Goal: Task Accomplishment & Management: Use online tool/utility

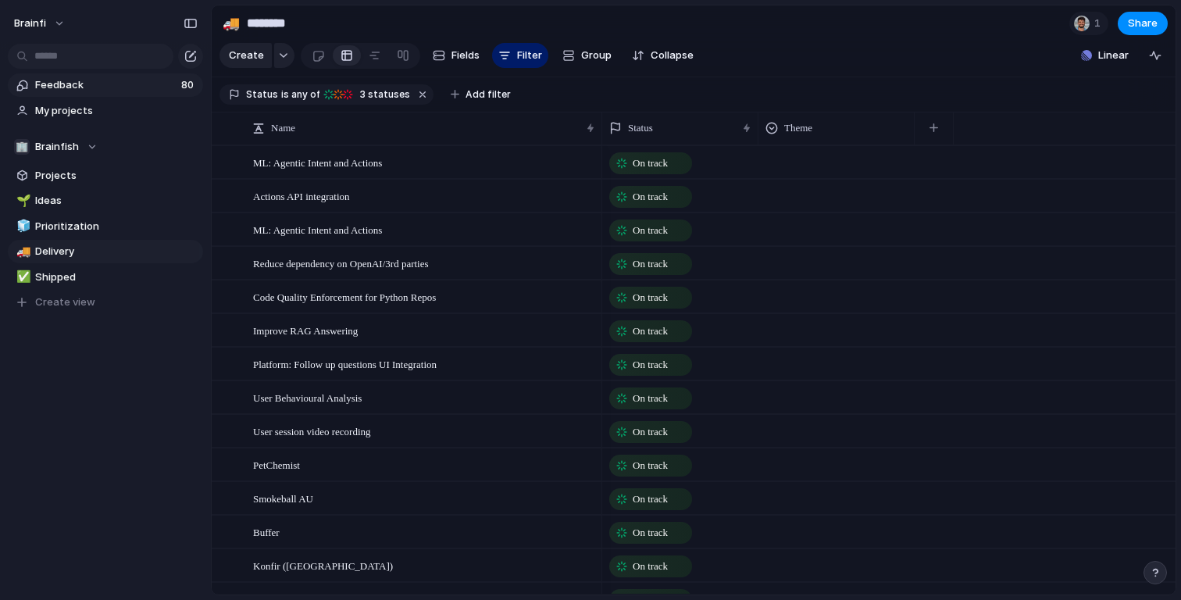
click at [77, 89] on span "Feedback" at bounding box center [105, 85] width 141 height 16
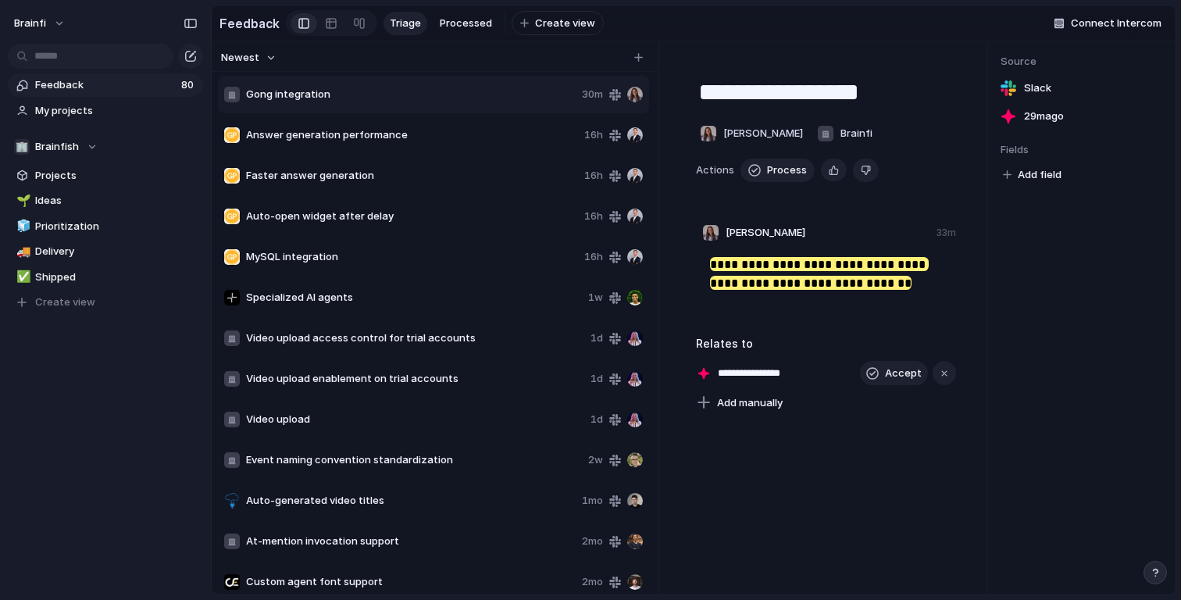
click at [459, 134] on span "Answer generation performance" at bounding box center [412, 135] width 332 height 16
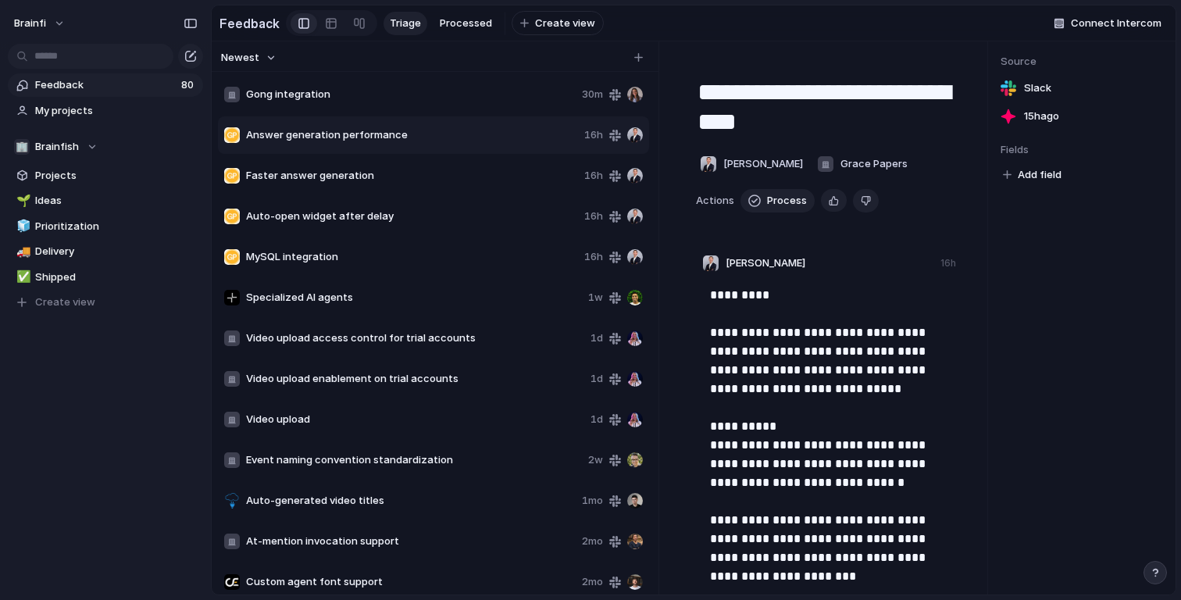
click at [455, 170] on span "Faster answer generation" at bounding box center [412, 176] width 332 height 16
click at [431, 209] on span "Auto-open widget after delay" at bounding box center [412, 217] width 332 height 16
click at [120, 93] on link "Feedback 80" at bounding box center [105, 84] width 195 height 23
click at [402, 110] on div "Gong integration 38m" at bounding box center [433, 94] width 431 height 37
type textarea "**********"
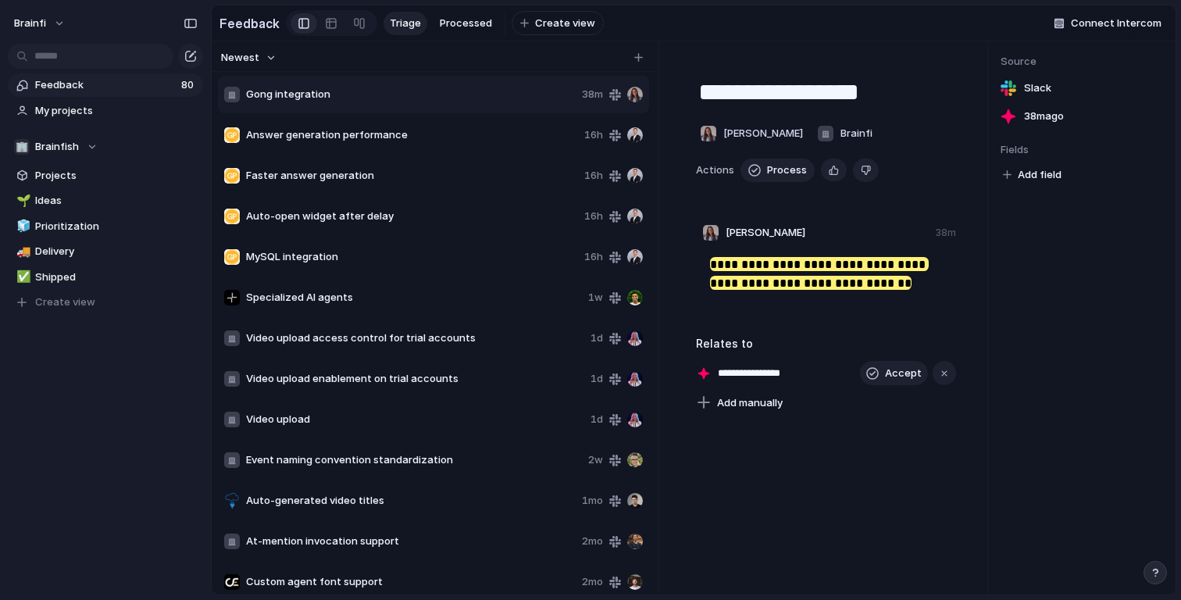
click at [1031, 180] on span "Add field" at bounding box center [1040, 175] width 44 height 16
click at [1107, 303] on div "No results found" at bounding box center [590, 300] width 1181 height 600
click at [886, 378] on button "Accept" at bounding box center [894, 373] width 68 height 25
click at [65, 108] on span "My projects" at bounding box center [116, 111] width 162 height 16
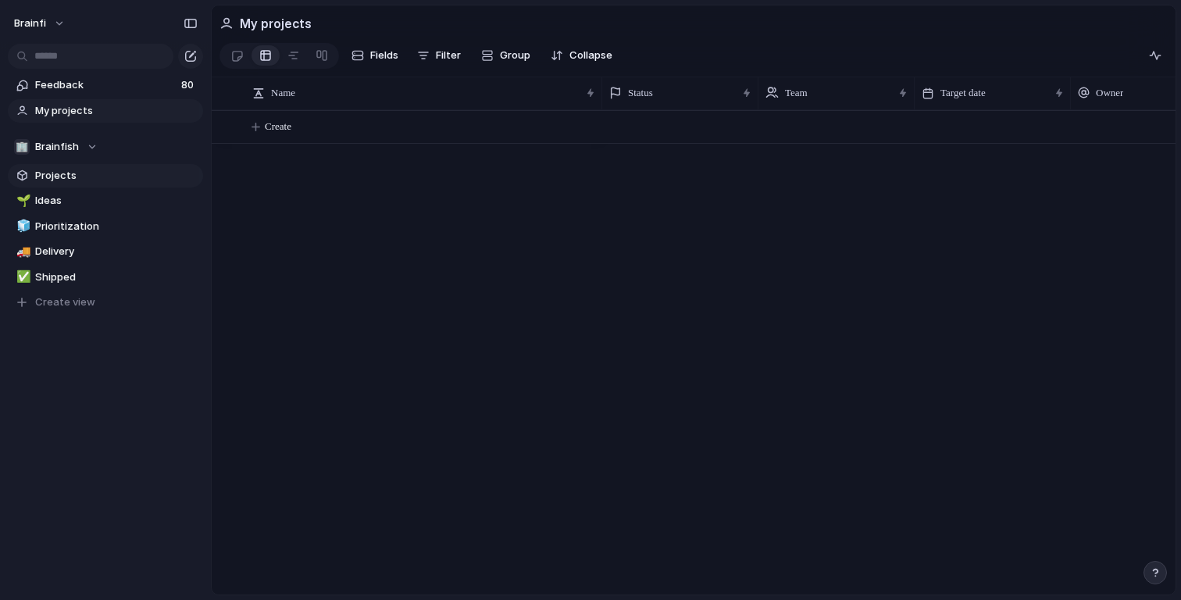
click at [63, 182] on span "Projects" at bounding box center [116, 176] width 162 height 16
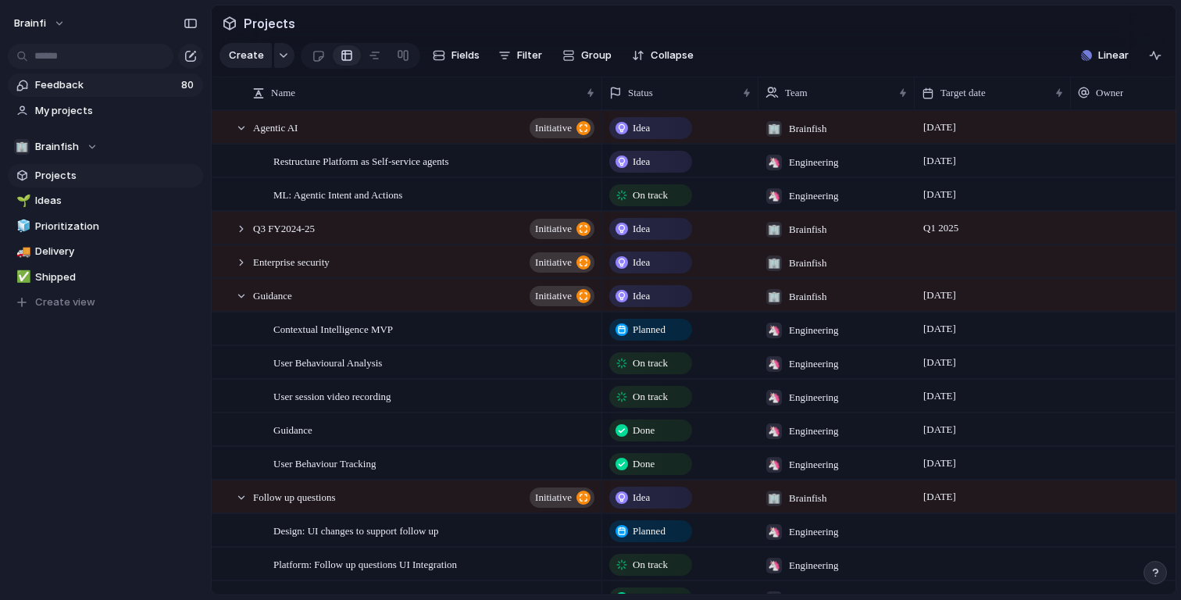
click at [67, 85] on span "Feedback" at bounding box center [105, 85] width 141 height 16
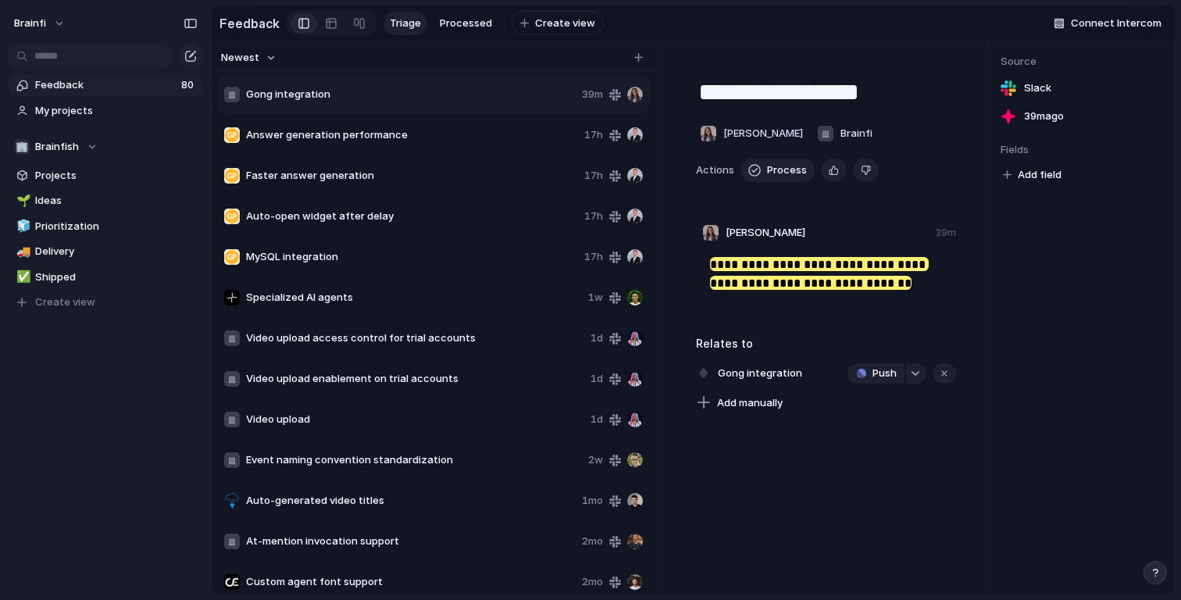
click at [480, 99] on span "Gong integration" at bounding box center [411, 95] width 330 height 16
click at [473, 123] on div "Answer generation performance 17h" at bounding box center [433, 134] width 431 height 37
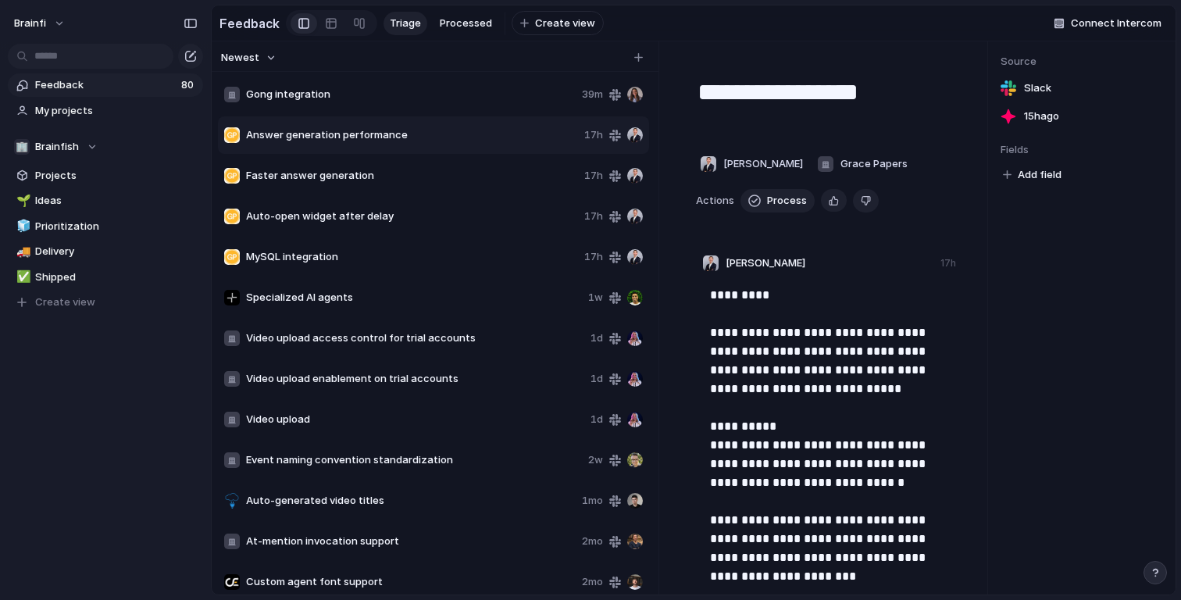
click at [473, 96] on span "Gong integration" at bounding box center [411, 95] width 330 height 16
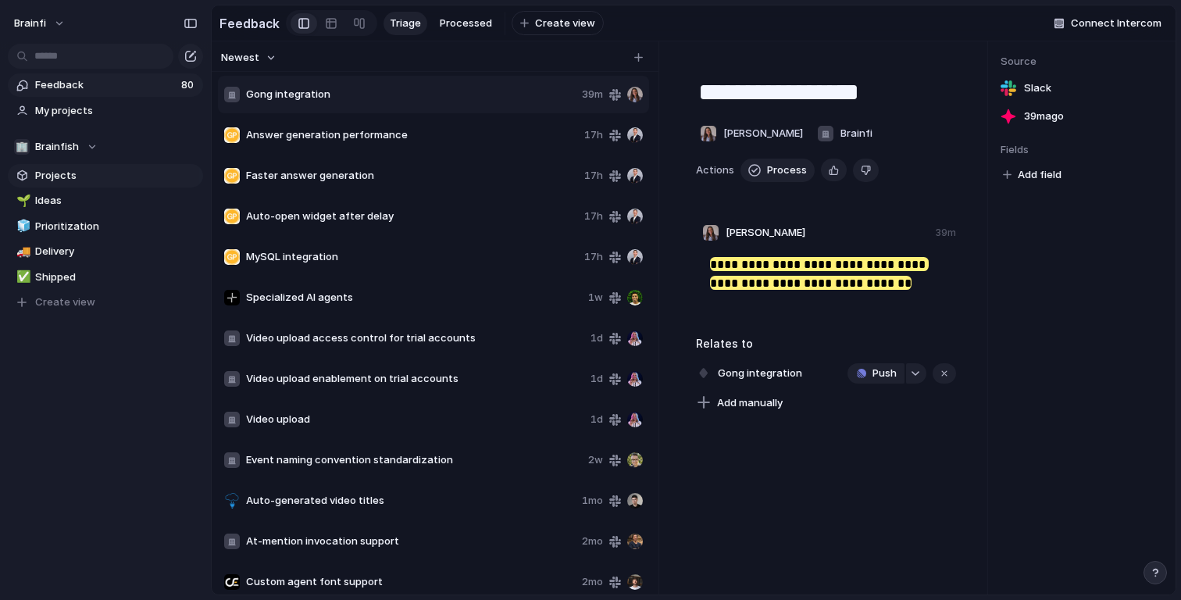
click at [64, 174] on span "Projects" at bounding box center [116, 176] width 162 height 16
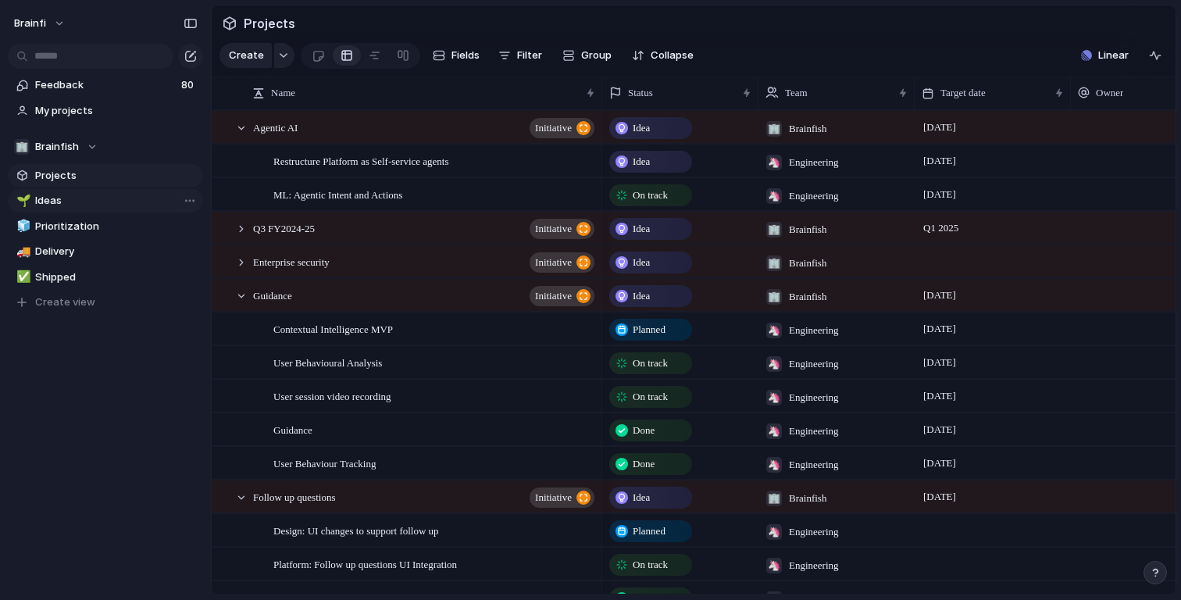
click at [62, 197] on span "Ideas" at bounding box center [116, 201] width 162 height 16
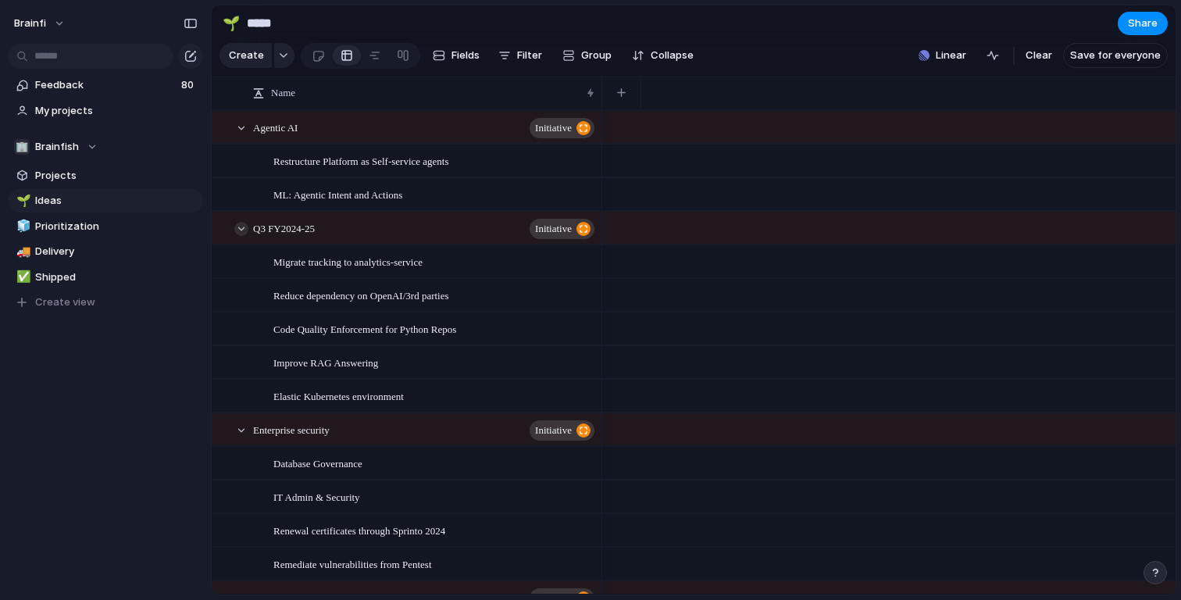
click at [241, 228] on div at bounding box center [241, 229] width 14 height 14
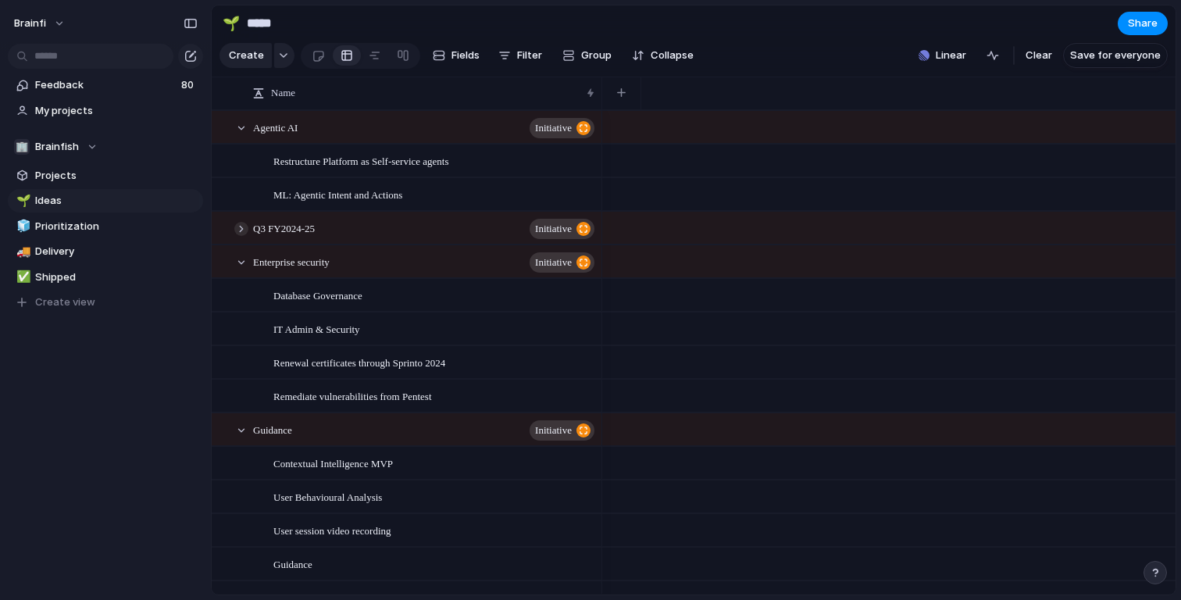
click at [241, 228] on div at bounding box center [241, 229] width 14 height 14
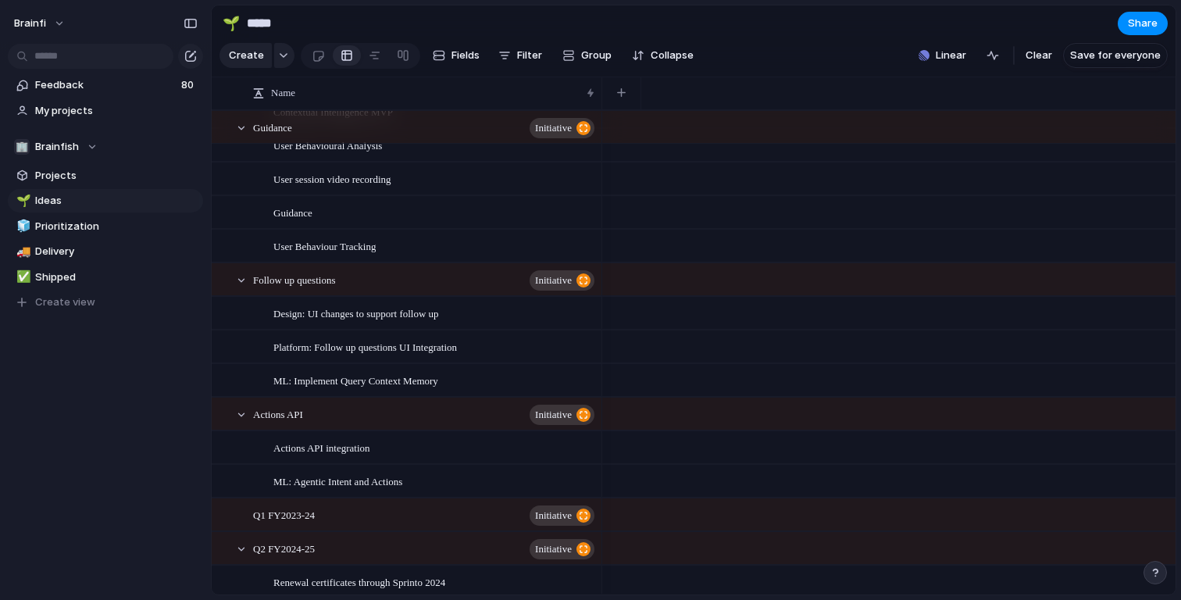
scroll to position [134, 0]
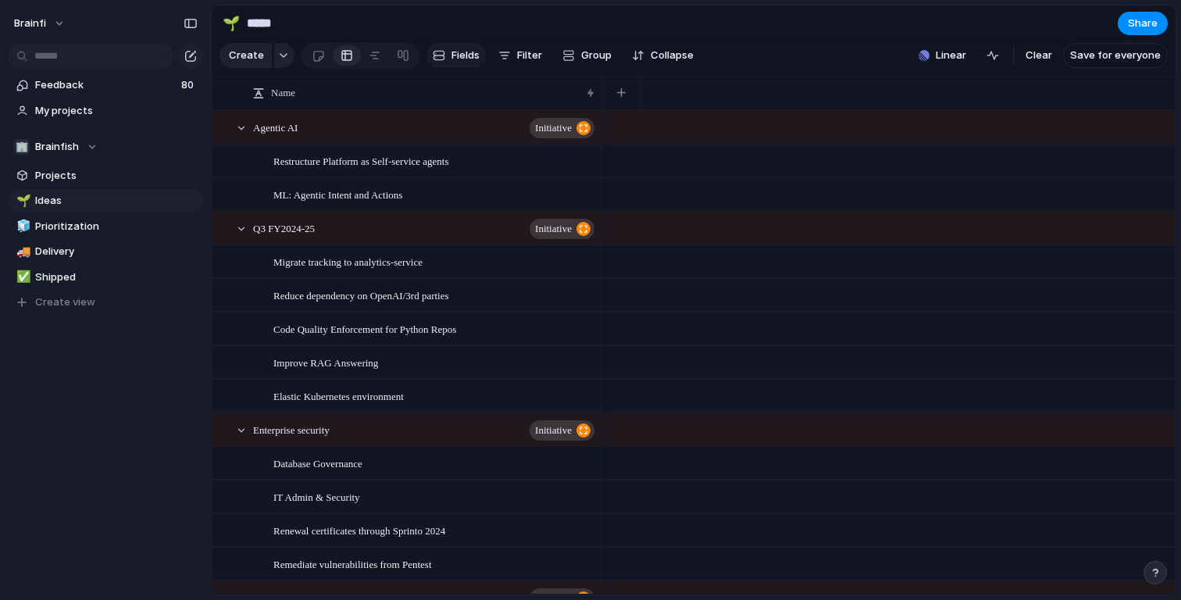
click at [463, 57] on span "Fields" at bounding box center [466, 56] width 28 height 16
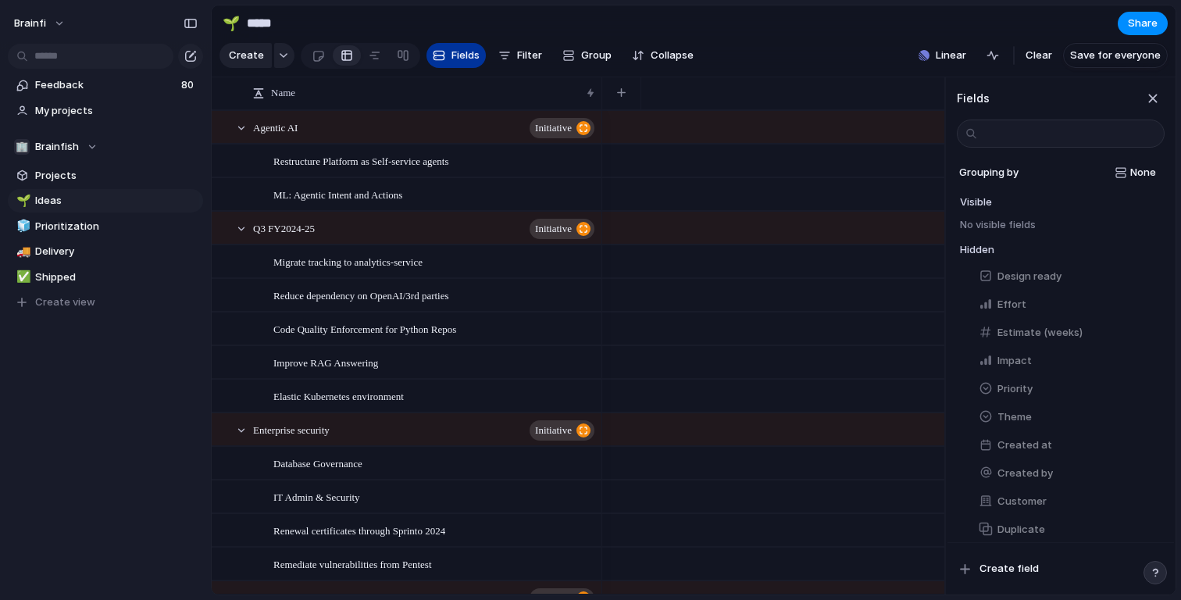
click at [463, 57] on span "Fields" at bounding box center [466, 56] width 28 height 16
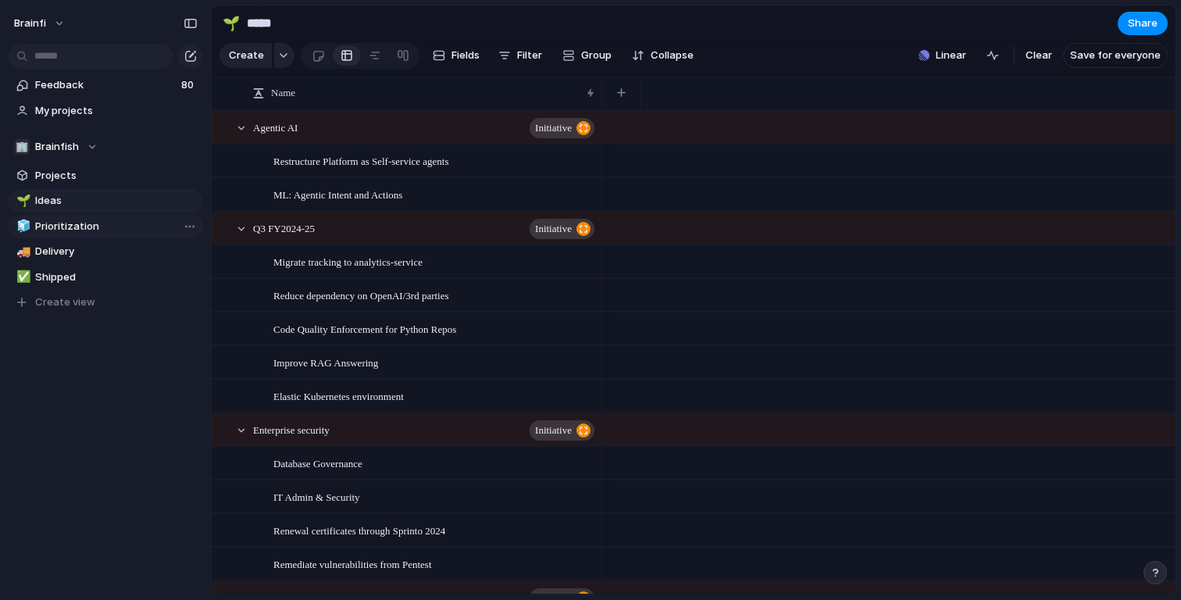
click at [98, 236] on link "🧊 Prioritization" at bounding box center [105, 226] width 195 height 23
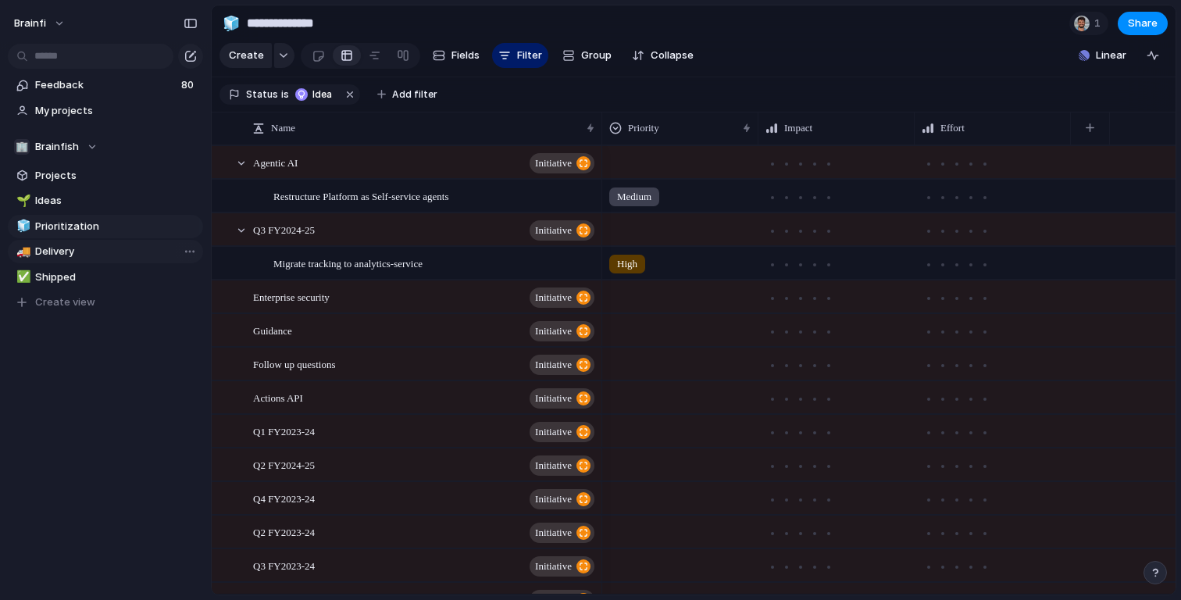
click at [93, 253] on span "Delivery" at bounding box center [116, 252] width 162 height 16
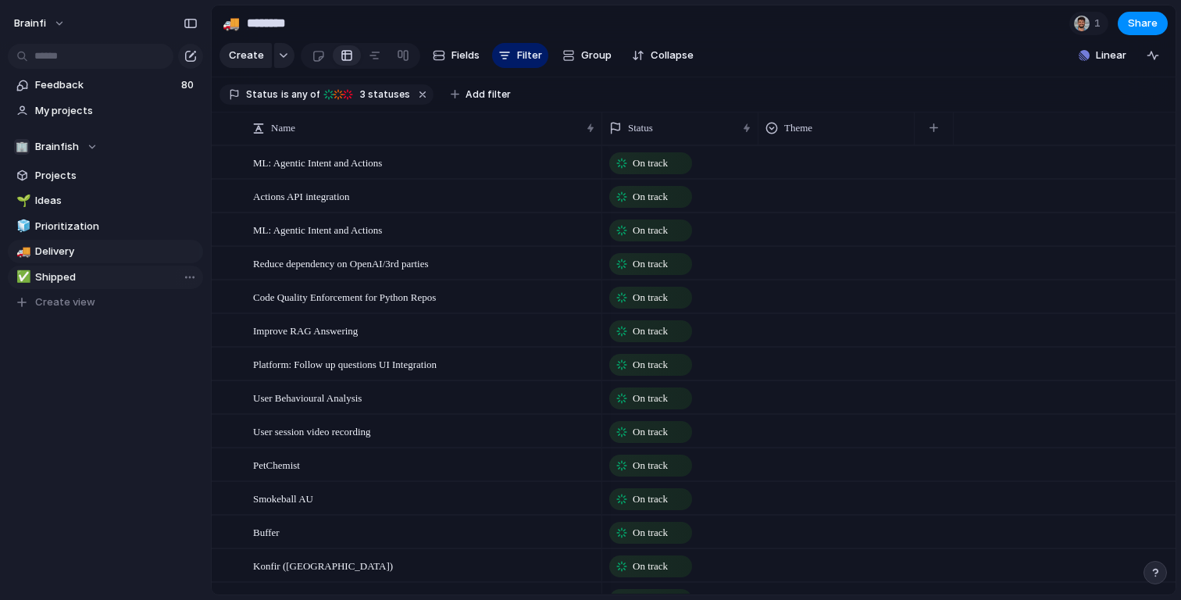
click at [80, 275] on span "Shipped" at bounding box center [116, 278] width 162 height 16
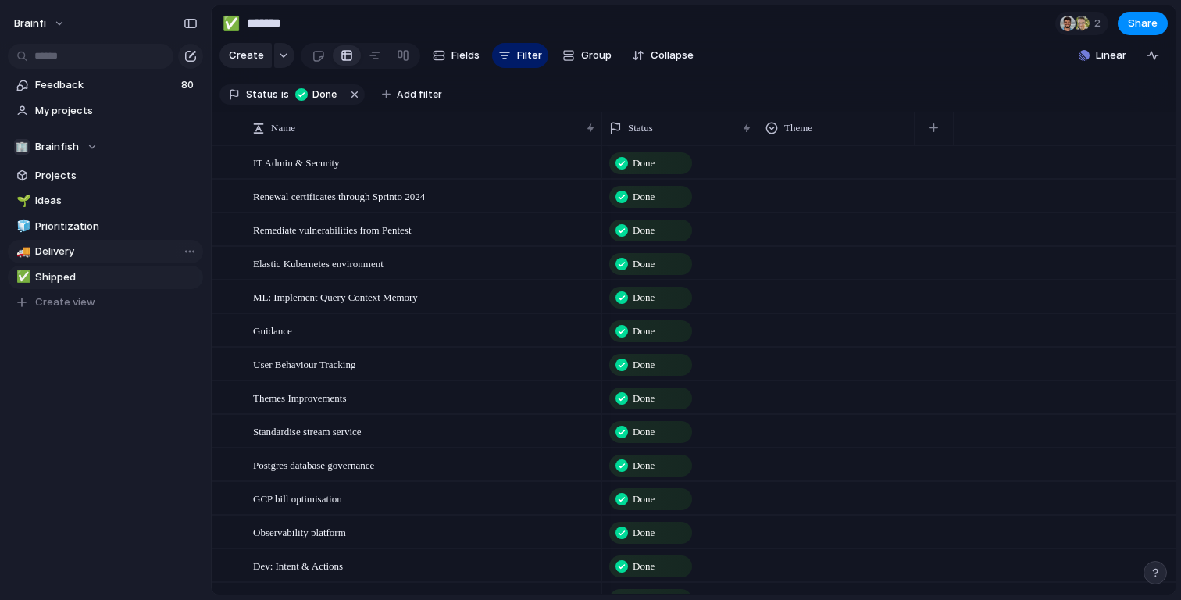
click at [85, 259] on link "🚚 Delivery" at bounding box center [105, 251] width 195 height 23
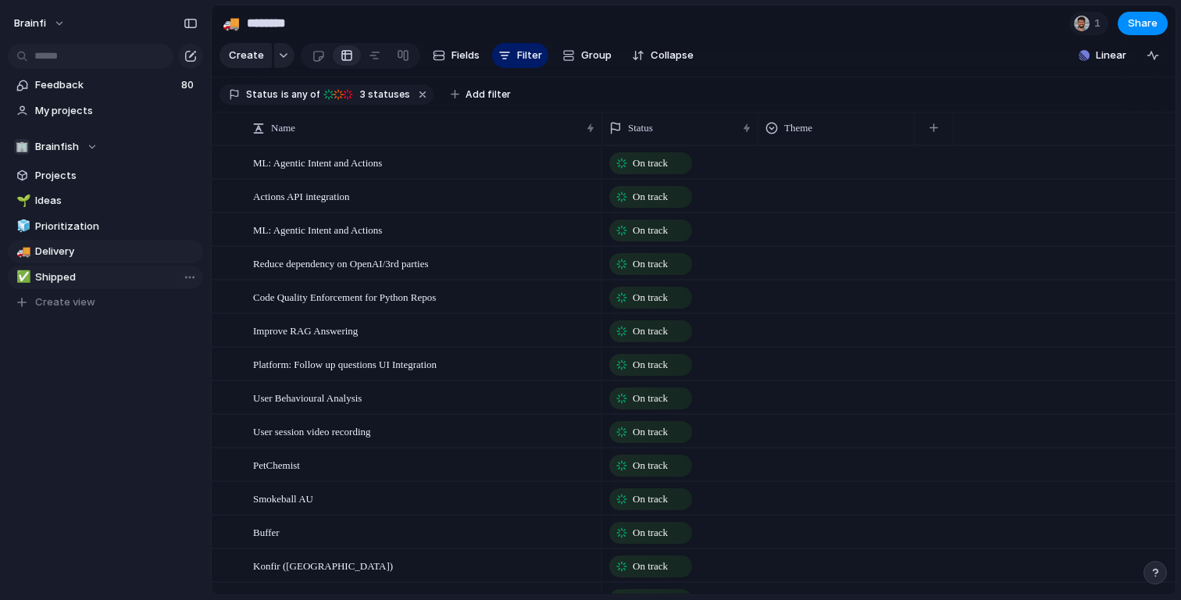
click at [80, 273] on span "Shipped" at bounding box center [116, 278] width 162 height 16
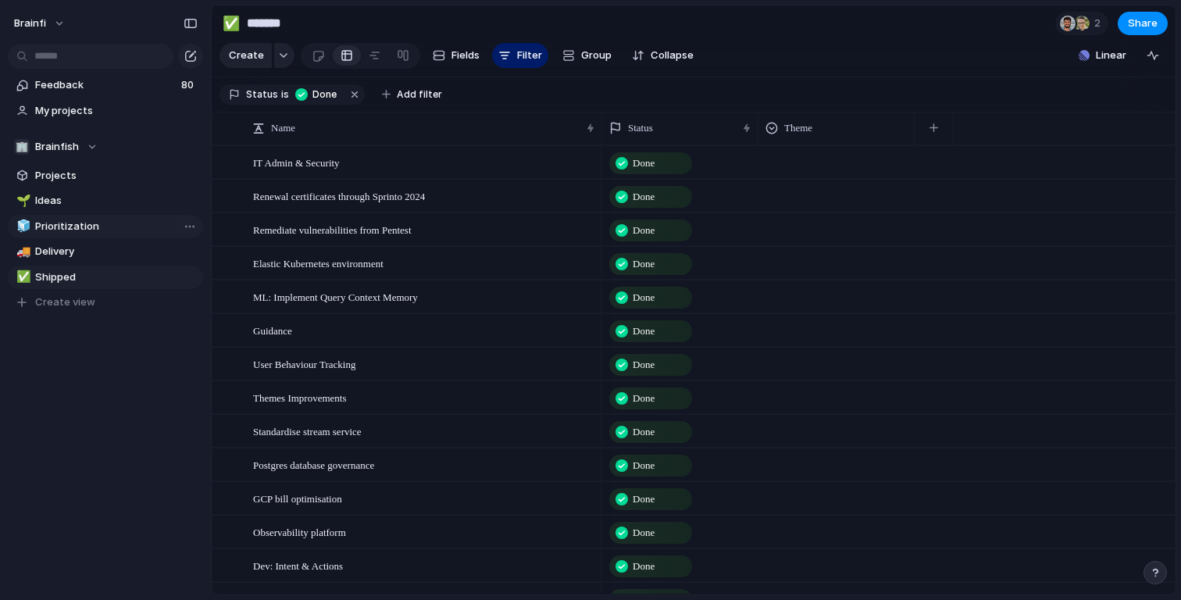
click at [79, 215] on link "🧊 Prioritization" at bounding box center [105, 226] width 195 height 23
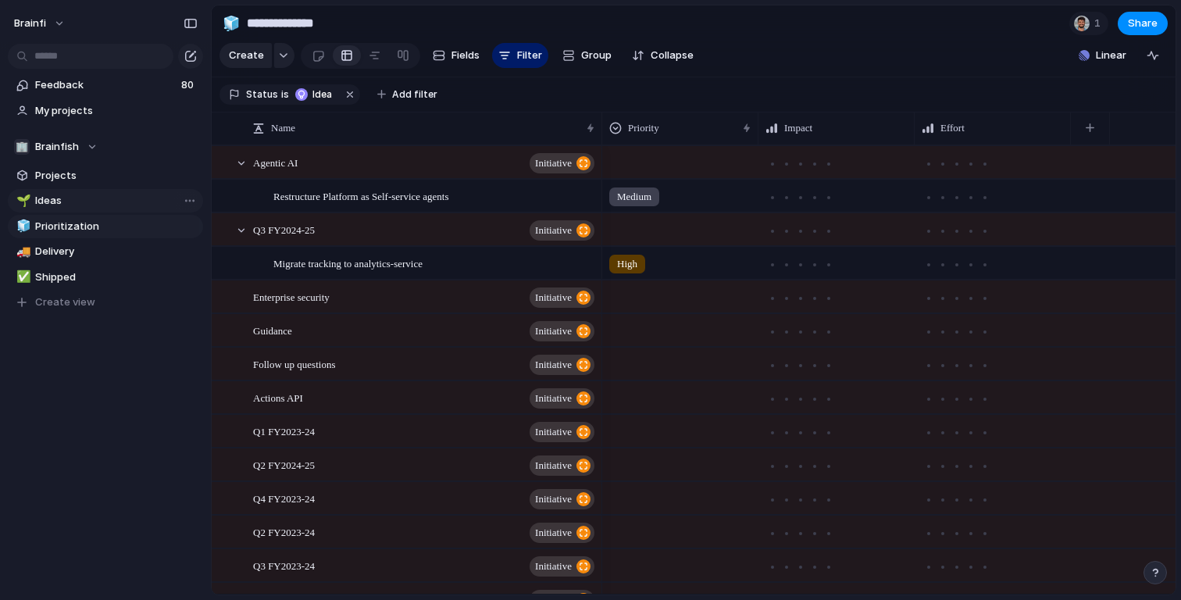
click at [79, 189] on link "🌱 Ideas" at bounding box center [105, 200] width 195 height 23
type input "*****"
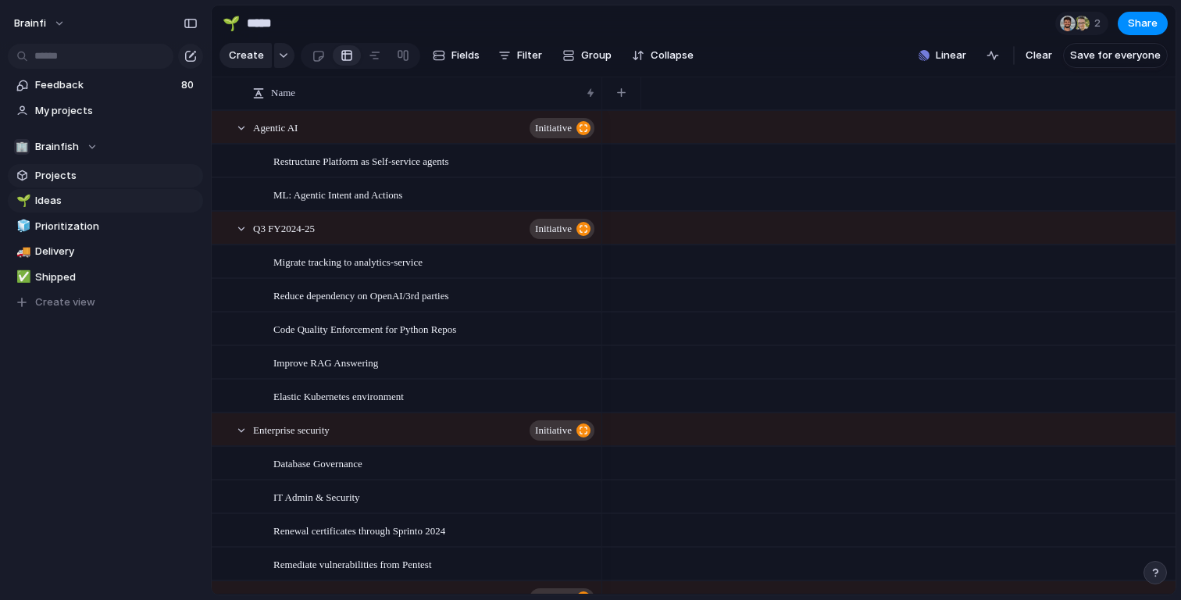
click at [83, 168] on span "Projects" at bounding box center [116, 176] width 162 height 16
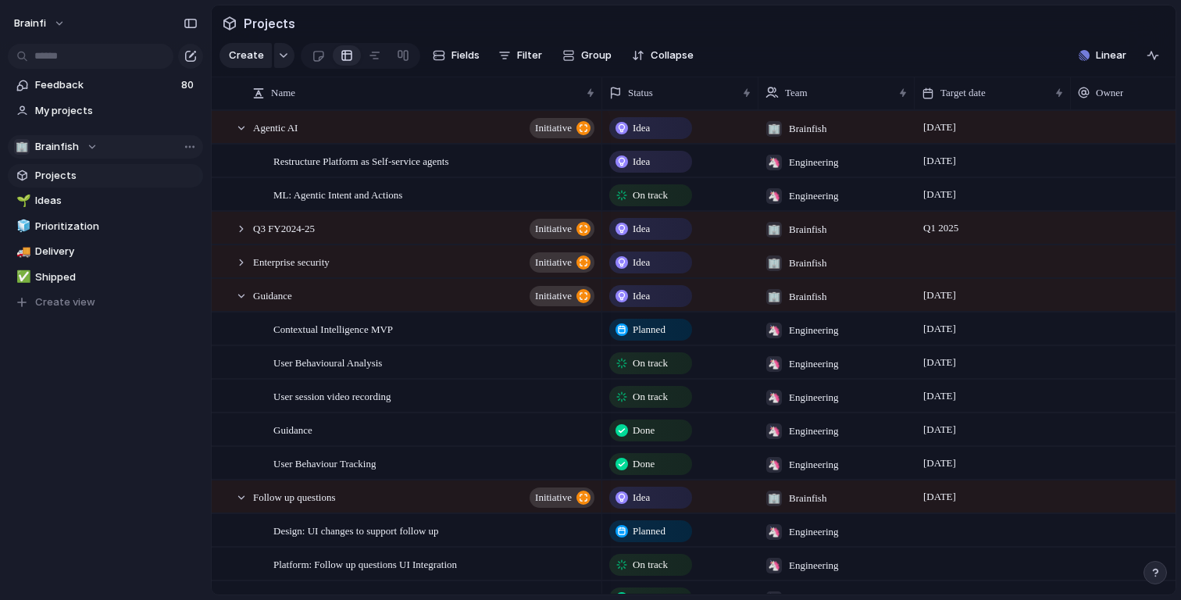
click at [98, 147] on button "🏢 Brainfish" at bounding box center [105, 146] width 195 height 23
click at [98, 148] on div "🏢 Brainfish 🔐 Access Control ⚡ Customer Success 🦄 Engineering ⚡ Operations Crea…" at bounding box center [590, 300] width 1181 height 600
click at [77, 87] on span "Feedback" at bounding box center [105, 85] width 141 height 16
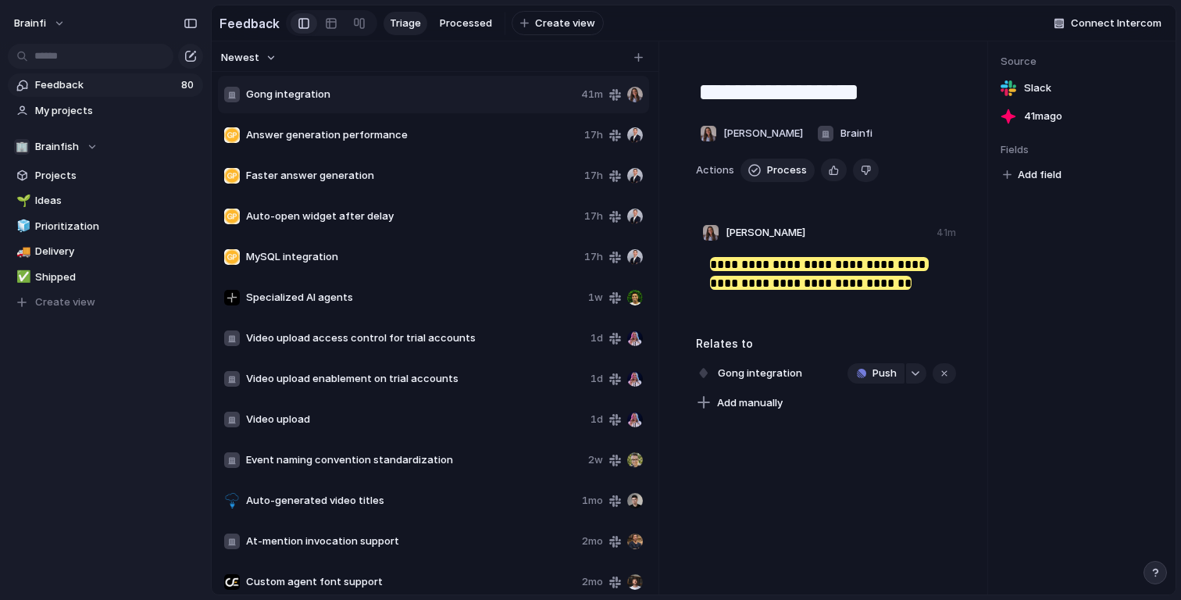
click at [442, 137] on span "Answer generation performance" at bounding box center [412, 135] width 332 height 16
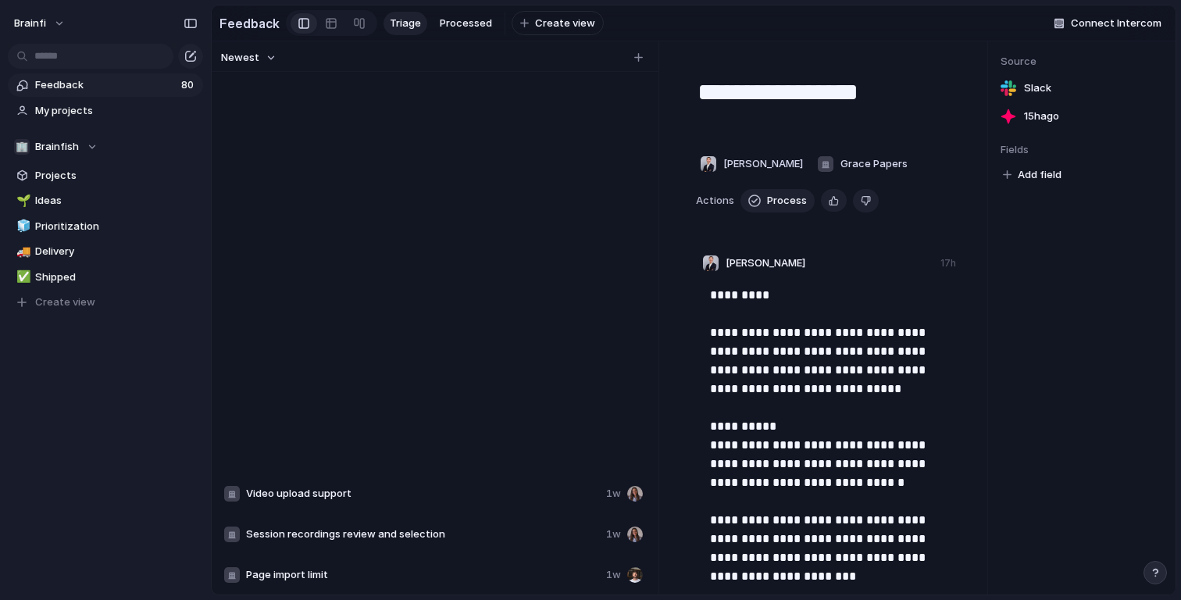
scroll to position [2733, 0]
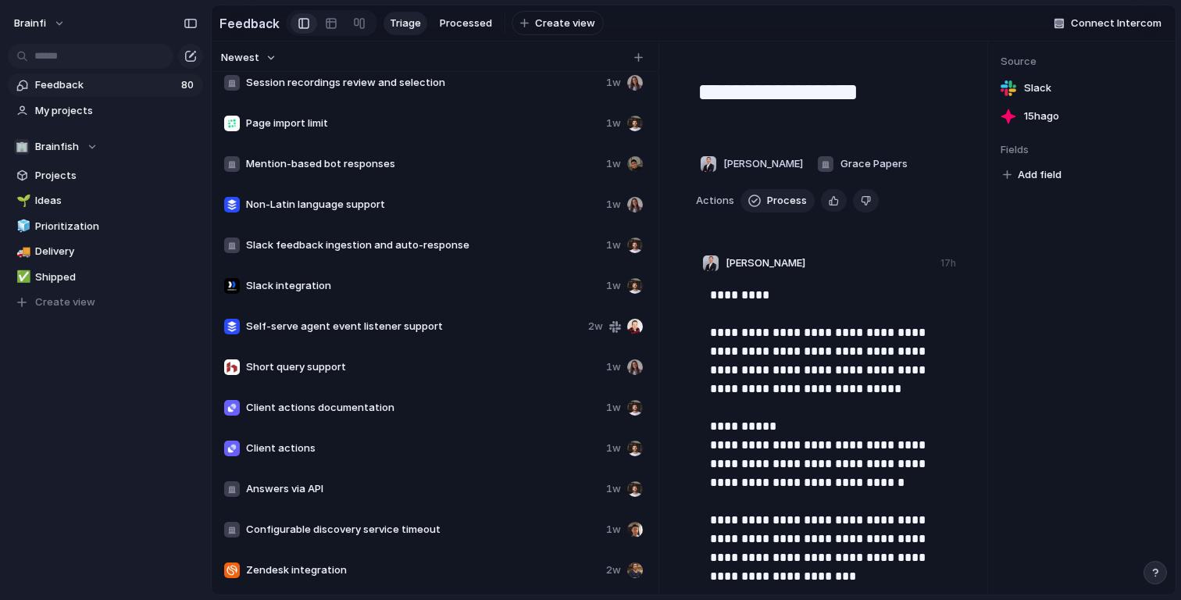
click at [363, 563] on span "Zendesk integration" at bounding box center [423, 570] width 354 height 16
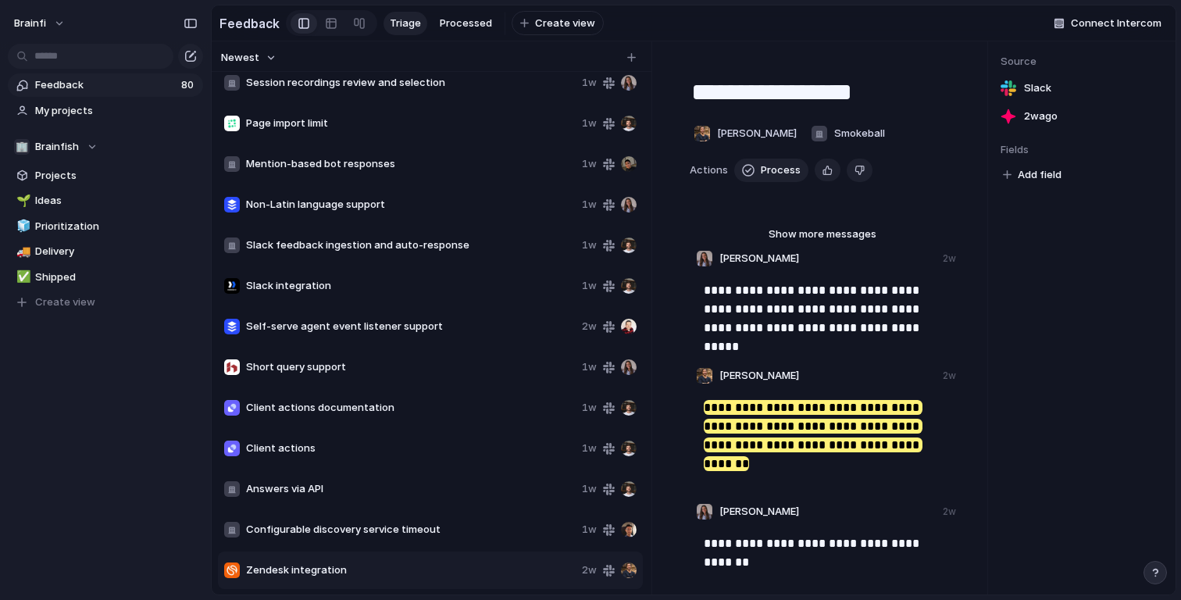
click at [830, 313] on p "**********" at bounding box center [824, 309] width 241 height 56
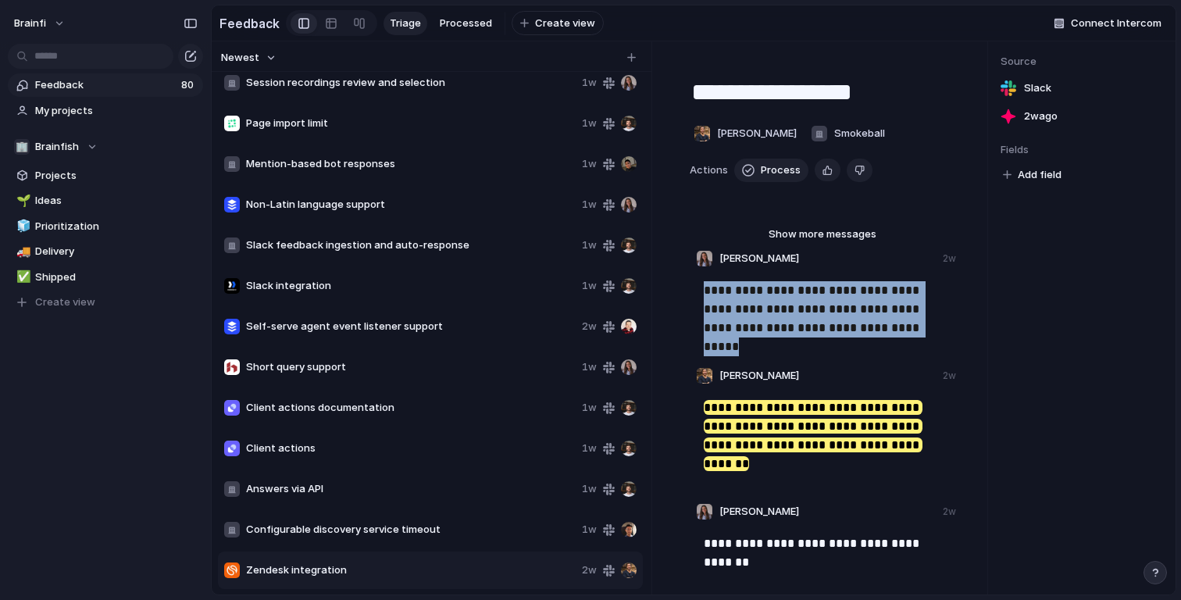
click at [791, 436] on p "**********" at bounding box center [824, 435] width 241 height 75
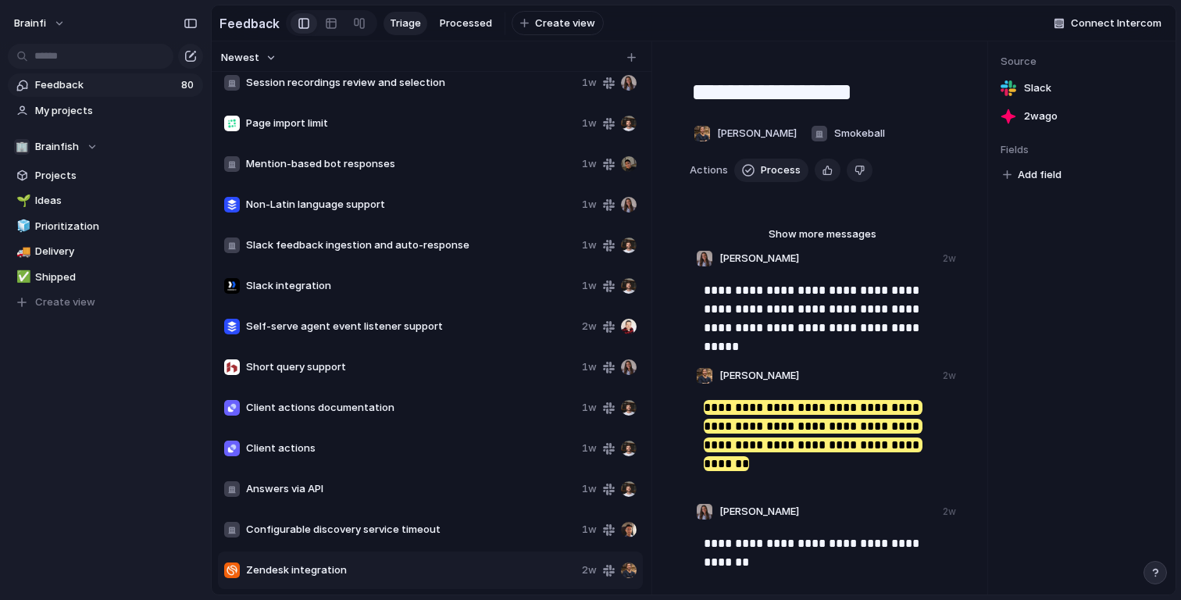
click at [791, 436] on p "**********" at bounding box center [824, 435] width 241 height 75
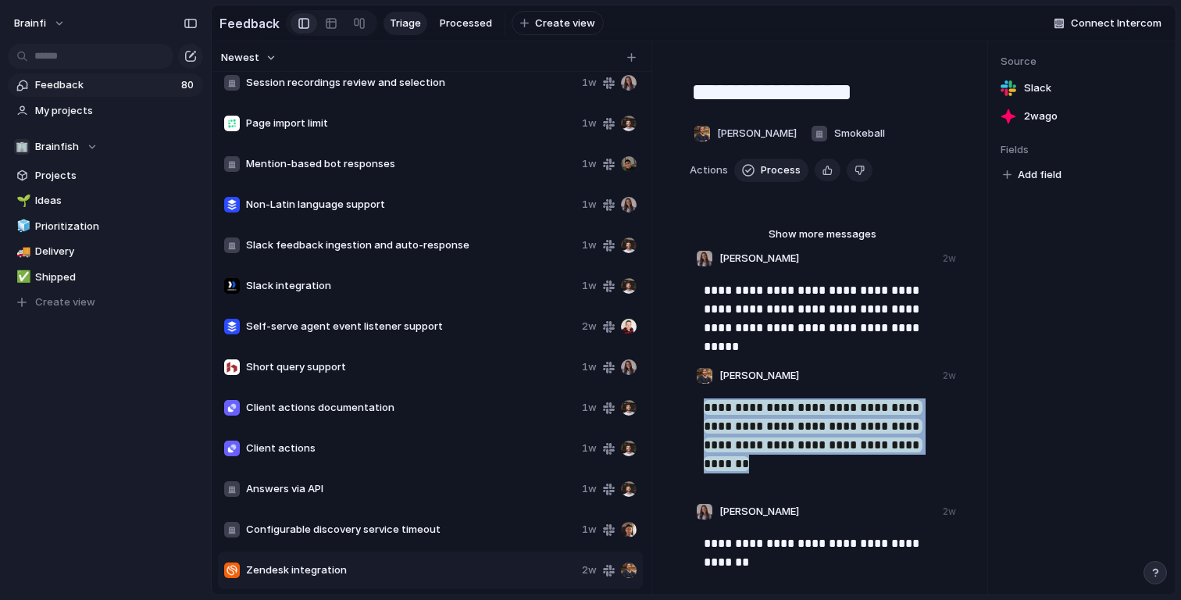
click at [791, 436] on p "**********" at bounding box center [824, 435] width 241 height 75
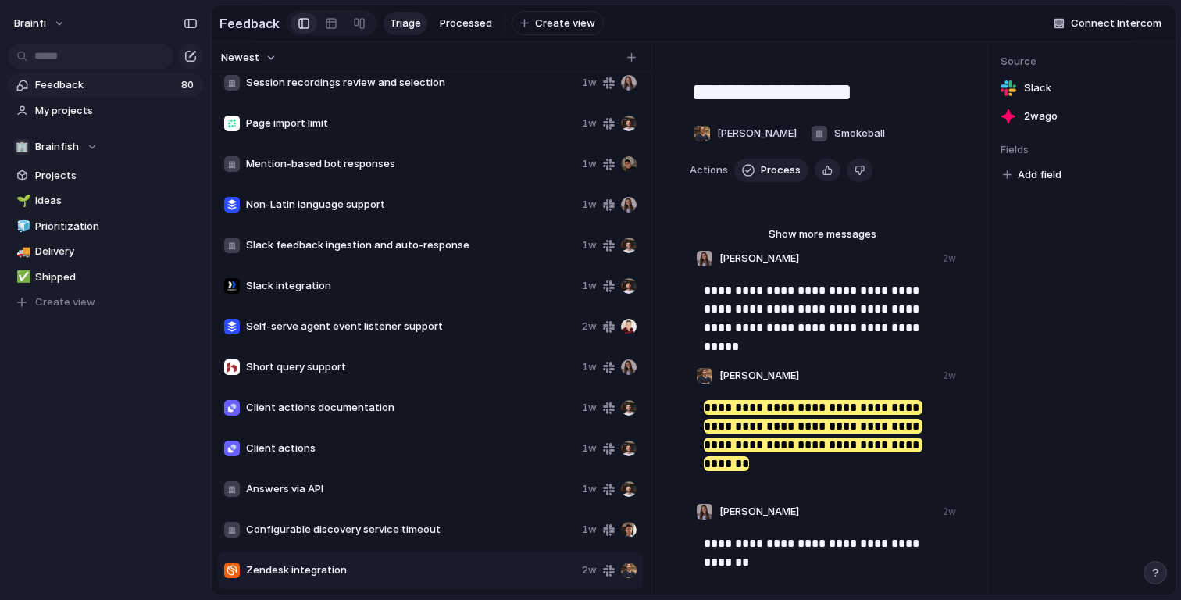
click at [791, 436] on p "**********" at bounding box center [824, 435] width 241 height 75
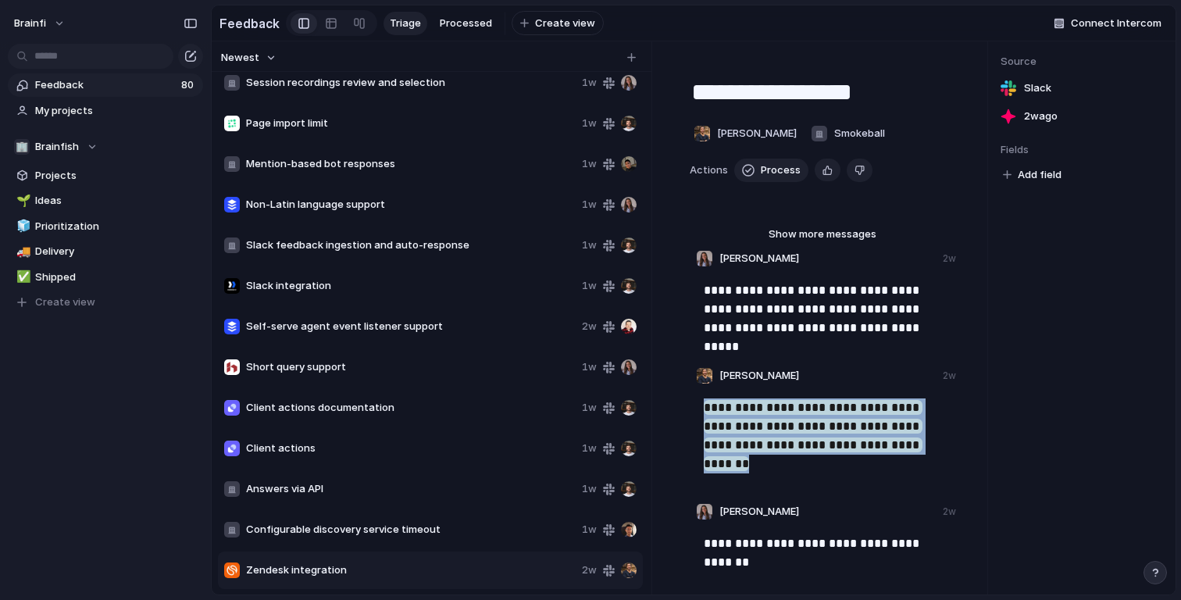
click at [791, 436] on p "**********" at bounding box center [824, 435] width 241 height 75
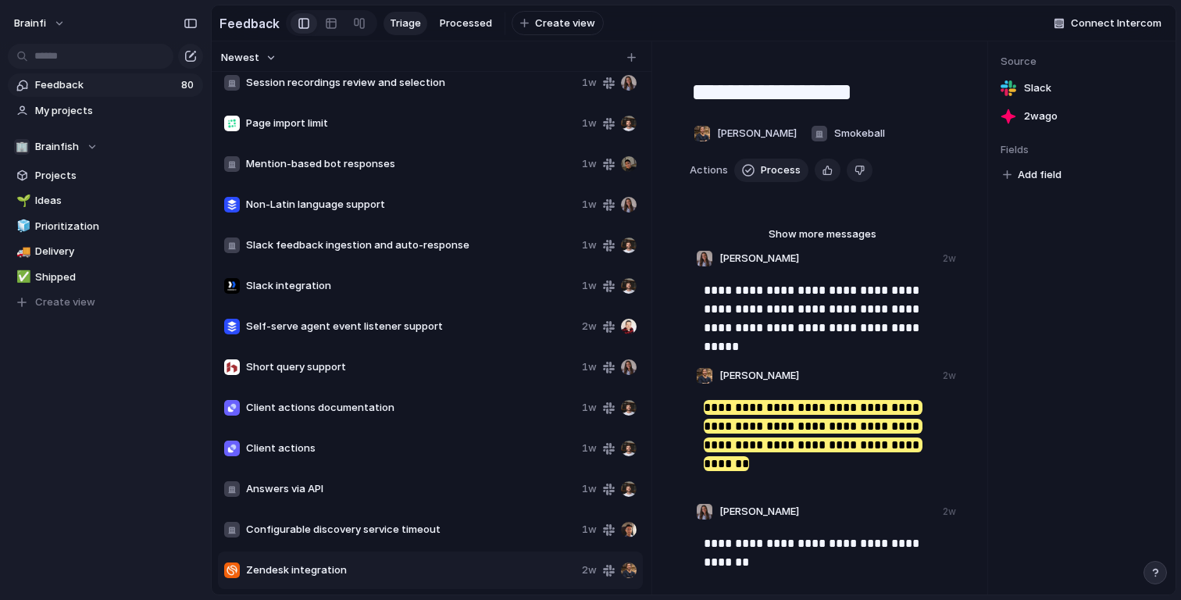
click at [791, 436] on p "**********" at bounding box center [824, 435] width 241 height 75
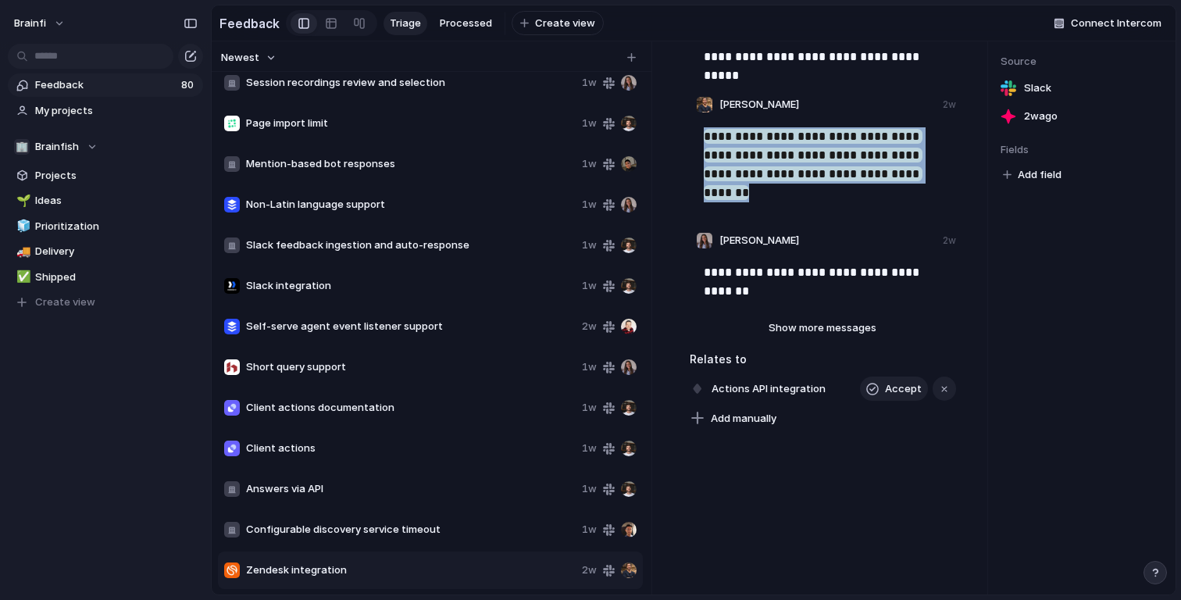
scroll to position [291, 0]
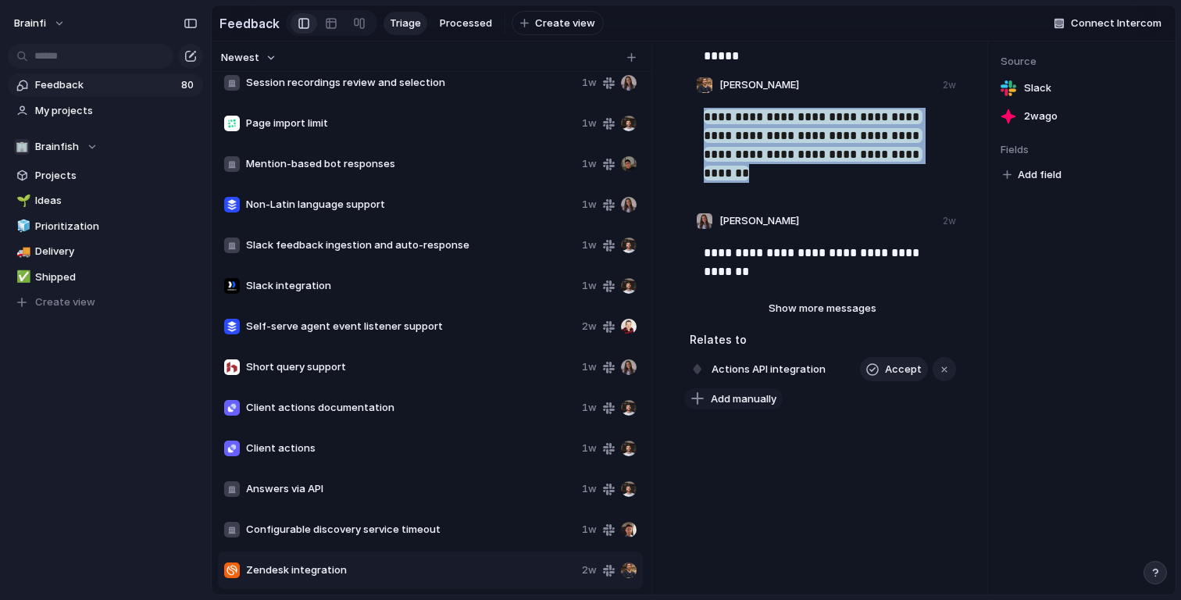
click at [743, 391] on span "Add manually" at bounding box center [744, 399] width 66 height 16
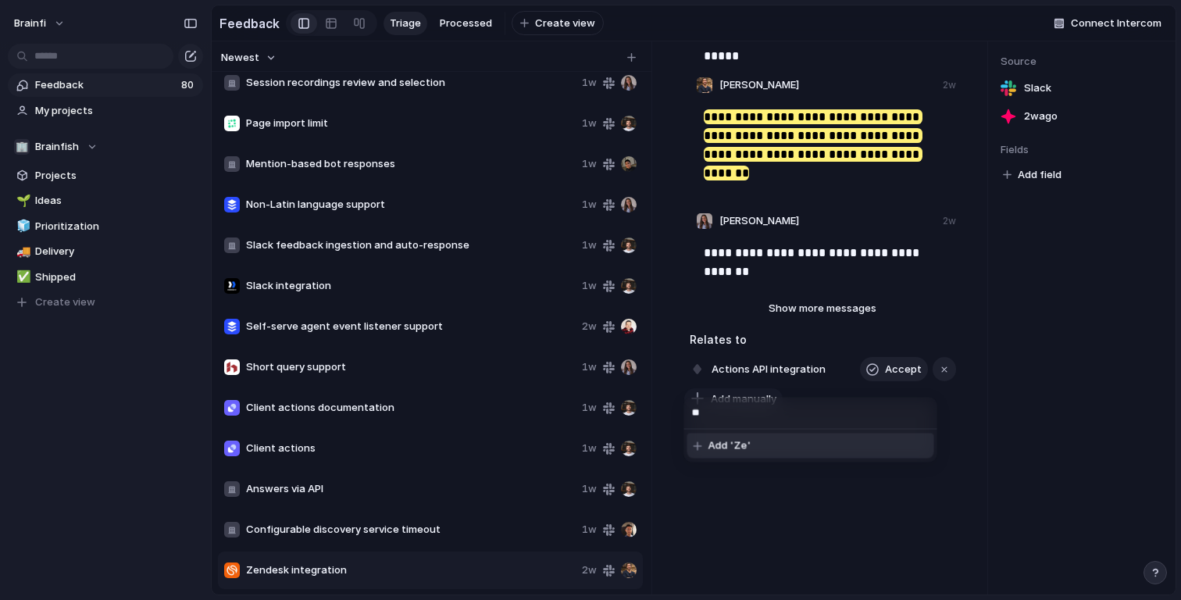
type input "*"
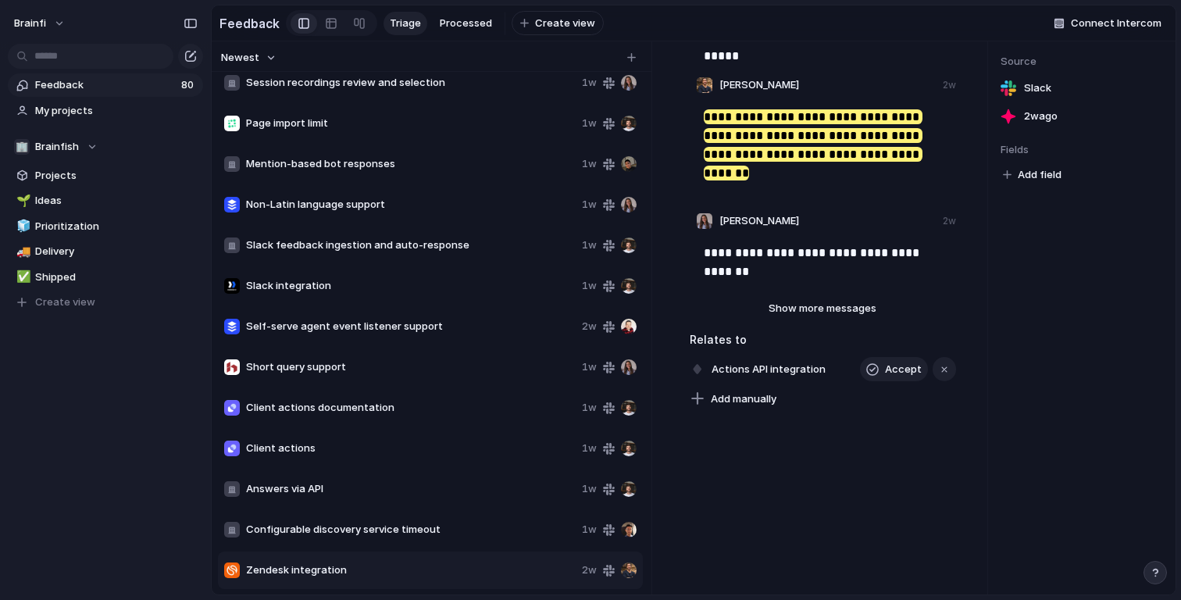
click at [869, 477] on div "**********" at bounding box center [823, 317] width 329 height 553
click at [380, 459] on div "Client actions 1w" at bounding box center [430, 448] width 425 height 37
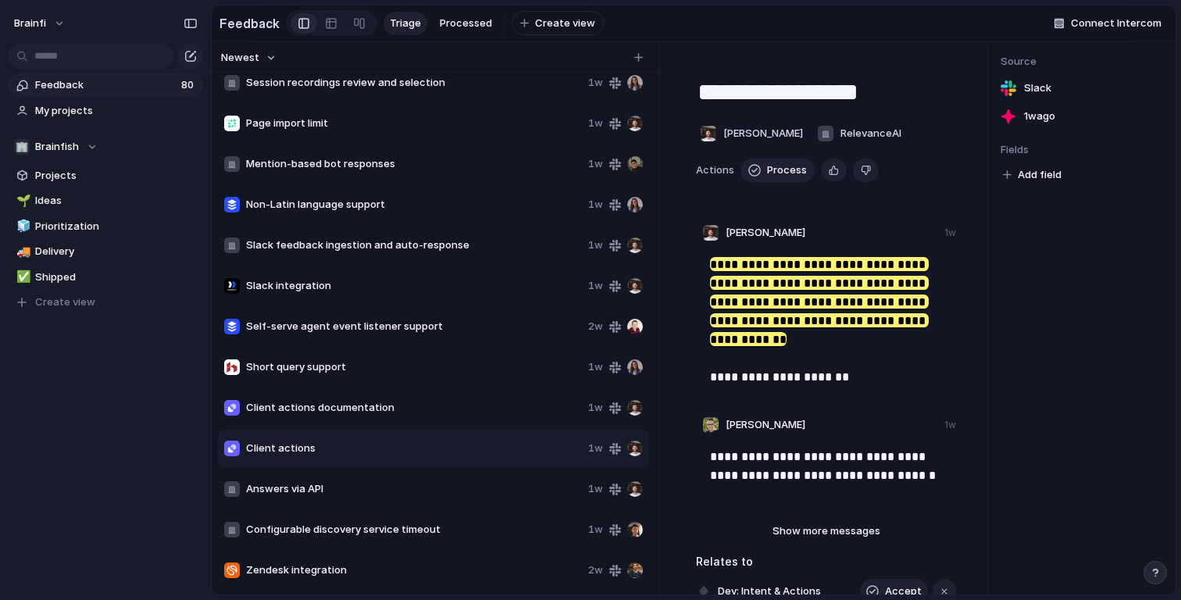
click at [367, 437] on div "Client actions 1w" at bounding box center [433, 448] width 431 height 37
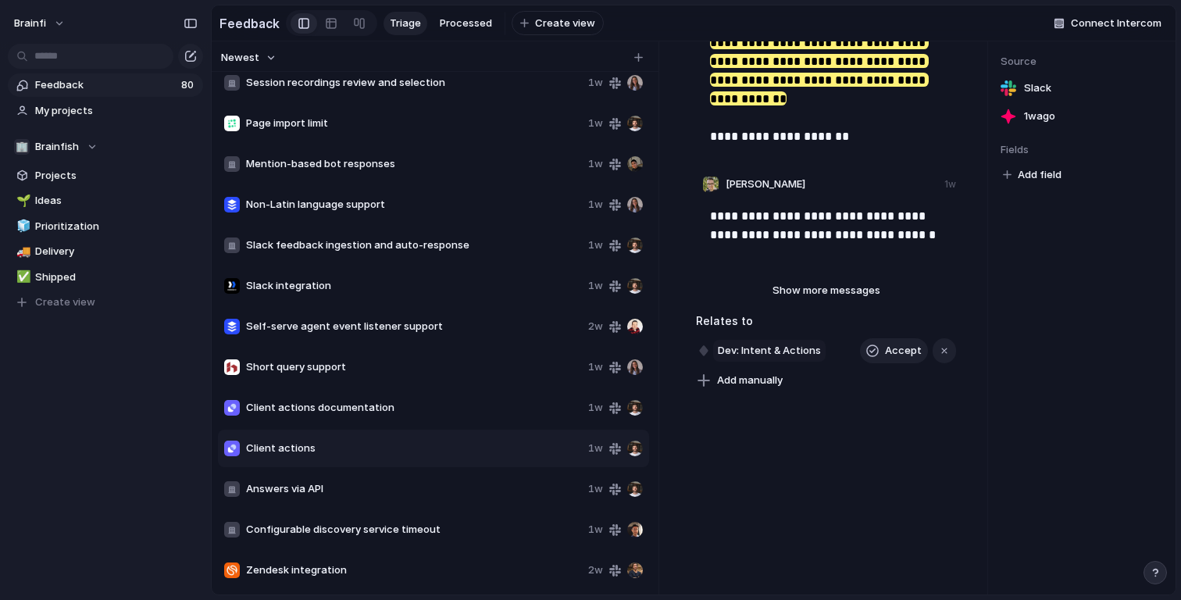
click at [762, 347] on span "Dev: Intent & Actions" at bounding box center [769, 351] width 112 height 22
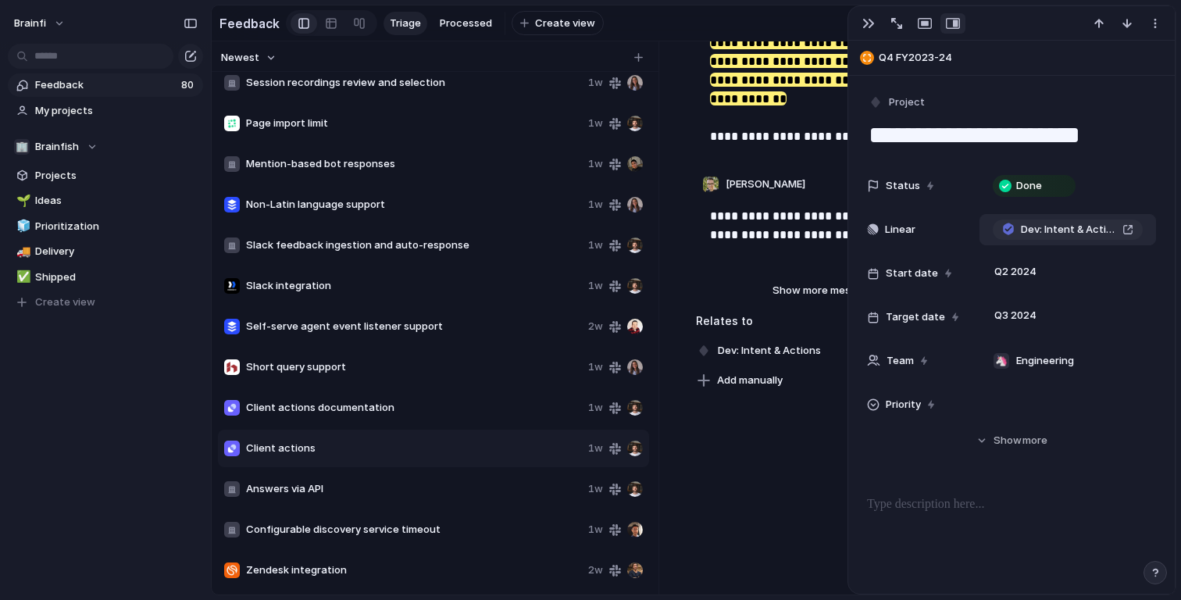
click at [1128, 229] on div "Dev: Intent & Actions" at bounding box center [1067, 230] width 131 height 16
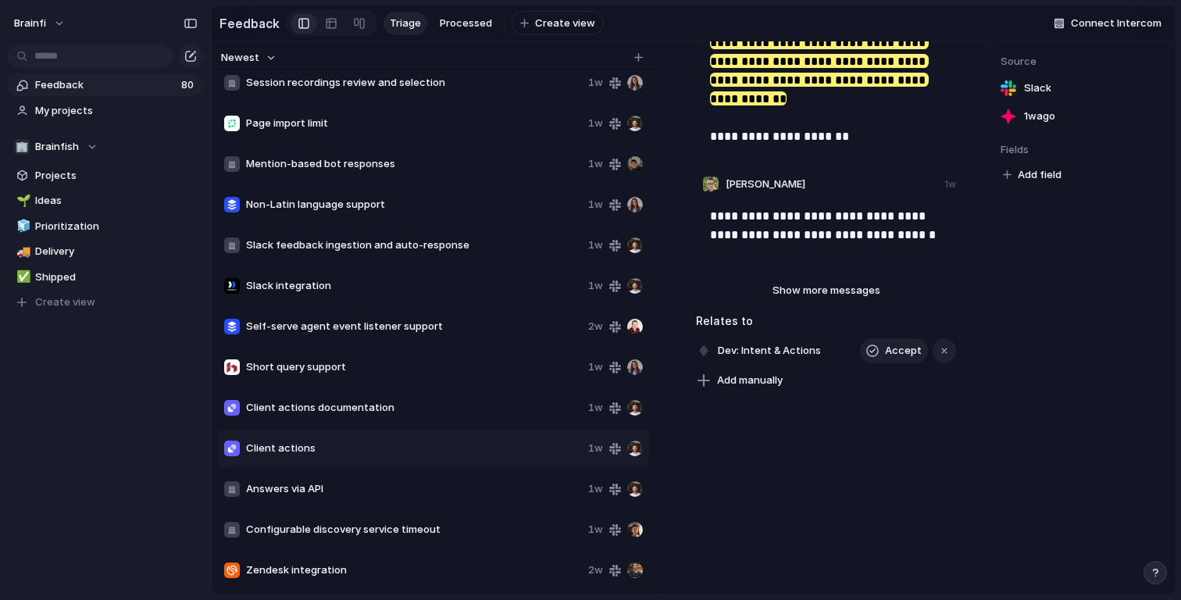
click at [391, 566] on span "Zendesk integration" at bounding box center [414, 570] width 336 height 16
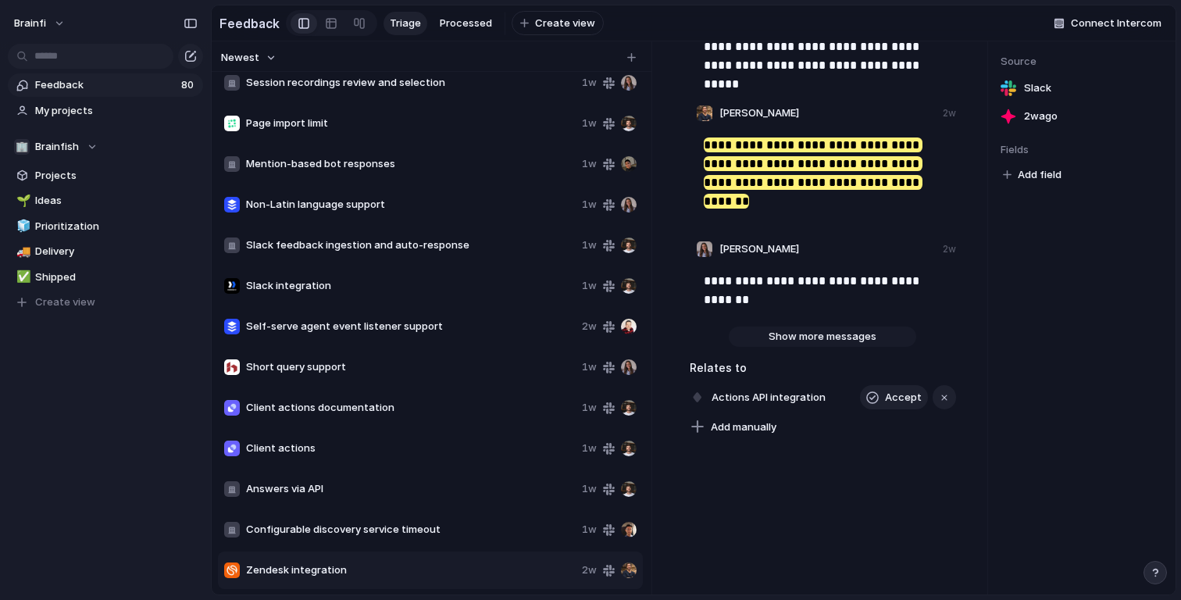
scroll to position [291, 0]
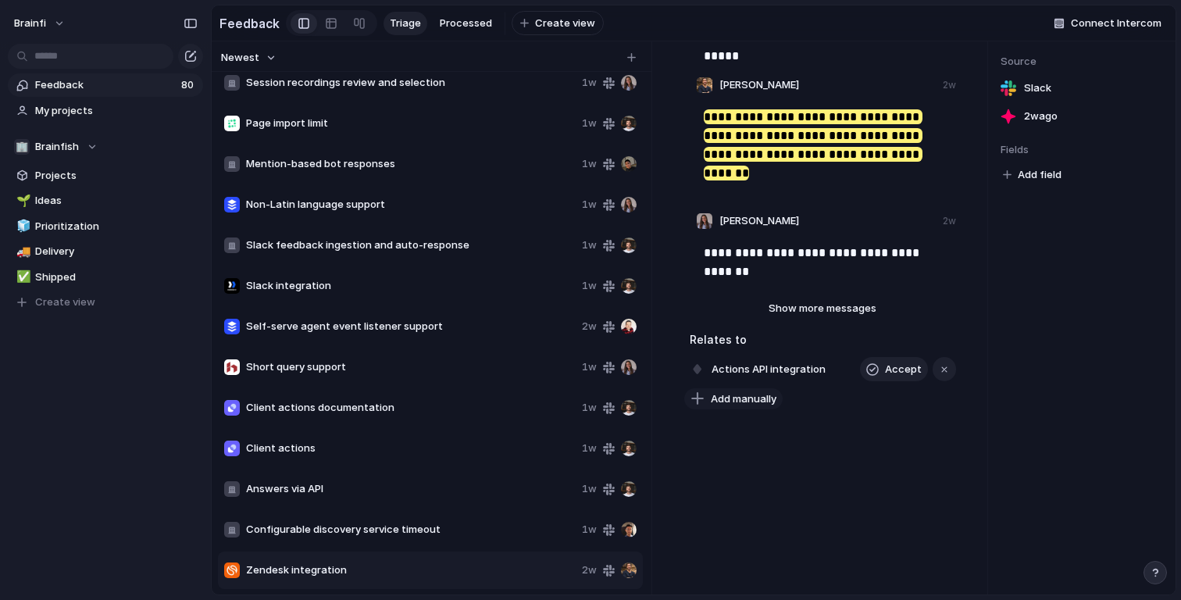
click at [759, 391] on span "Add manually" at bounding box center [744, 399] width 66 height 16
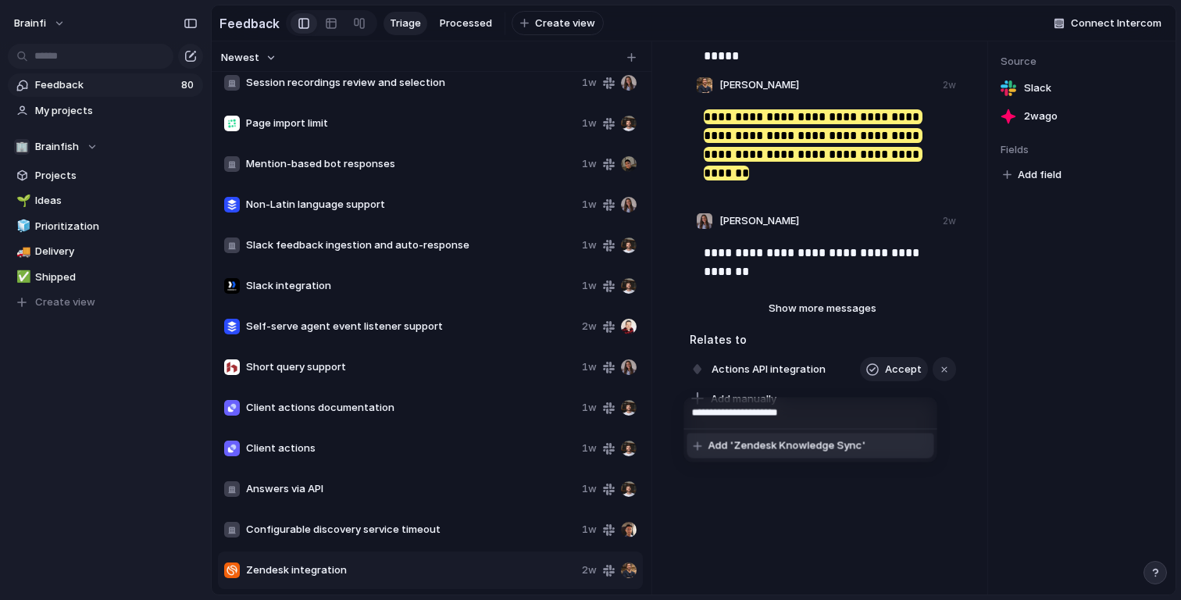
type input "**********"
click at [755, 445] on span "Add 'Zendesk Knowledge Sync'" at bounding box center [788, 446] width 158 height 16
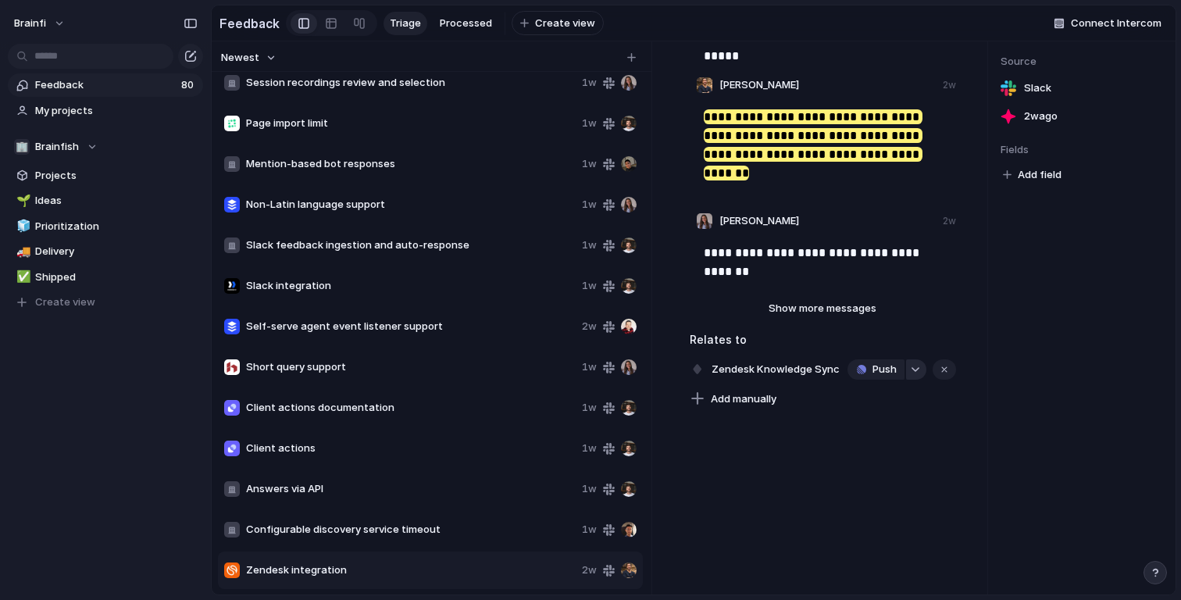
click at [912, 359] on button "button" at bounding box center [916, 369] width 20 height 20
click at [803, 454] on div "Projects Issues Restructure Platform as Self-service agents Automate self learn…" at bounding box center [590, 300] width 1181 height 600
click at [373, 529] on span "Configurable discovery service timeout" at bounding box center [411, 530] width 330 height 16
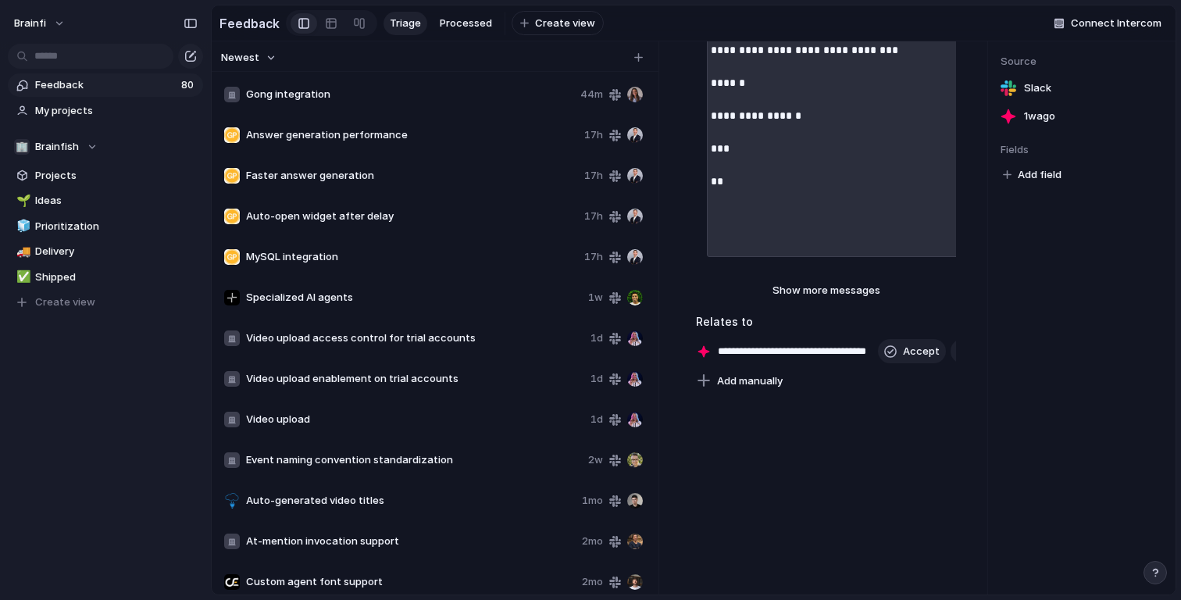
click at [447, 80] on div "Gong integration 44m" at bounding box center [433, 94] width 431 height 37
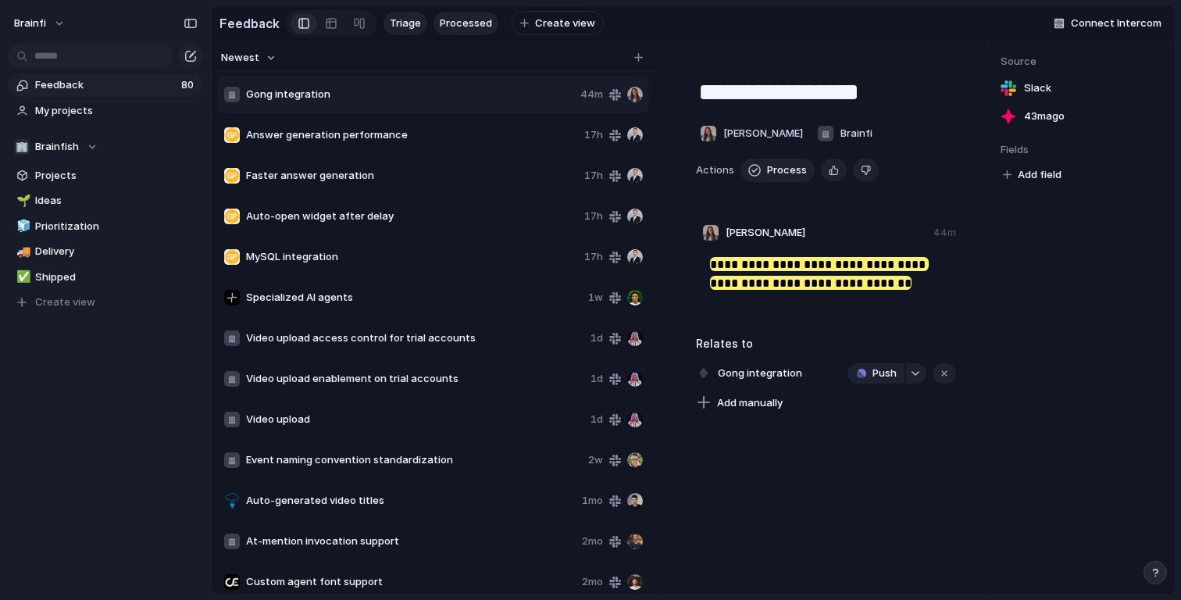
click at [452, 31] on link "Processed" at bounding box center [466, 23] width 65 height 23
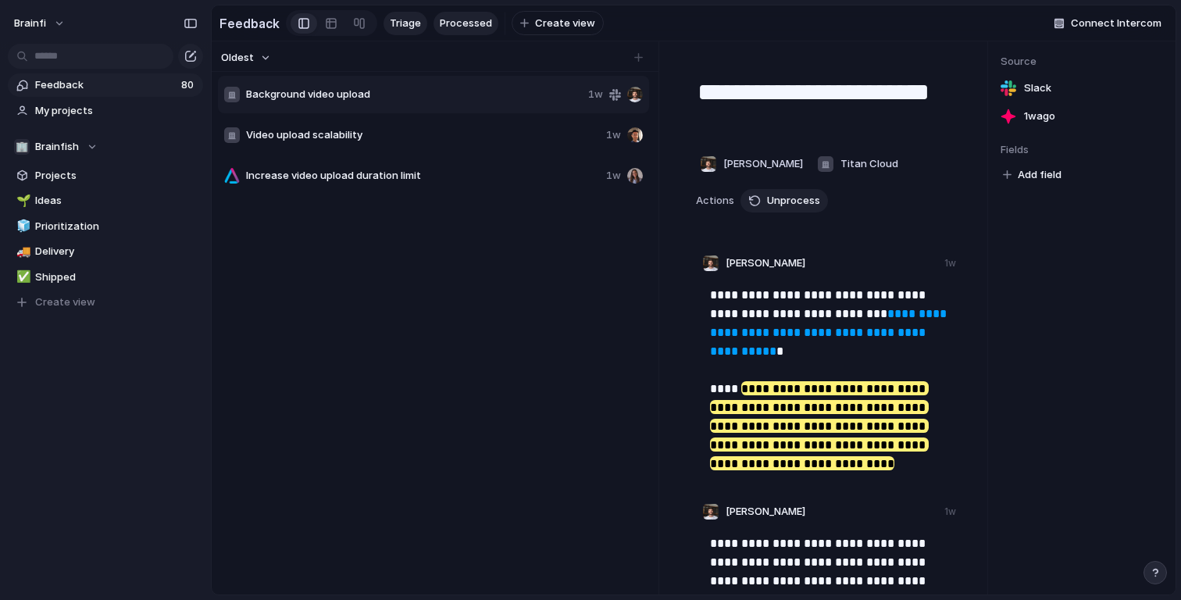
click at [391, 22] on span "Triage" at bounding box center [405, 24] width 31 height 16
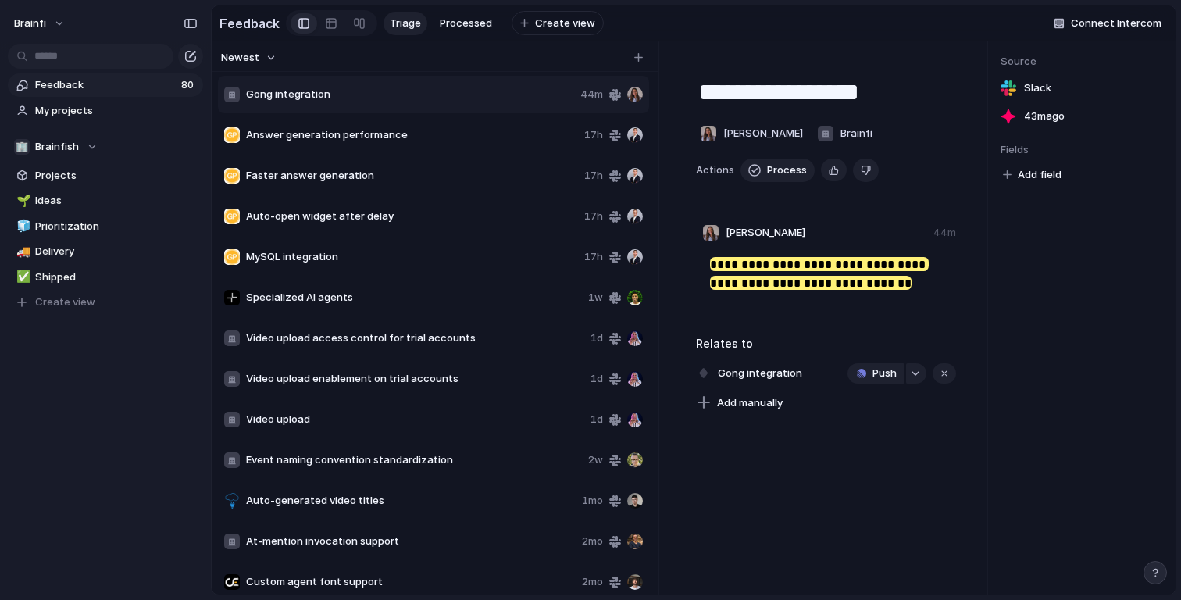
click at [408, 85] on div "Gong integration 44m" at bounding box center [433, 94] width 431 height 37
click at [913, 374] on div "button" at bounding box center [915, 373] width 11 height 6
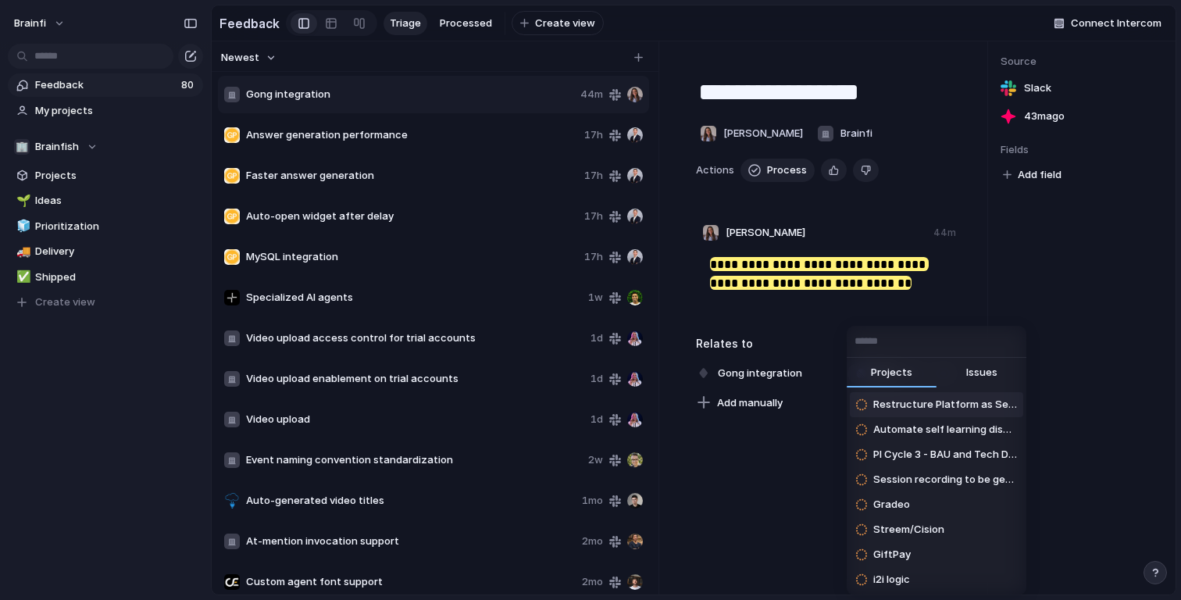
click at [1104, 341] on div "Projects Issues Restructure Platform as Self-service agents Automate self learn…" at bounding box center [590, 300] width 1181 height 600
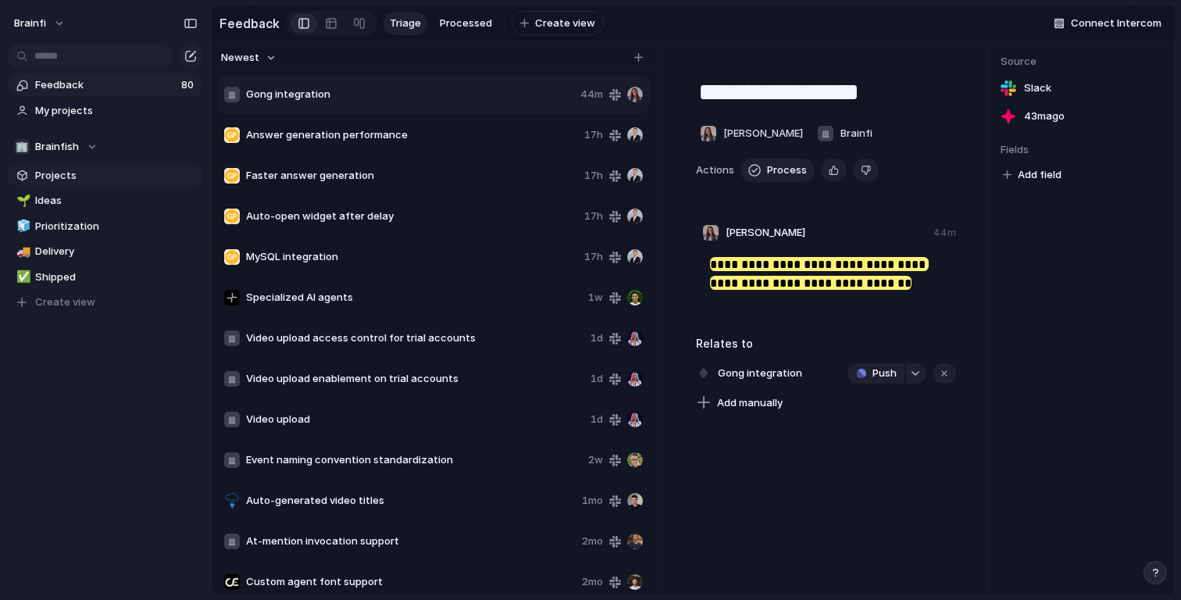
click at [70, 164] on link "Projects" at bounding box center [105, 175] width 195 height 23
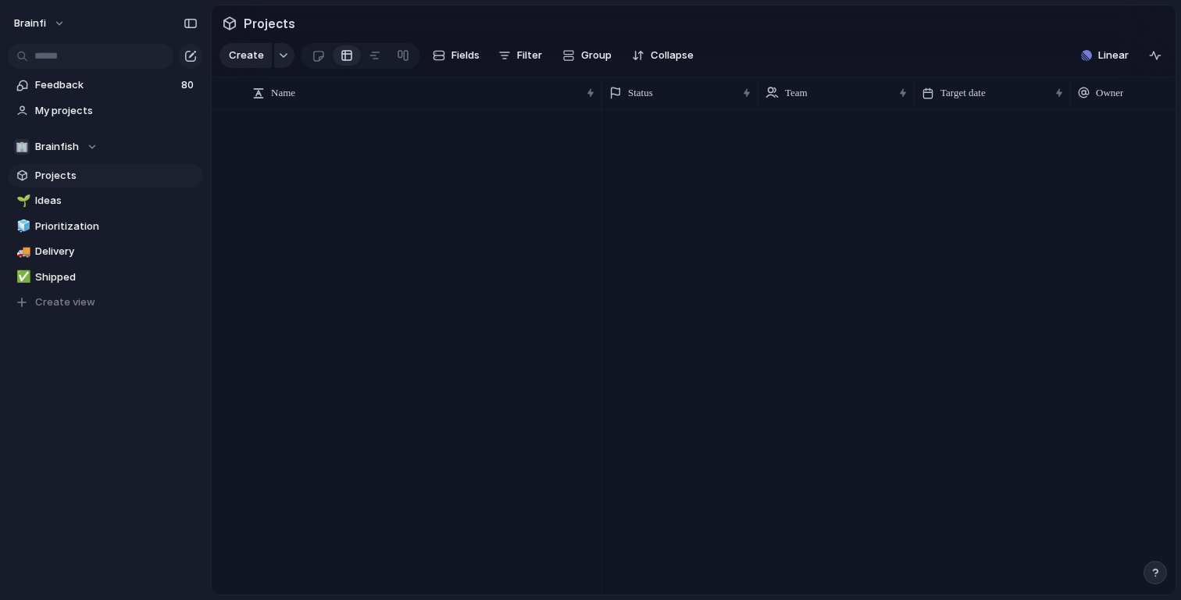
scroll to position [1566, 0]
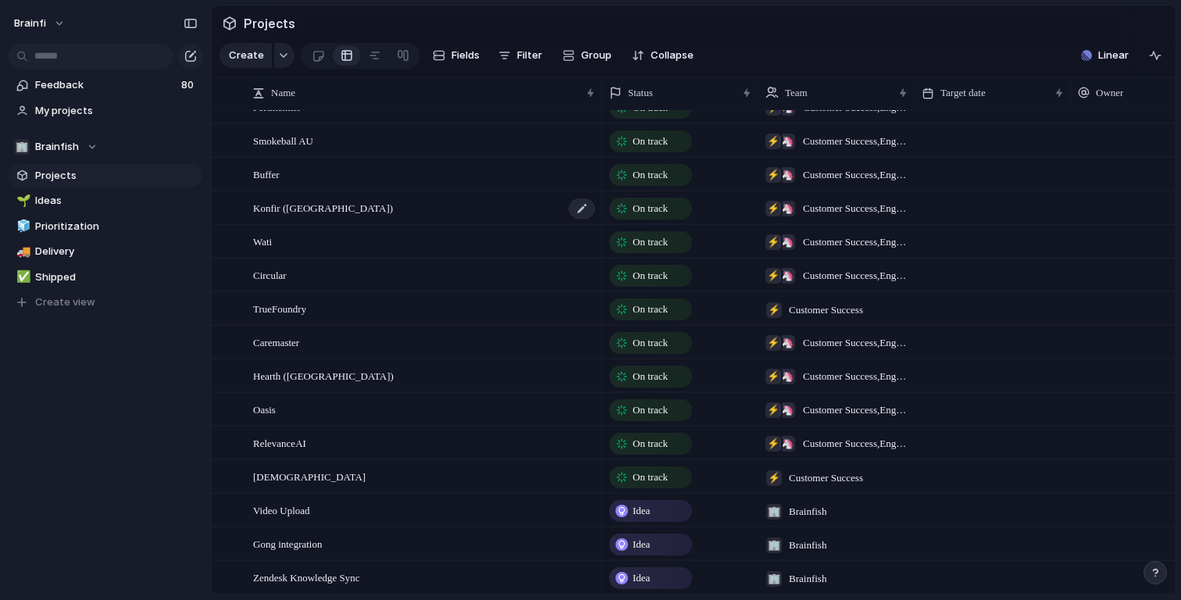
click at [378, 210] on div "Konfir ([GEOGRAPHIC_DATA])" at bounding box center [425, 208] width 344 height 32
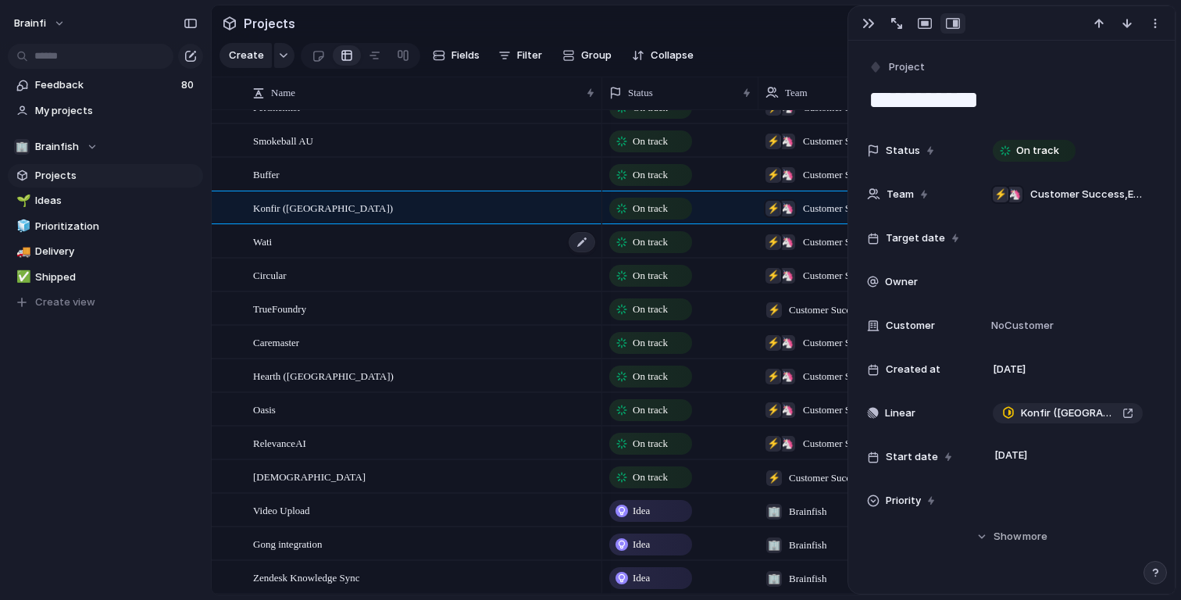
click at [424, 241] on div "Wati" at bounding box center [425, 242] width 344 height 32
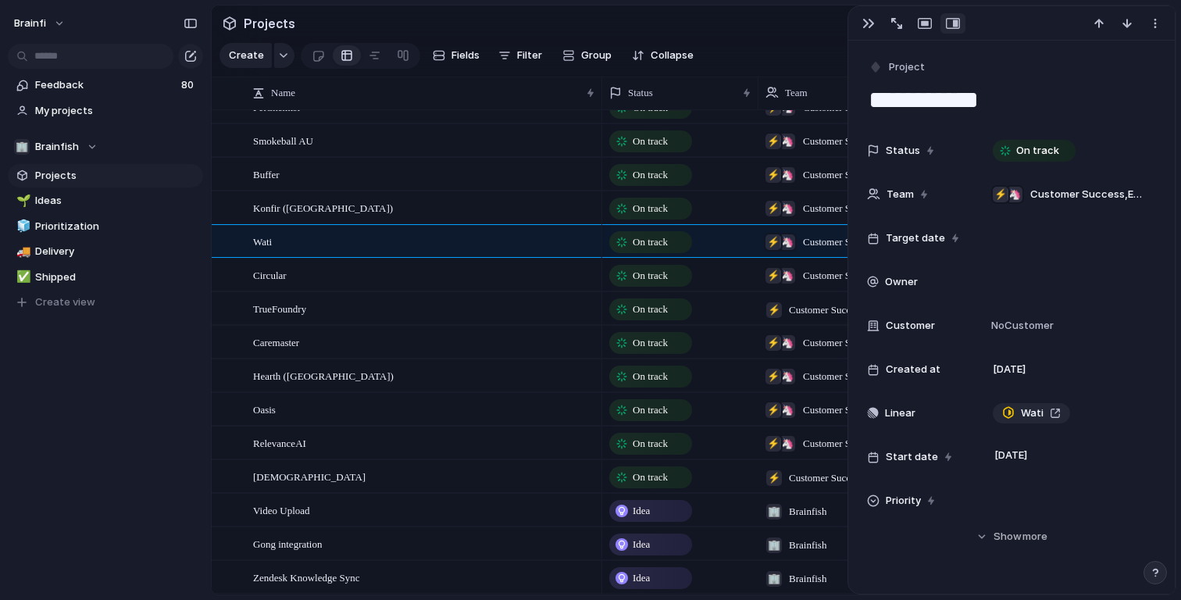
click at [948, 23] on div "button" at bounding box center [953, 23] width 14 height 12
click at [924, 25] on div "button" at bounding box center [925, 23] width 14 height 12
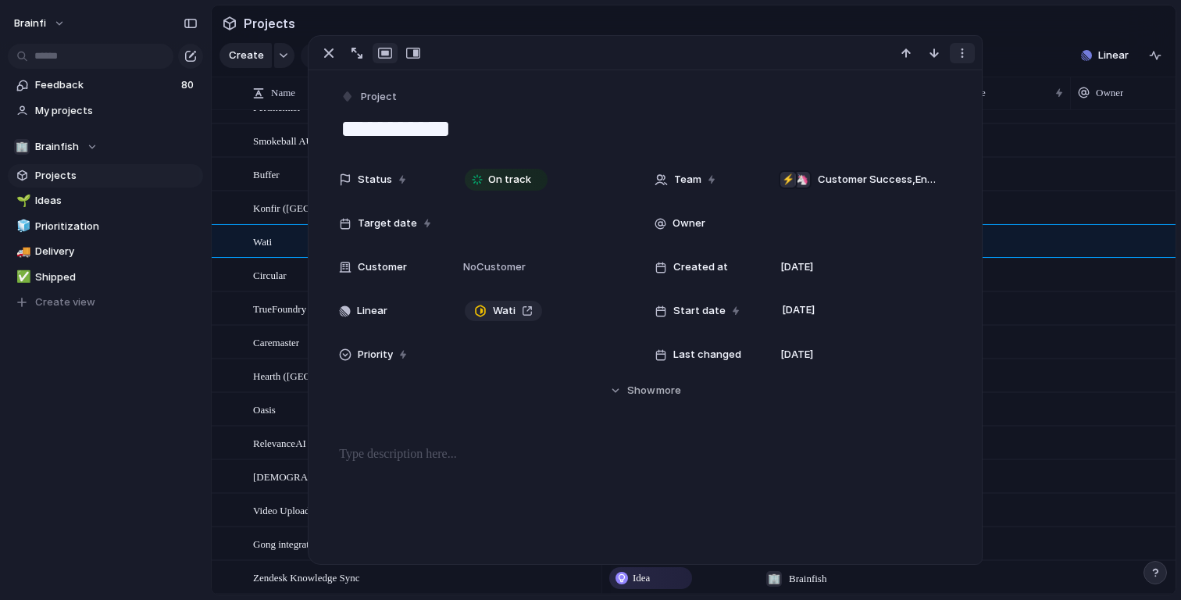
click at [954, 45] on button "button" at bounding box center [962, 53] width 25 height 20
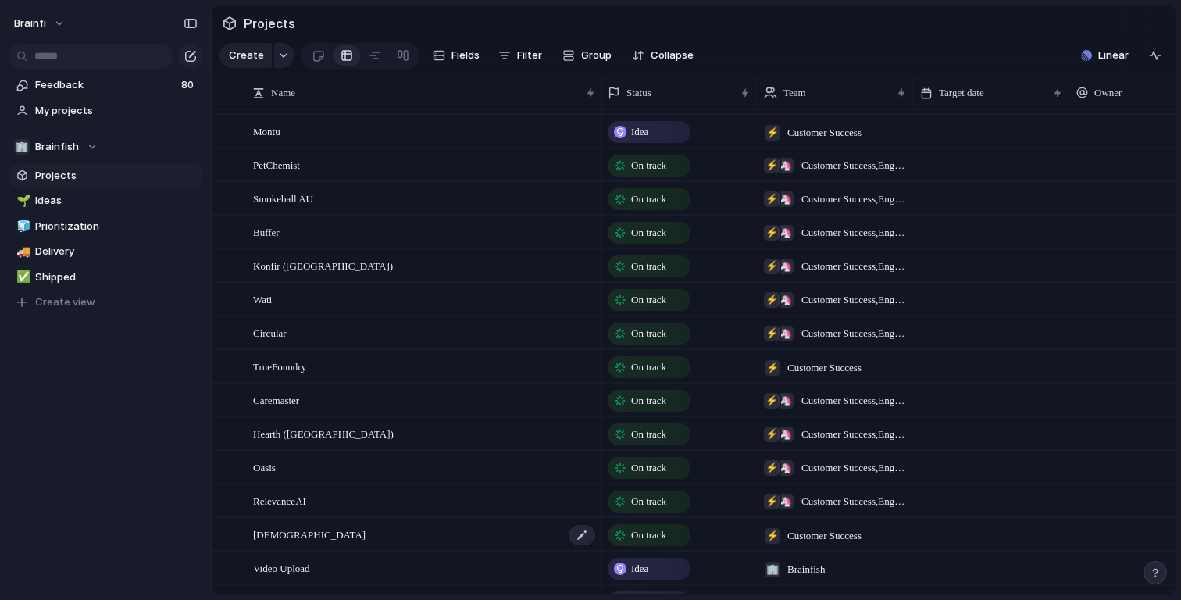
scroll to position [1380, 0]
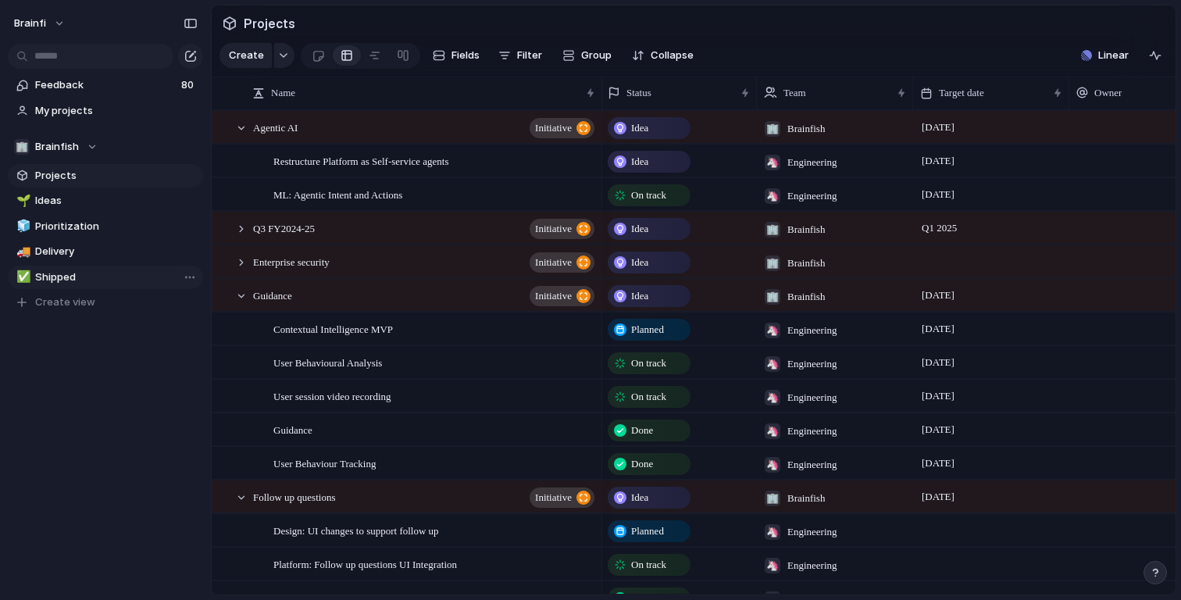
click at [74, 275] on span "Shipped" at bounding box center [116, 278] width 162 height 16
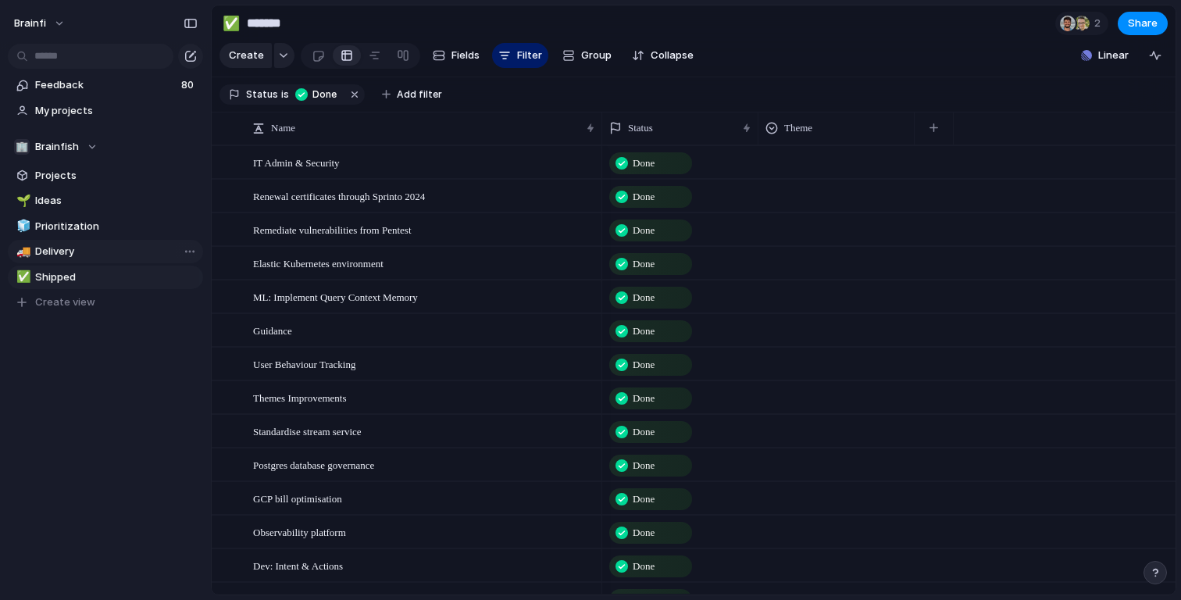
click at [84, 245] on span "Delivery" at bounding box center [116, 252] width 162 height 16
type input "********"
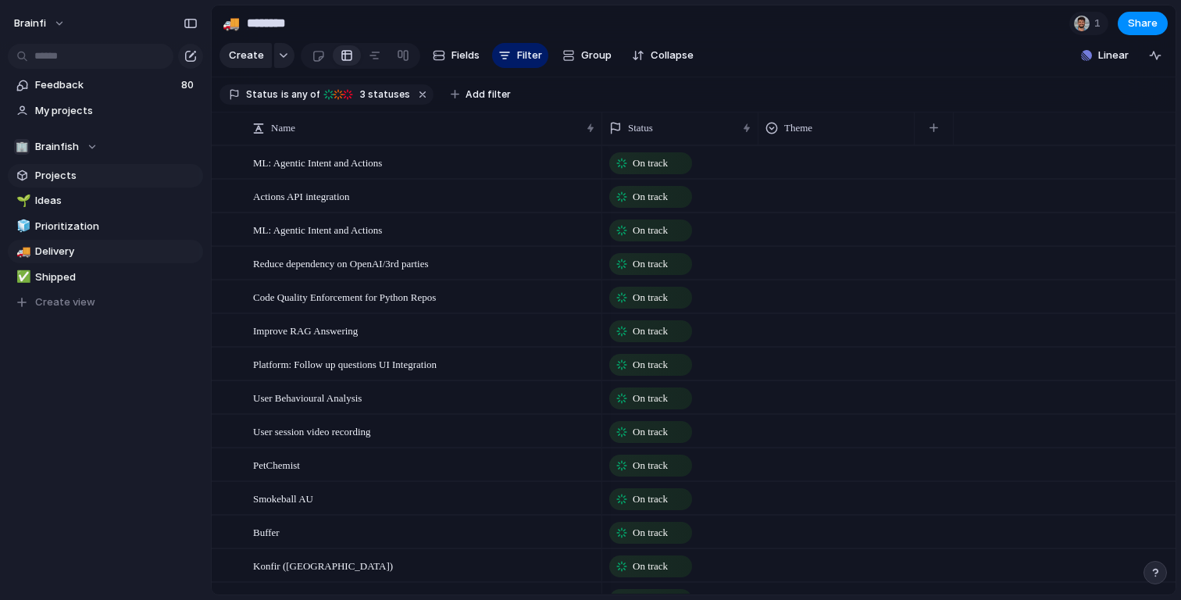
click at [87, 184] on link "Projects" at bounding box center [105, 175] width 195 height 23
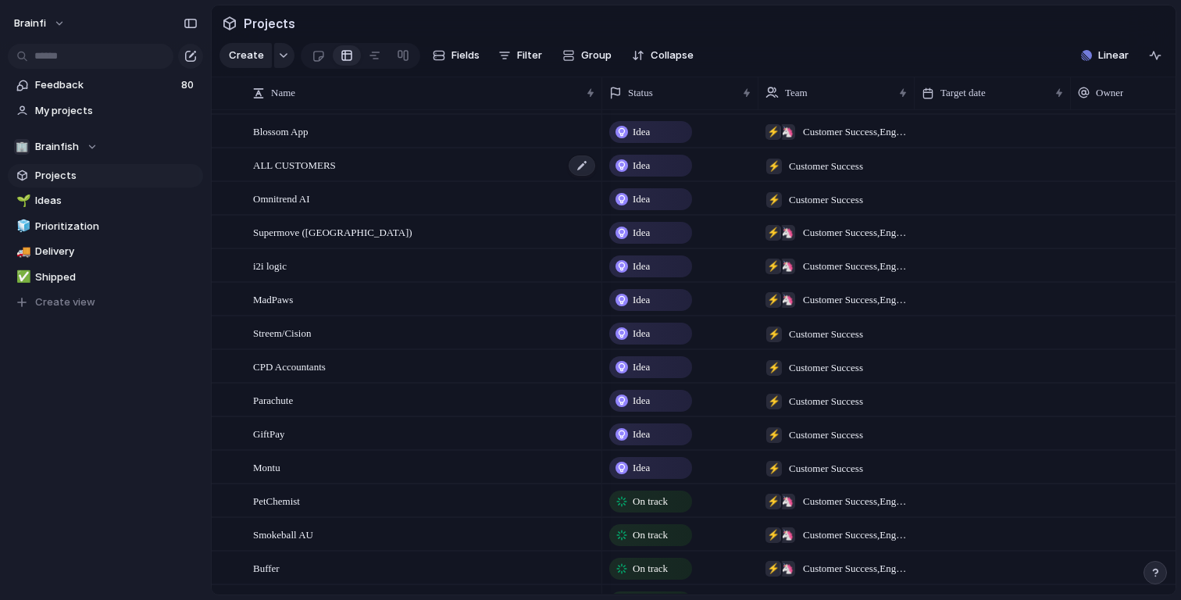
scroll to position [1262, 0]
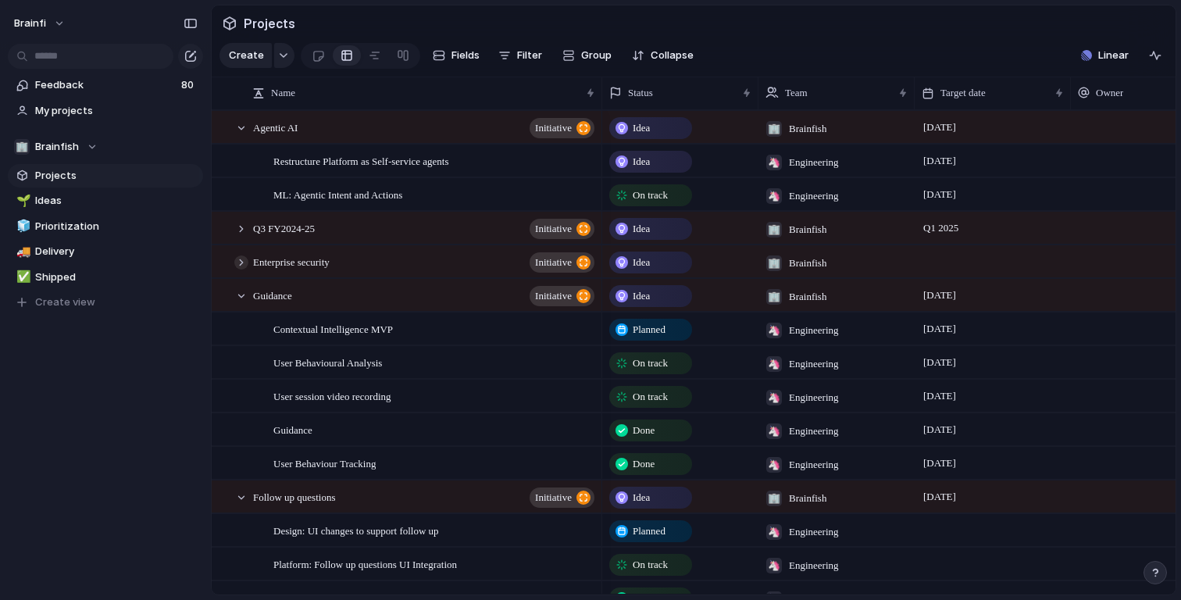
click at [235, 262] on div at bounding box center [241, 262] width 14 height 14
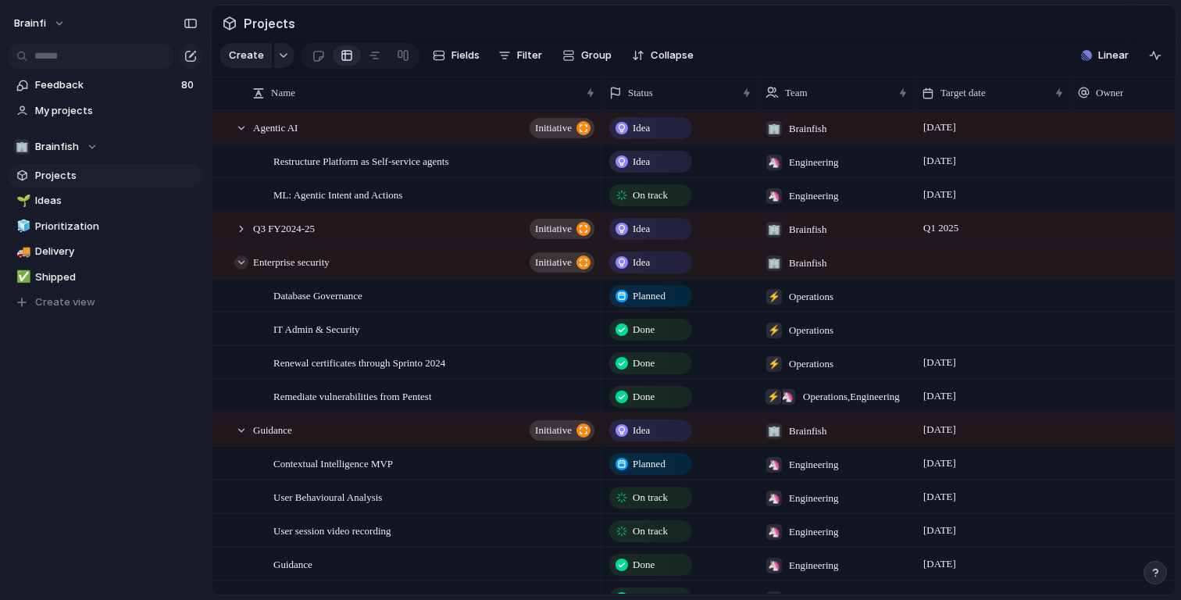
click at [241, 263] on div at bounding box center [241, 262] width 14 height 14
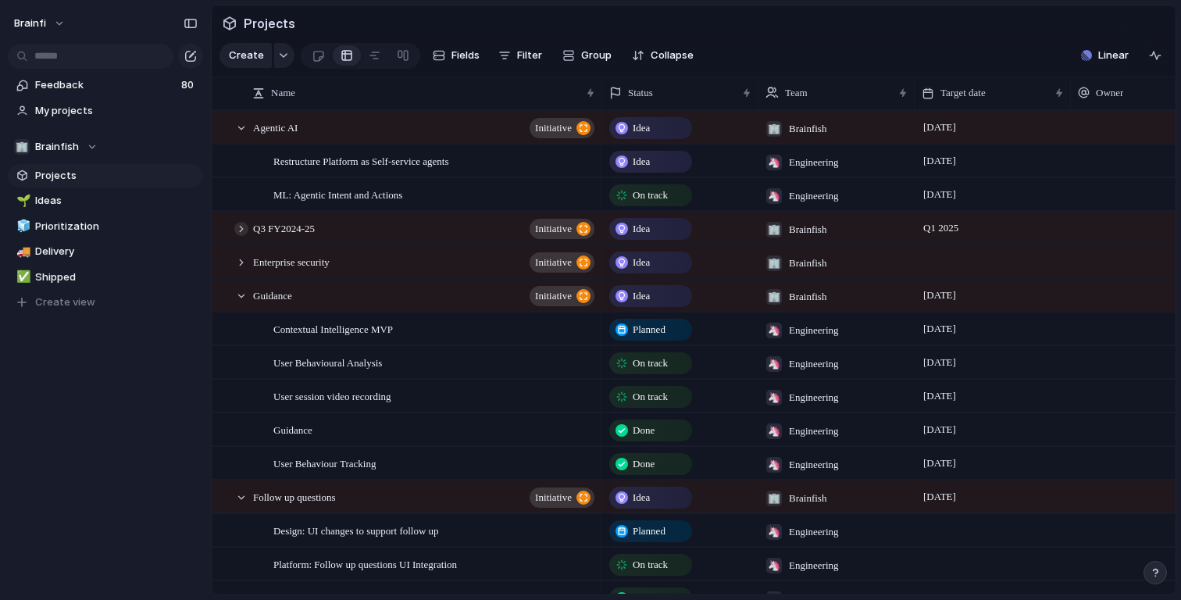
click at [242, 234] on div at bounding box center [241, 229] width 14 height 14
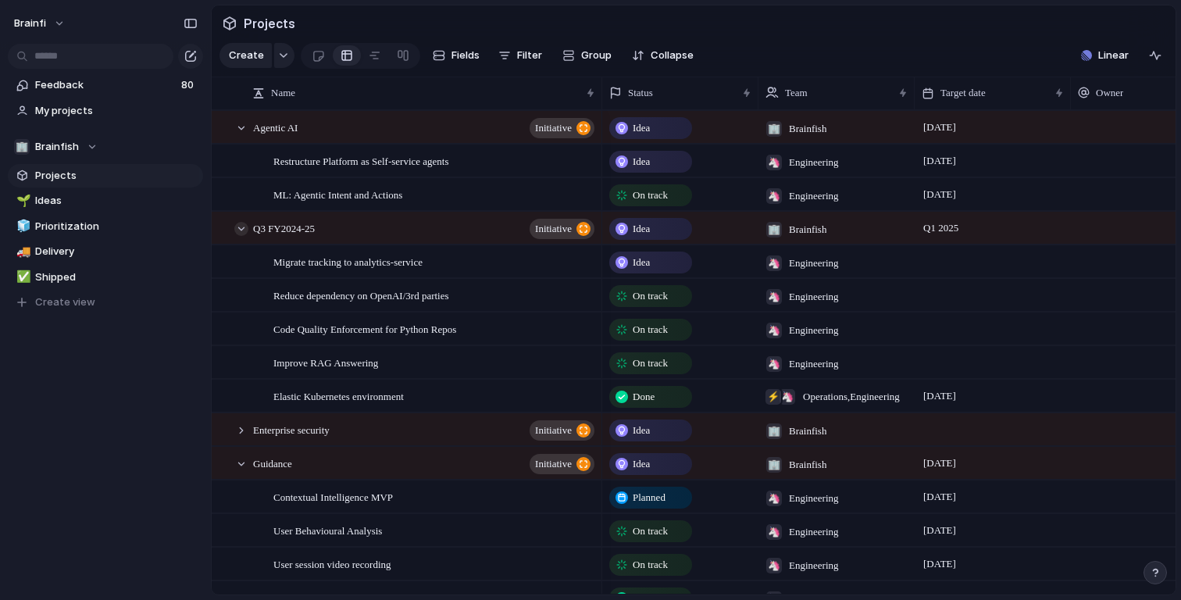
click at [242, 234] on div at bounding box center [241, 229] width 14 height 14
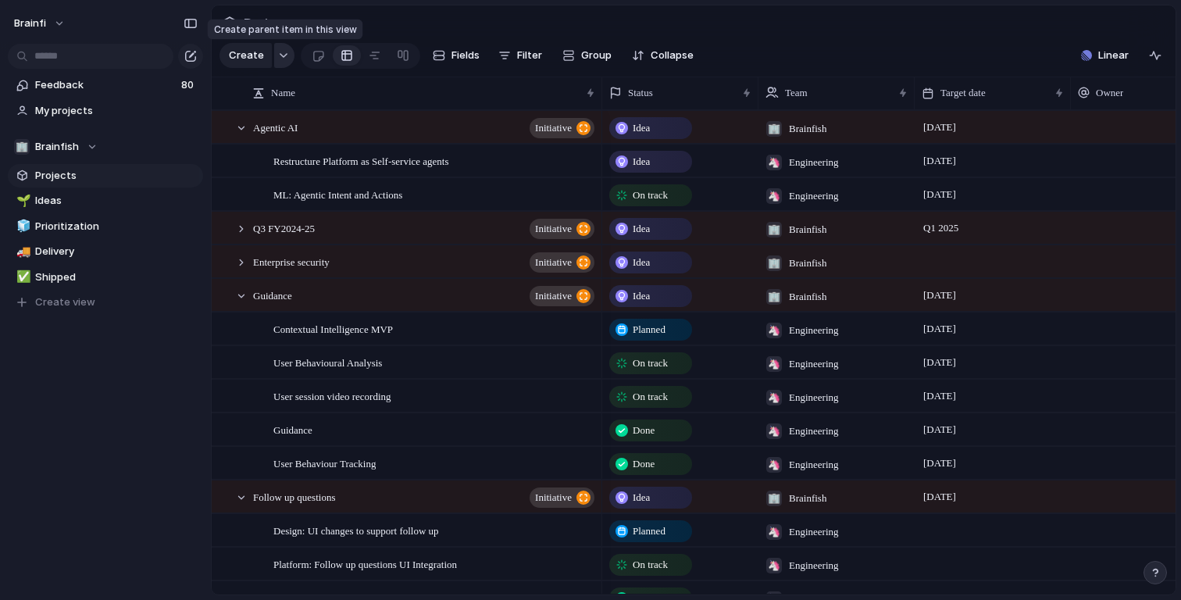
click at [278, 57] on div "button" at bounding box center [283, 55] width 11 height 6
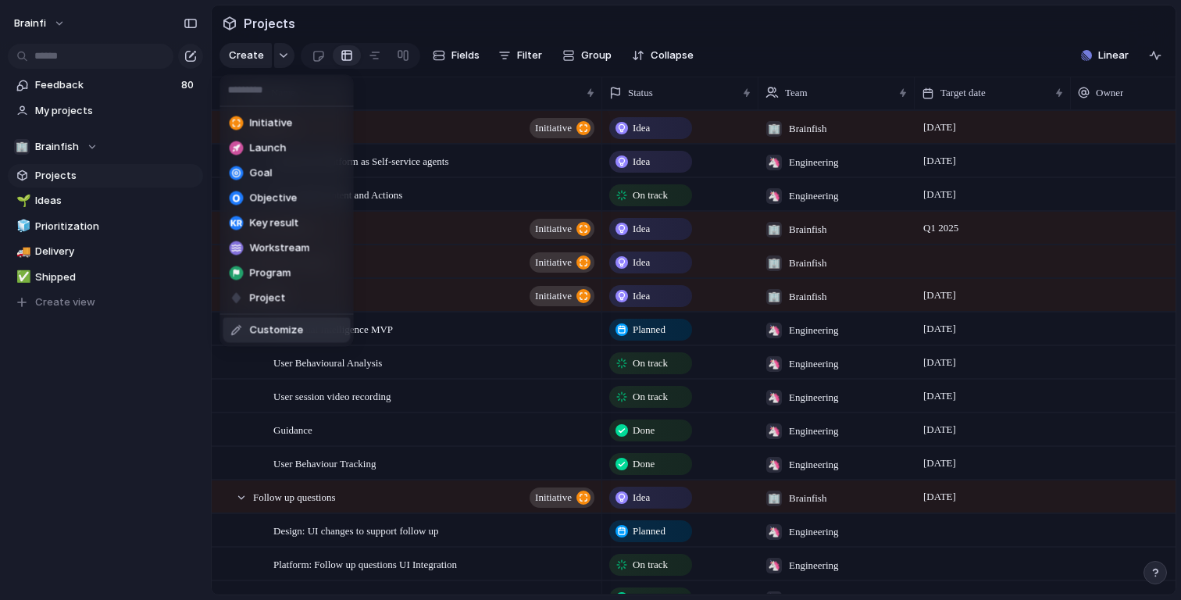
click at [192, 435] on div "Initiative Launch Goal Objective Key result Workstream Program Project Customize" at bounding box center [590, 300] width 1181 height 600
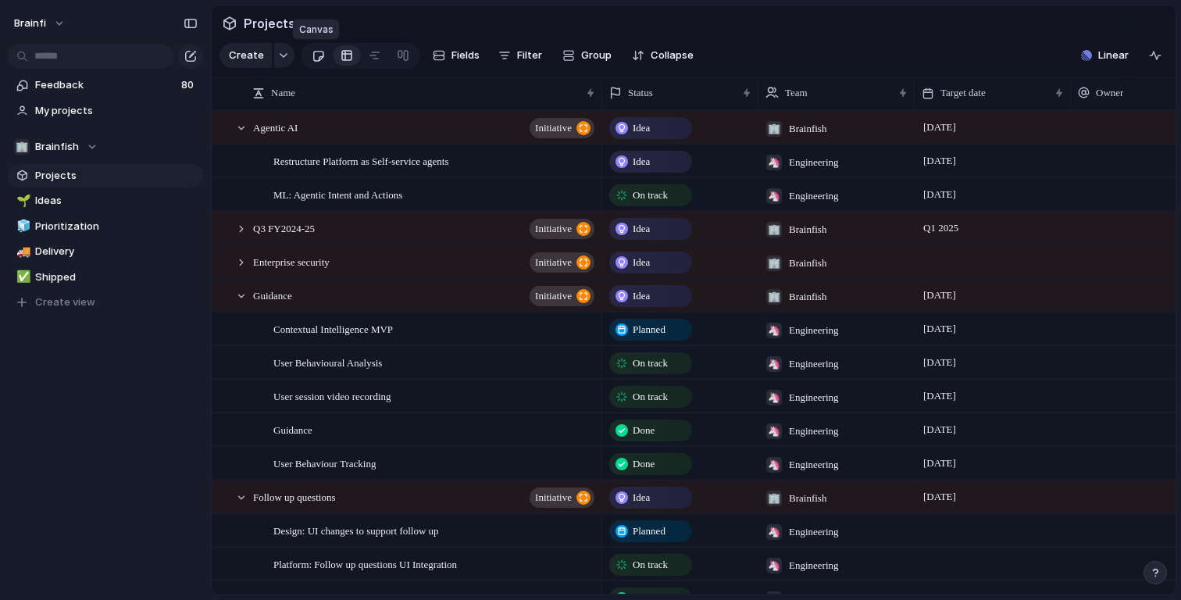
click at [312, 59] on div at bounding box center [318, 56] width 13 height 26
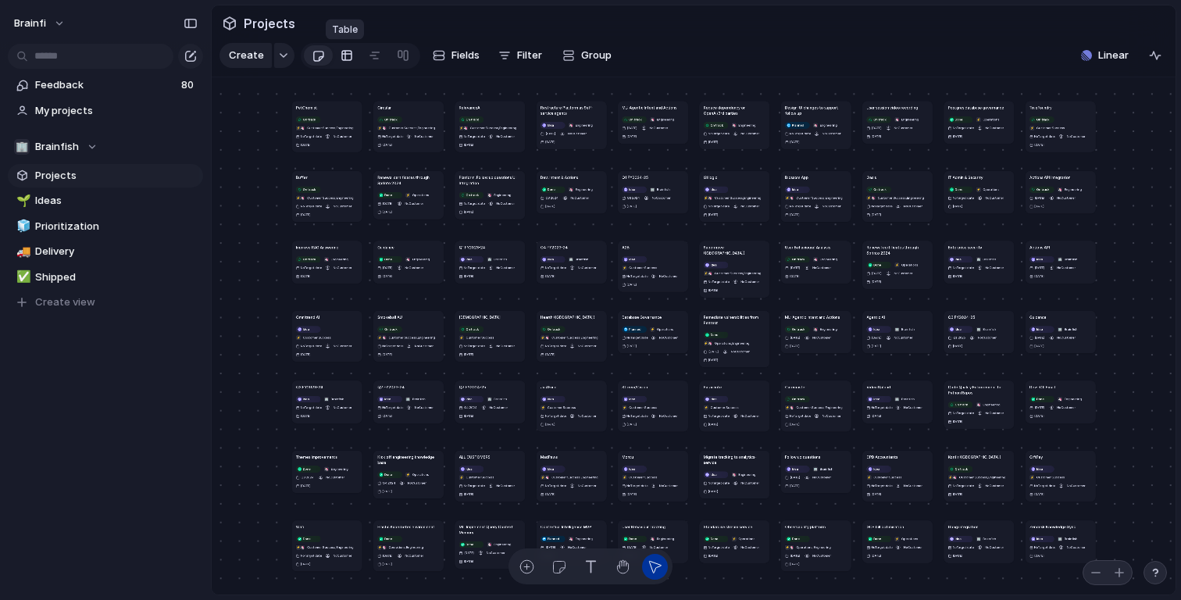
click at [348, 60] on div at bounding box center [347, 55] width 12 height 25
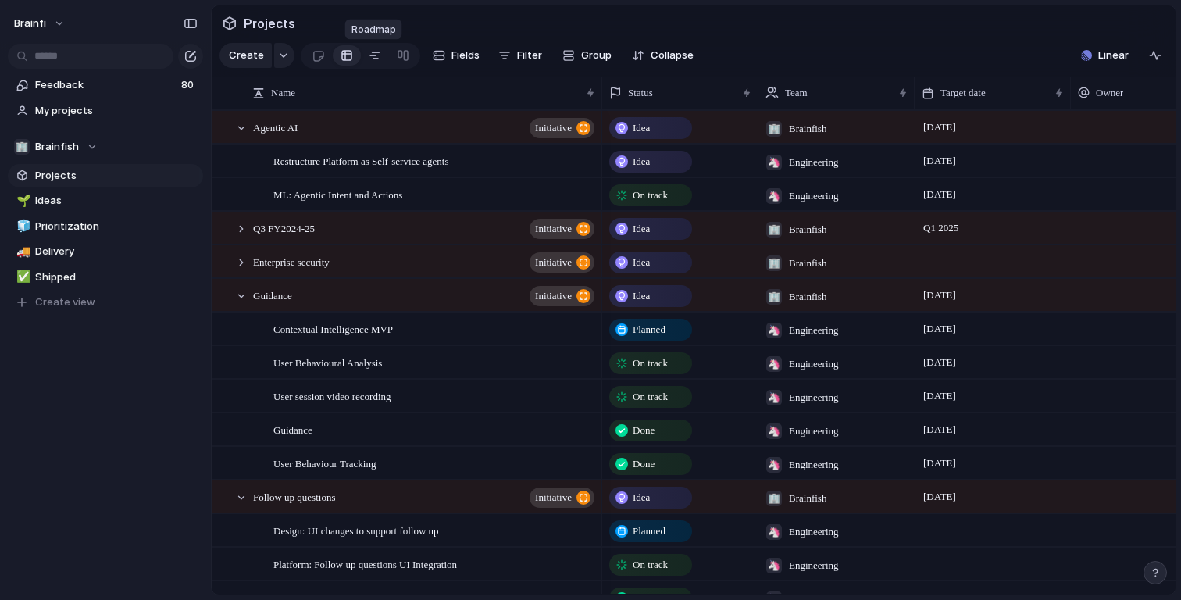
click at [375, 61] on div at bounding box center [375, 55] width 12 height 25
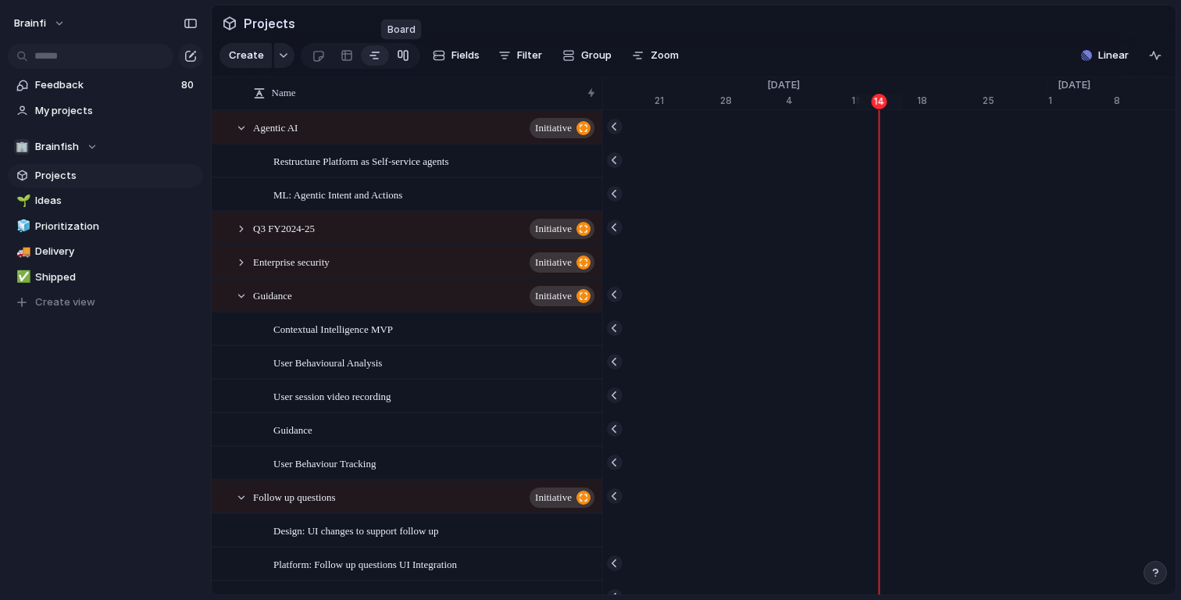
click at [408, 60] on link at bounding box center [403, 55] width 28 height 25
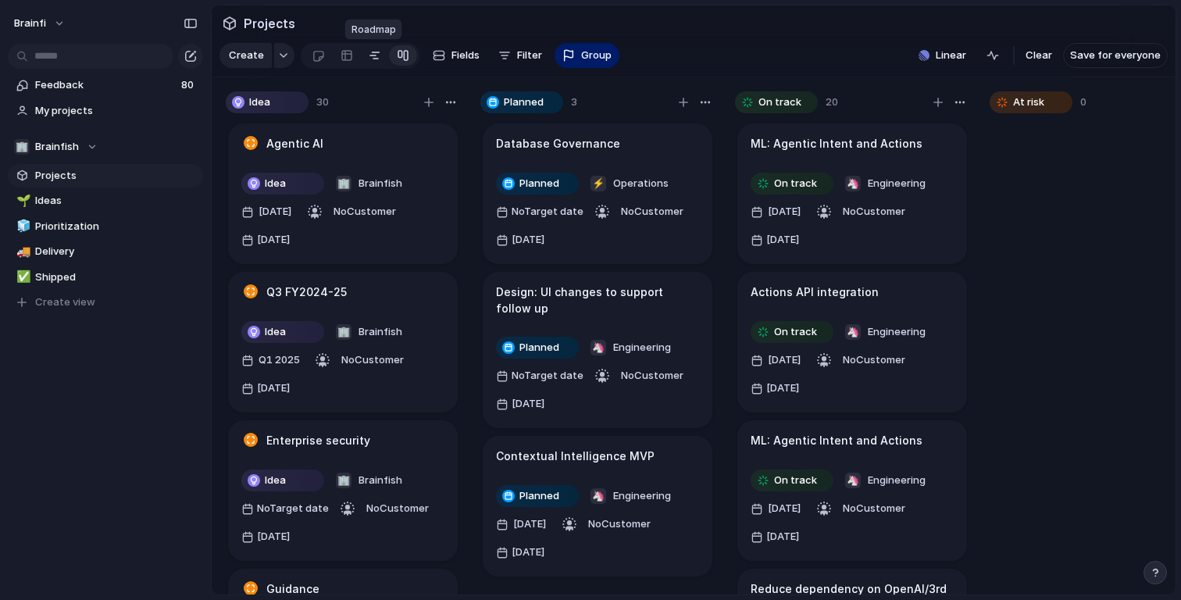
click at [377, 55] on div at bounding box center [375, 55] width 12 height 25
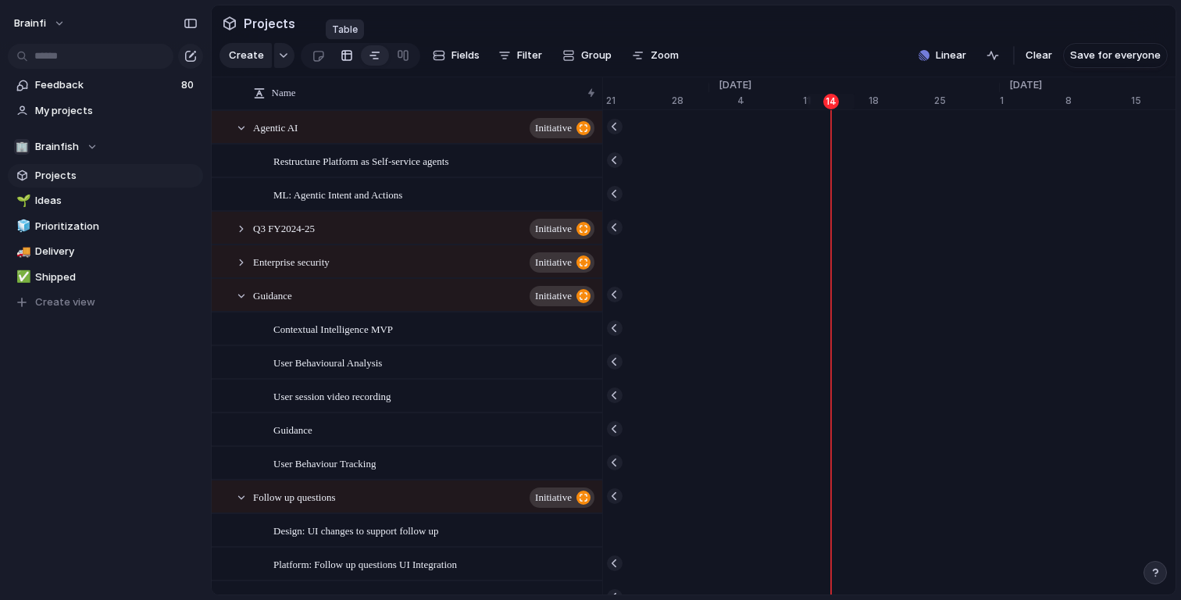
click at [348, 59] on div at bounding box center [347, 55] width 12 height 25
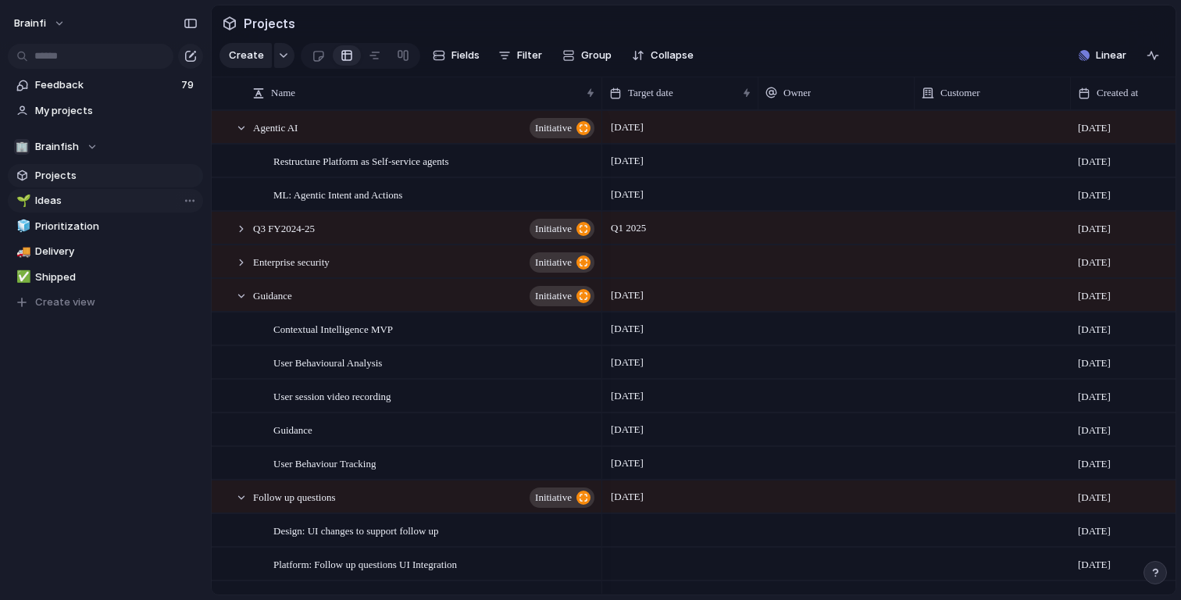
click at [45, 197] on span "Ideas" at bounding box center [116, 201] width 162 height 16
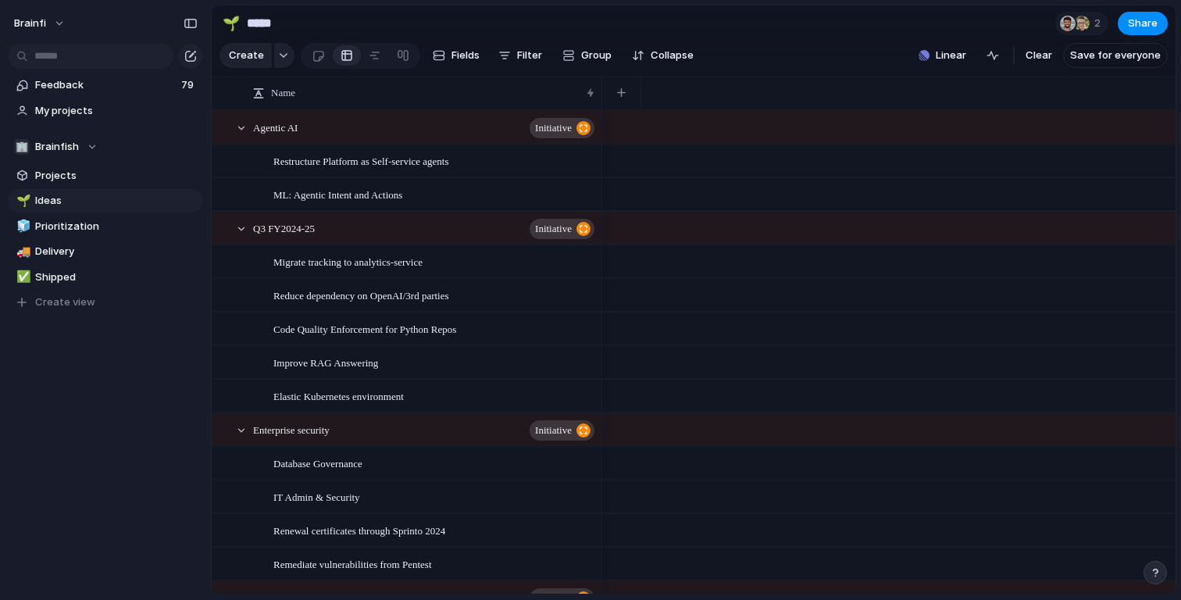
click at [71, 97] on section "Feedback 79 My projects" at bounding box center [105, 96] width 211 height 52
click at [80, 84] on span "Feedback" at bounding box center [105, 85] width 141 height 16
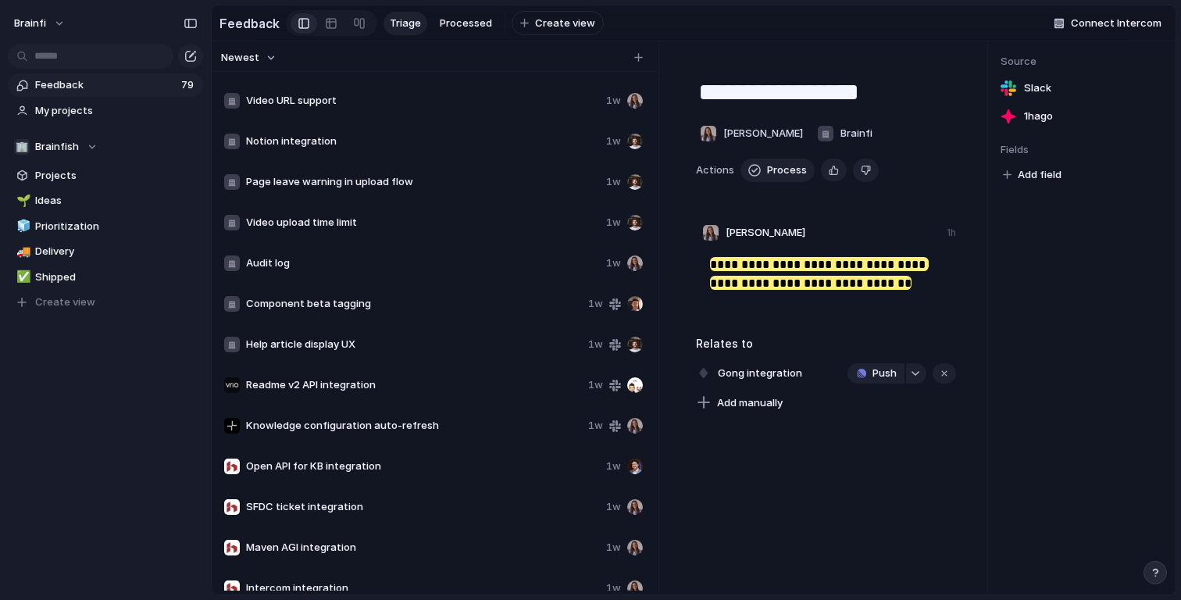
scroll to position [2693, 0]
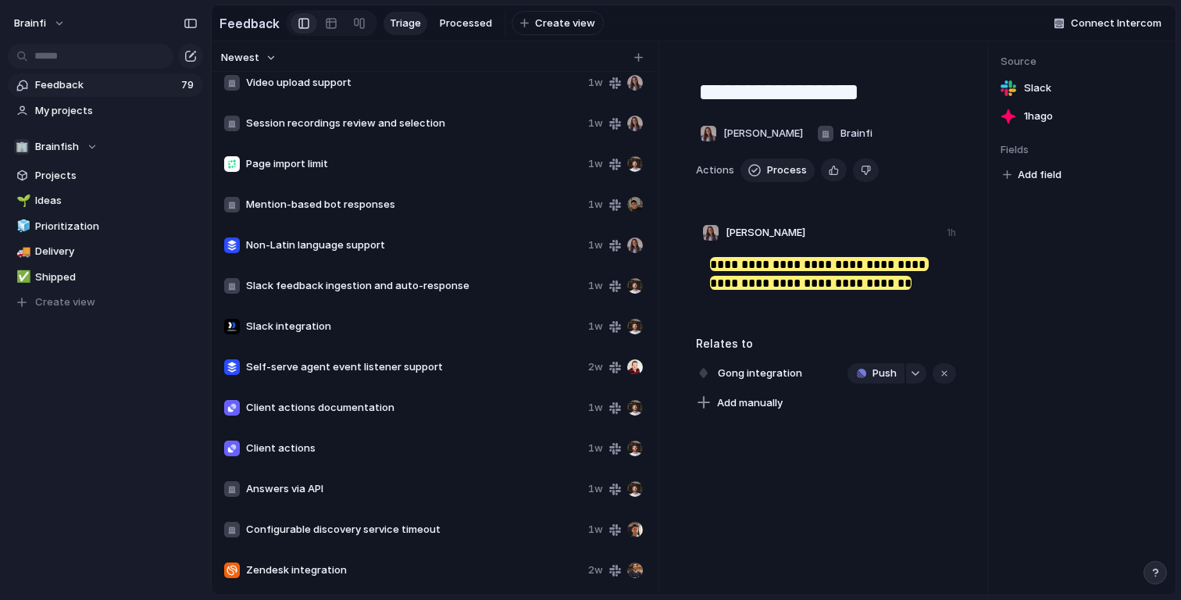
click at [423, 246] on span "Non-Latin language support" at bounding box center [414, 245] width 336 height 16
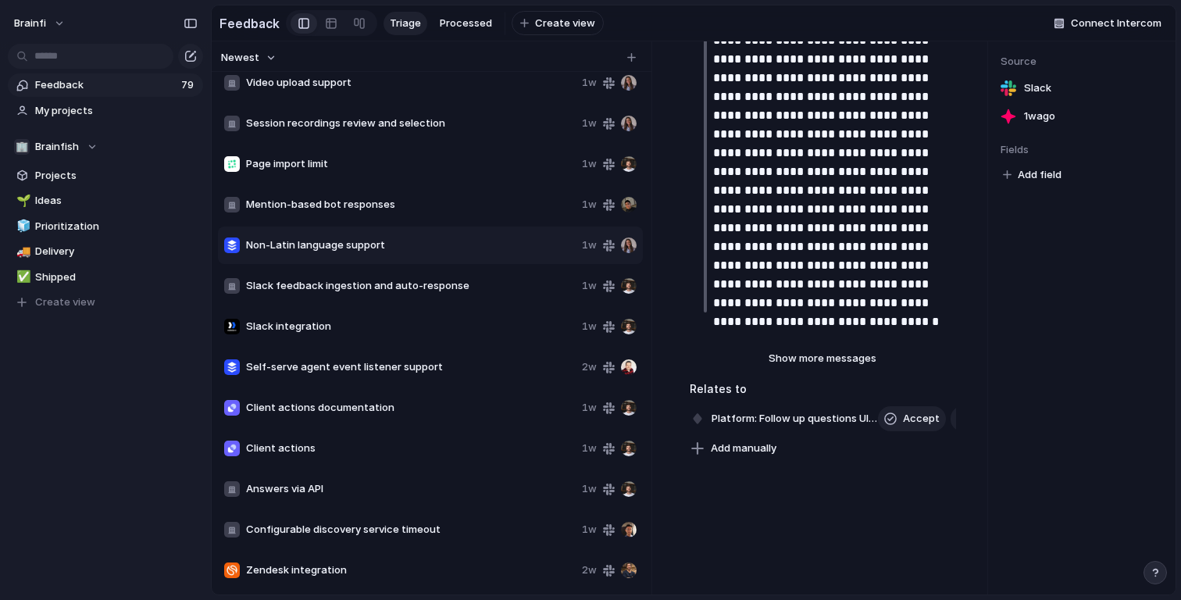
scroll to position [1855, 0]
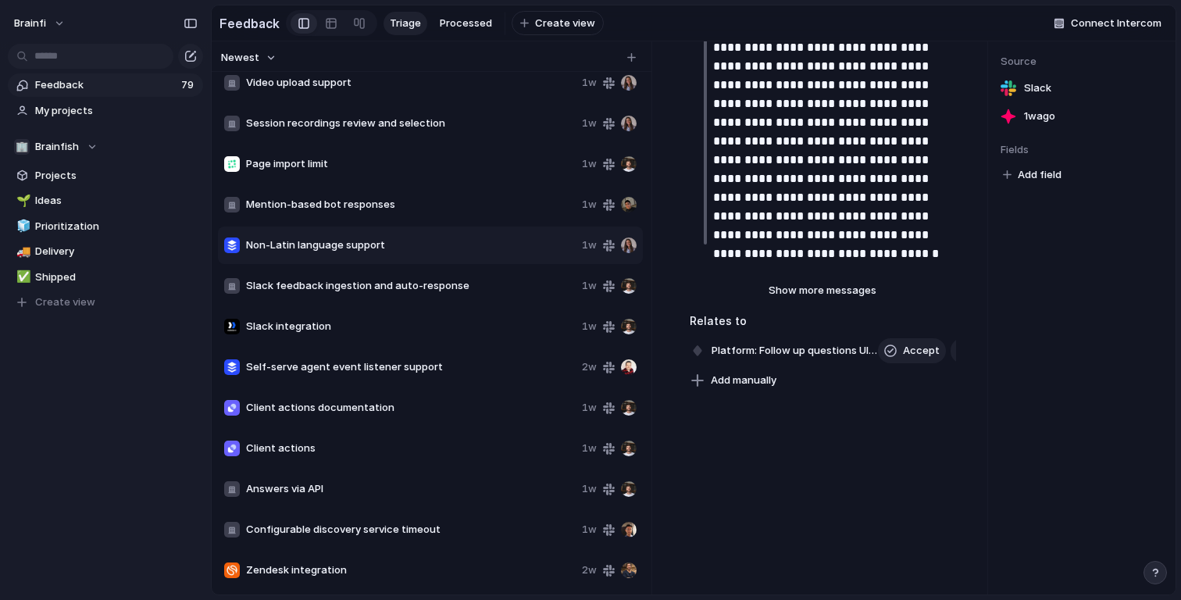
click at [370, 283] on span "Slack feedback ingestion and auto-response" at bounding box center [411, 286] width 330 height 16
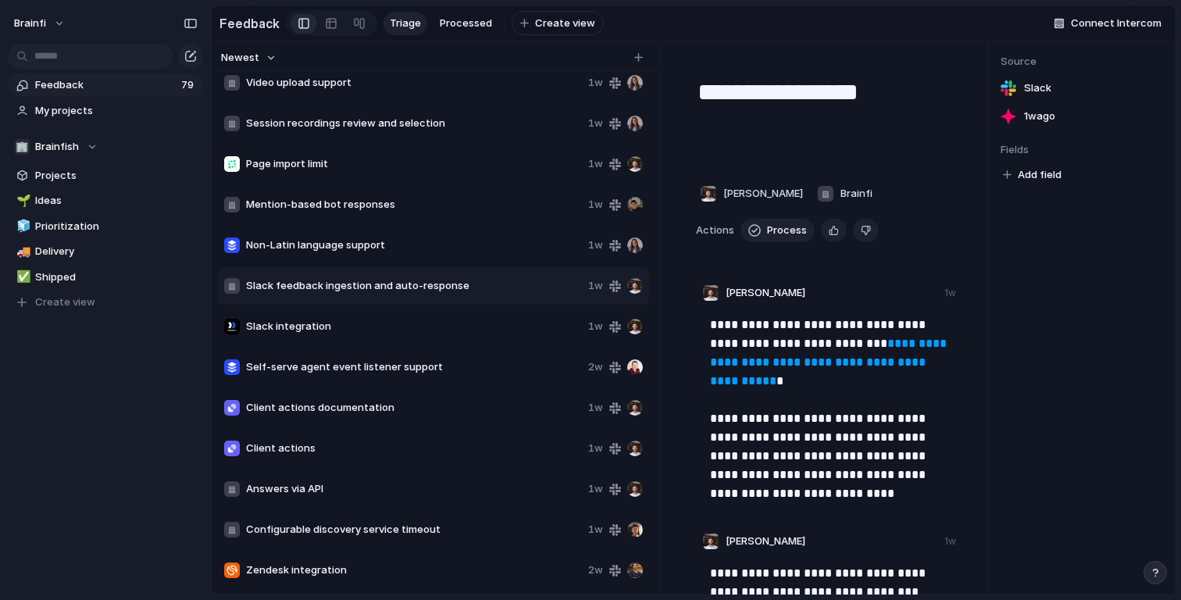
click at [423, 320] on span "Slack integration" at bounding box center [414, 327] width 336 height 16
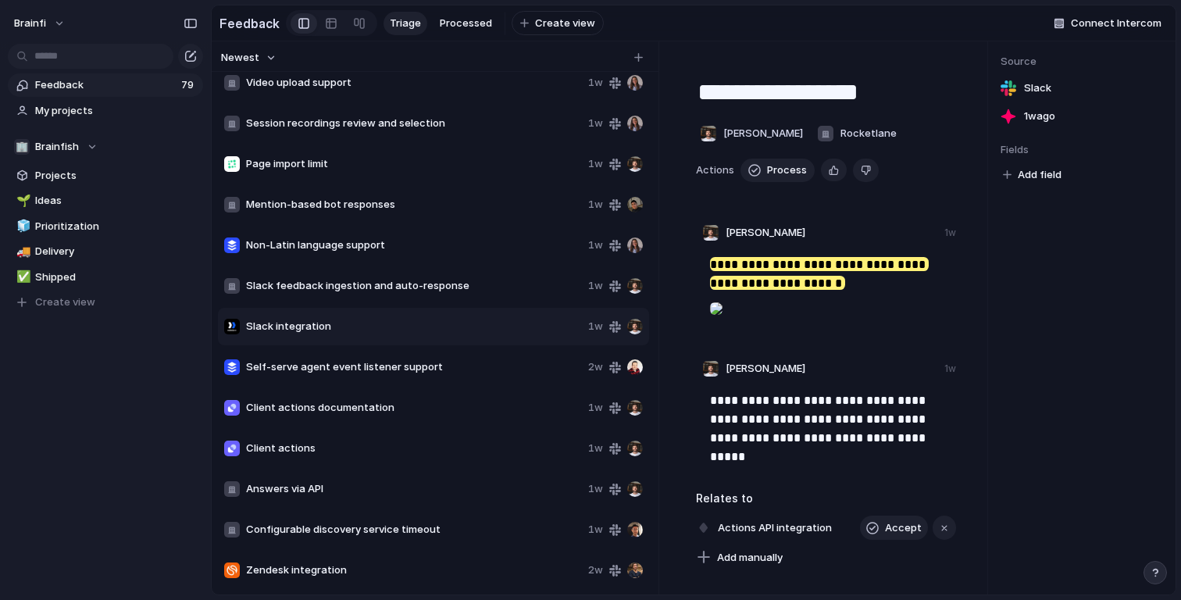
click at [433, 364] on span "Self-serve agent event listener support" at bounding box center [414, 367] width 336 height 16
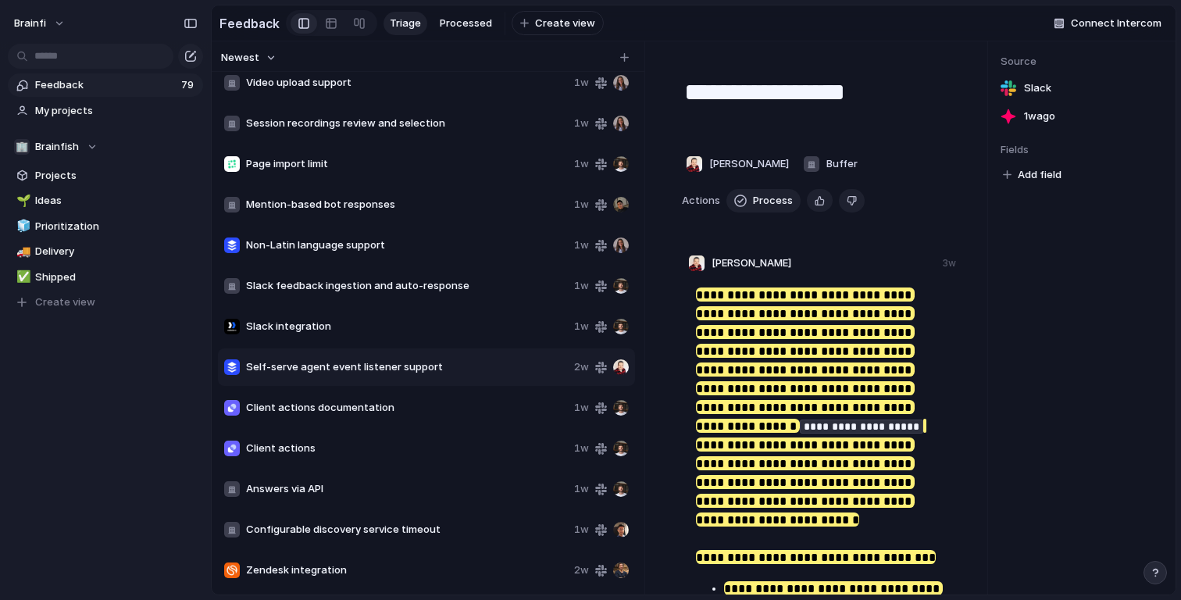
scroll to position [730, 0]
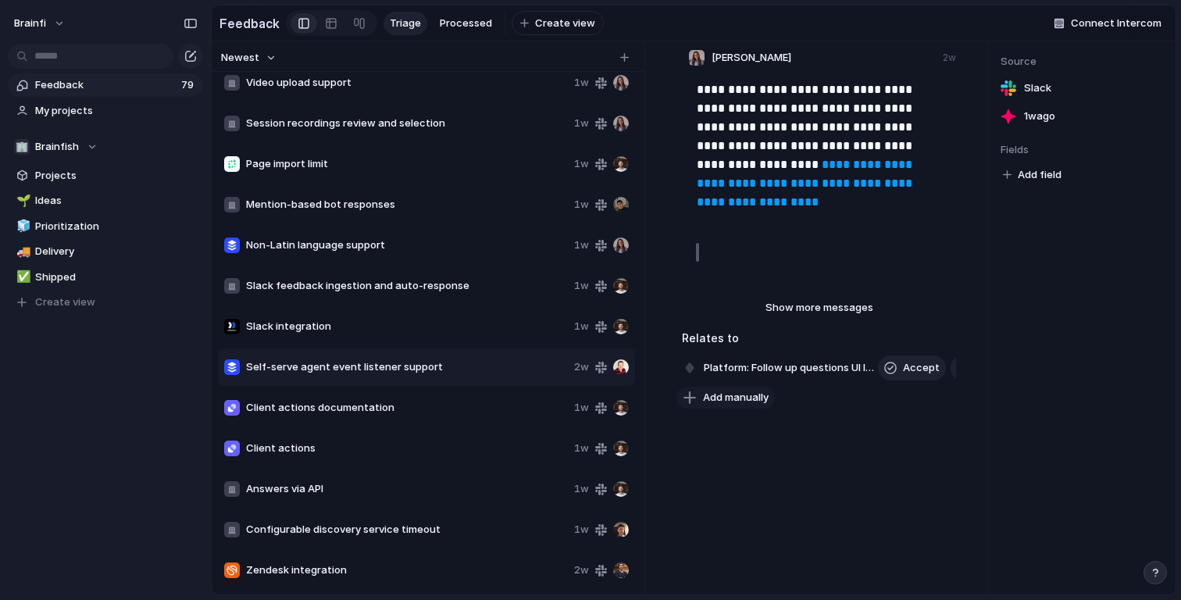
click at [764, 390] on span "Add manually" at bounding box center [736, 398] width 66 height 16
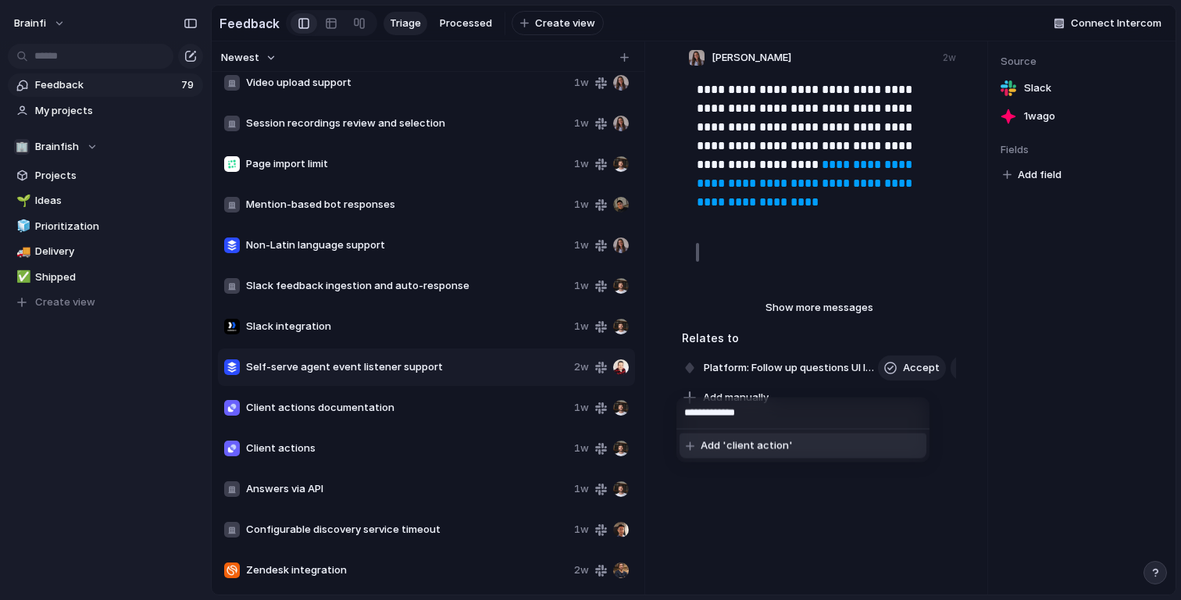
type input "**********"
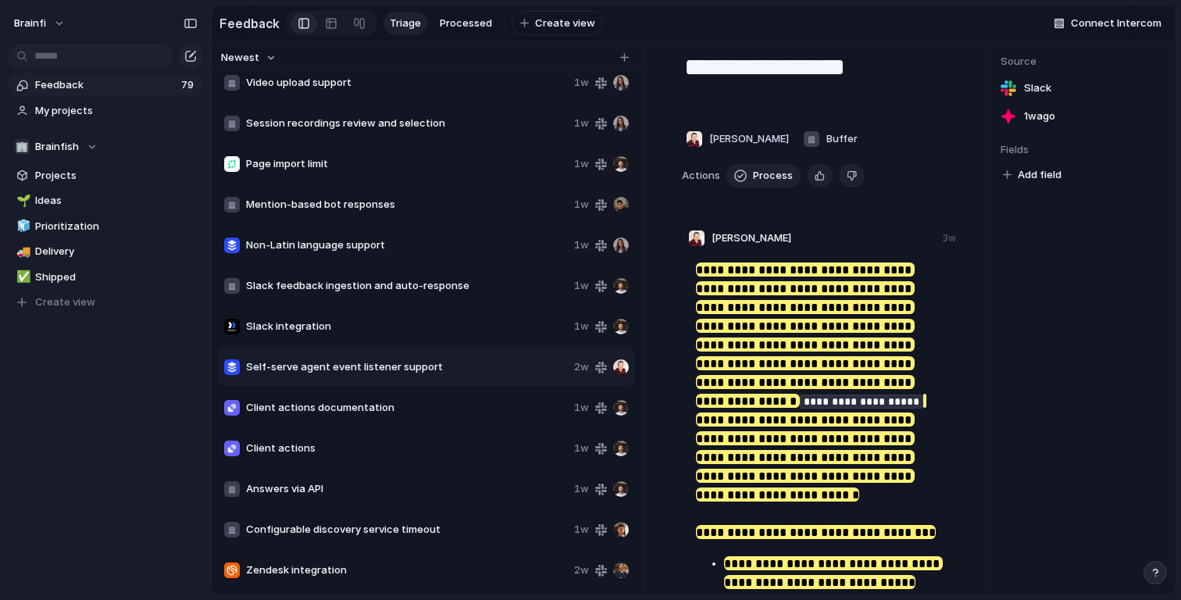
scroll to position [0, 0]
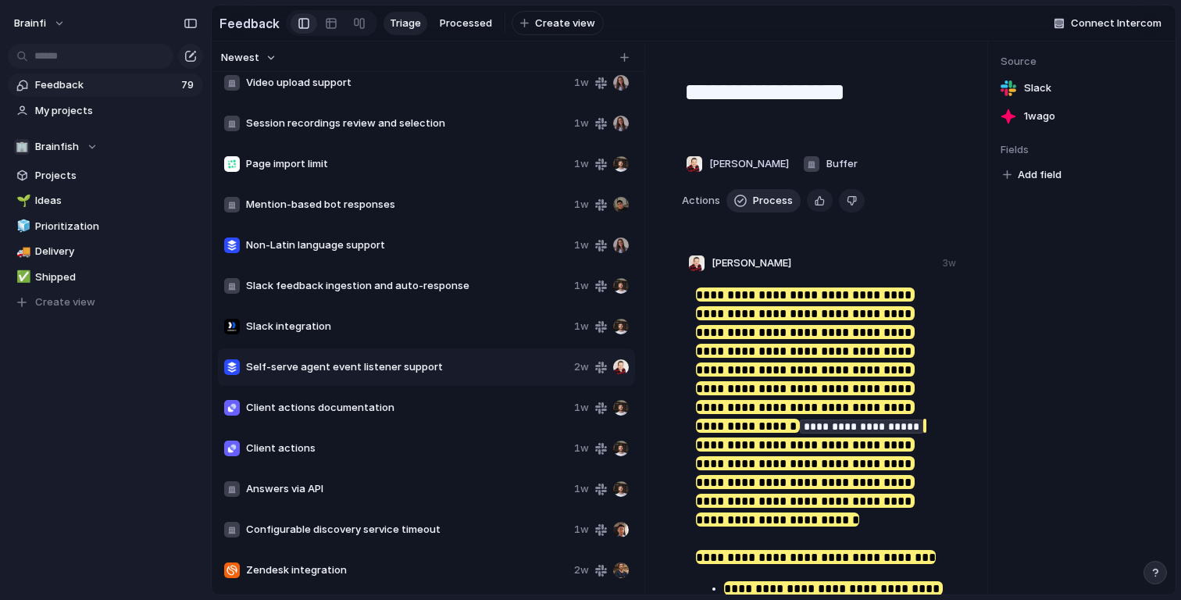
click at [748, 203] on button "Process" at bounding box center [764, 200] width 74 height 23
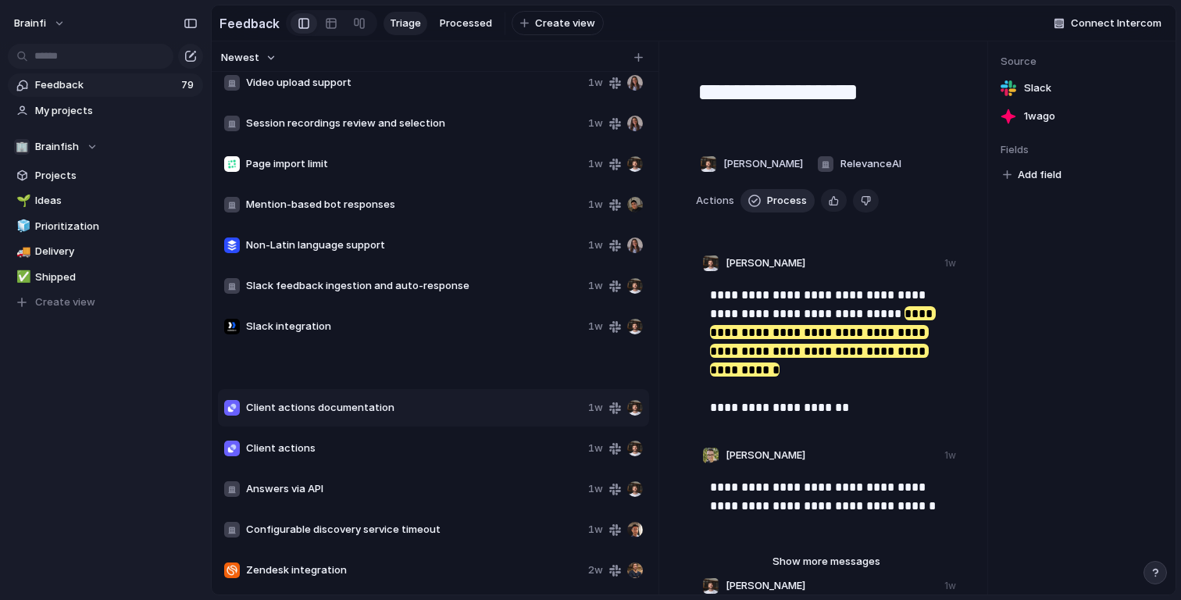
scroll to position [2652, 0]
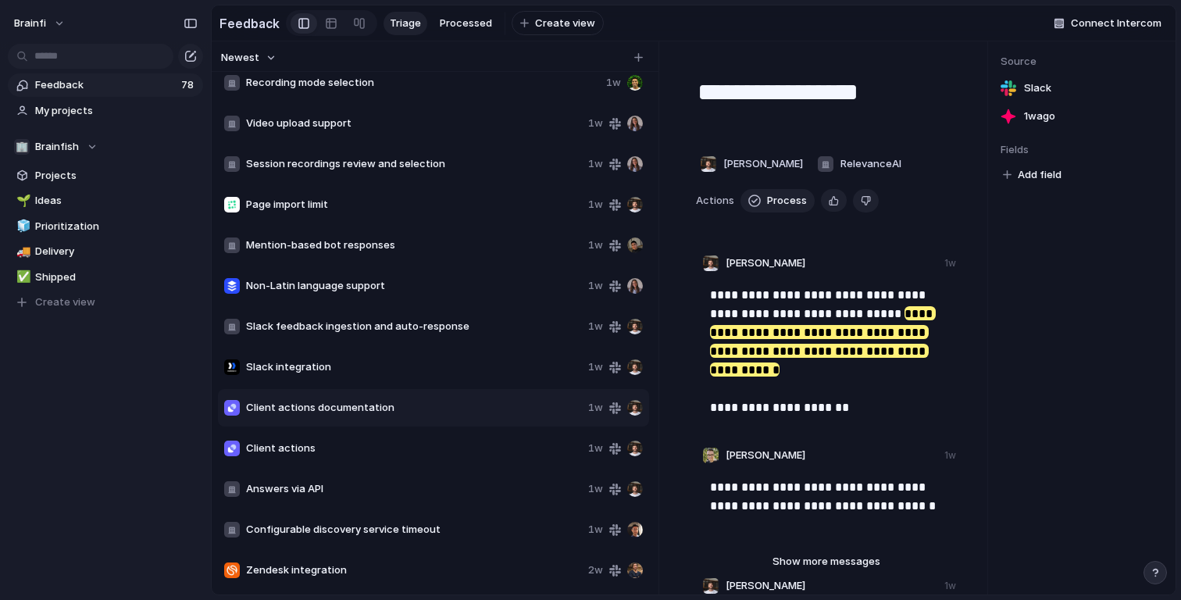
click at [423, 415] on span "Client actions documentation" at bounding box center [414, 408] width 336 height 16
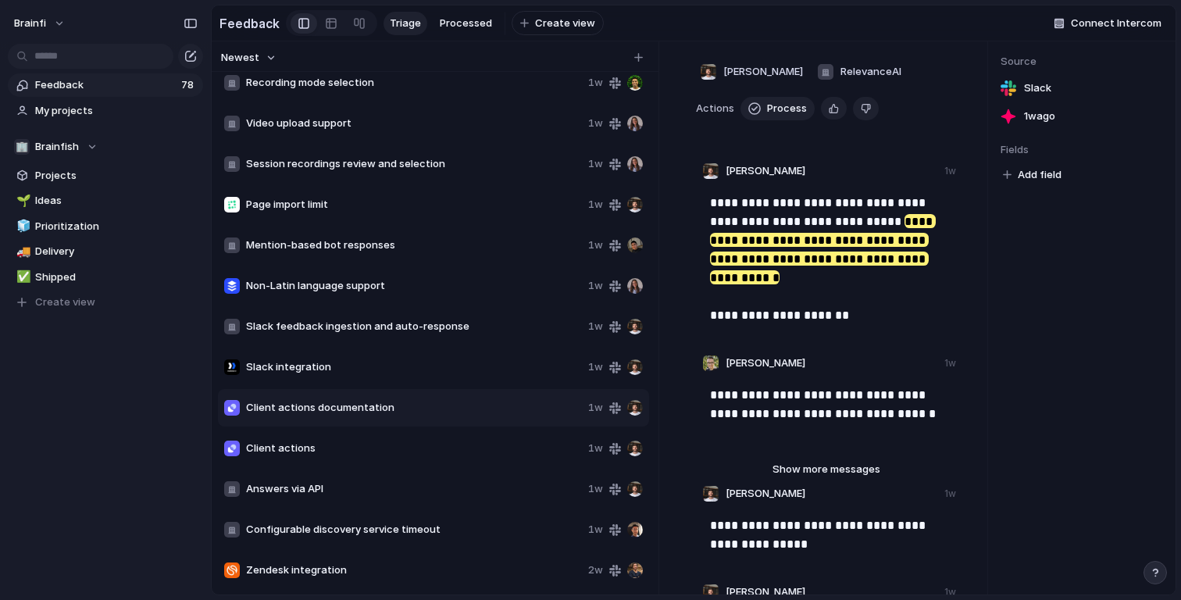
scroll to position [0, 0]
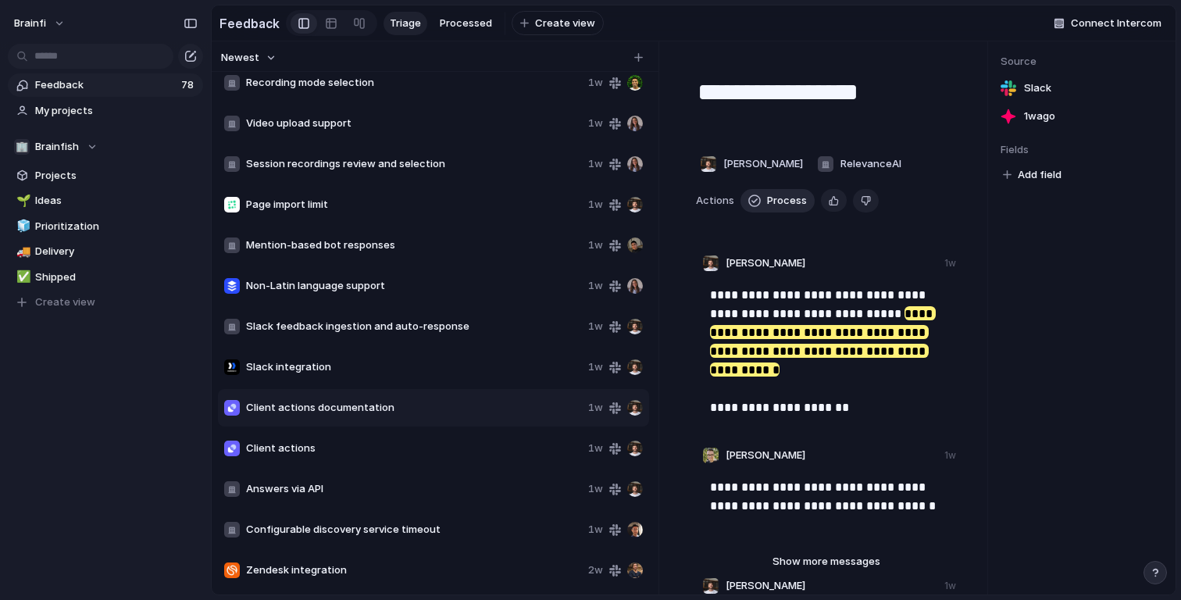
click at [768, 207] on span "Process" at bounding box center [787, 201] width 40 height 16
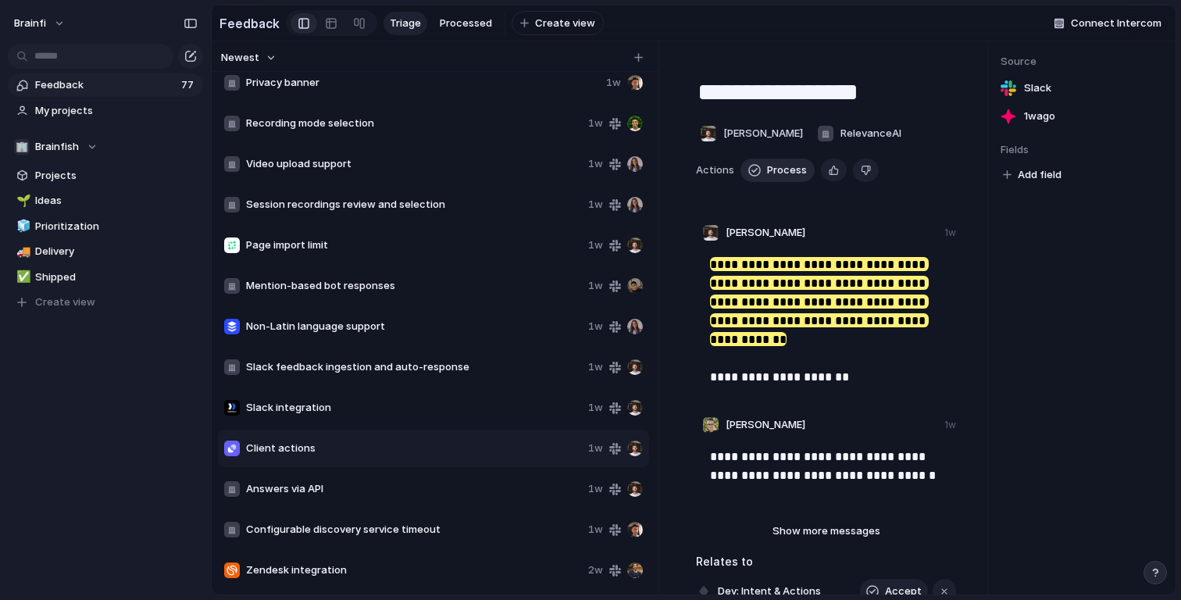
scroll to position [2612, 0]
click at [384, 454] on span "Client actions" at bounding box center [414, 449] width 336 height 16
click at [775, 172] on span "Process" at bounding box center [787, 170] width 40 height 16
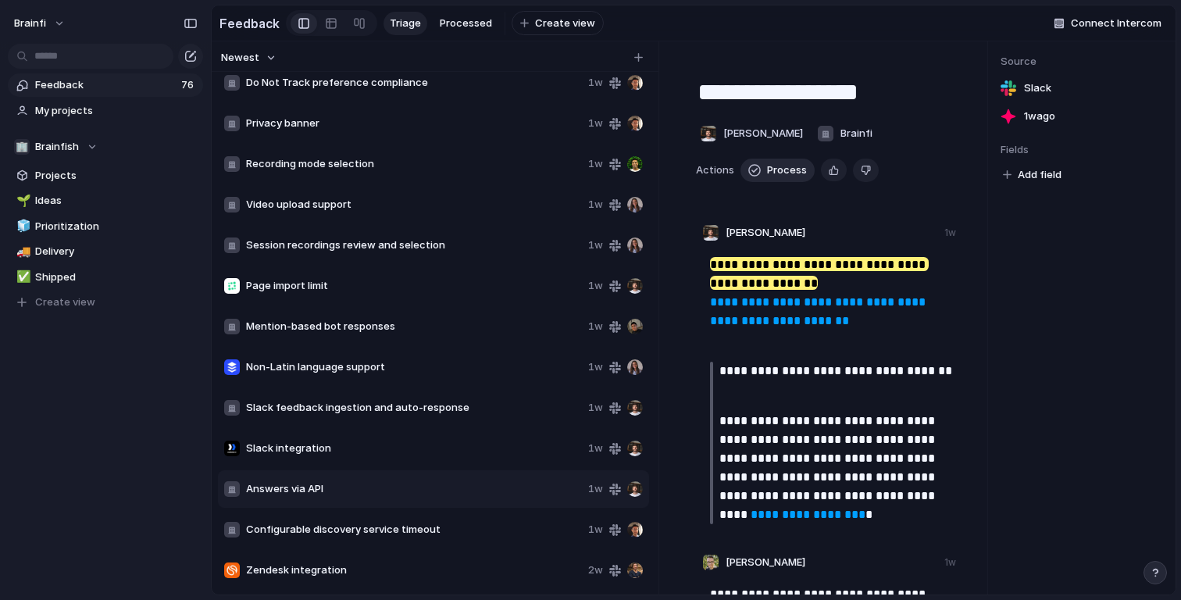
scroll to position [2571, 0]
click at [334, 18] on link at bounding box center [331, 23] width 28 height 25
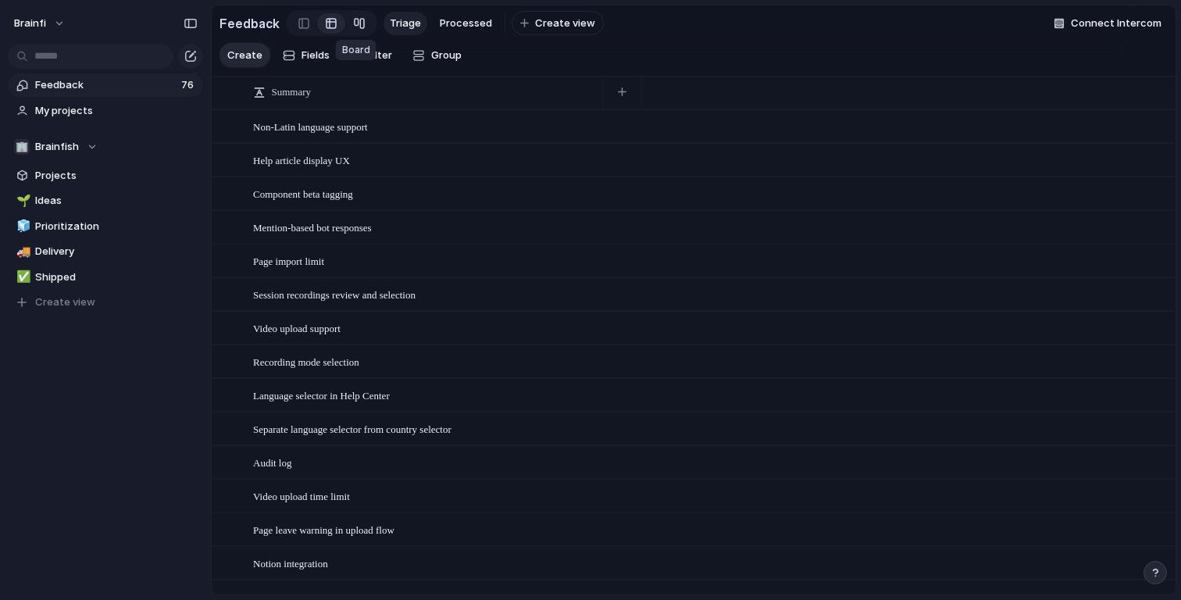
click at [353, 26] on div at bounding box center [359, 23] width 12 height 25
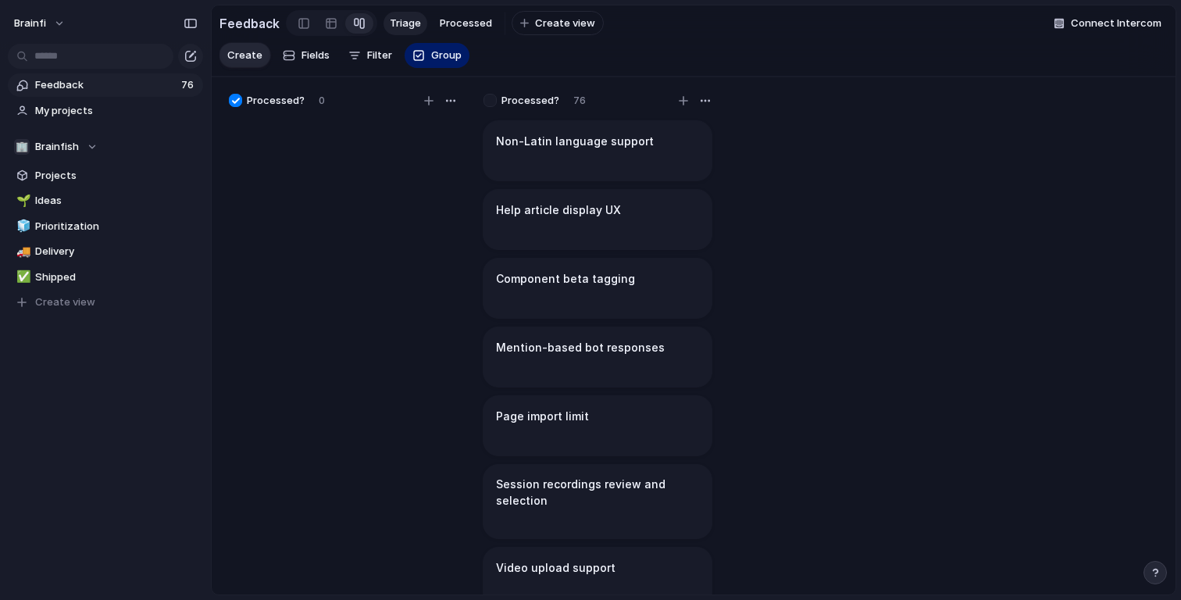
click at [398, 27] on span "Triage" at bounding box center [405, 24] width 31 height 16
click at [457, 22] on span "Processed" at bounding box center [466, 24] width 52 height 16
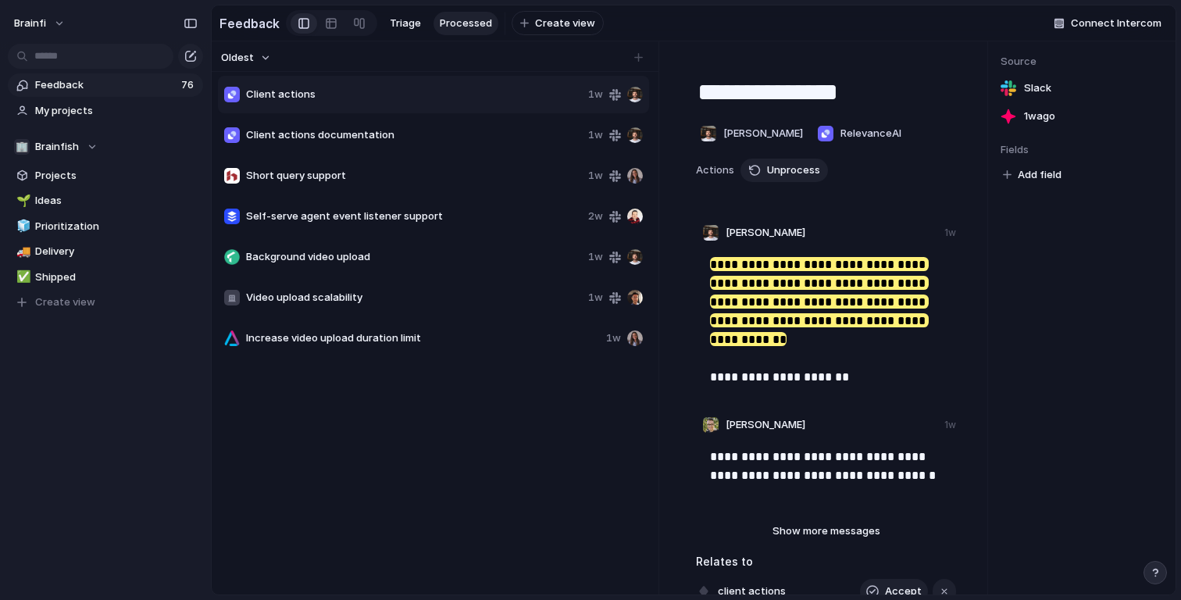
click at [495, 100] on span "Client actions" at bounding box center [414, 95] width 336 height 16
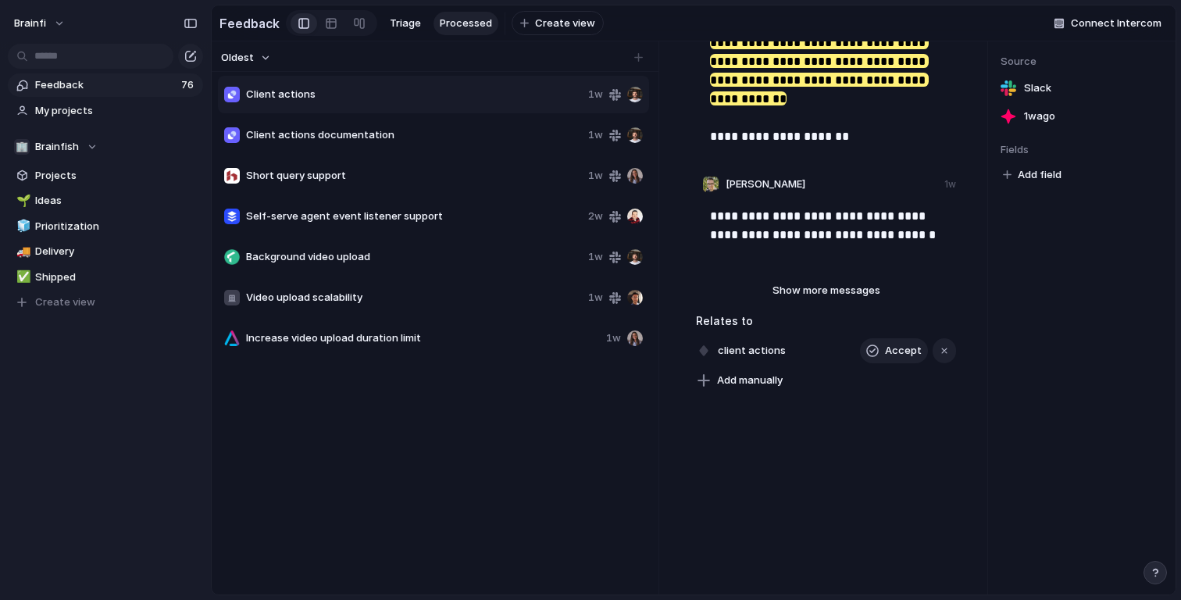
click at [445, 124] on div "Client actions documentation 1w" at bounding box center [433, 134] width 431 height 37
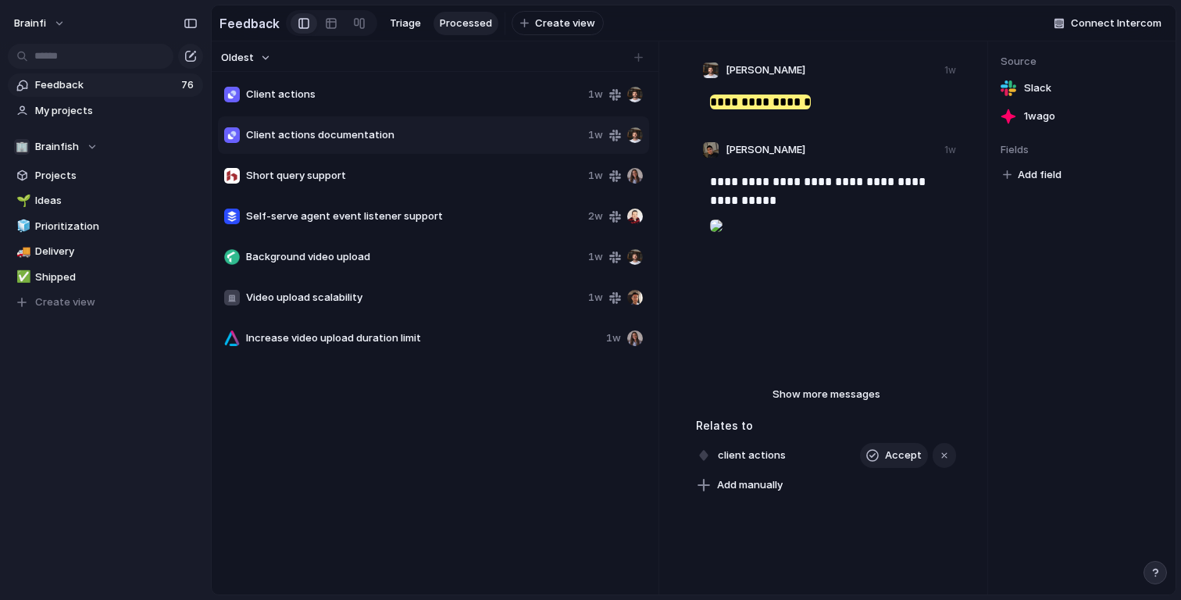
scroll to position [719, 0]
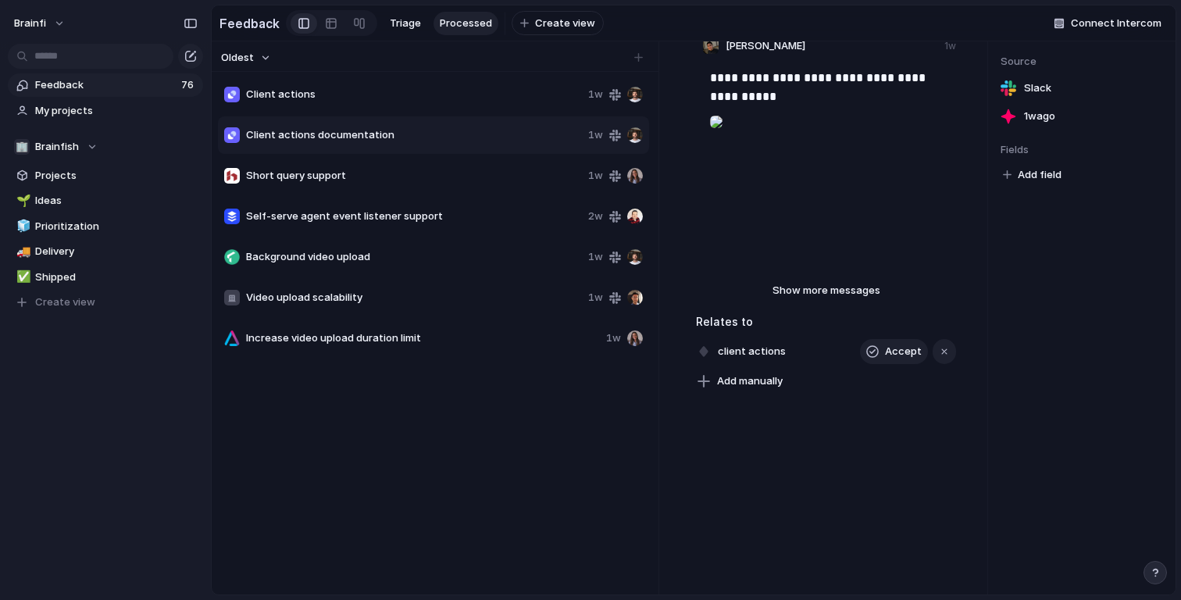
click at [413, 159] on div "Short query support 1w" at bounding box center [433, 175] width 431 height 37
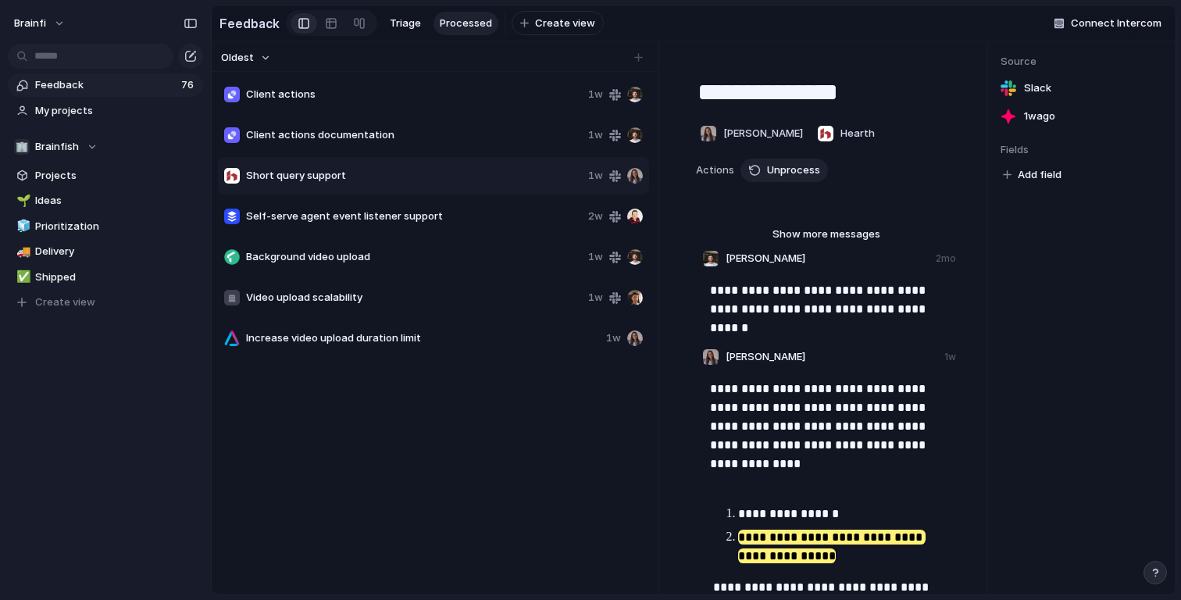
click at [411, 133] on span "Client actions documentation" at bounding box center [414, 135] width 336 height 16
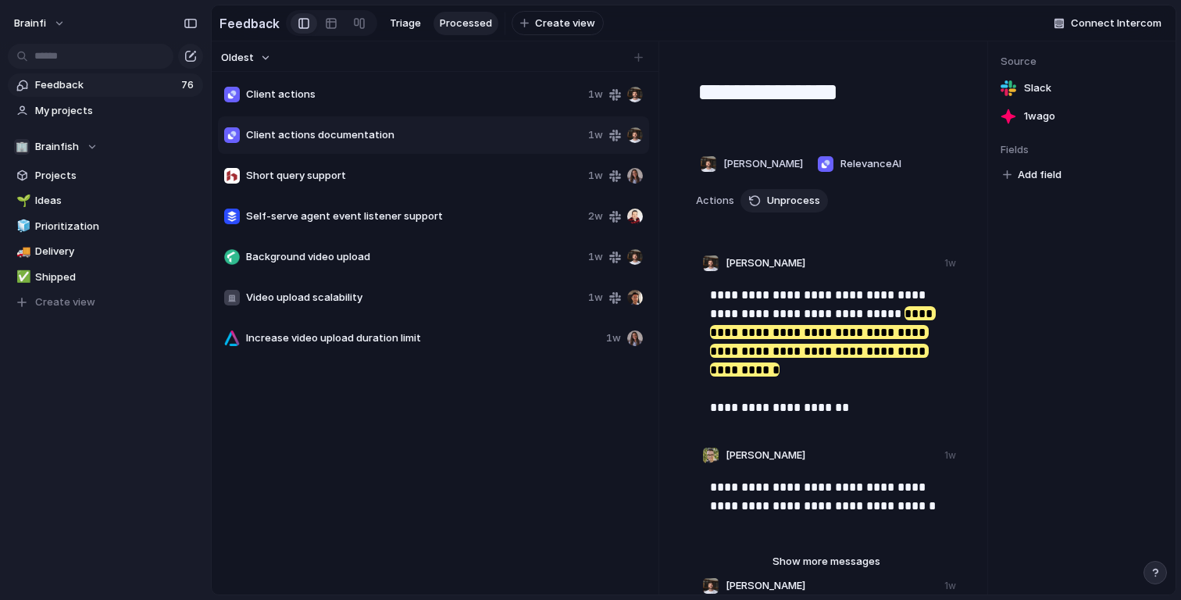
click at [410, 95] on span "Client actions" at bounding box center [414, 95] width 336 height 16
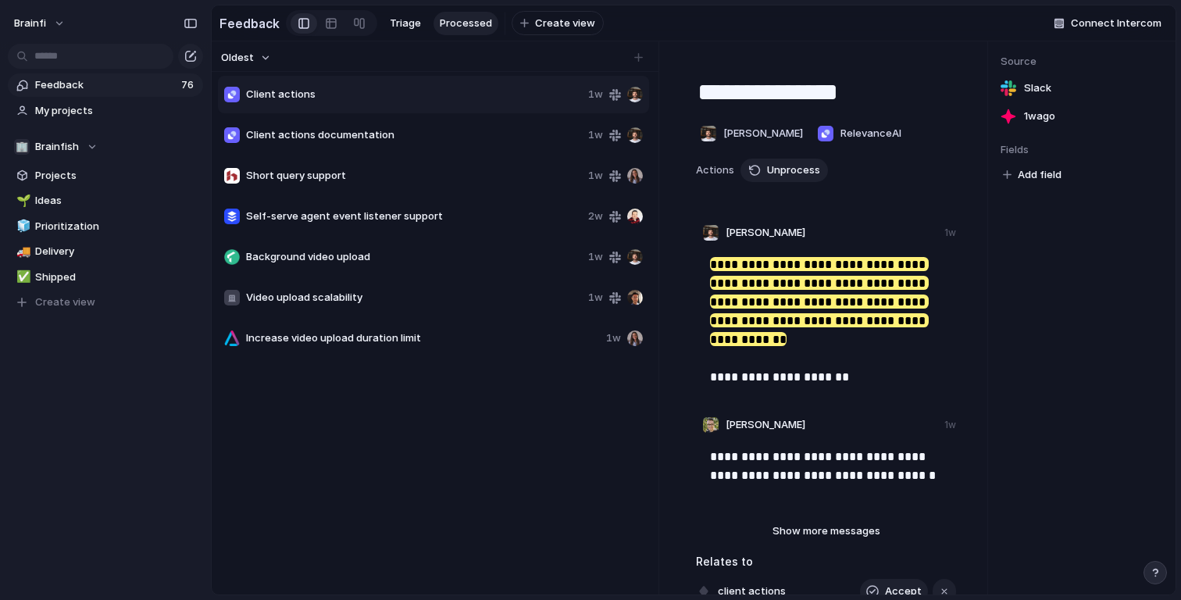
scroll to position [241, 0]
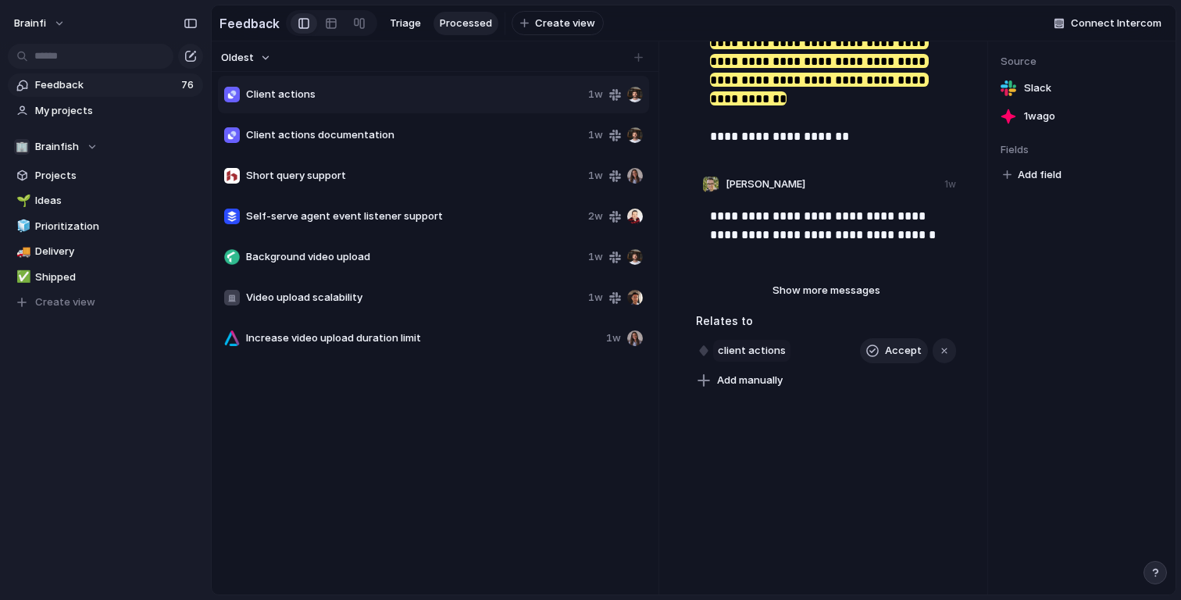
click at [744, 351] on span "client actions" at bounding box center [751, 351] width 77 height 22
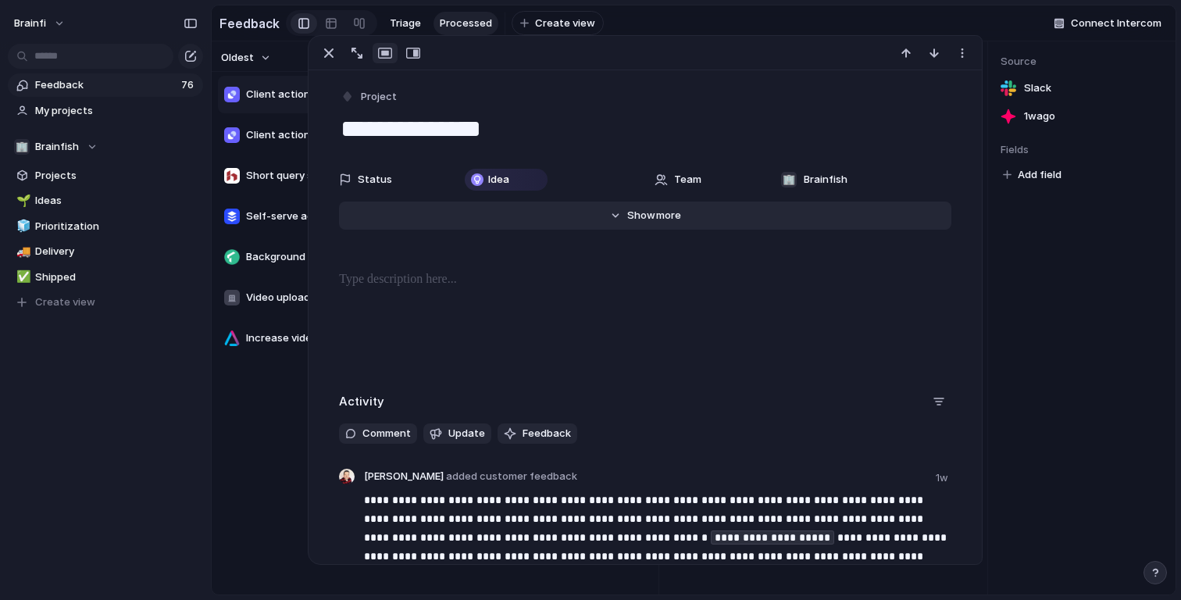
click at [673, 229] on button "Hide Show more" at bounding box center [645, 216] width 612 height 28
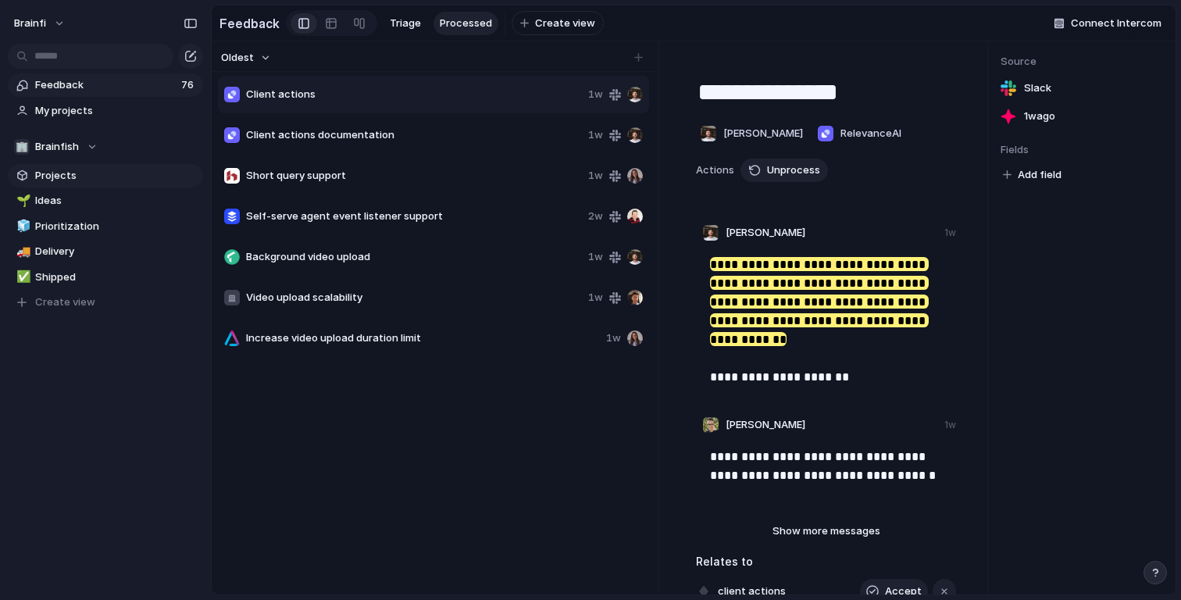
click at [98, 176] on span "Projects" at bounding box center [116, 176] width 162 height 16
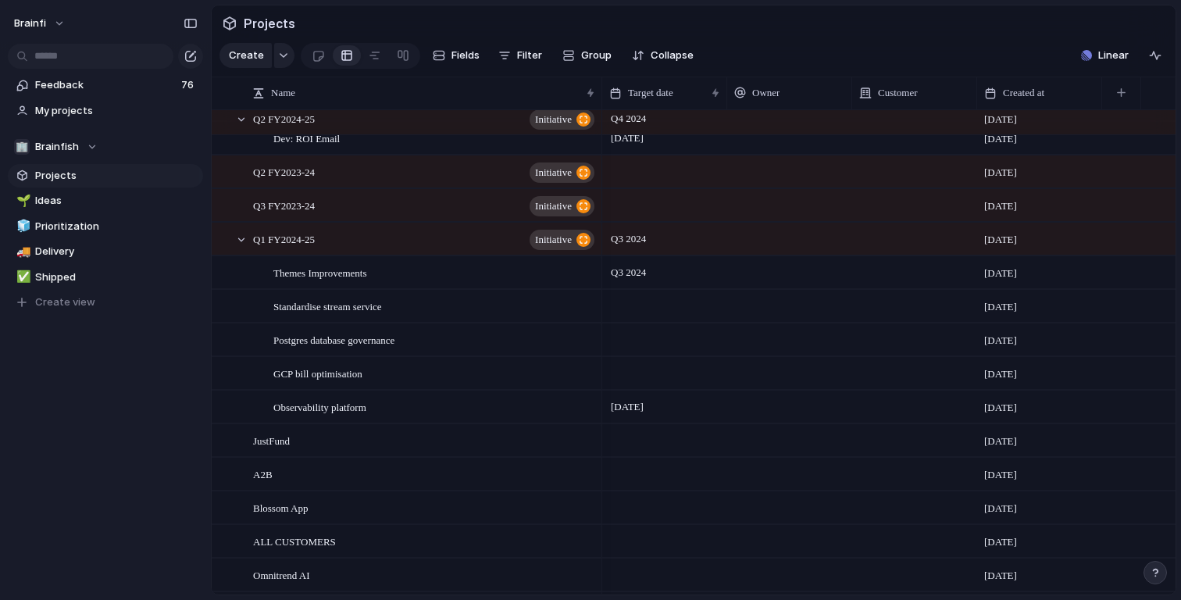
scroll to position [1166, 0]
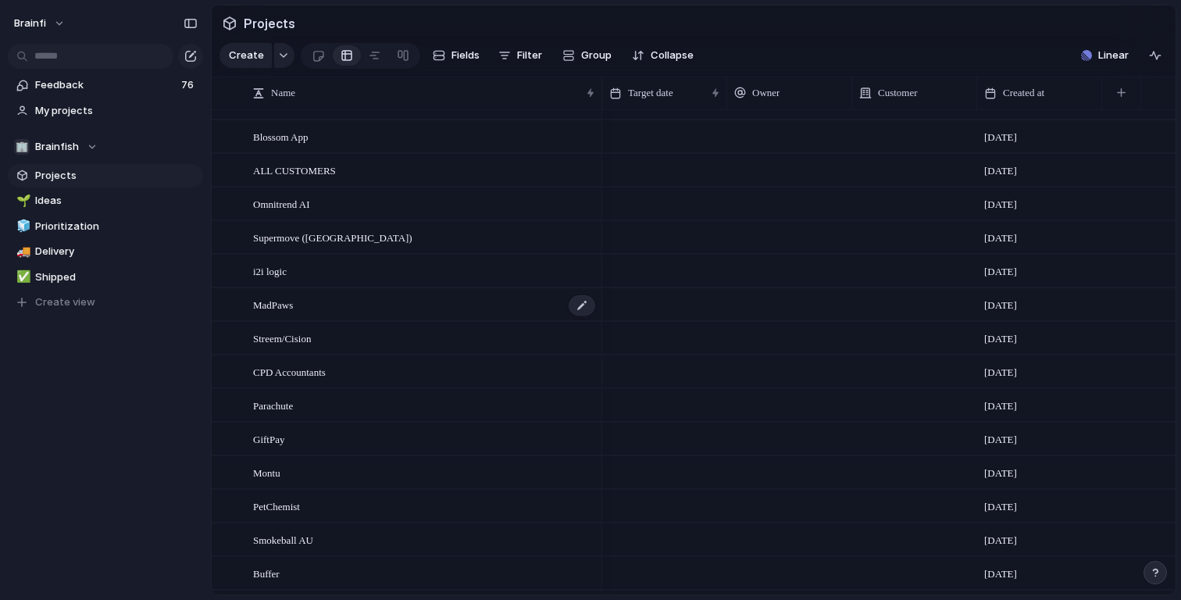
click at [345, 309] on div "MadPaws" at bounding box center [425, 305] width 344 height 32
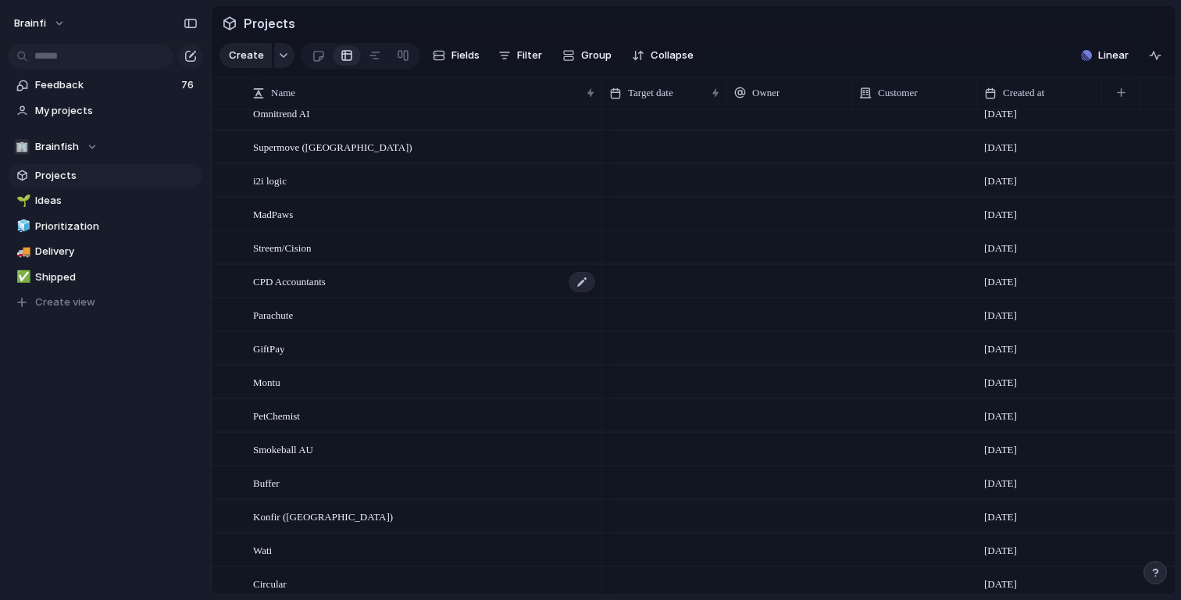
scroll to position [1262, 0]
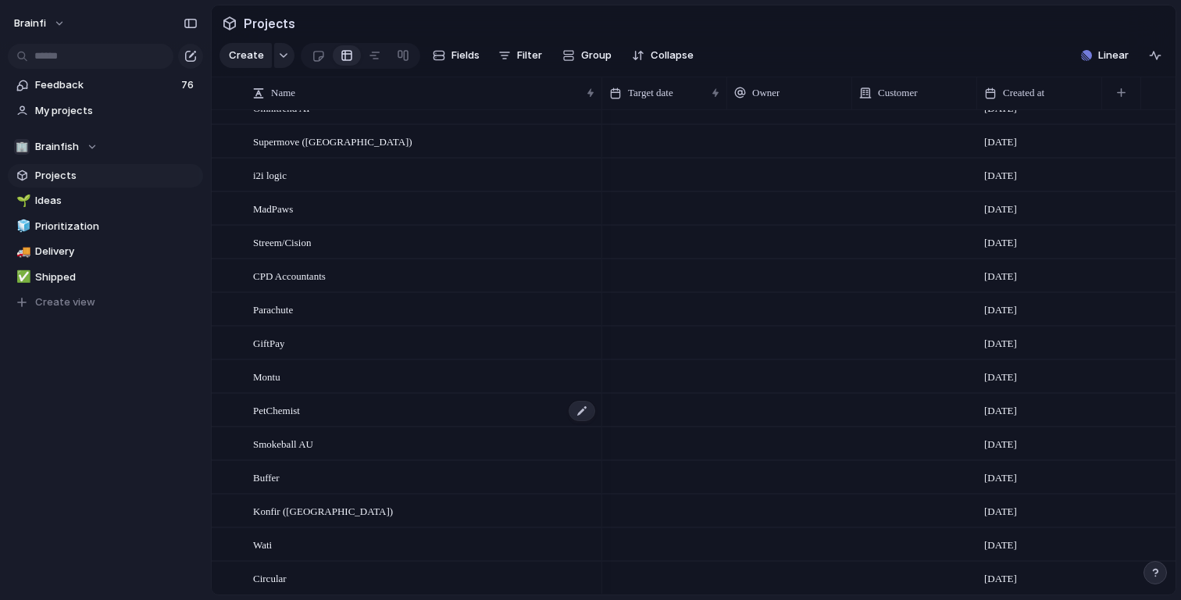
click at [348, 410] on div "PetChemist" at bounding box center [425, 411] width 344 height 32
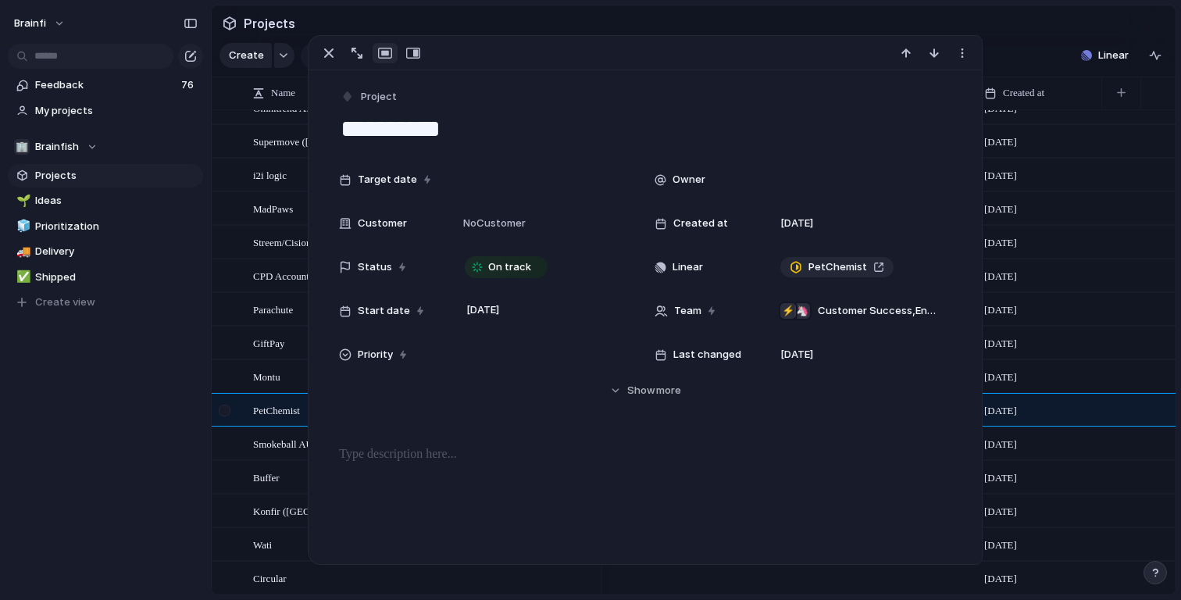
click at [243, 411] on div at bounding box center [233, 411] width 42 height 32
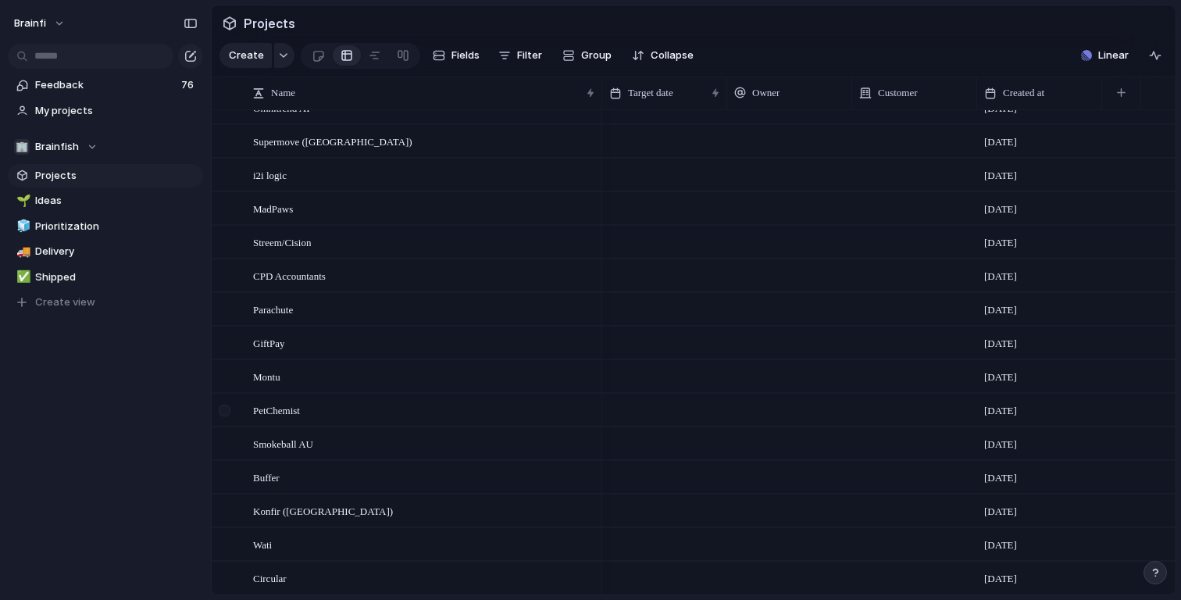
click at [220, 409] on div at bounding box center [225, 411] width 12 height 12
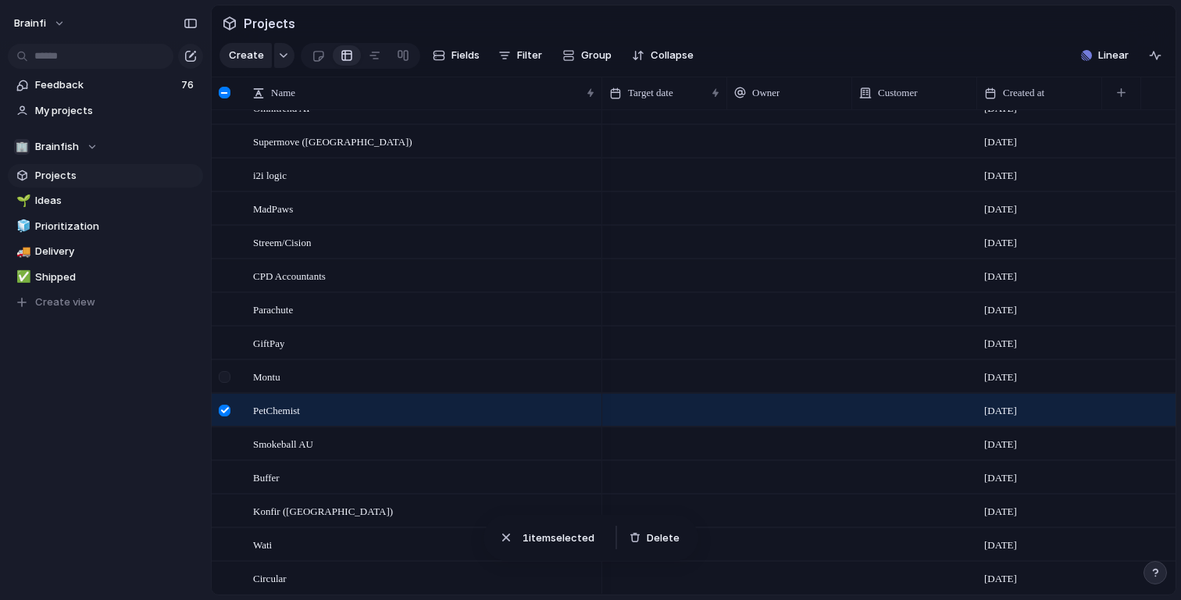
click at [227, 379] on div at bounding box center [225, 377] width 12 height 12
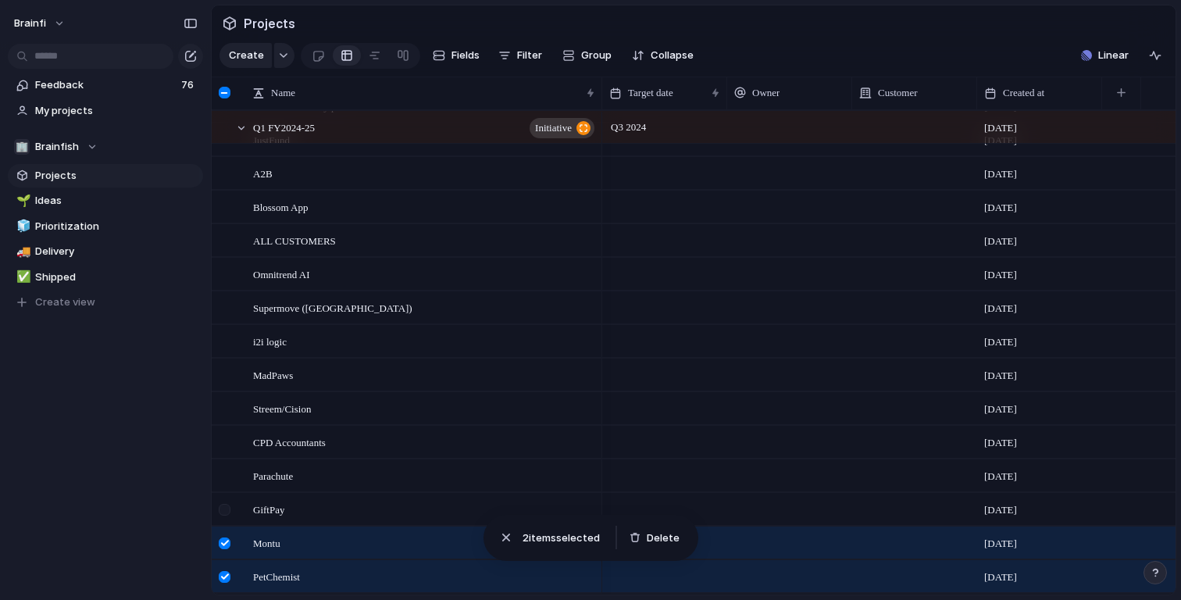
scroll to position [941, 0]
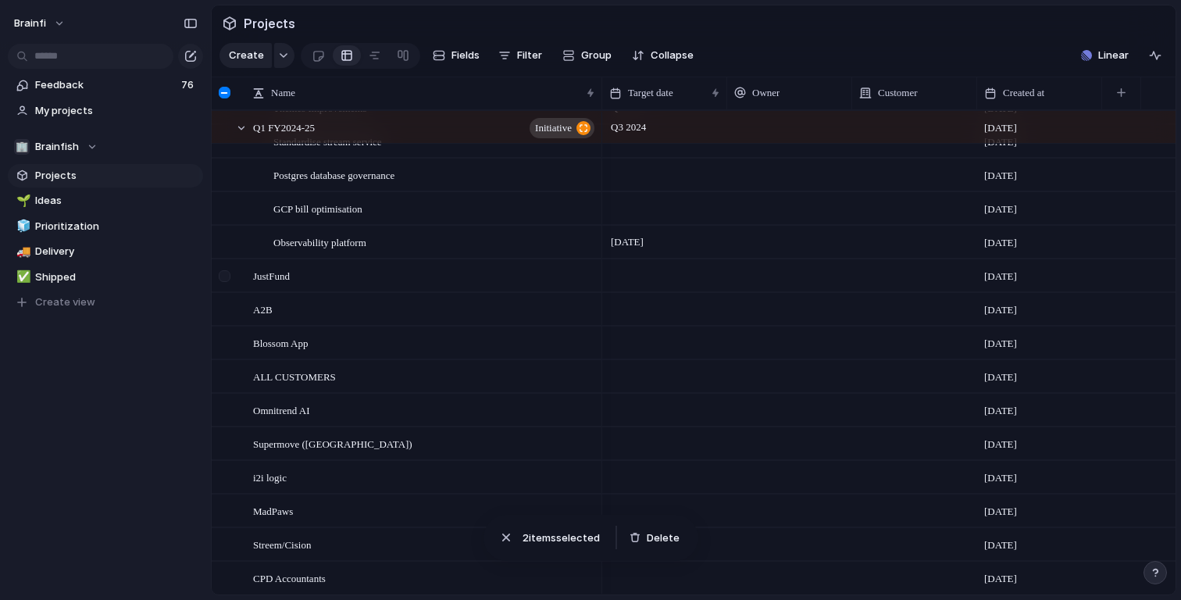
click at [229, 284] on div at bounding box center [226, 281] width 28 height 42
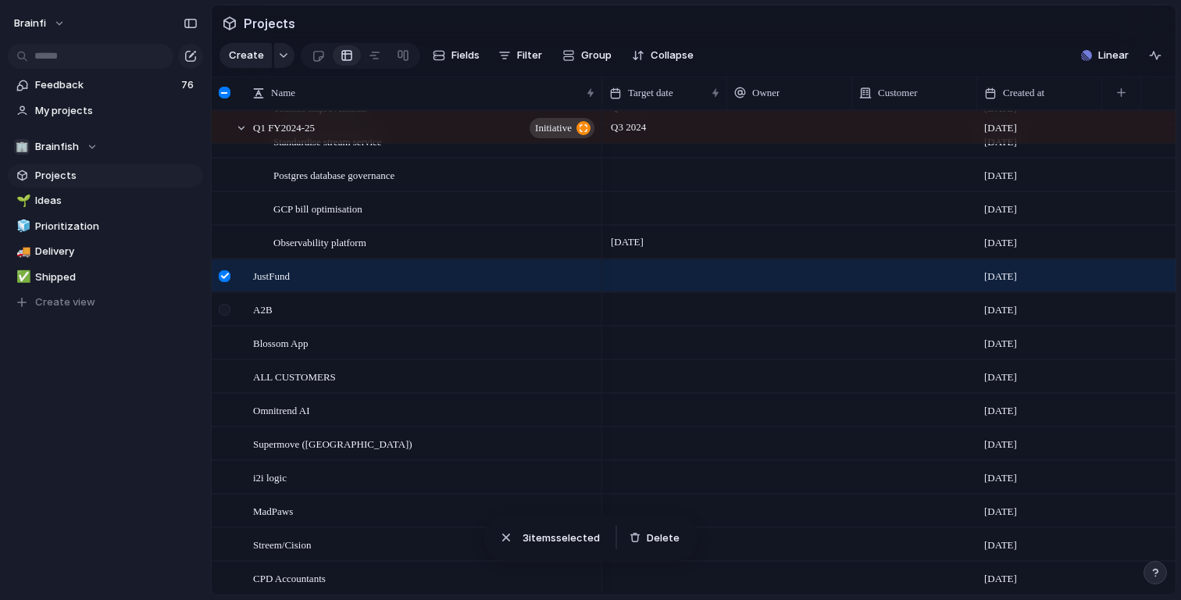
click at [230, 312] on div at bounding box center [225, 310] width 12 height 12
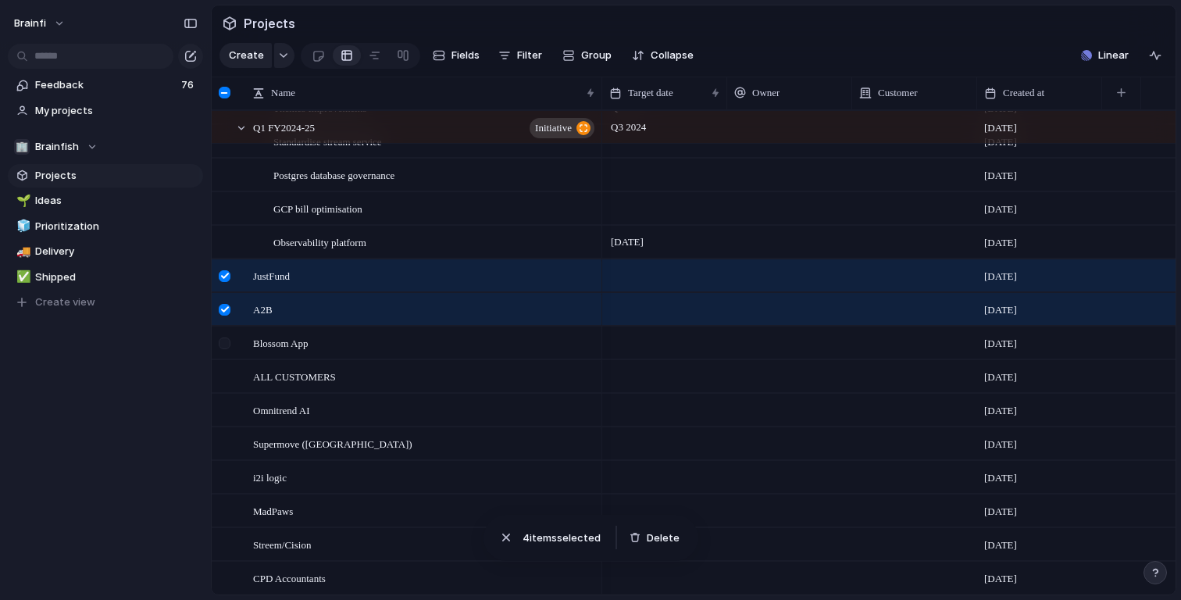
click at [227, 346] on div at bounding box center [225, 343] width 12 height 12
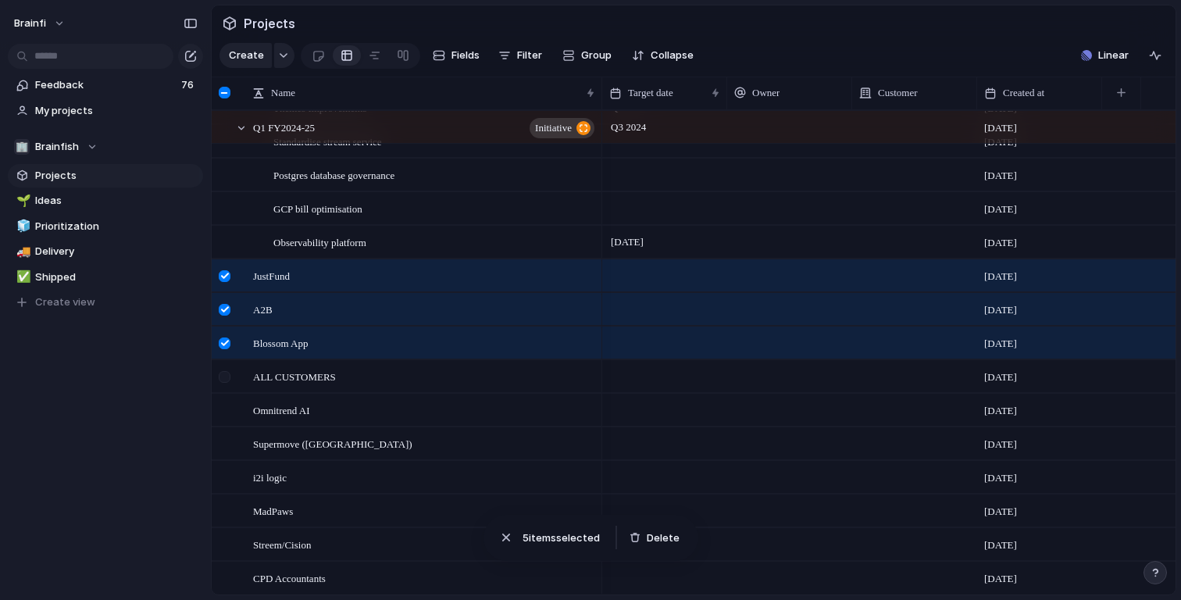
click at [227, 373] on div at bounding box center [225, 377] width 12 height 12
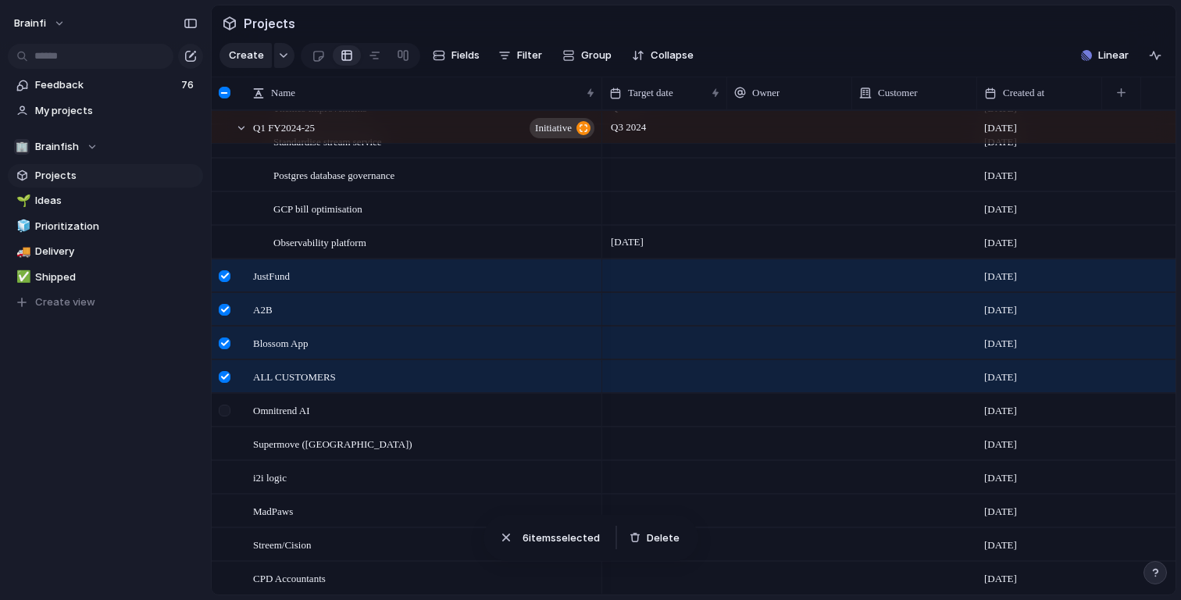
click at [227, 396] on div at bounding box center [226, 416] width 28 height 42
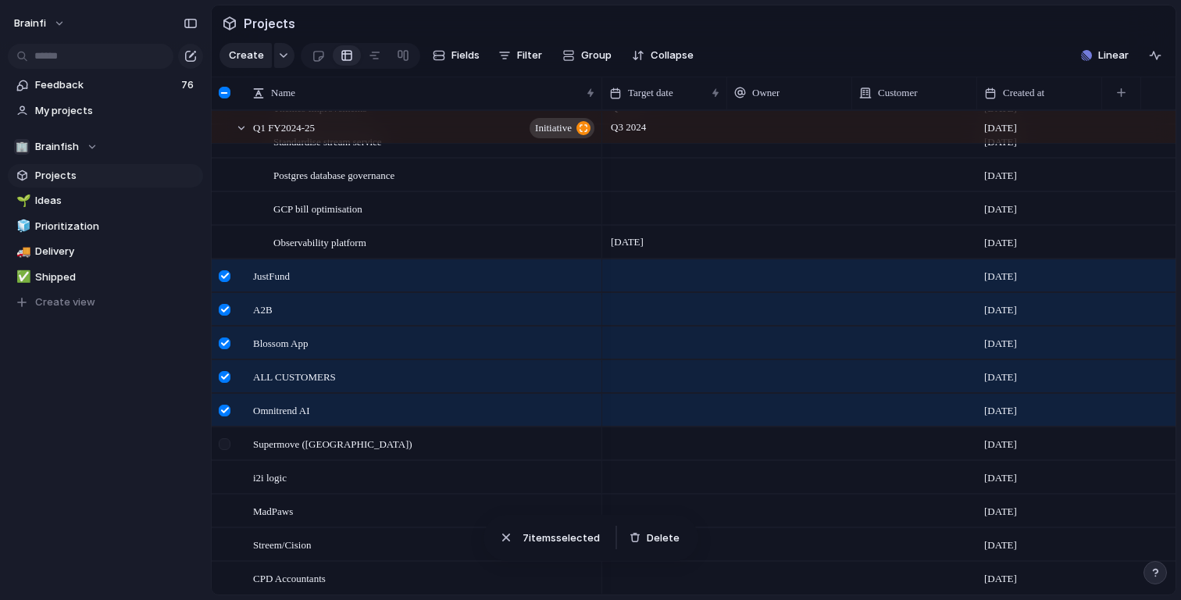
click at [227, 444] on div at bounding box center [225, 444] width 12 height 12
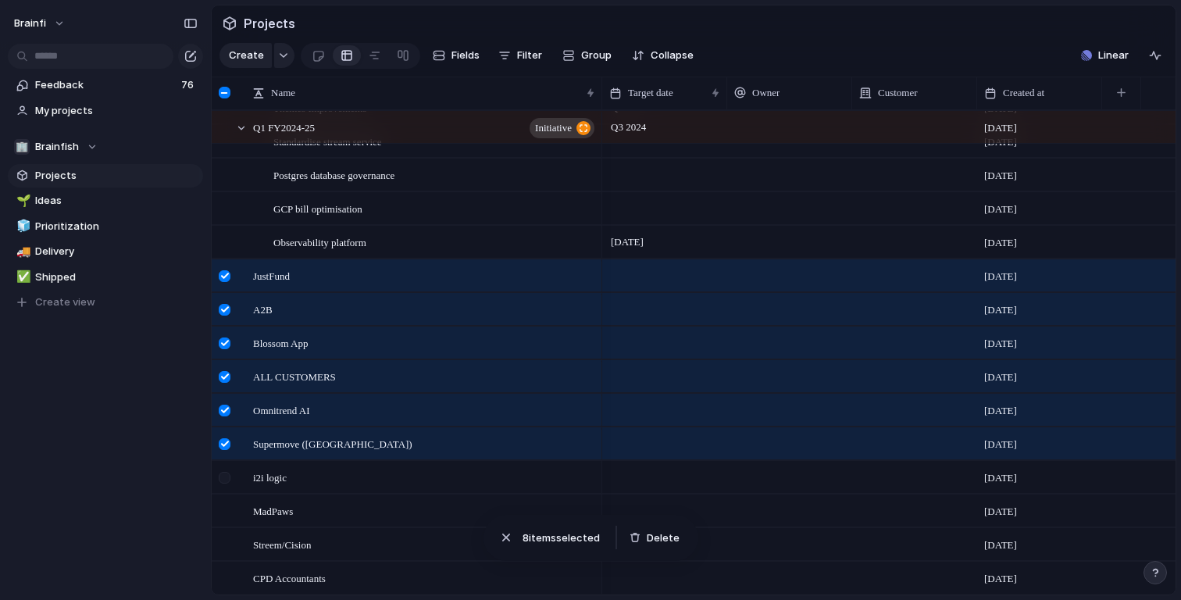
click at [227, 469] on div at bounding box center [226, 483] width 28 height 42
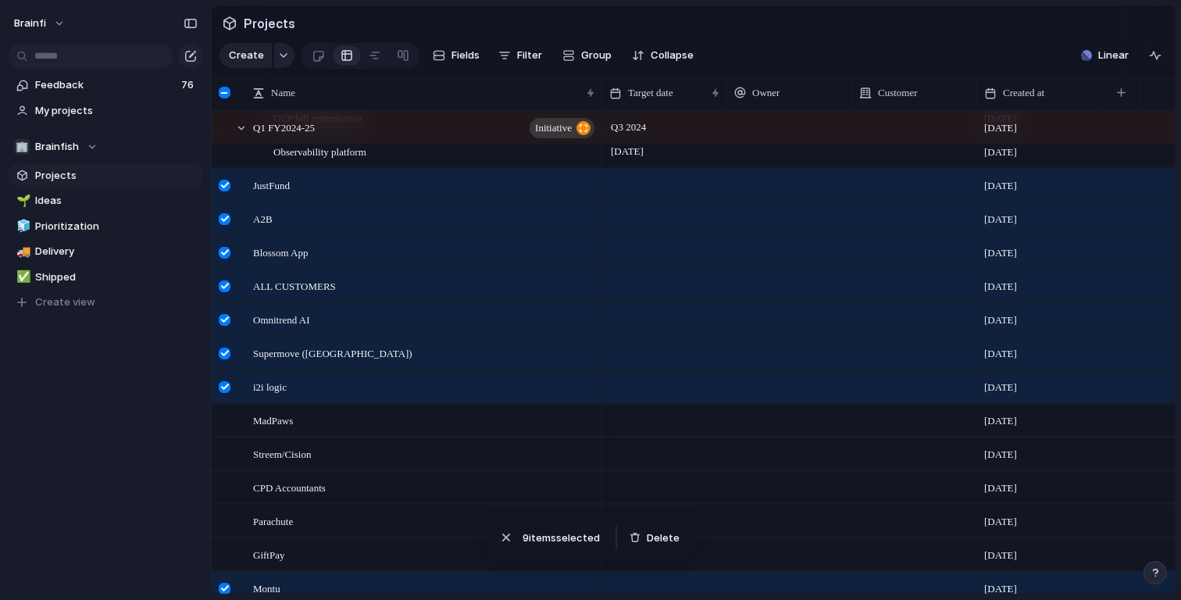
click at [227, 469] on div at bounding box center [226, 459] width 28 height 42
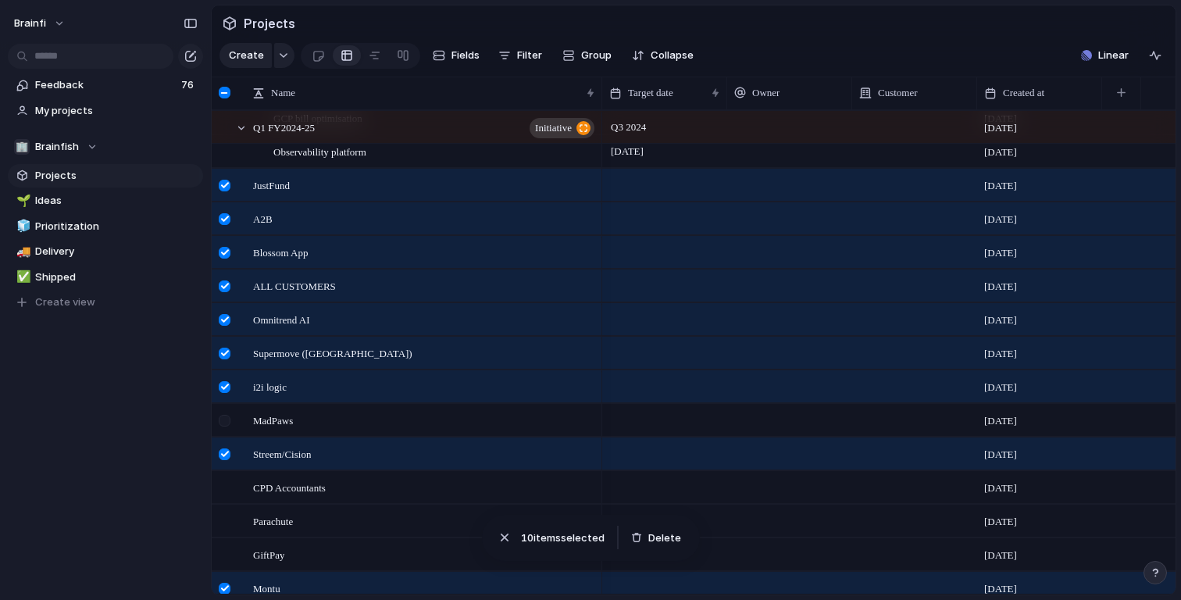
click at [227, 423] on div at bounding box center [225, 421] width 12 height 12
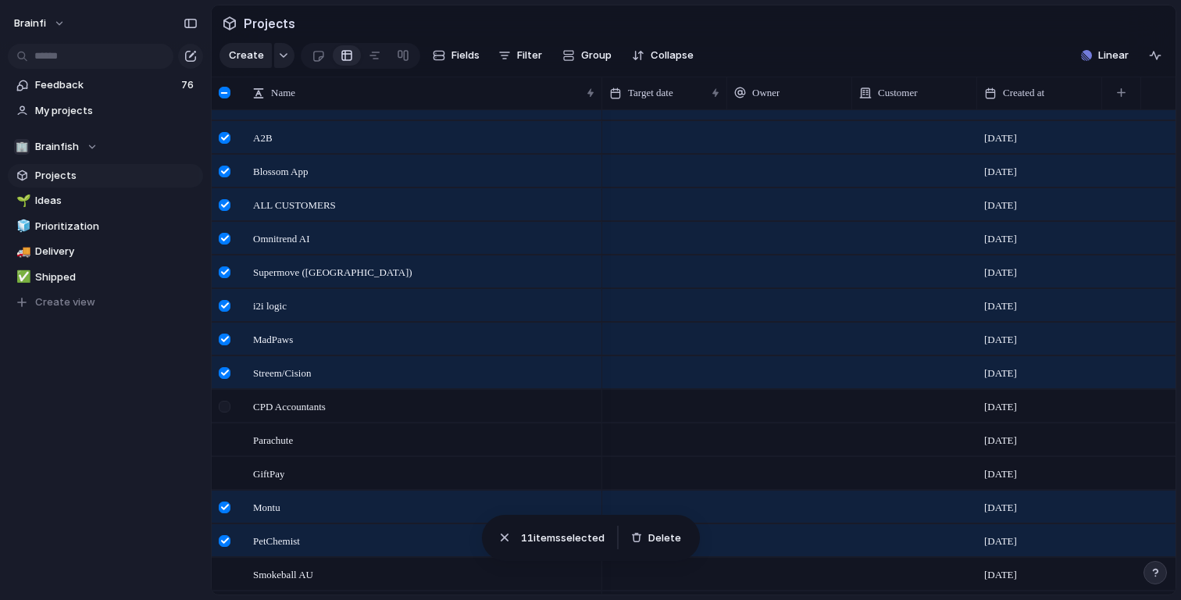
click at [227, 408] on div at bounding box center [225, 407] width 12 height 12
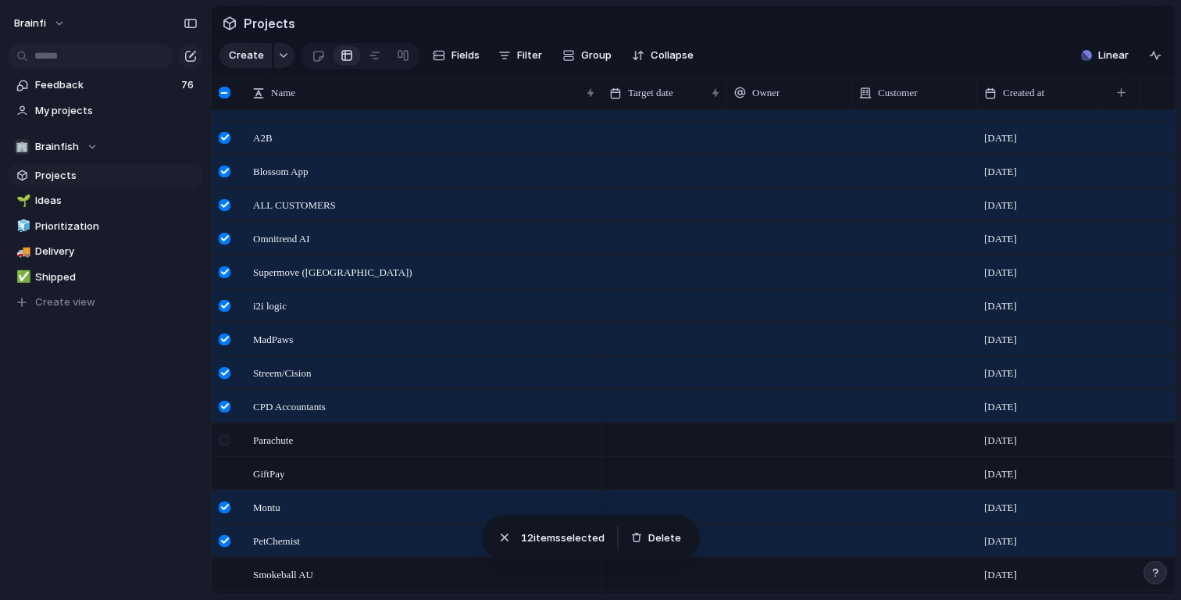
click at [227, 431] on div at bounding box center [226, 445] width 28 height 42
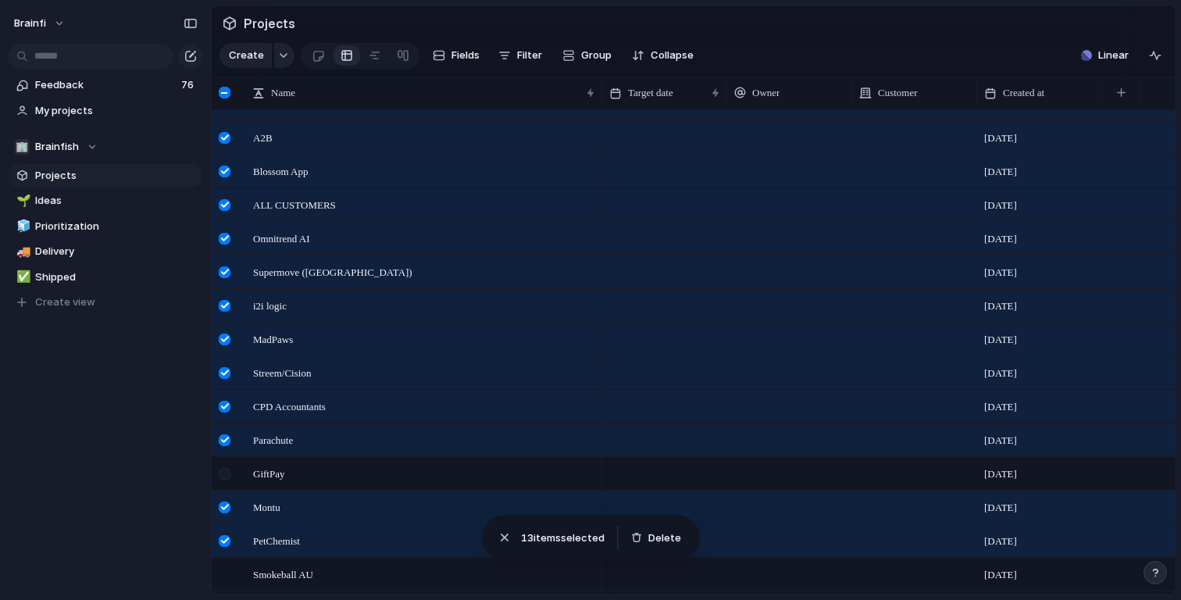
click at [228, 469] on div at bounding box center [225, 474] width 12 height 12
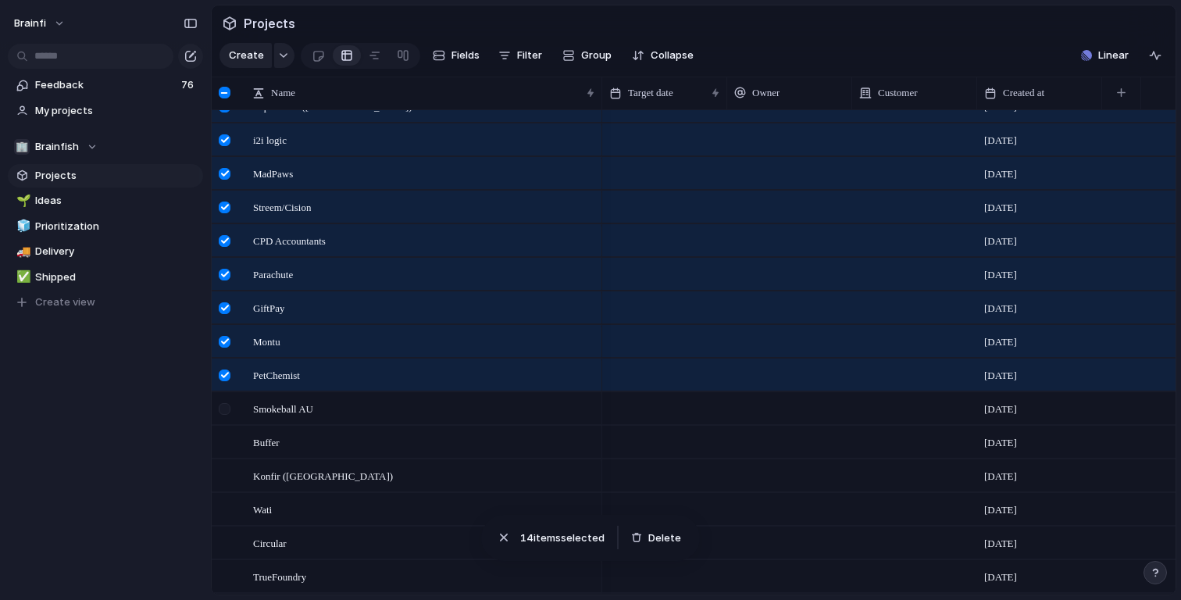
click at [227, 403] on div at bounding box center [225, 409] width 12 height 12
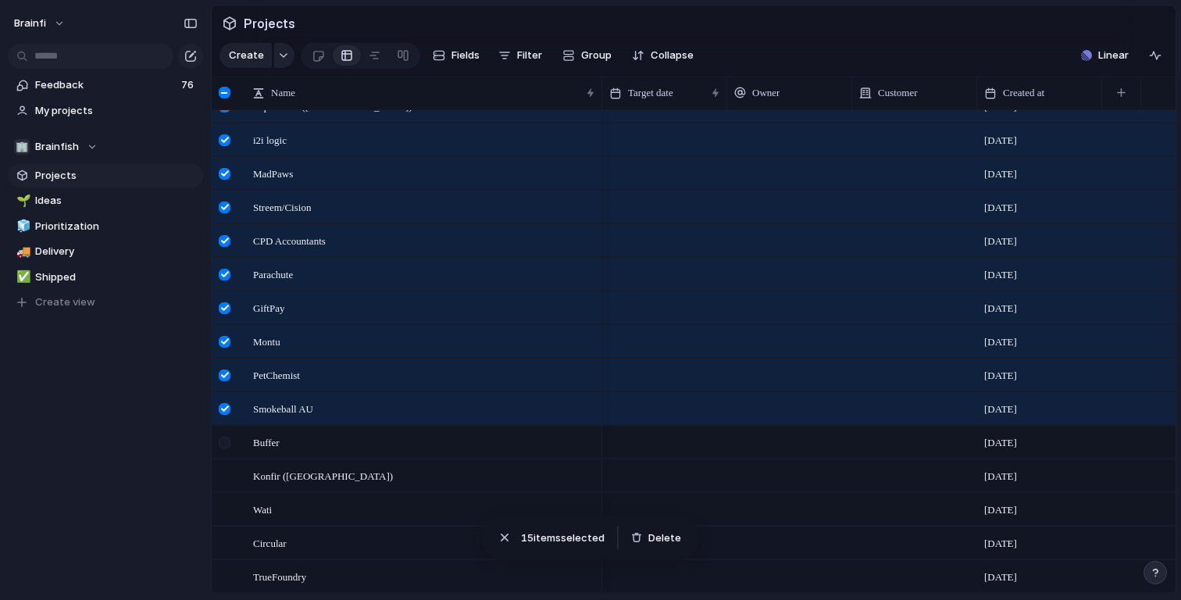
click at [230, 433] on div at bounding box center [226, 448] width 28 height 42
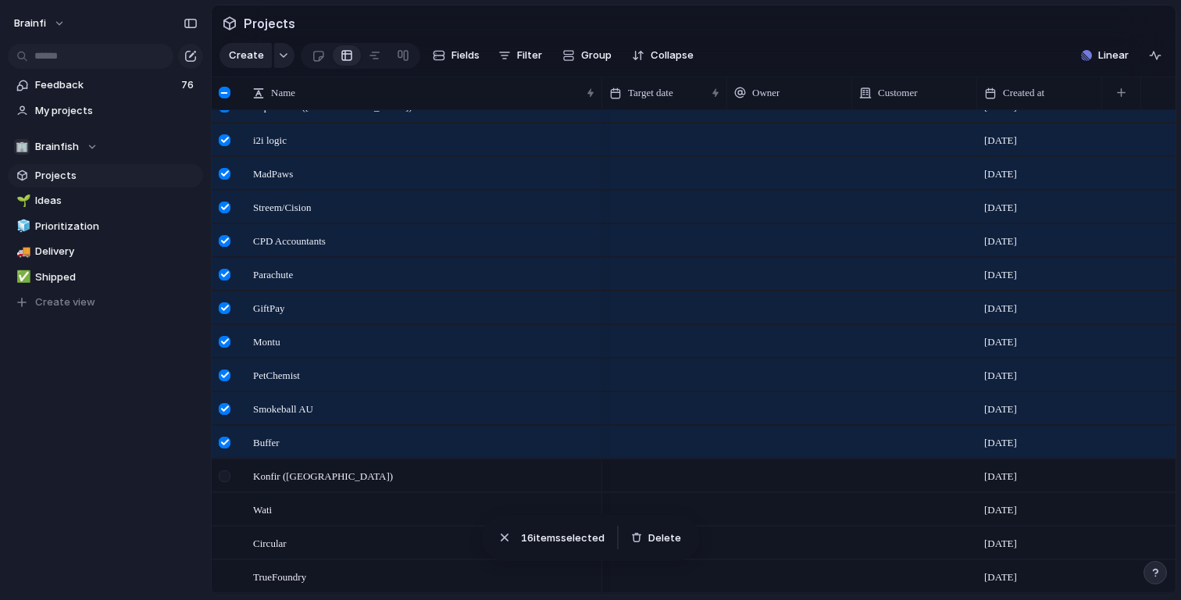
click at [230, 481] on div at bounding box center [225, 476] width 12 height 12
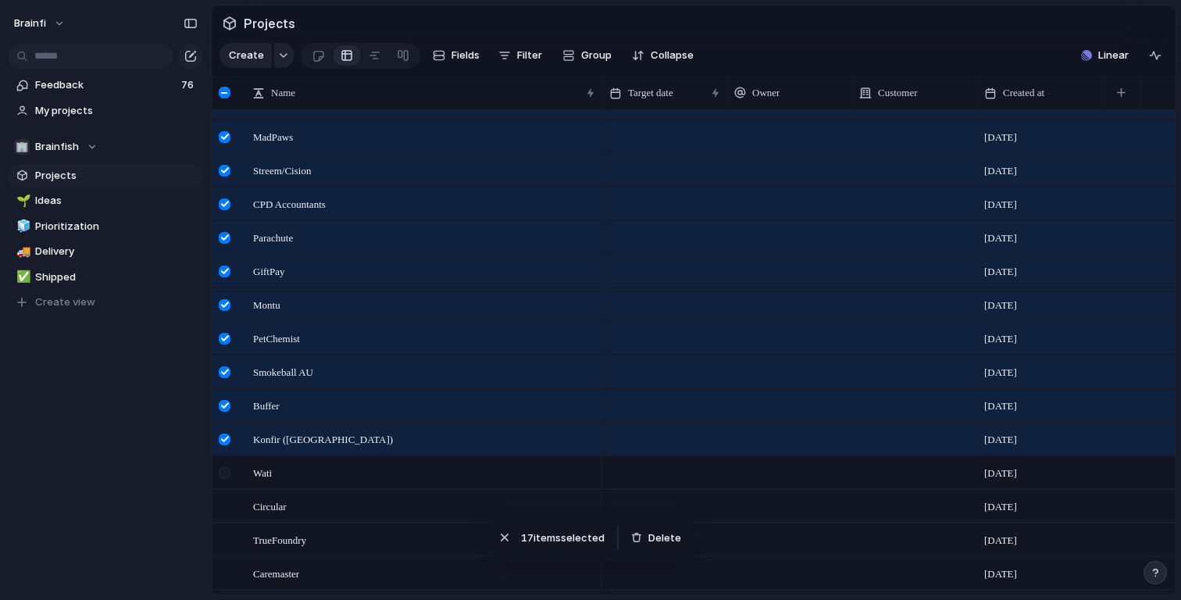
click at [230, 469] on div at bounding box center [225, 473] width 12 height 12
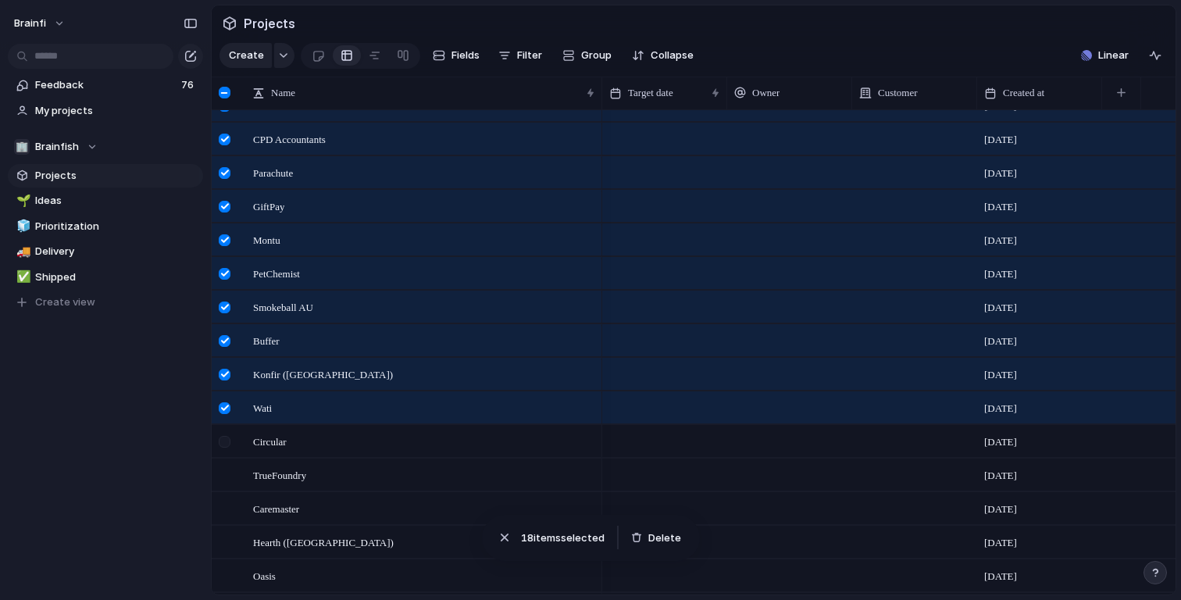
click at [229, 444] on div at bounding box center [225, 442] width 12 height 12
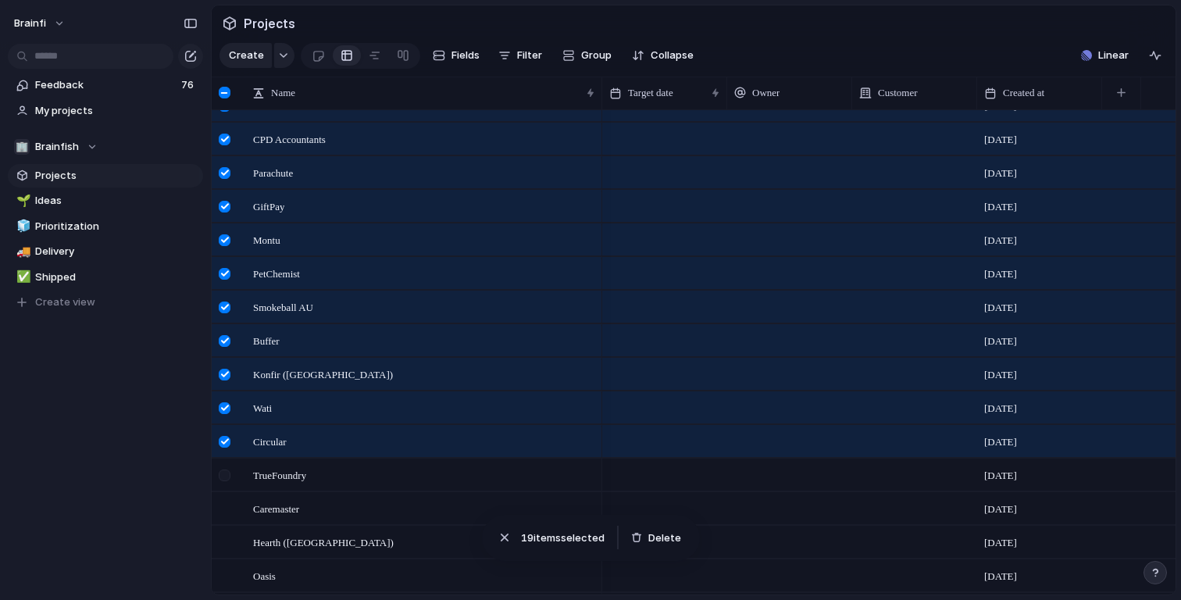
click at [229, 468] on div at bounding box center [226, 480] width 28 height 42
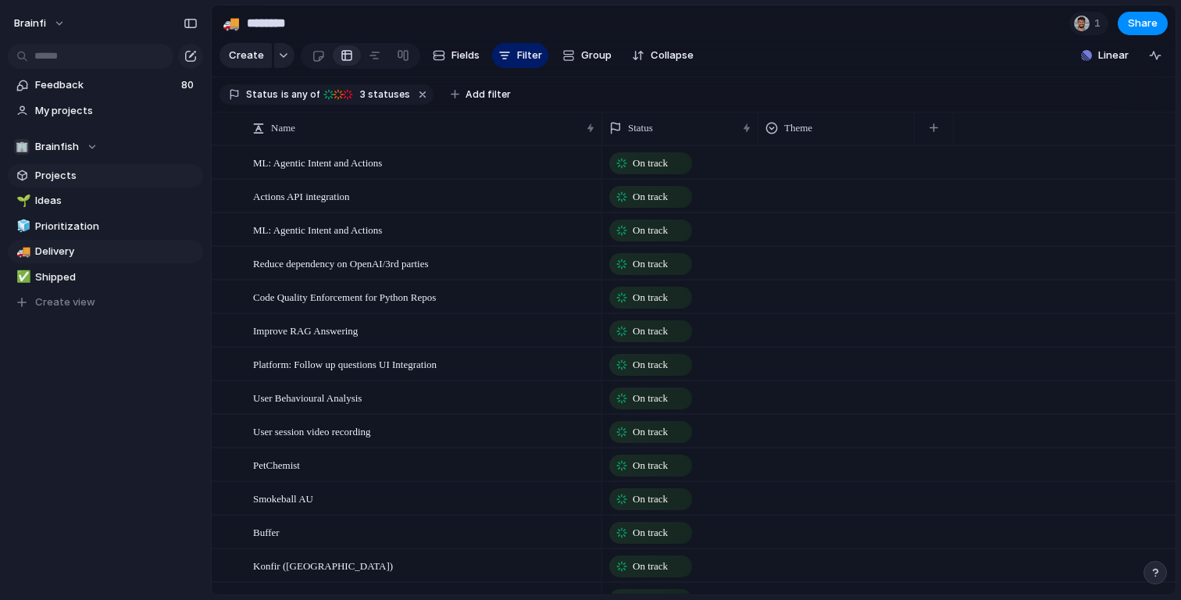
click at [107, 178] on span "Projects" at bounding box center [116, 176] width 162 height 16
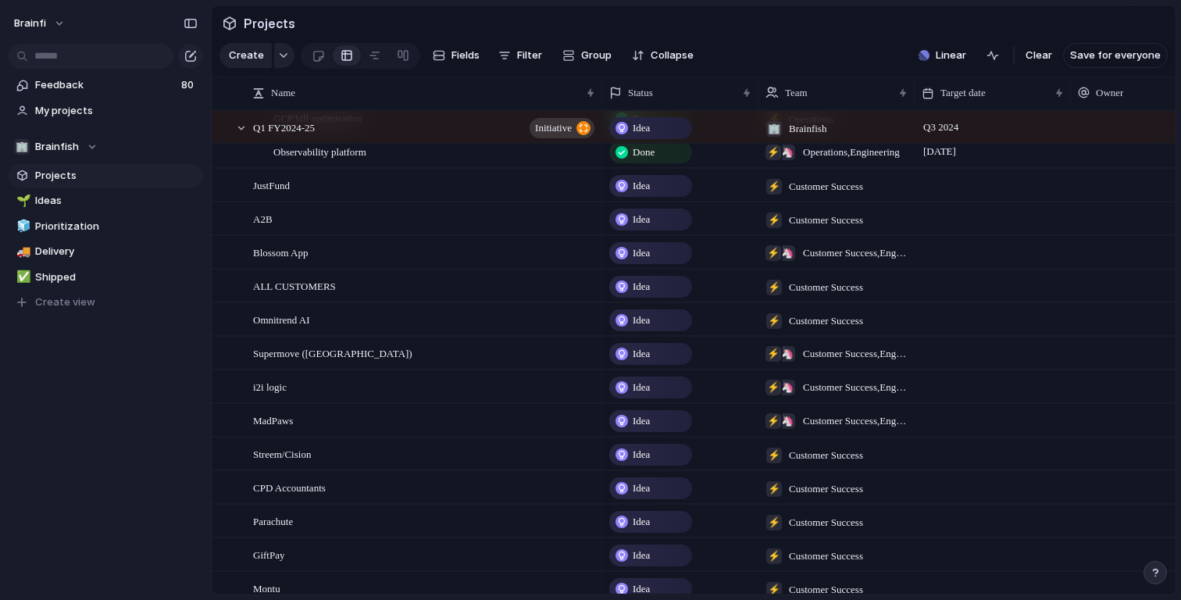
scroll to position [1080, 0]
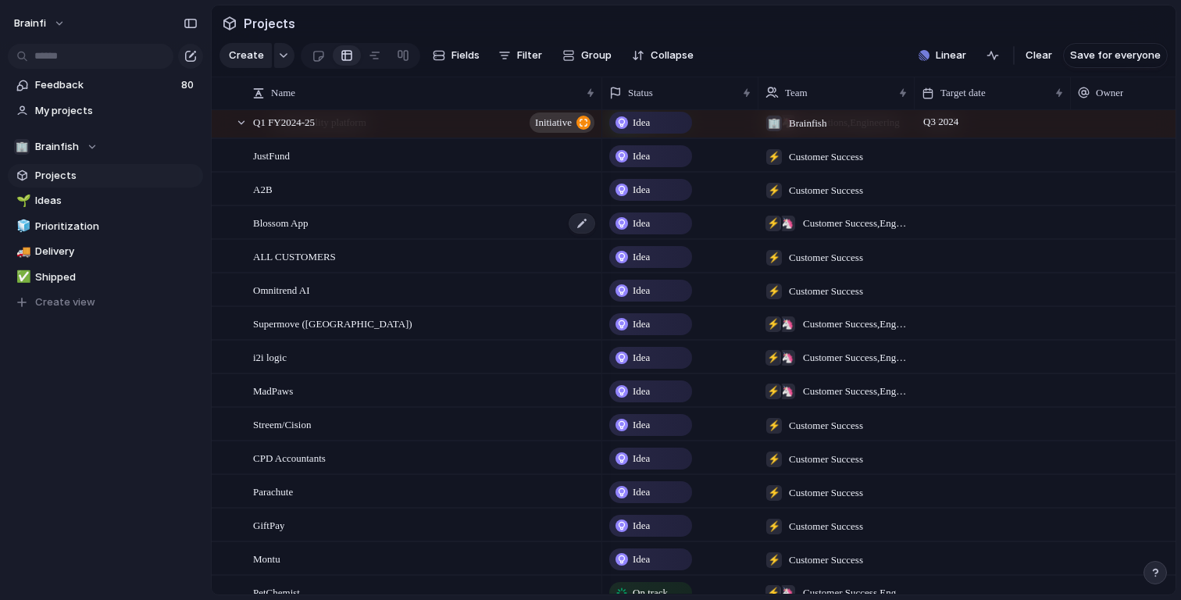
click at [419, 214] on div "Blossom App" at bounding box center [425, 223] width 344 height 32
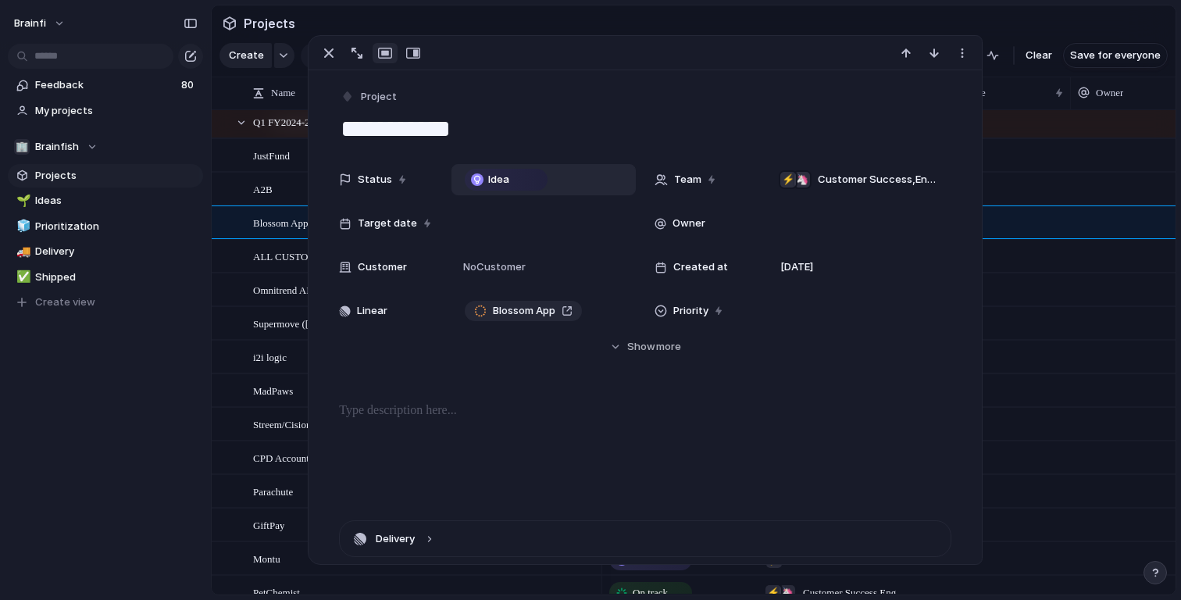
click at [509, 190] on div "Idea" at bounding box center [506, 180] width 83 height 22
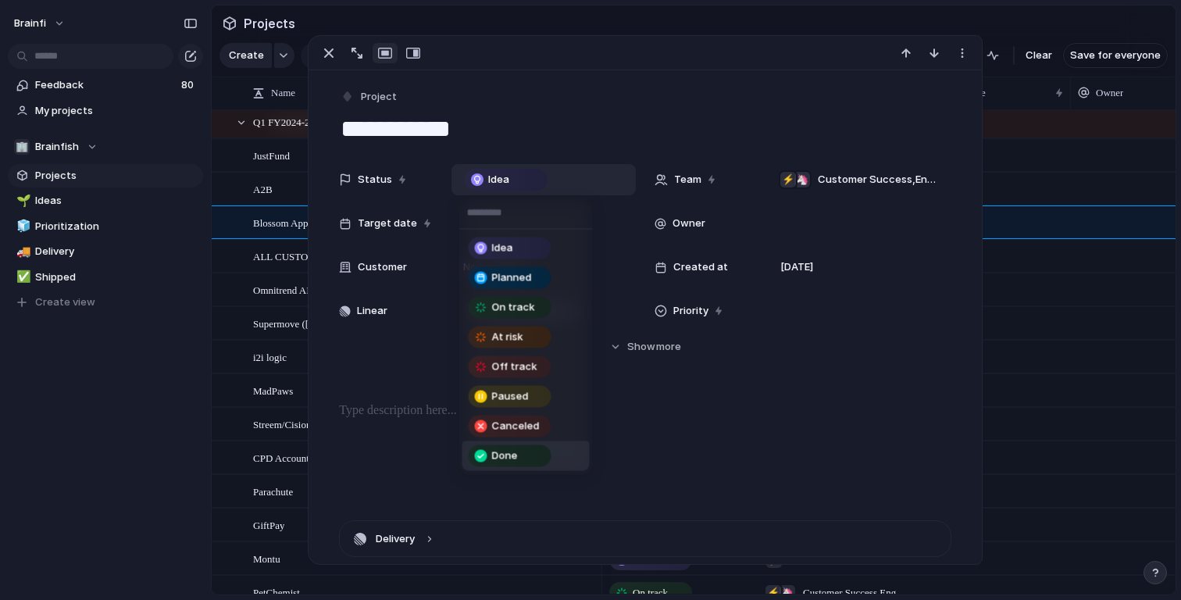
click at [563, 471] on ul "Idea Planned On track At risk Off track Paused Canceled Done" at bounding box center [526, 352] width 134 height 245
click at [543, 459] on div "Done" at bounding box center [510, 456] width 80 height 19
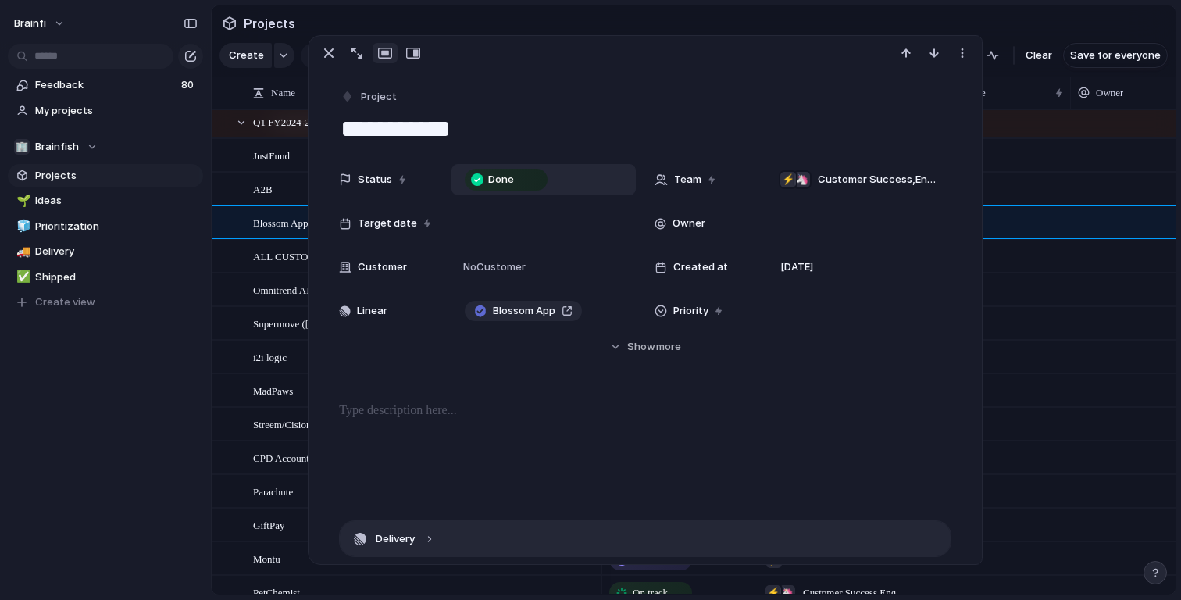
click at [430, 545] on button "Delivery" at bounding box center [645, 538] width 611 height 35
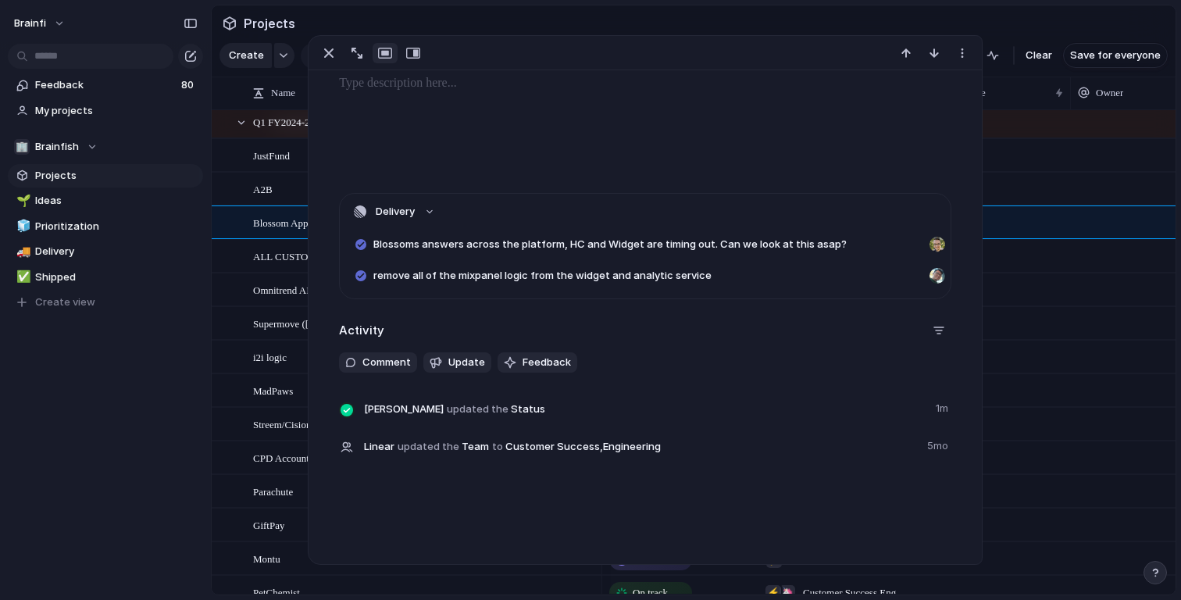
scroll to position [327, 0]
click at [437, 273] on span "remove all of the mixpanel logic from the widget and analytic service" at bounding box center [542, 277] width 338 height 16
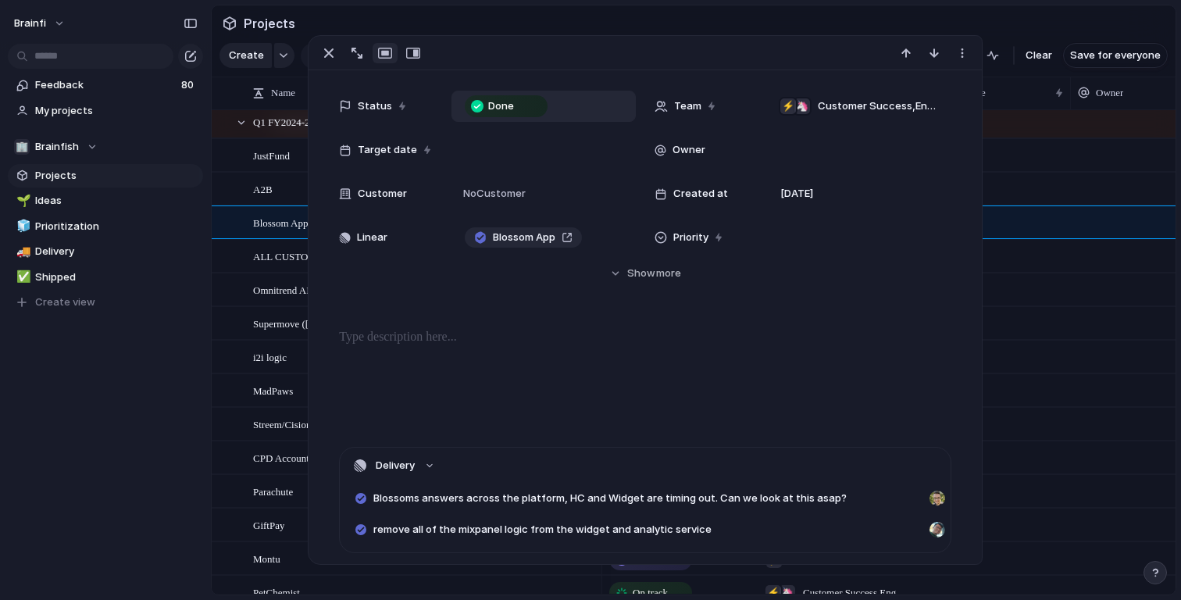
scroll to position [0, 0]
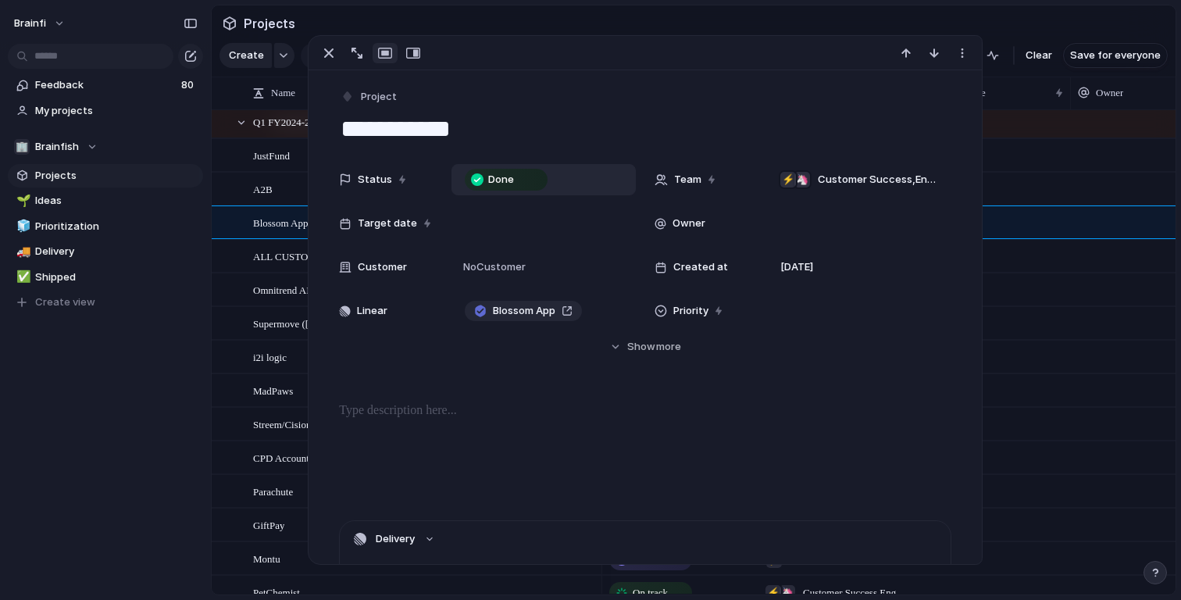
click at [121, 409] on div "Feedback 80 My projects 🏢 Brainfish Projects 🌱 Ideas 🧊 Prioritization 🚚 Deliver…" at bounding box center [105, 220] width 211 height 441
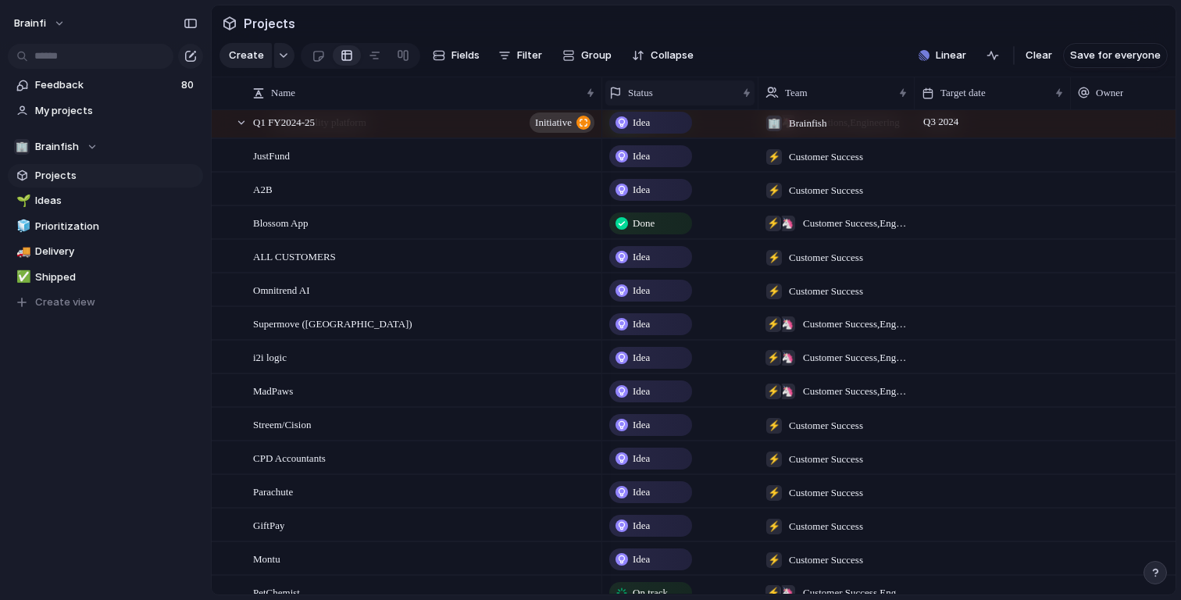
click at [719, 97] on div "Status" at bounding box center [672, 93] width 127 height 16
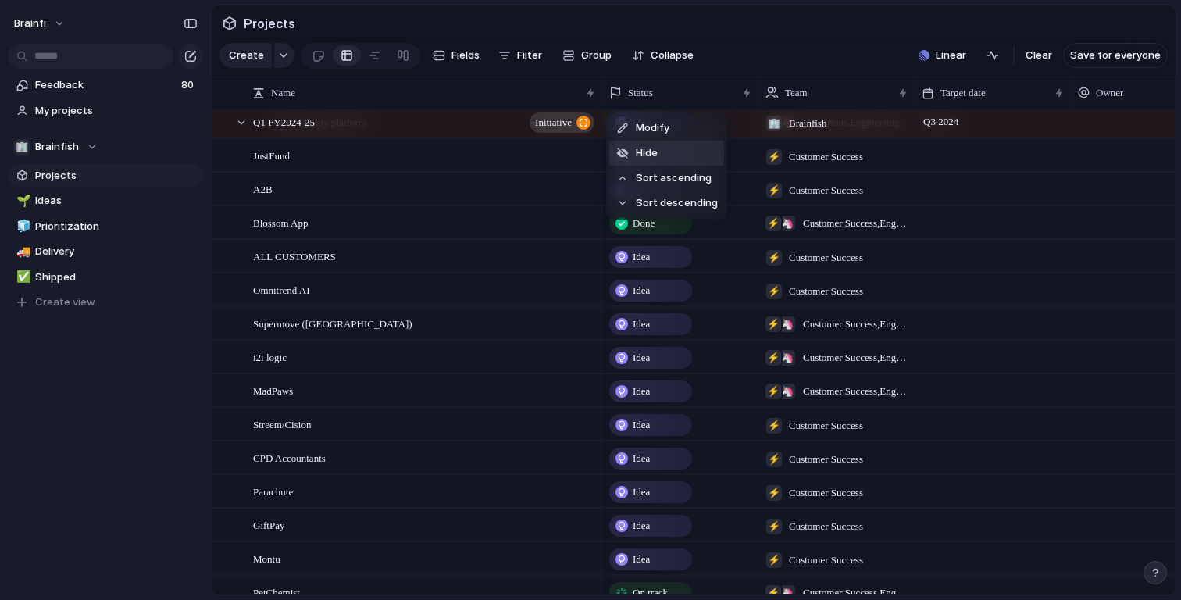
click at [670, 148] on li "Hide" at bounding box center [666, 153] width 115 height 25
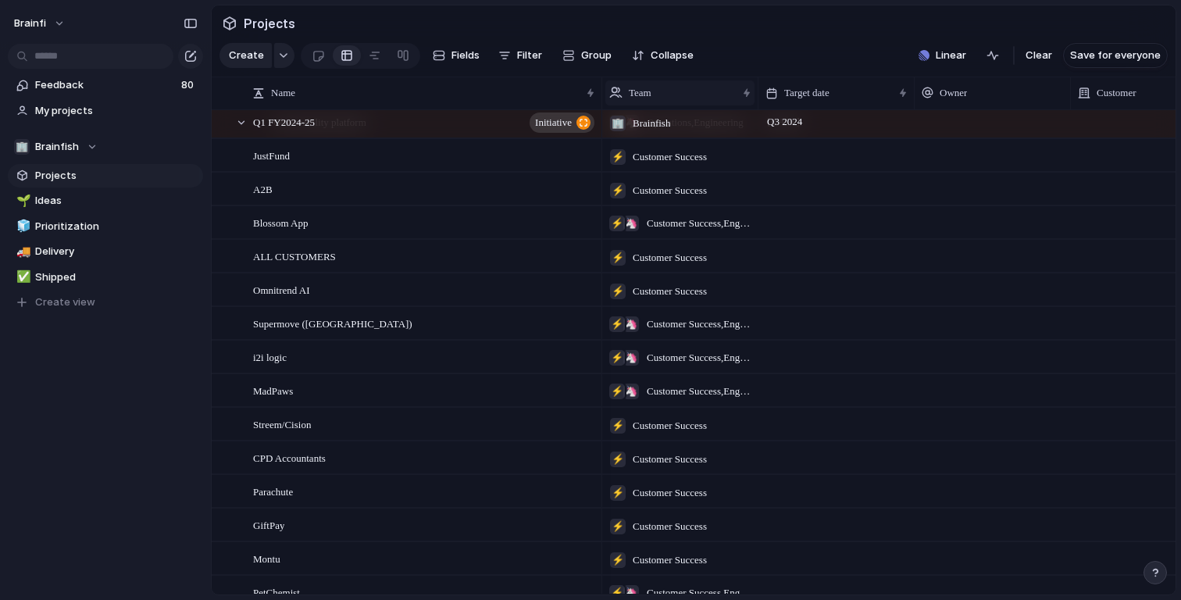
click at [672, 95] on div "Team" at bounding box center [672, 93] width 127 height 16
click at [1043, 62] on div "Modify Hide Sort ascending Sort descending" at bounding box center [590, 300] width 1181 height 600
click at [1041, 60] on span "Clear" at bounding box center [1039, 56] width 27 height 16
click at [1157, 58] on div "button" at bounding box center [1153, 55] width 12 height 12
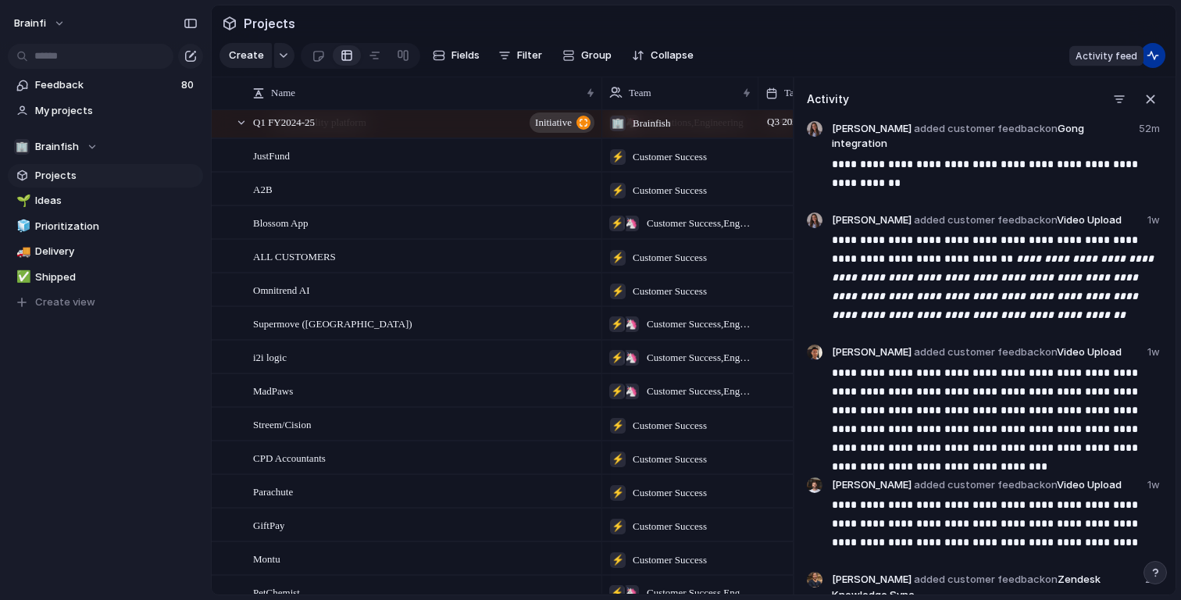
click at [1157, 58] on div "button" at bounding box center [1153, 55] width 12 height 12
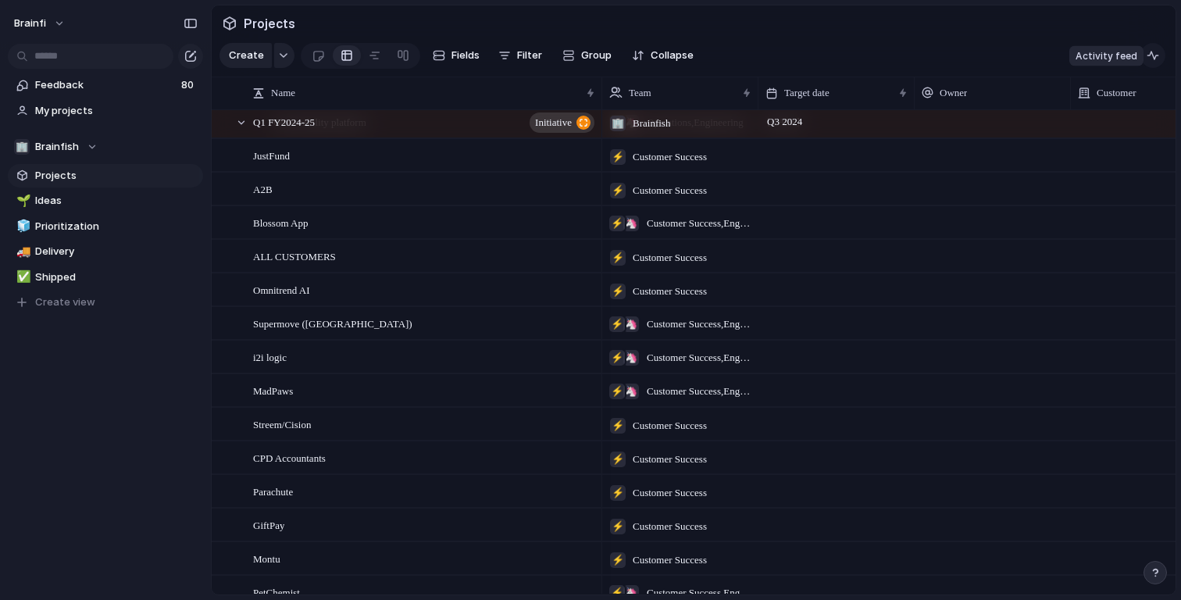
click at [1159, 57] on div "button" at bounding box center [1153, 55] width 12 height 12
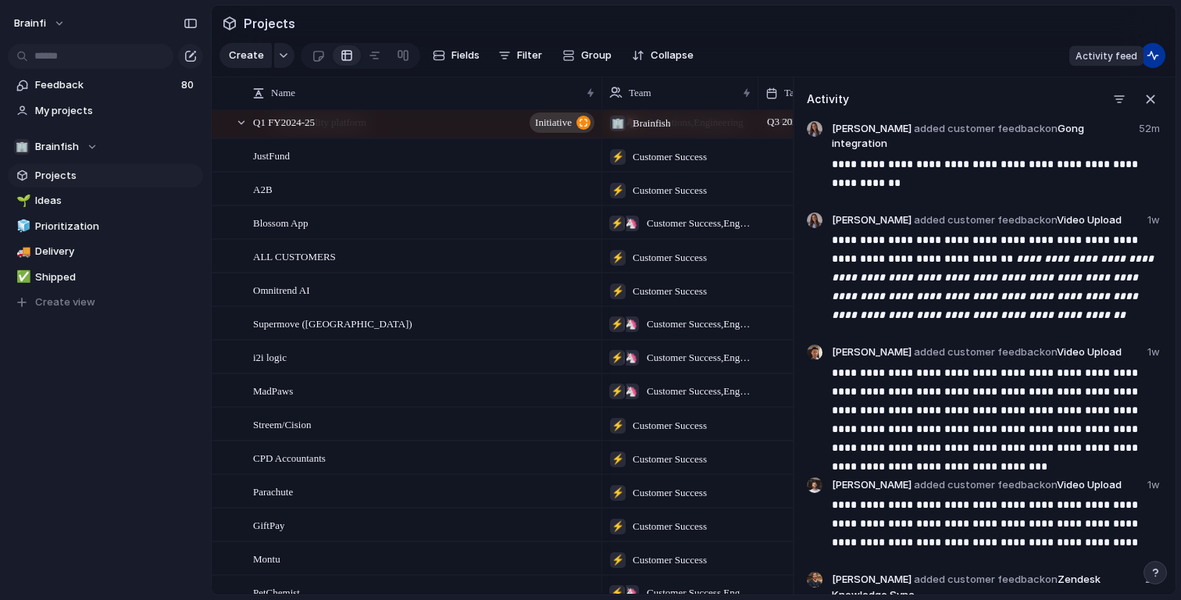
click at [1159, 57] on div "button" at bounding box center [1153, 55] width 12 height 12
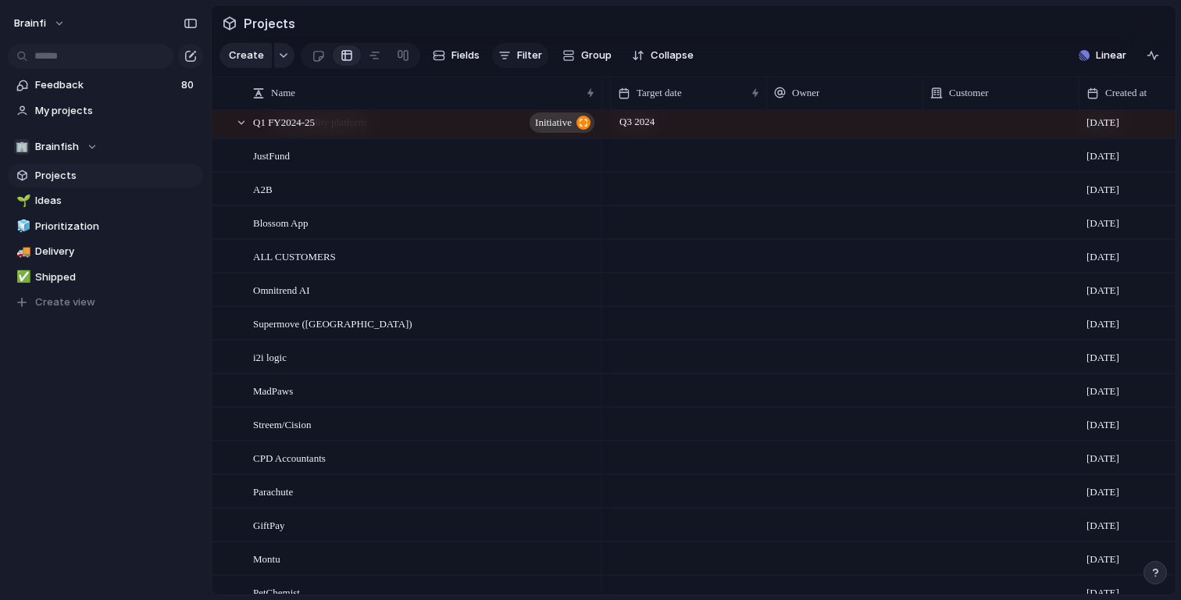
click at [524, 55] on span "Filter" at bounding box center [529, 56] width 25 height 16
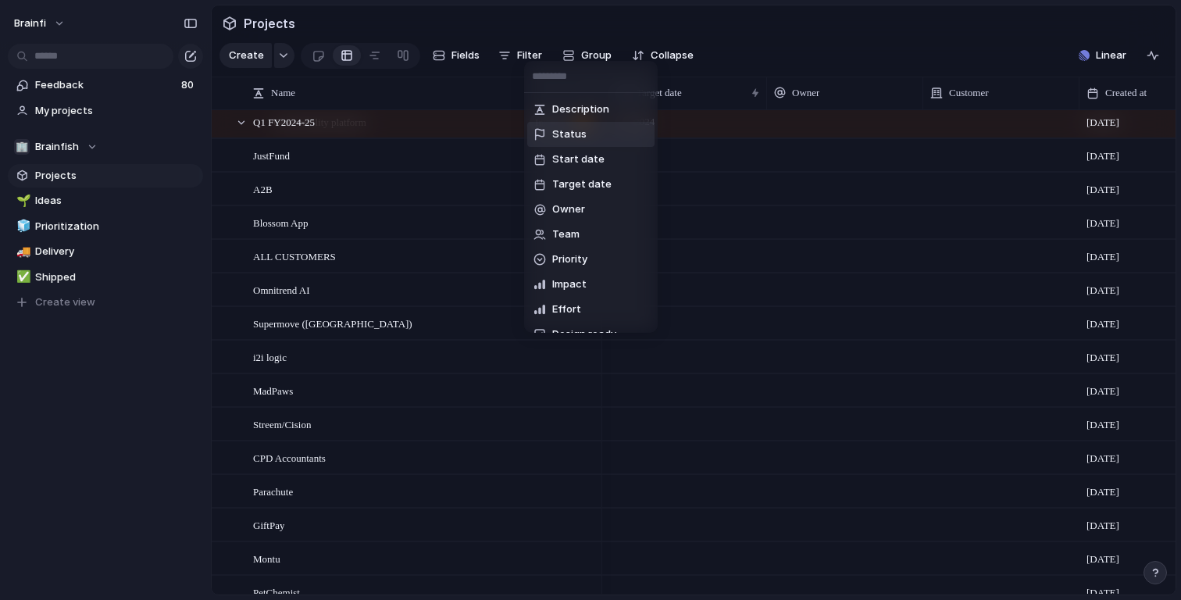
click at [565, 144] on li "Status" at bounding box center [590, 134] width 127 height 25
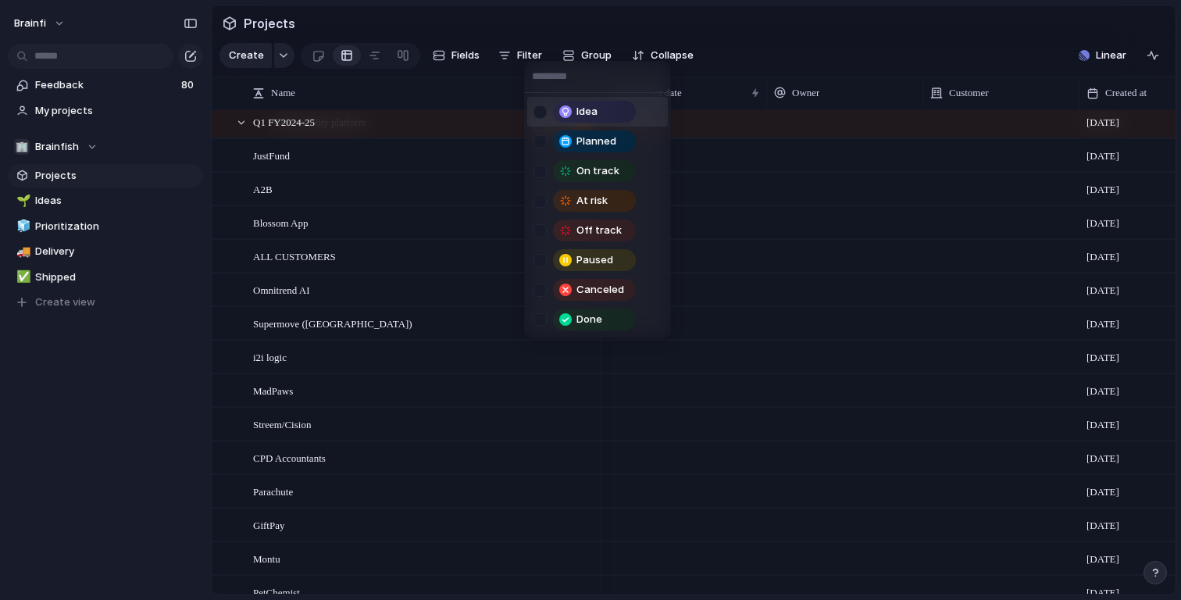
click at [518, 27] on div "Idea Planned On track At risk Off track Paused Canceled Done" at bounding box center [590, 300] width 1181 height 600
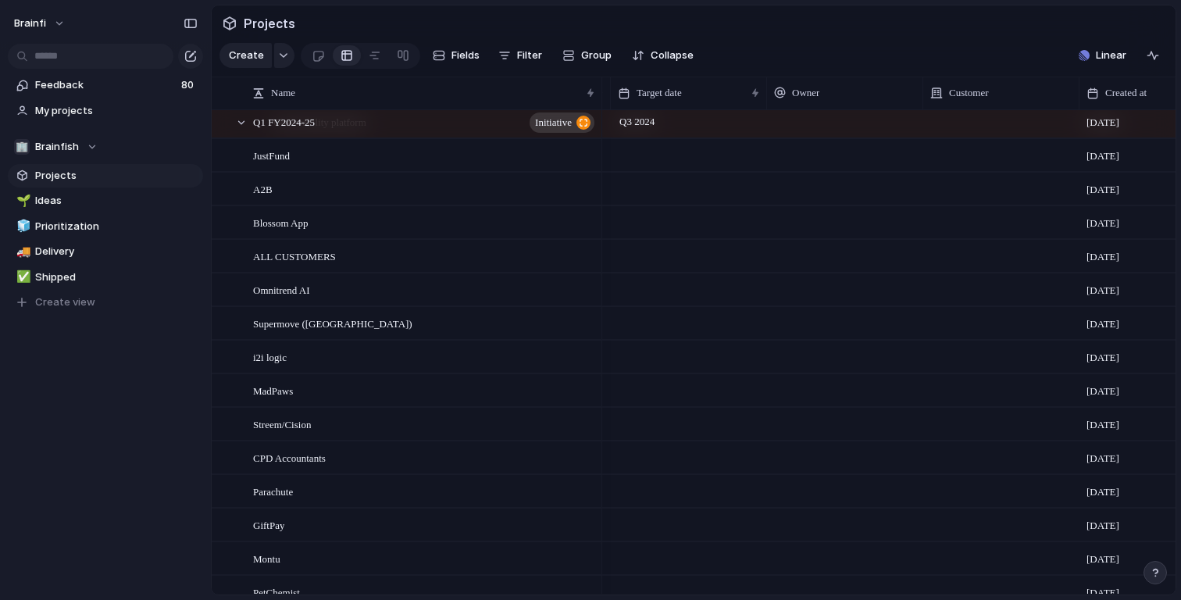
click at [605, 331] on div "🦄 ⚡ Customer Success , Engineering" at bounding box center [532, 321] width 155 height 26
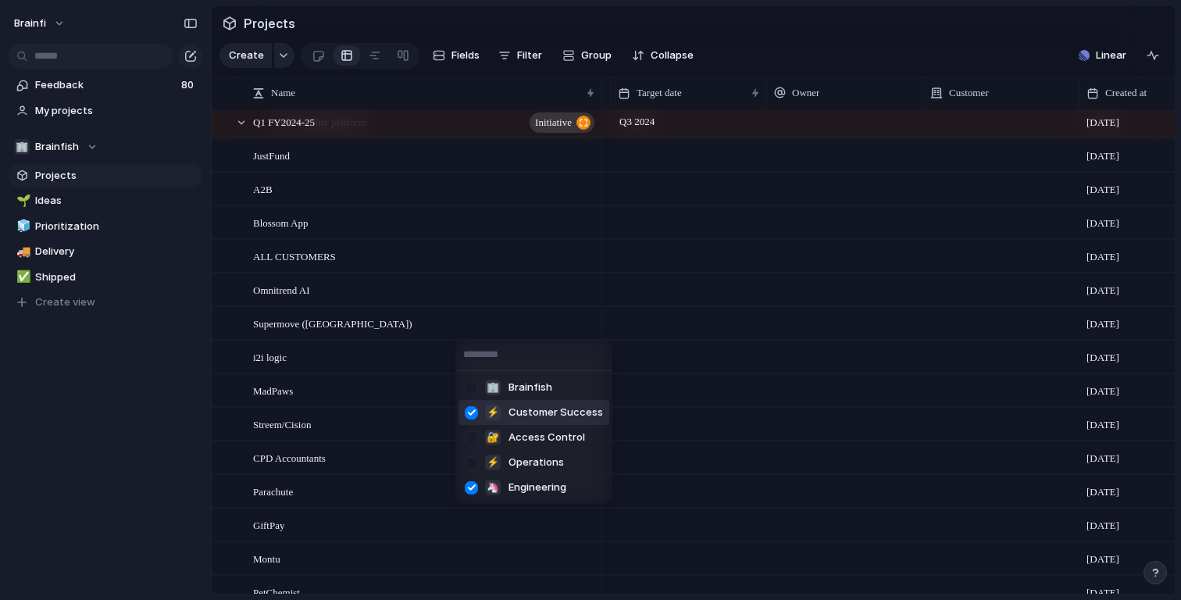
click at [605, 330] on div "🏢 Brainfish ⚡ Customer Success 🔐 Access Control ⚡ Operations 🦄 Engineering" at bounding box center [590, 300] width 1181 height 600
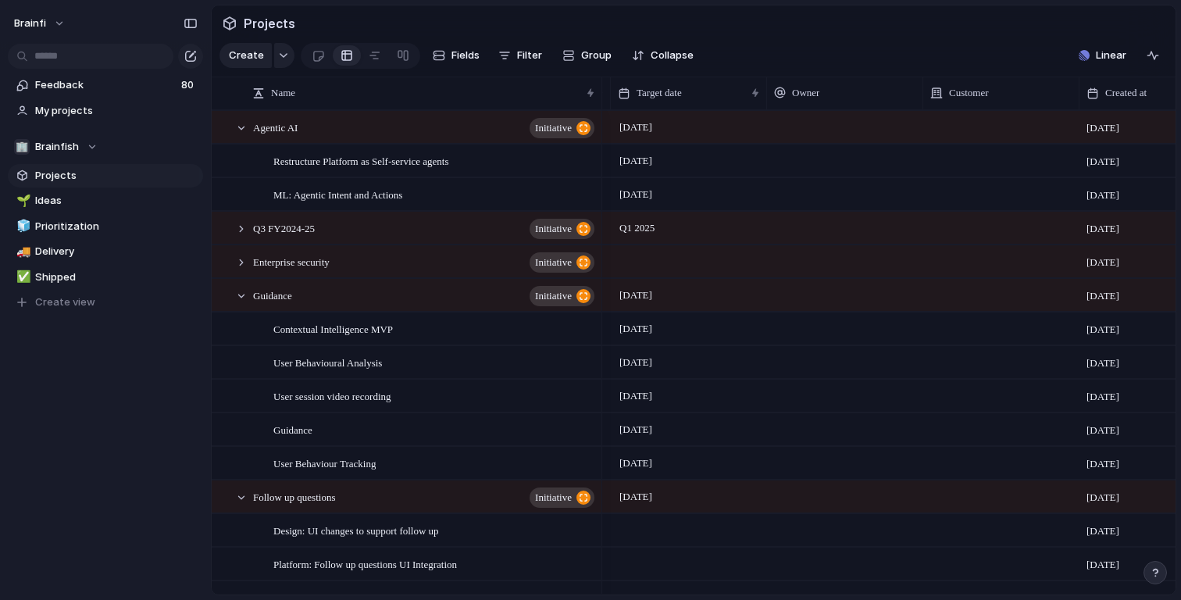
click at [609, 97] on div at bounding box center [610, 93] width 8 height 33
click at [605, 97] on div "Team" at bounding box center [532, 92] width 149 height 25
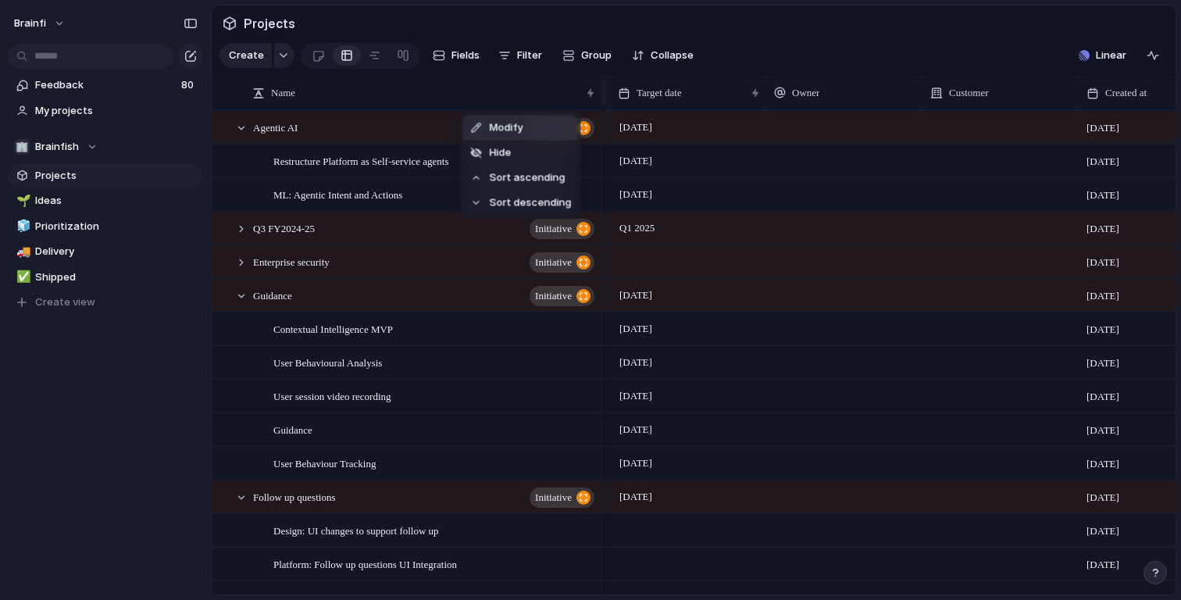
click at [605, 97] on div "Modify Hide Sort ascending Sort descending" at bounding box center [590, 300] width 1181 height 600
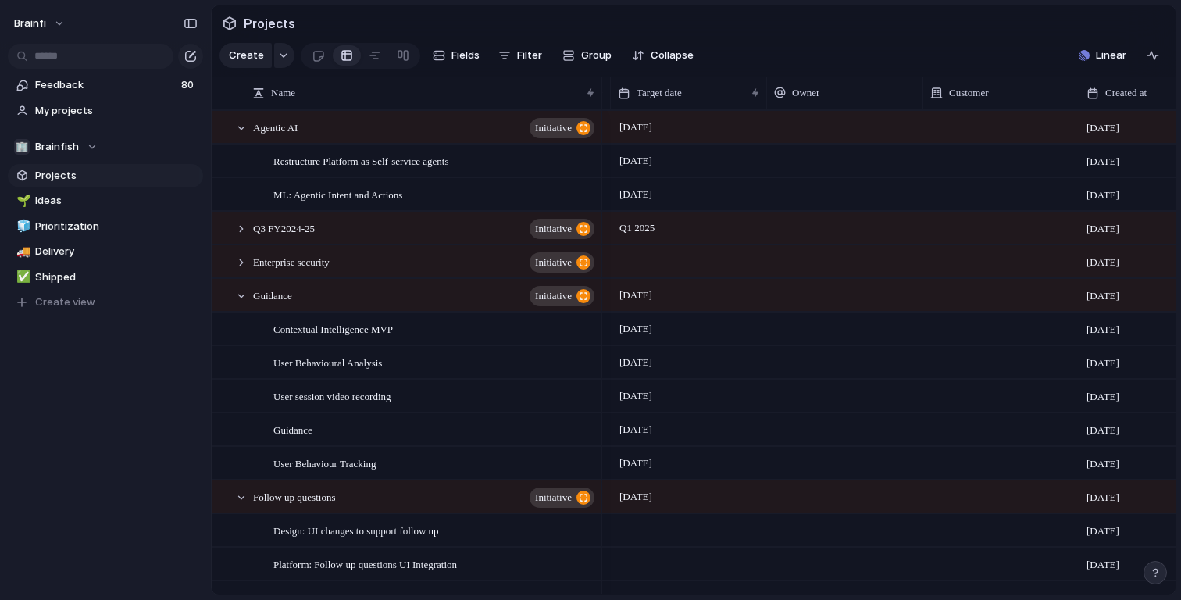
click at [606, 97] on div at bounding box center [610, 93] width 8 height 33
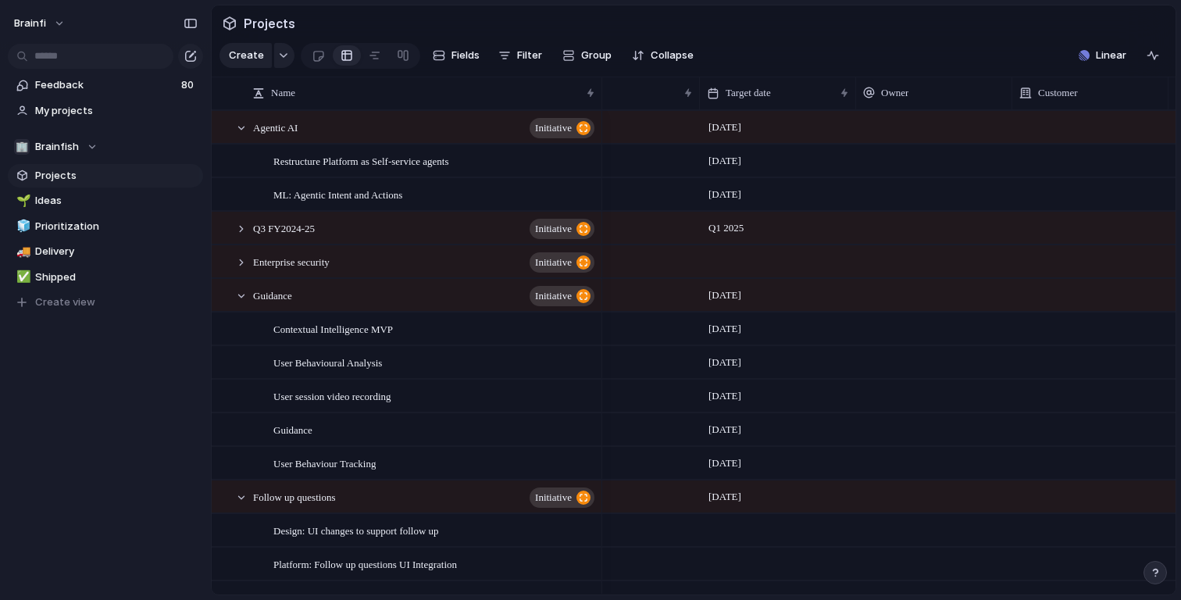
drag, startPoint x: 607, startPoint y: 97, endPoint x: 707, endPoint y: 100, distance: 100.0
click at [703, 100] on div at bounding box center [699, 93] width 8 height 33
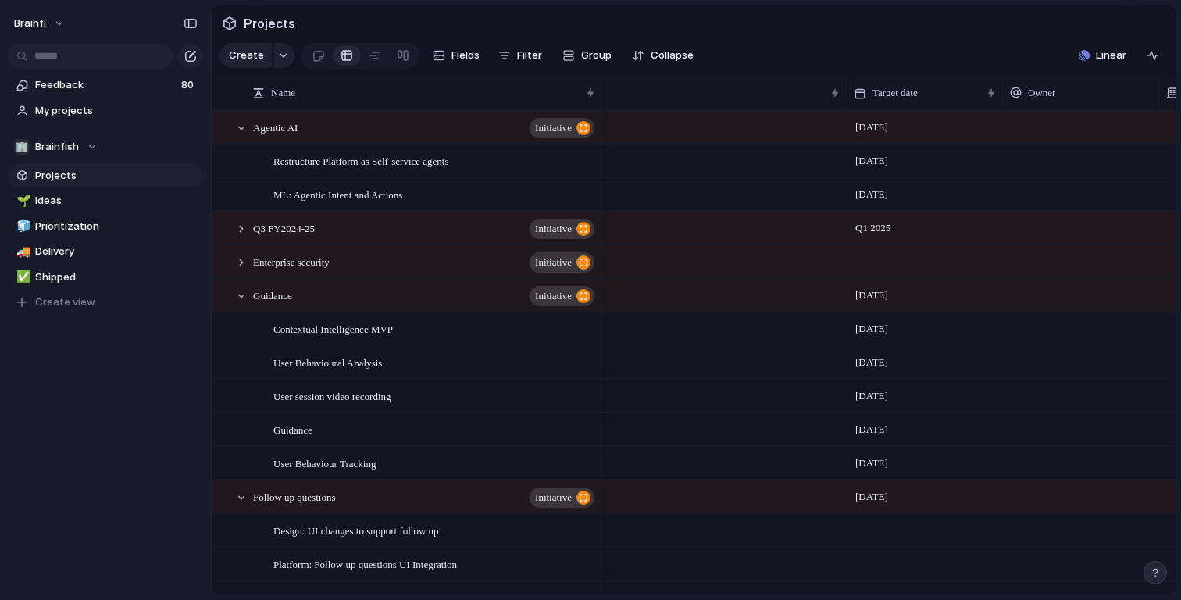
drag, startPoint x: 712, startPoint y: 105, endPoint x: 870, endPoint y: 112, distance: 158.7
click at [871, 112] on div "Name Team Target date Owner Customer Created at ML: Agentic Intent and Actions …" at bounding box center [694, 336] width 964 height 518
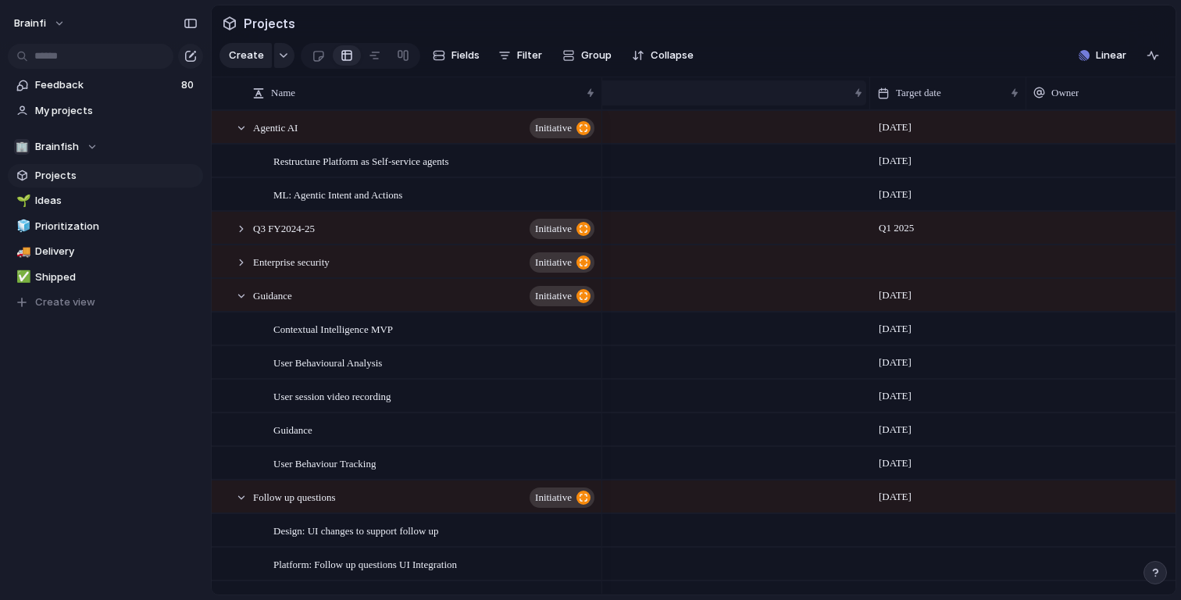
click at [802, 101] on div "Team" at bounding box center [662, 92] width 409 height 25
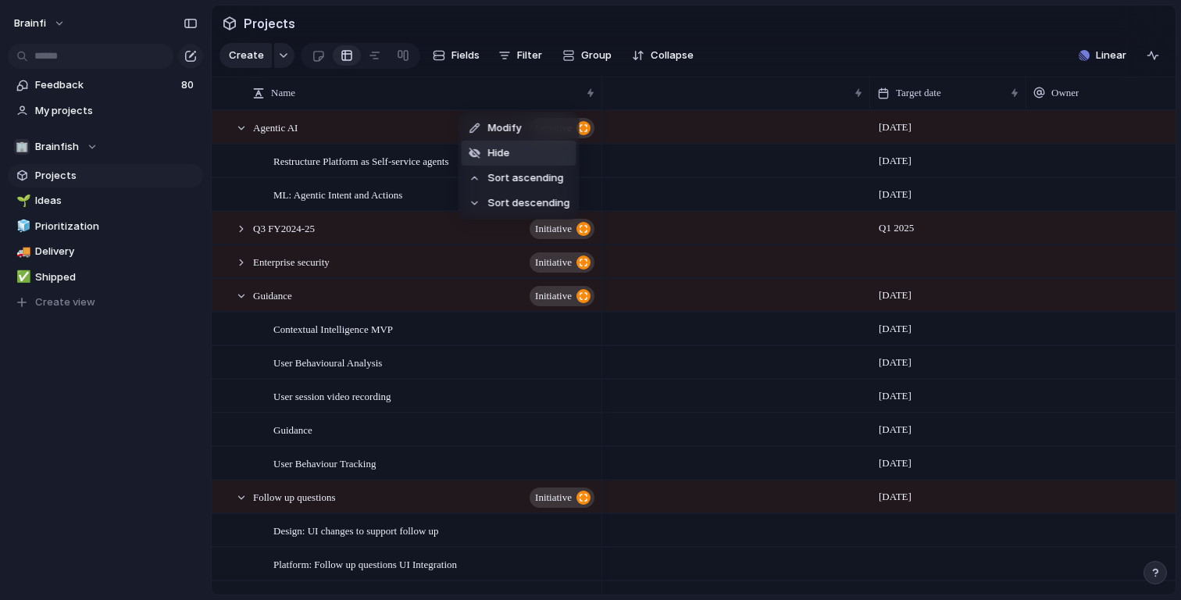
click at [478, 155] on div at bounding box center [475, 153] width 14 height 12
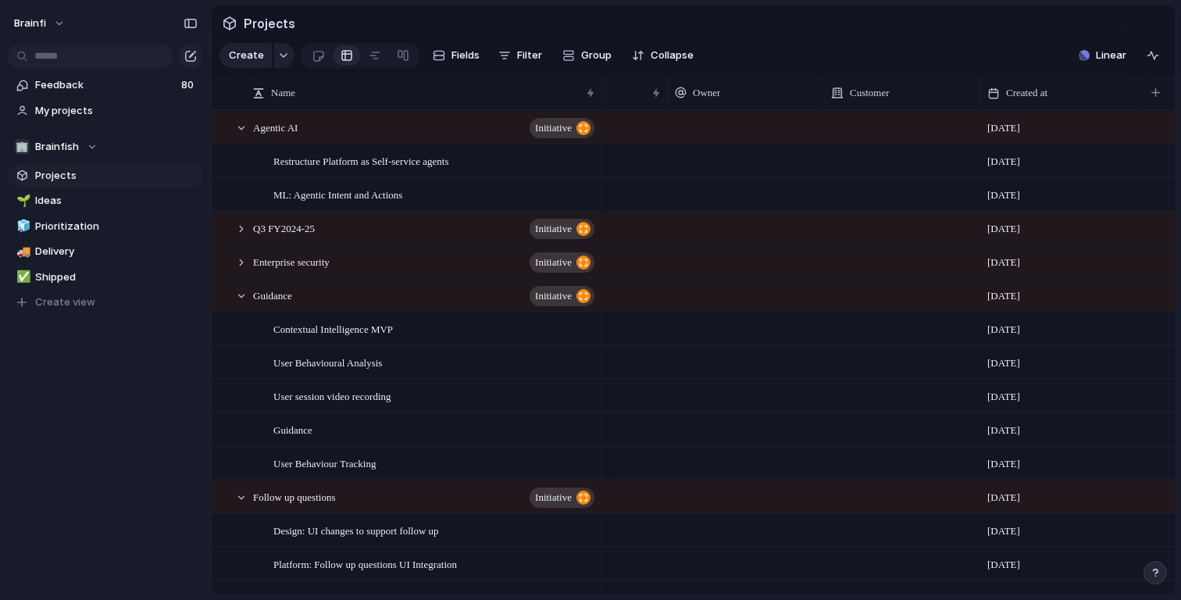
scroll to position [0, 91]
click at [618, 99] on div "Target date" at bounding box center [582, 93] width 127 height 16
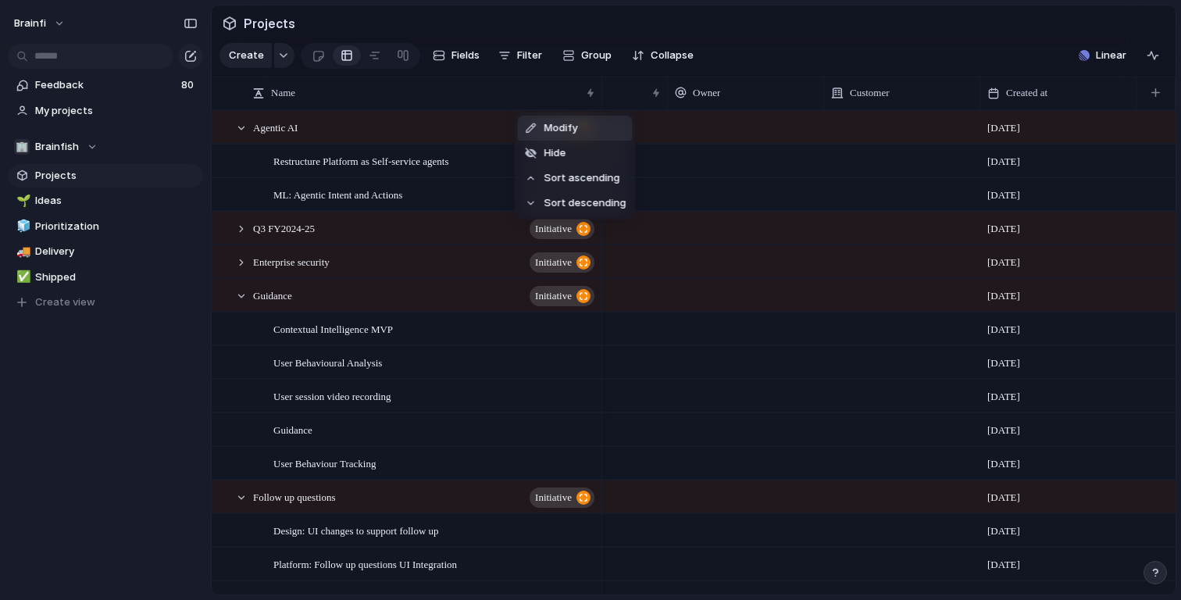
click at [594, 121] on li "Modify" at bounding box center [575, 128] width 115 height 25
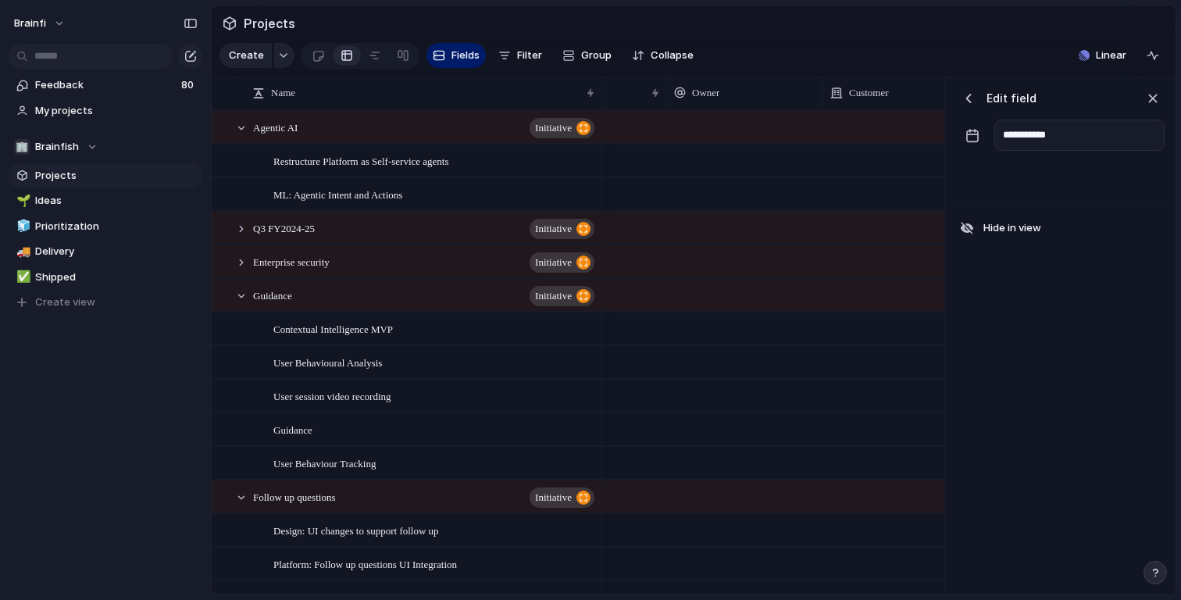
click at [971, 96] on div "button" at bounding box center [969, 99] width 16 height 16
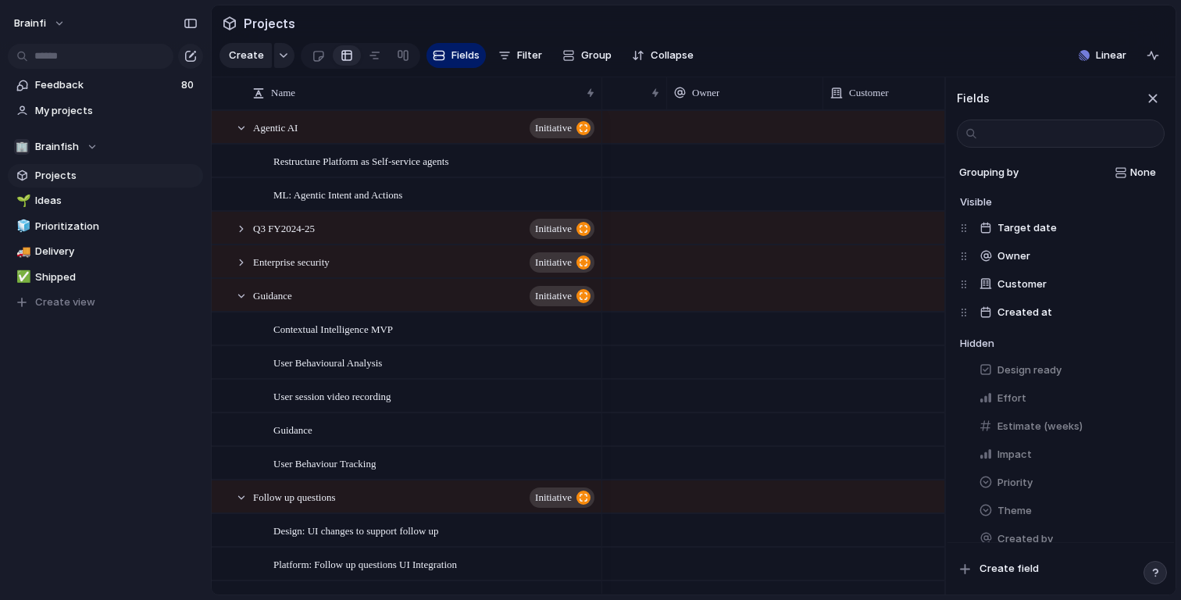
click at [748, 154] on div at bounding box center [745, 161] width 156 height 32
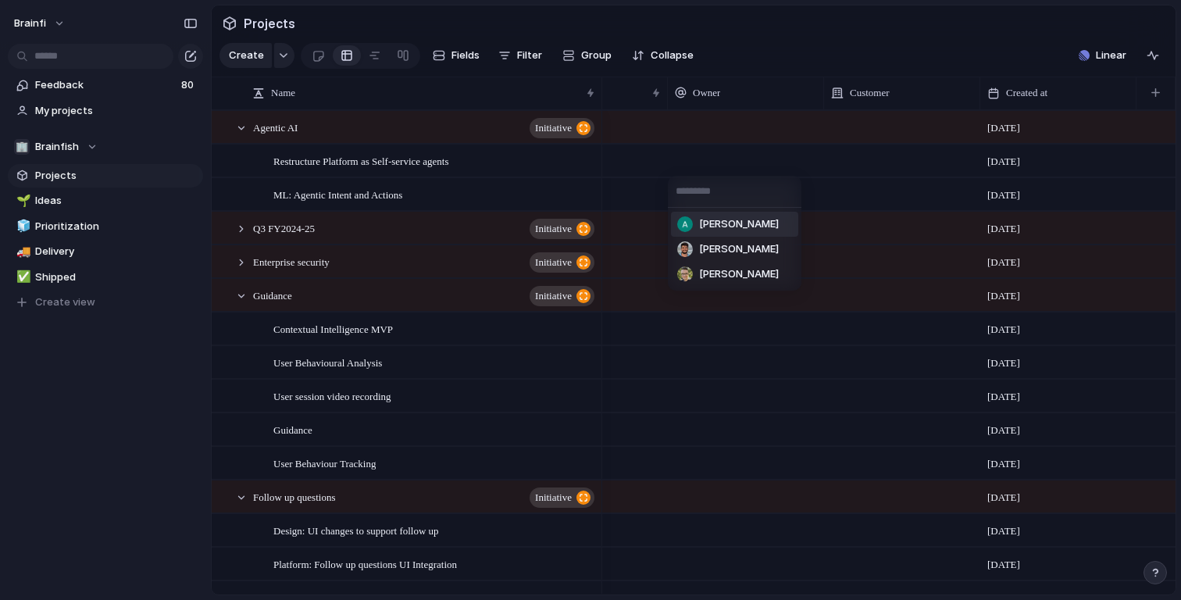
click at [809, 49] on div "[PERSON_NAME] [PERSON_NAME] [PERSON_NAME]" at bounding box center [590, 300] width 1181 height 600
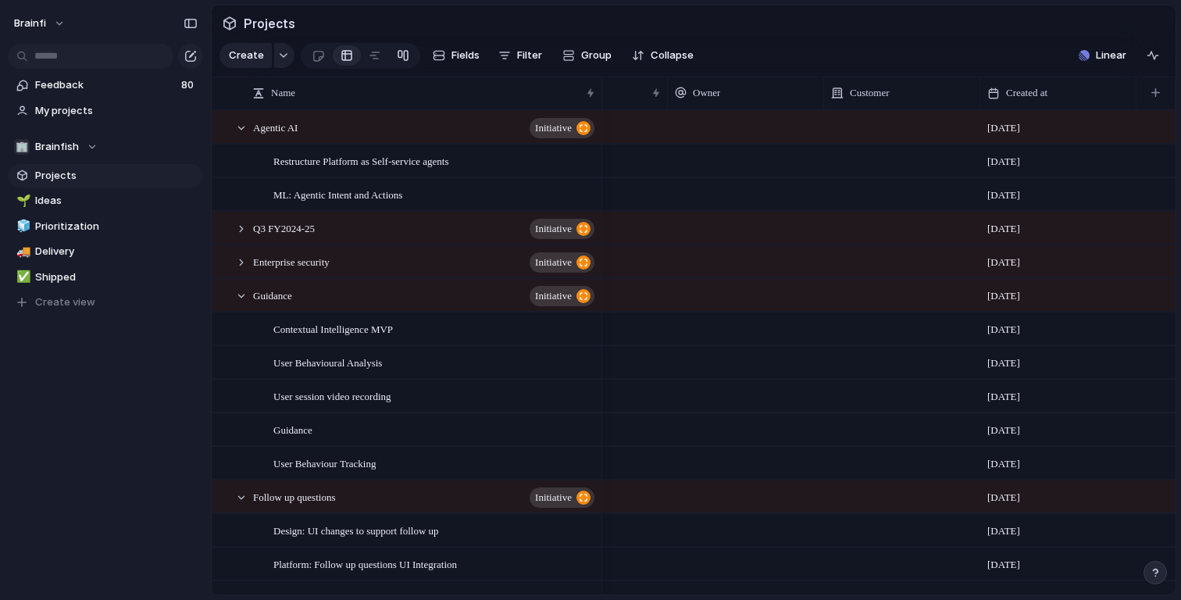
click at [391, 59] on link at bounding box center [403, 55] width 28 height 25
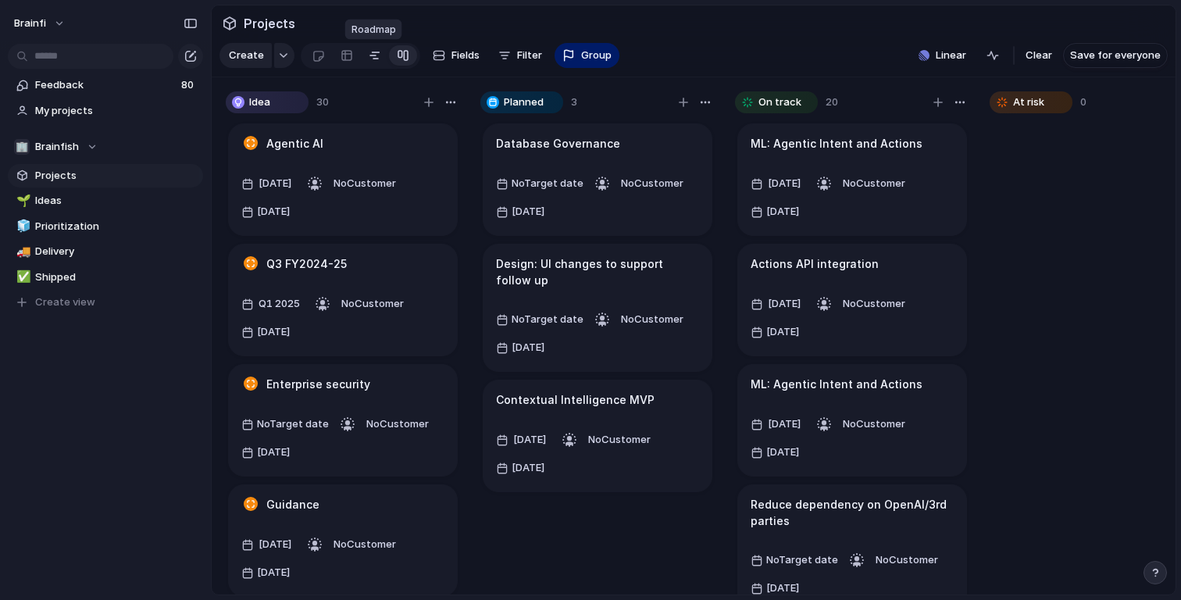
click at [376, 62] on div at bounding box center [375, 55] width 12 height 25
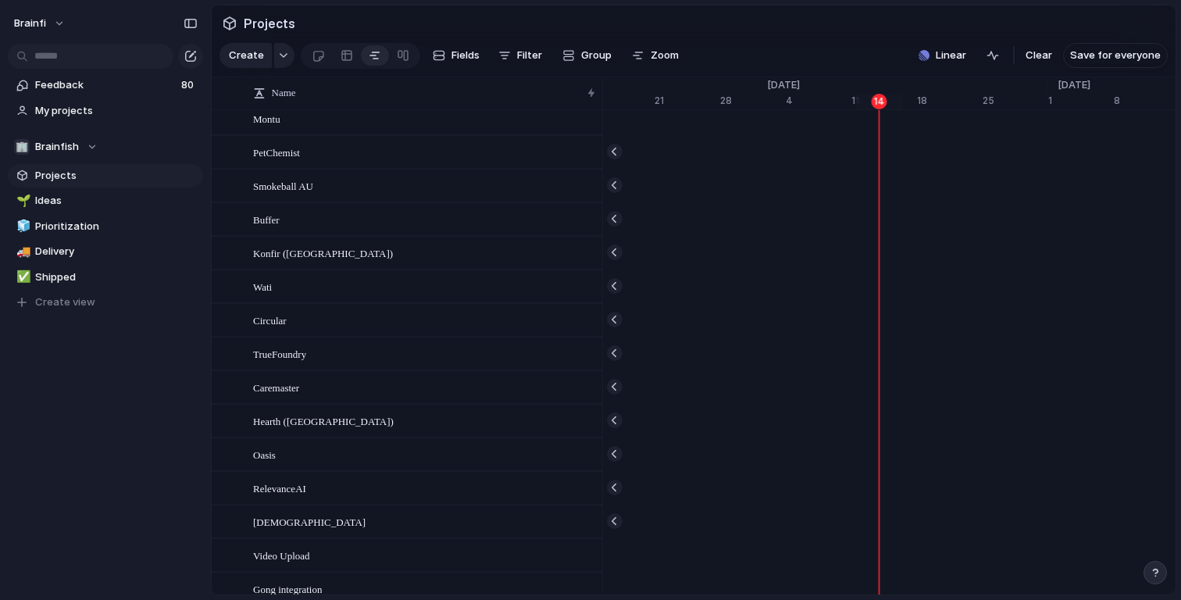
scroll to position [1939, 0]
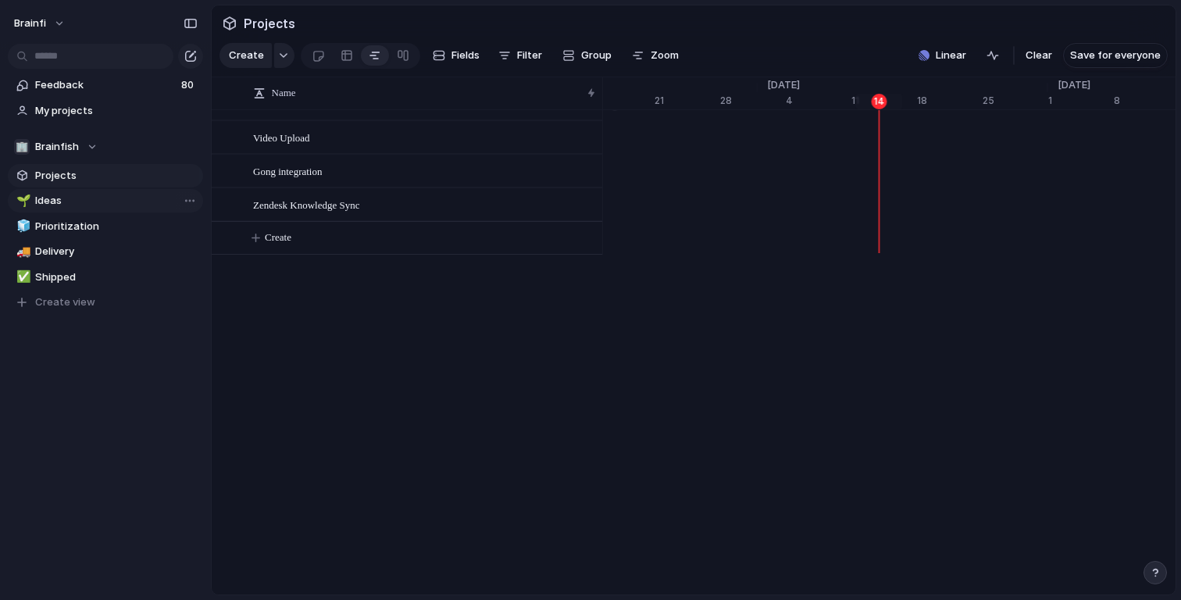
click at [53, 200] on span "Ideas" at bounding box center [116, 201] width 162 height 16
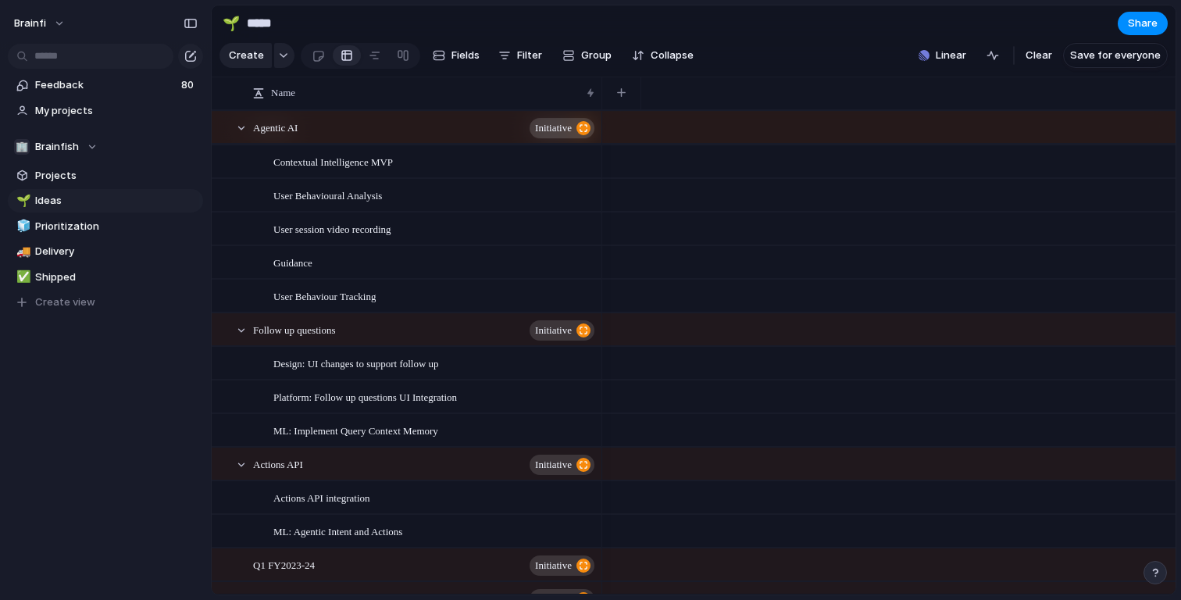
scroll to position [800, 0]
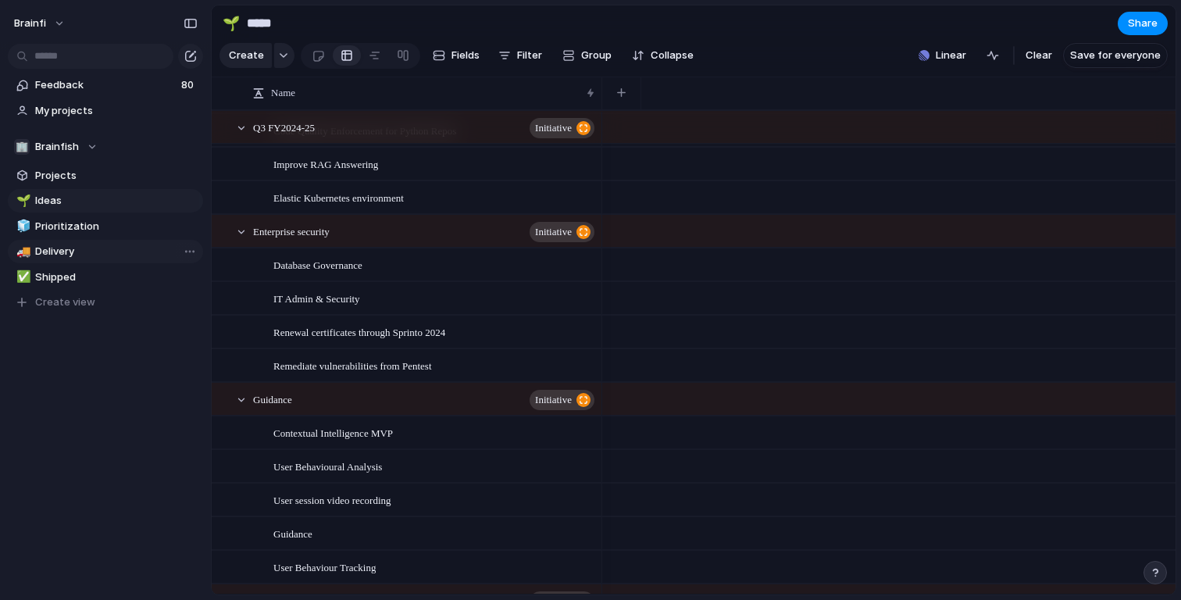
click at [145, 256] on span "Delivery" at bounding box center [116, 252] width 162 height 16
type input "********"
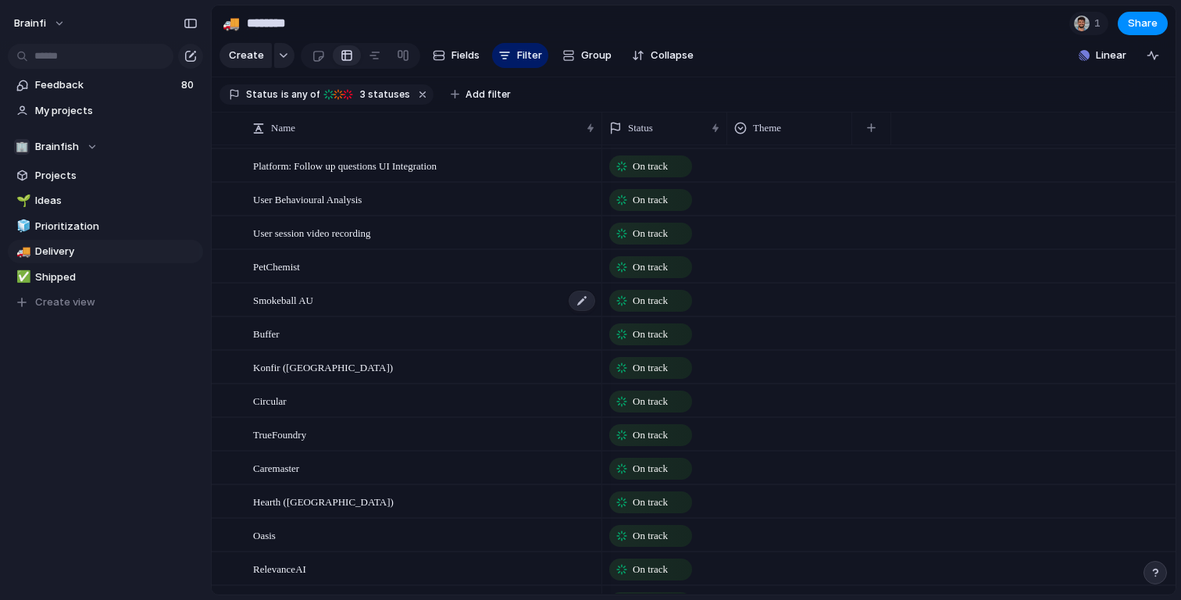
click at [407, 303] on div "Smokeball AU" at bounding box center [425, 300] width 344 height 32
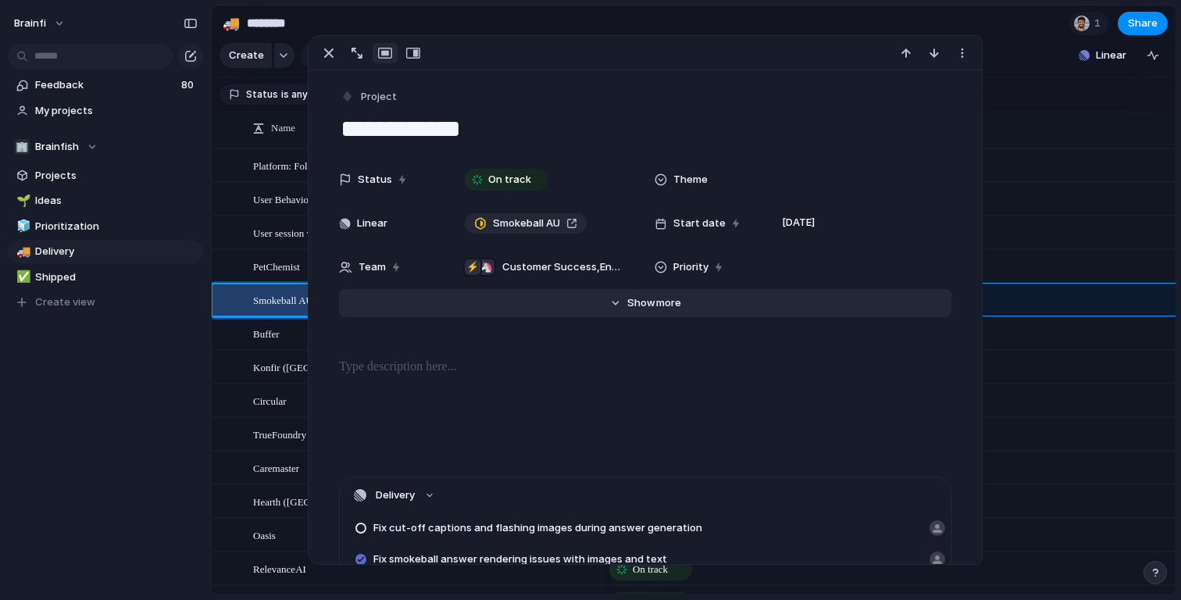
click at [658, 303] on span "more" at bounding box center [668, 303] width 25 height 16
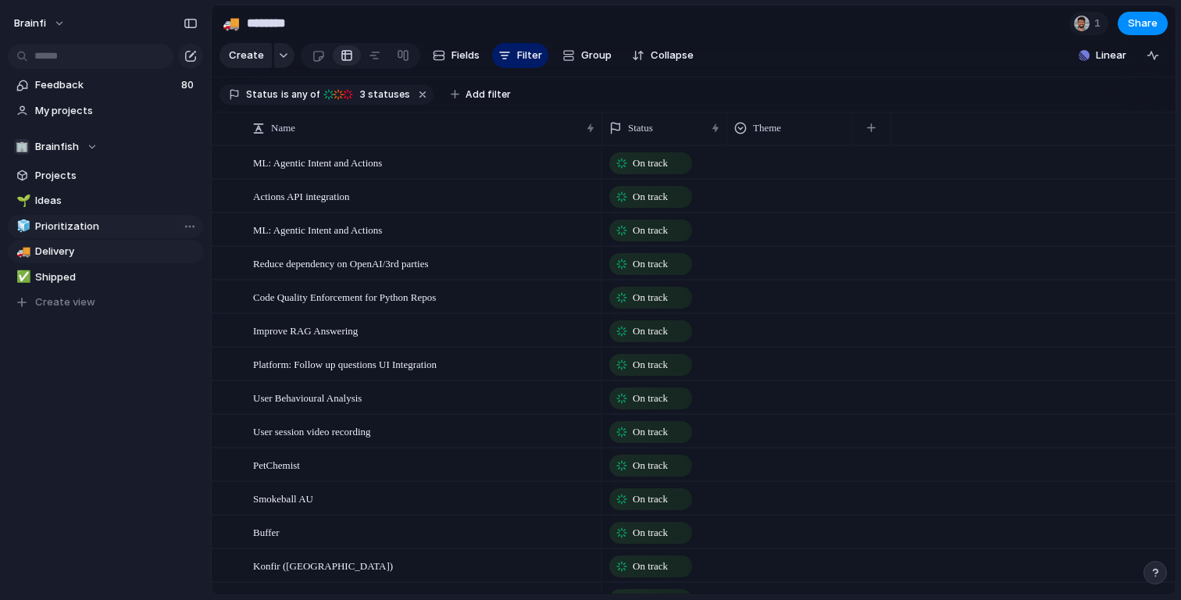
click at [78, 232] on span "Prioritization" at bounding box center [116, 227] width 162 height 16
type input "**********"
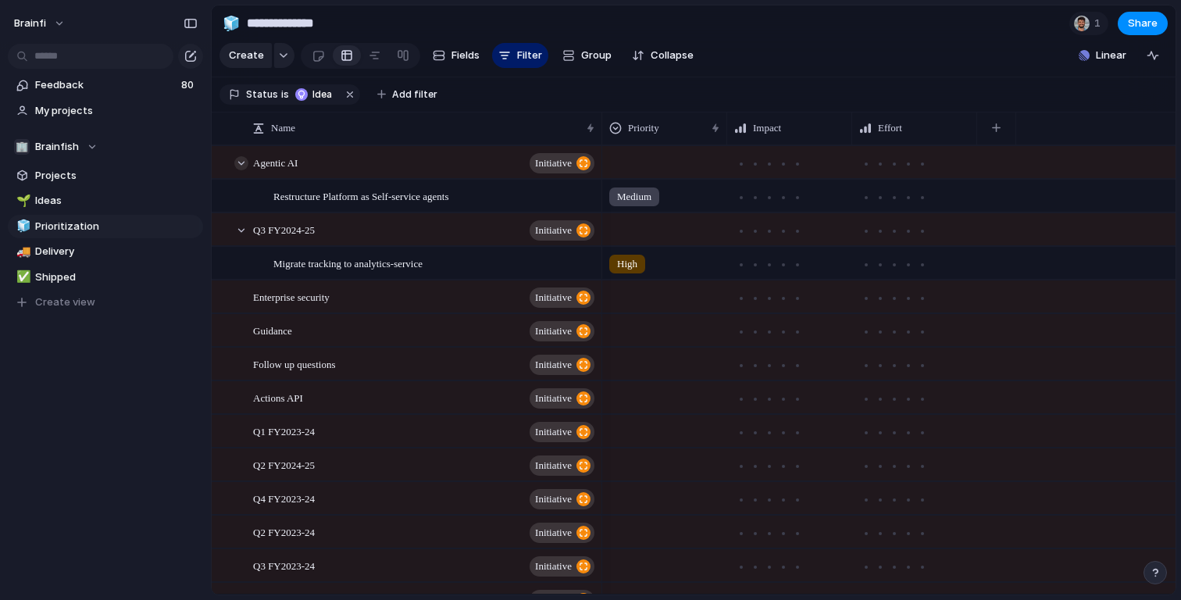
click at [241, 162] on div at bounding box center [241, 163] width 14 height 14
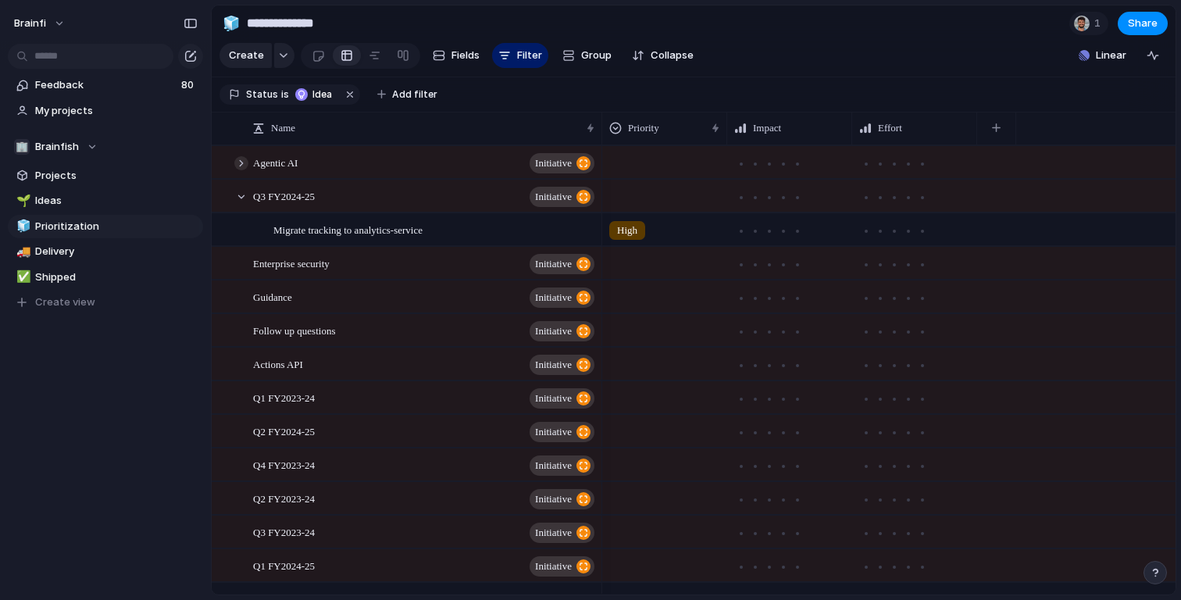
click at [241, 162] on div at bounding box center [241, 163] width 14 height 14
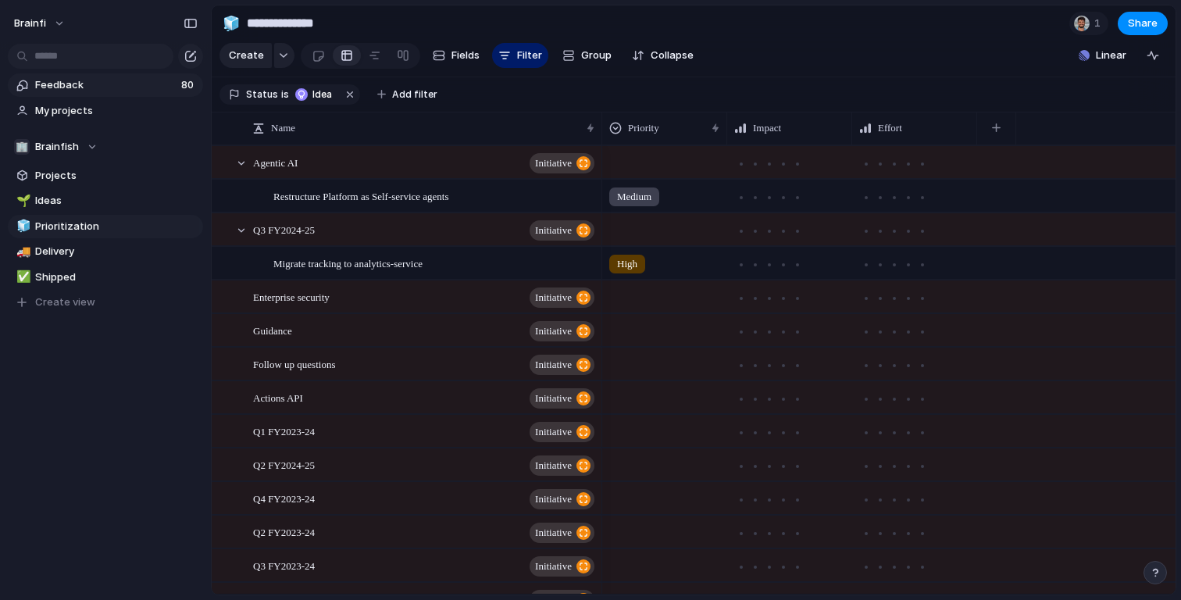
click at [87, 89] on span "Feedback" at bounding box center [105, 85] width 141 height 16
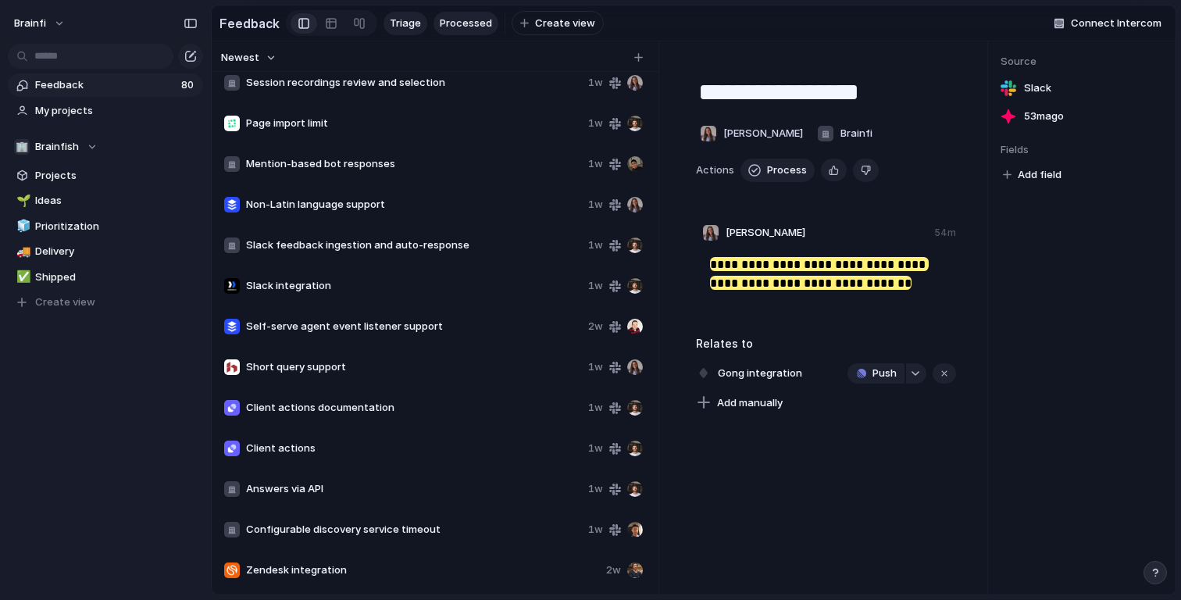
click at [455, 24] on span "Processed" at bounding box center [466, 24] width 52 height 16
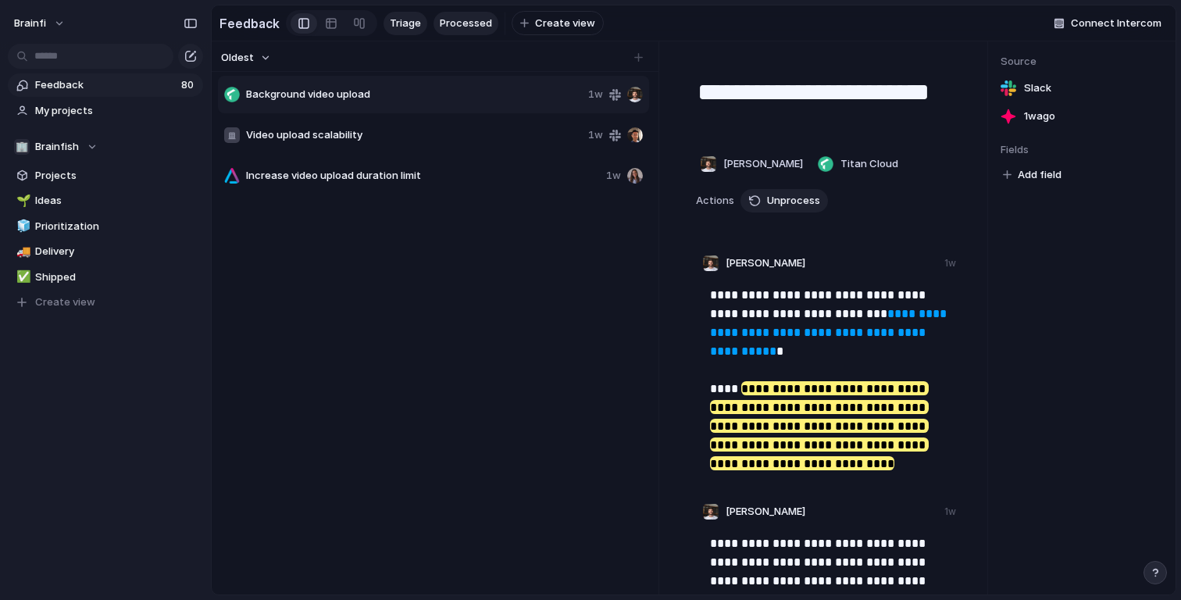
click at [414, 26] on span "Triage" at bounding box center [405, 24] width 31 height 16
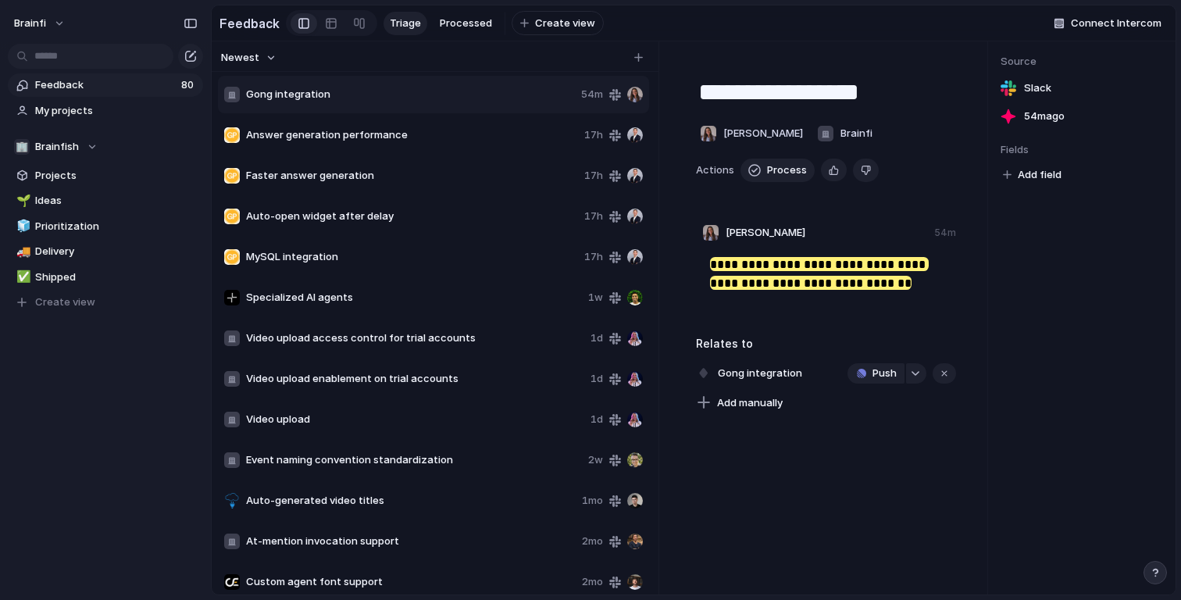
click at [433, 173] on span "Faster answer generation" at bounding box center [412, 176] width 332 height 16
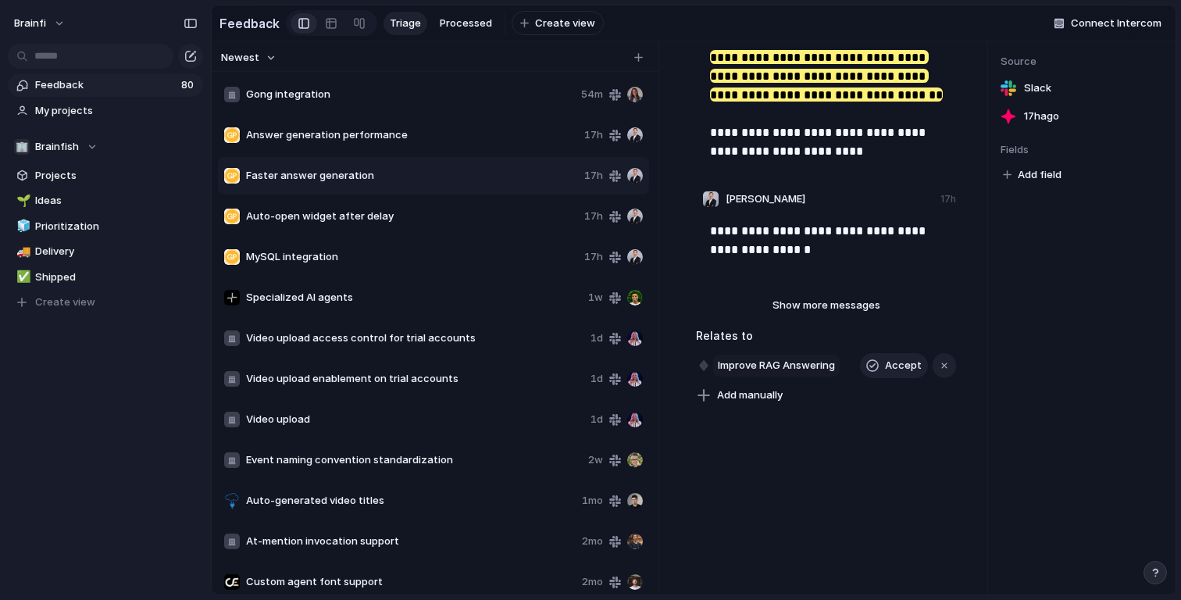
click at [781, 367] on span "Improve RAG Answering" at bounding box center [776, 366] width 127 height 22
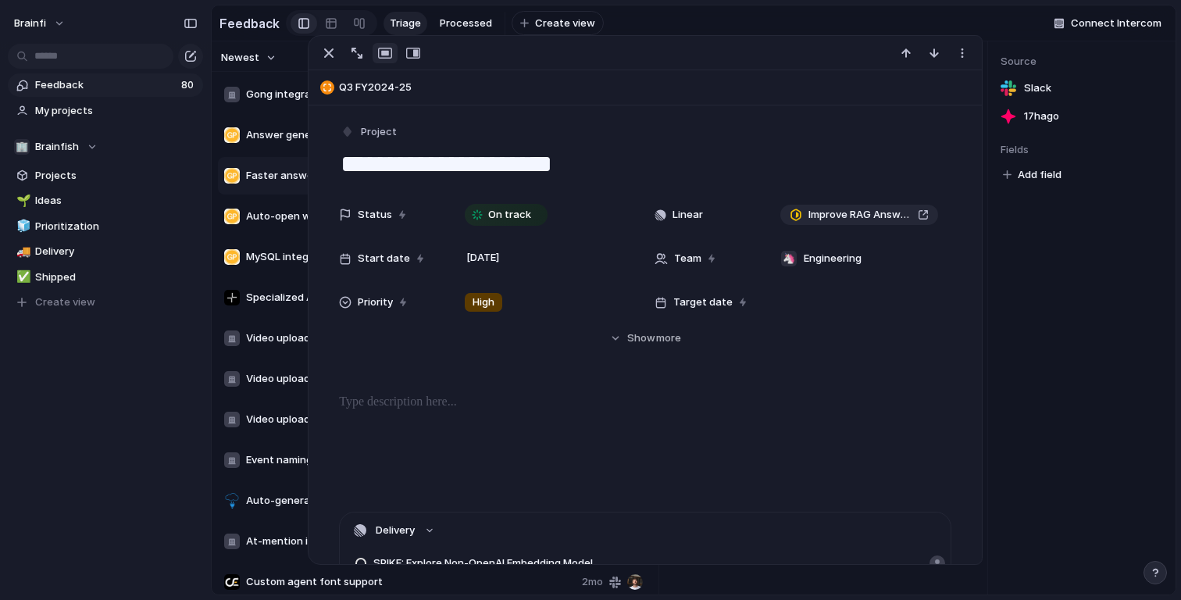
click at [1062, 342] on div "Source Slack 17h ago Fields Add field" at bounding box center [1081, 317] width 187 height 553
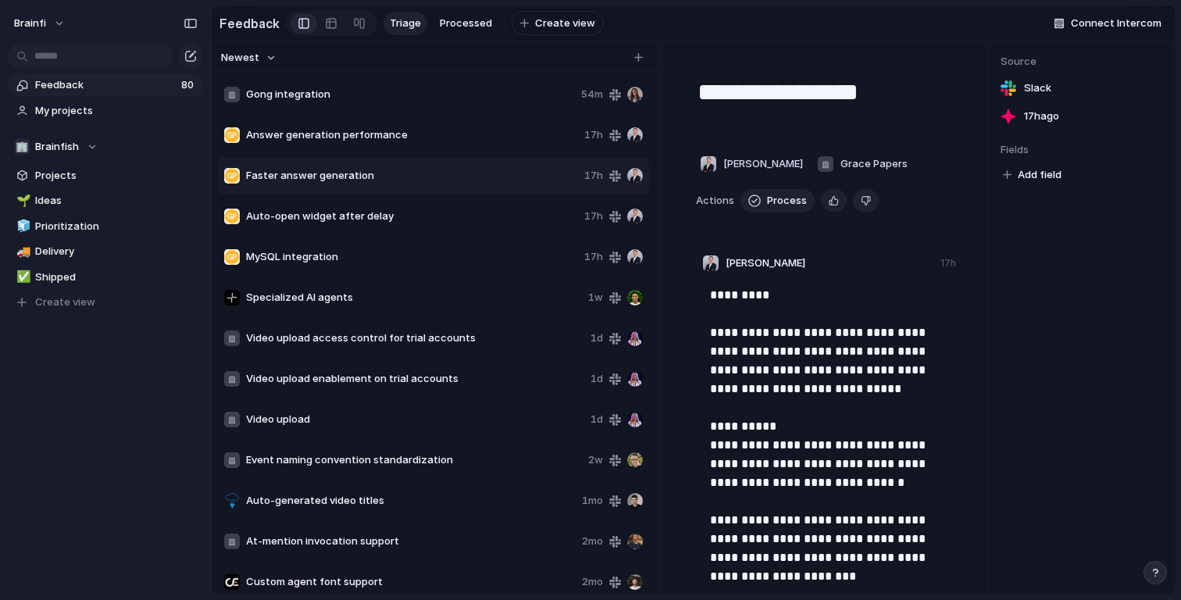
click at [1020, 335] on div "Source Slack 17h ago Fields Add field" at bounding box center [1081, 317] width 187 height 553
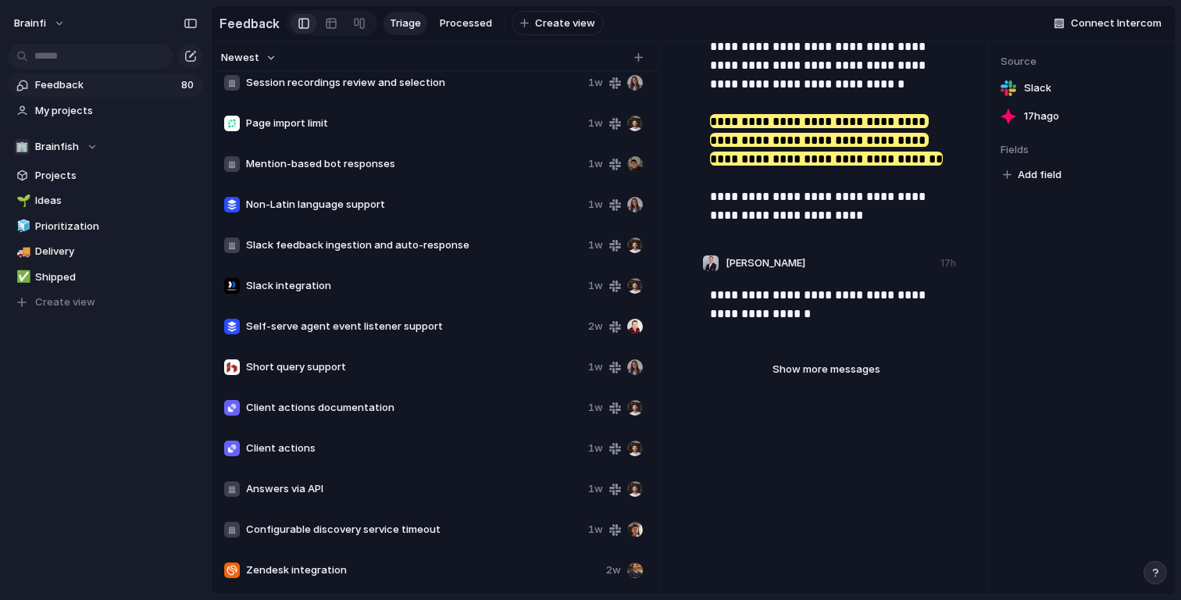
click at [351, 384] on div "Short query support 1w" at bounding box center [433, 366] width 431 height 37
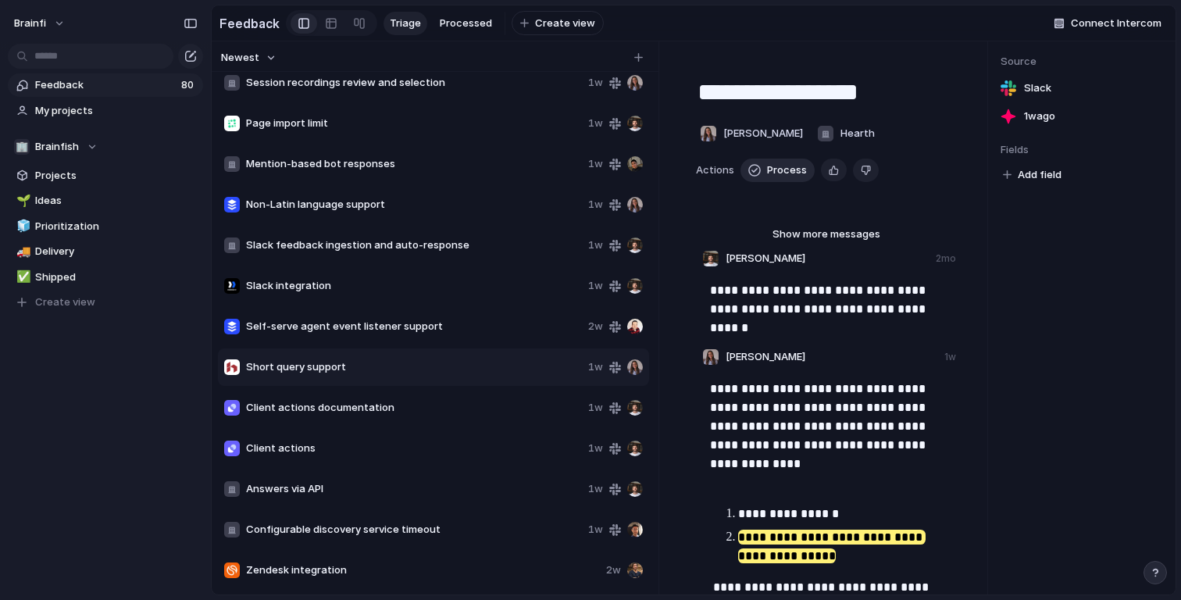
click at [771, 171] on span "Process" at bounding box center [787, 170] width 40 height 16
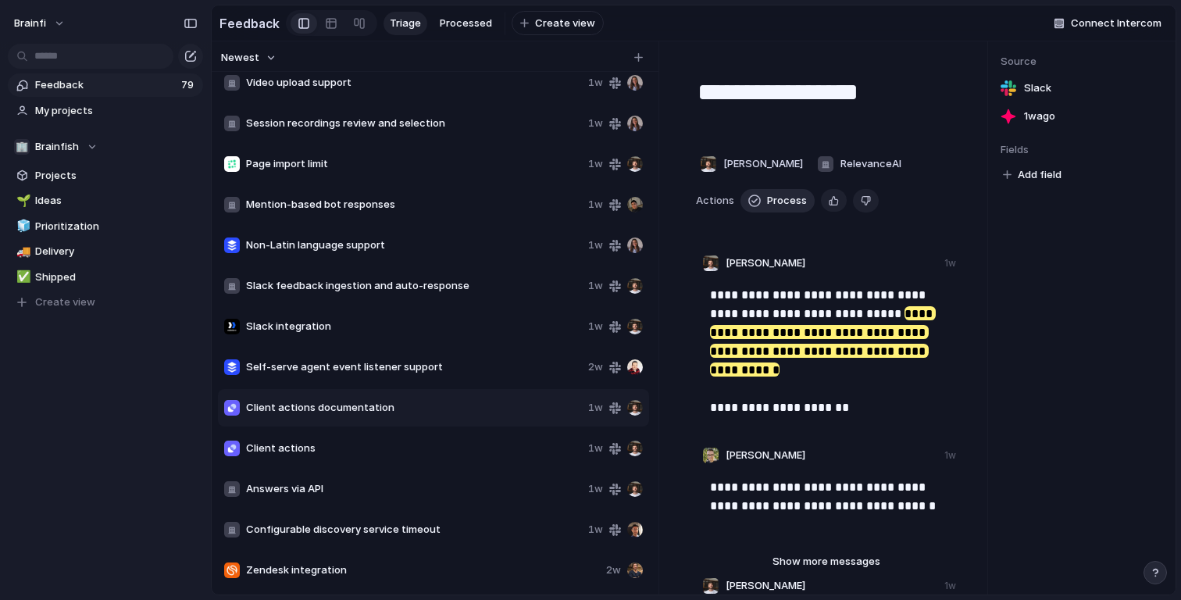
scroll to position [2693, 0]
click at [446, 23] on span "Processed" at bounding box center [466, 24] width 52 height 16
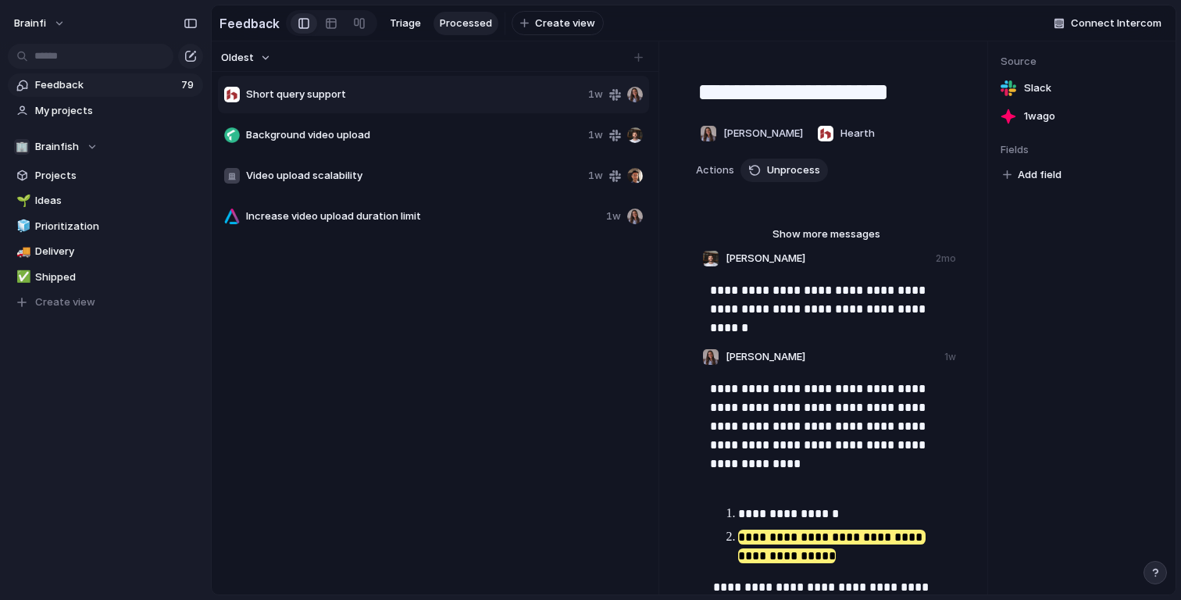
click at [463, 105] on div "Short query support 1w" at bounding box center [433, 94] width 431 height 37
click at [542, 97] on span "Short query support" at bounding box center [414, 95] width 336 height 16
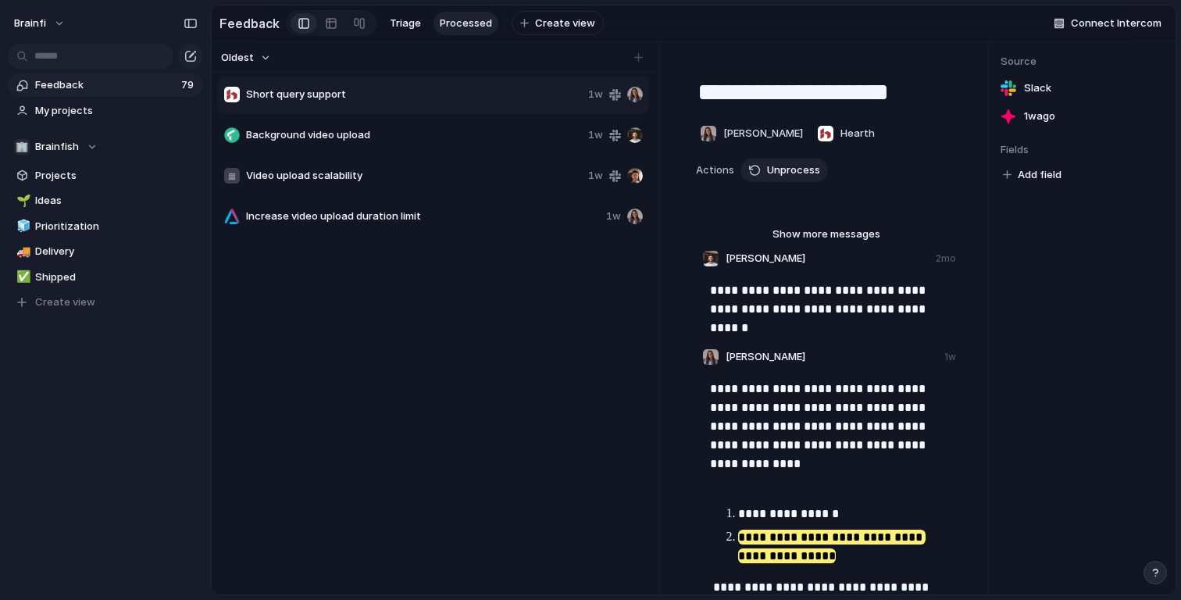
scroll to position [541, 0]
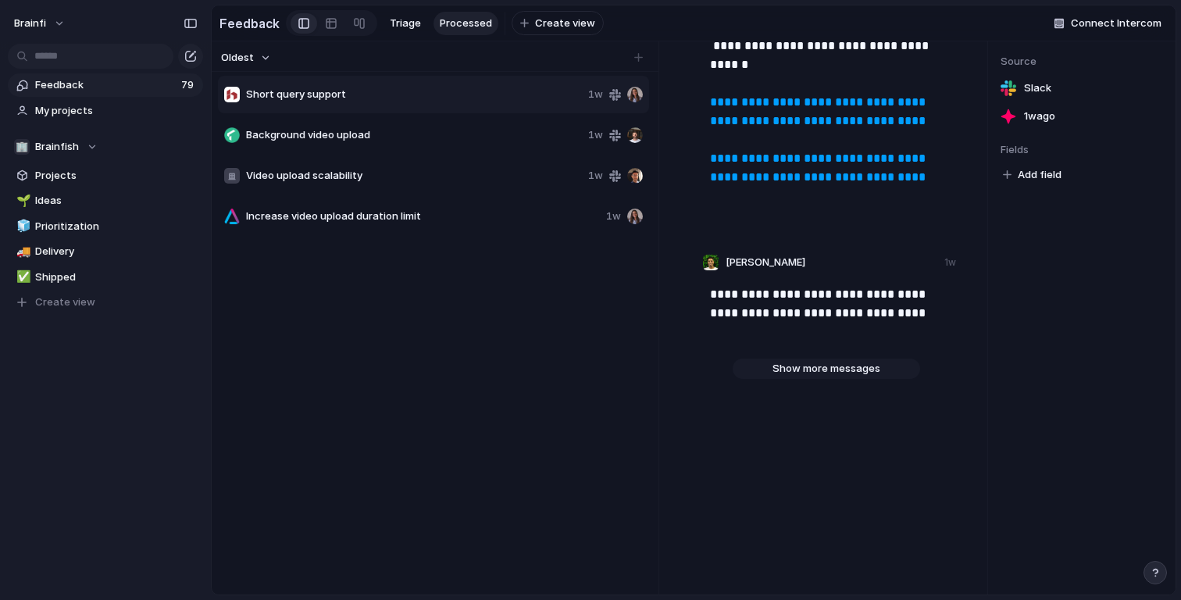
click at [810, 370] on span "Show more messages" at bounding box center [827, 369] width 108 height 16
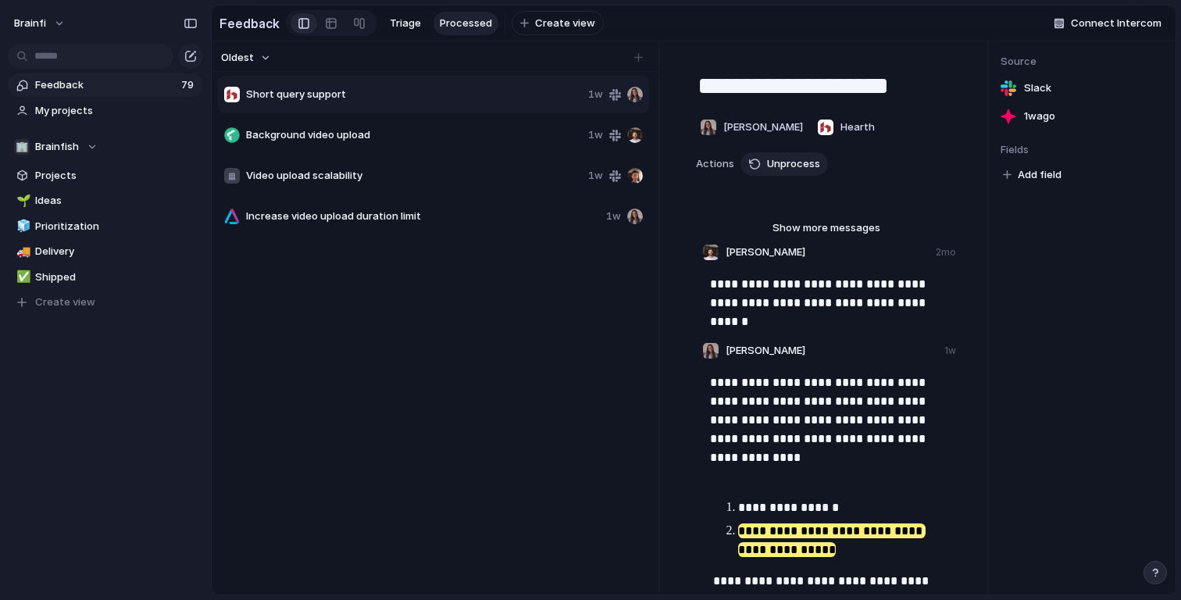
scroll to position [0, 0]
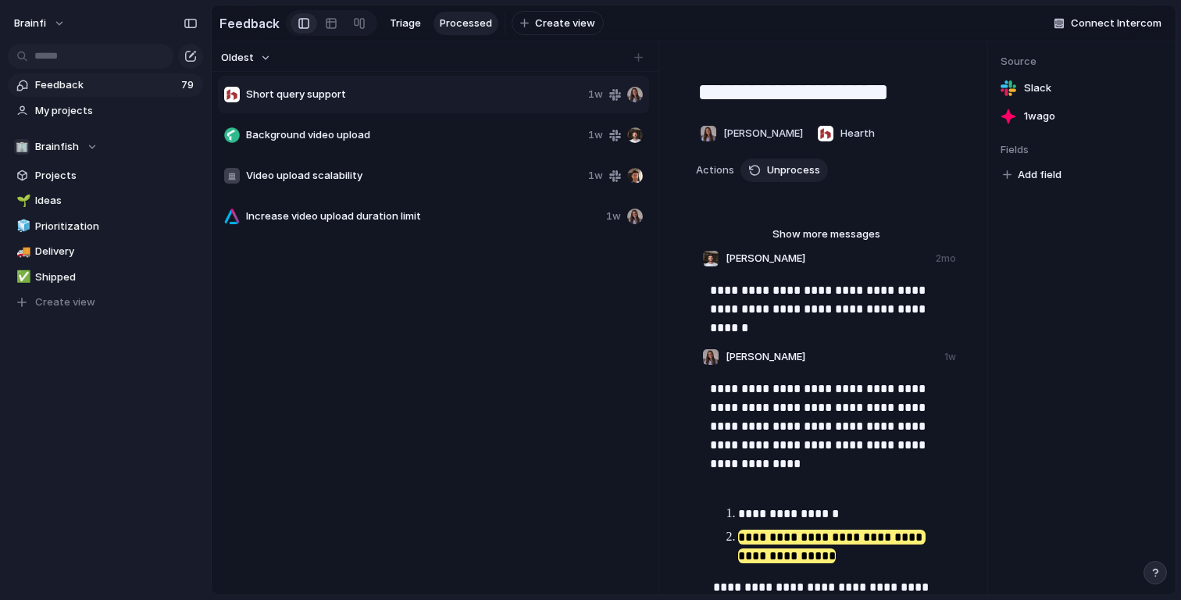
click at [1035, 295] on div "Source Slack [DATE] Fields Add field" at bounding box center [1081, 317] width 187 height 553
click at [407, 21] on span "Triage" at bounding box center [405, 24] width 31 height 16
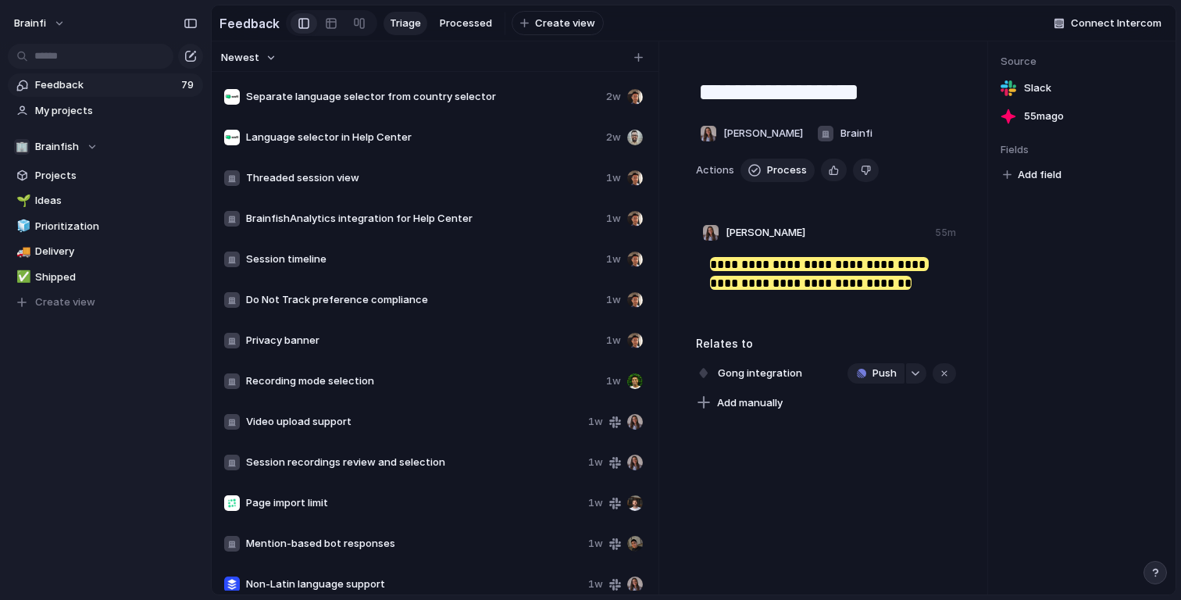
scroll to position [2693, 0]
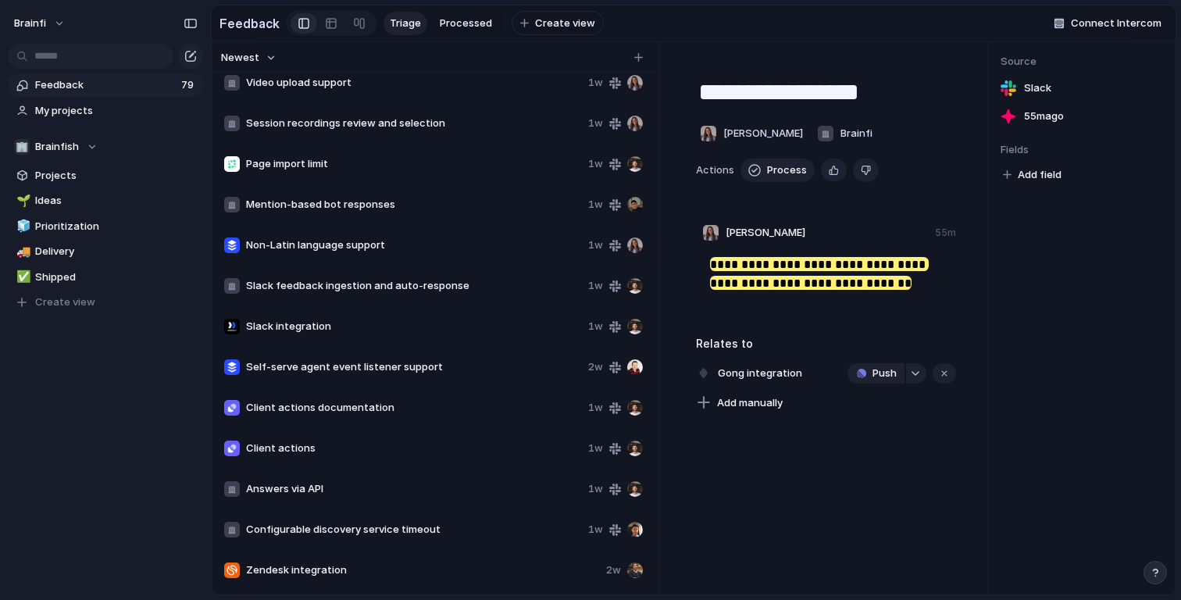
click at [354, 320] on span "Slack integration" at bounding box center [414, 327] width 336 height 16
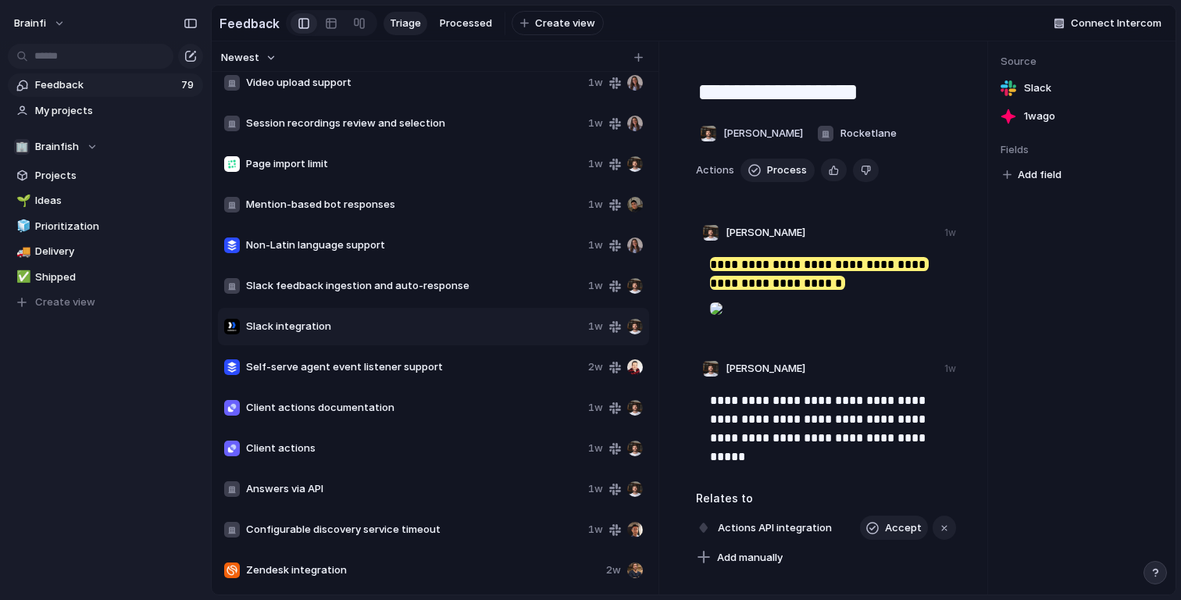
click at [710, 312] on div at bounding box center [716, 308] width 12 height 31
click at [759, 266] on mark "**********" at bounding box center [819, 273] width 219 height 33
click at [715, 310] on div at bounding box center [716, 308] width 12 height 31
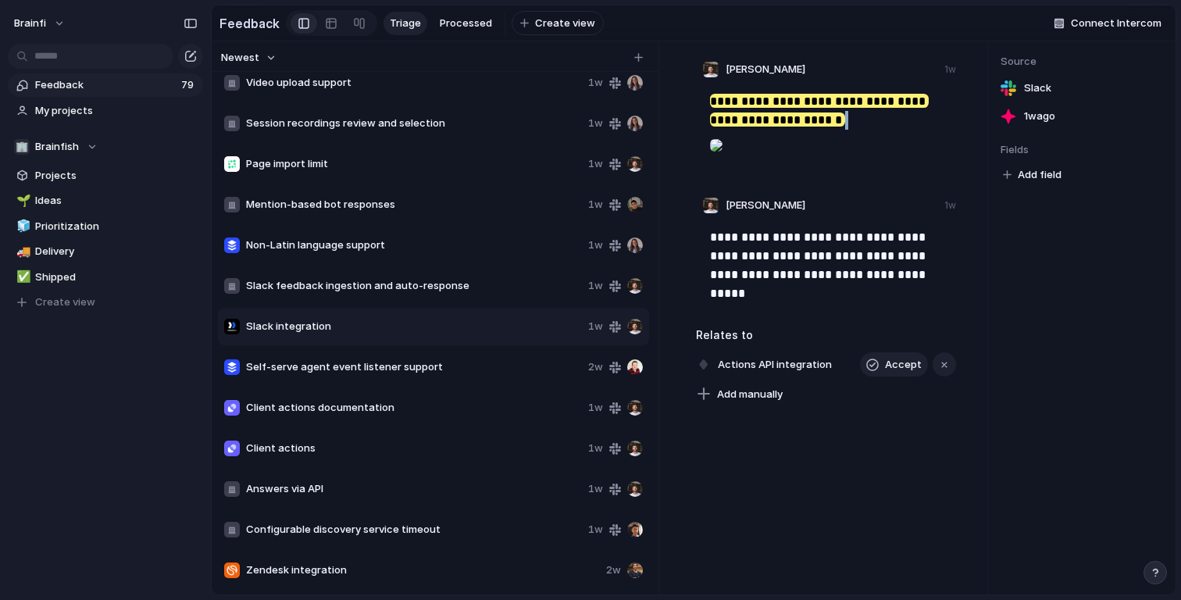
scroll to position [176, 0]
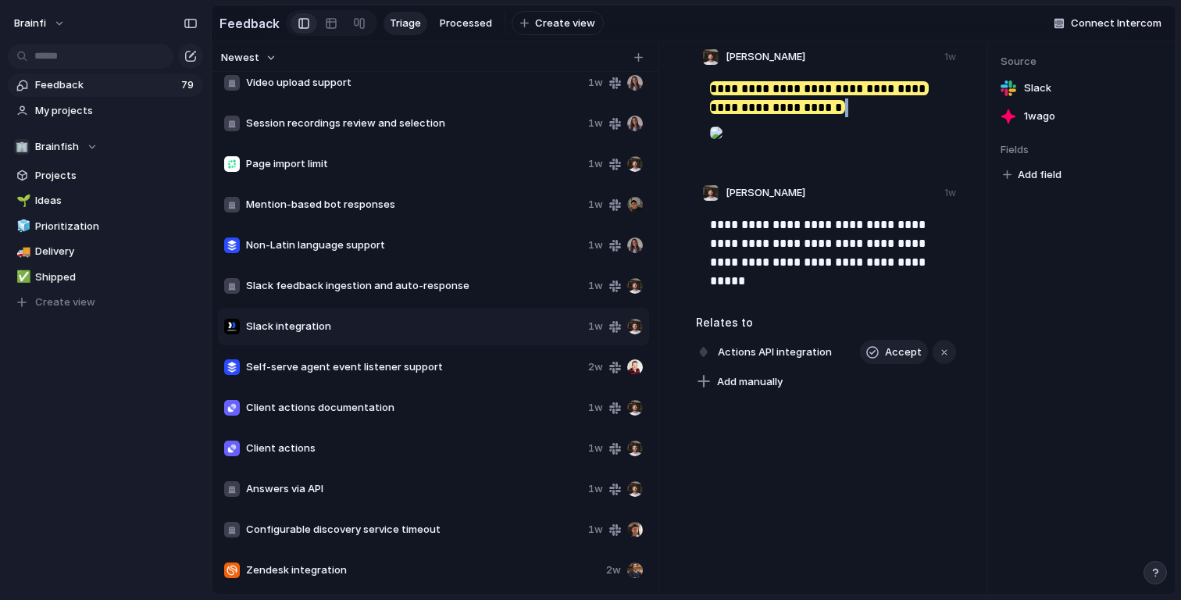
click at [399, 534] on span "Configurable discovery service timeout" at bounding box center [414, 530] width 336 height 16
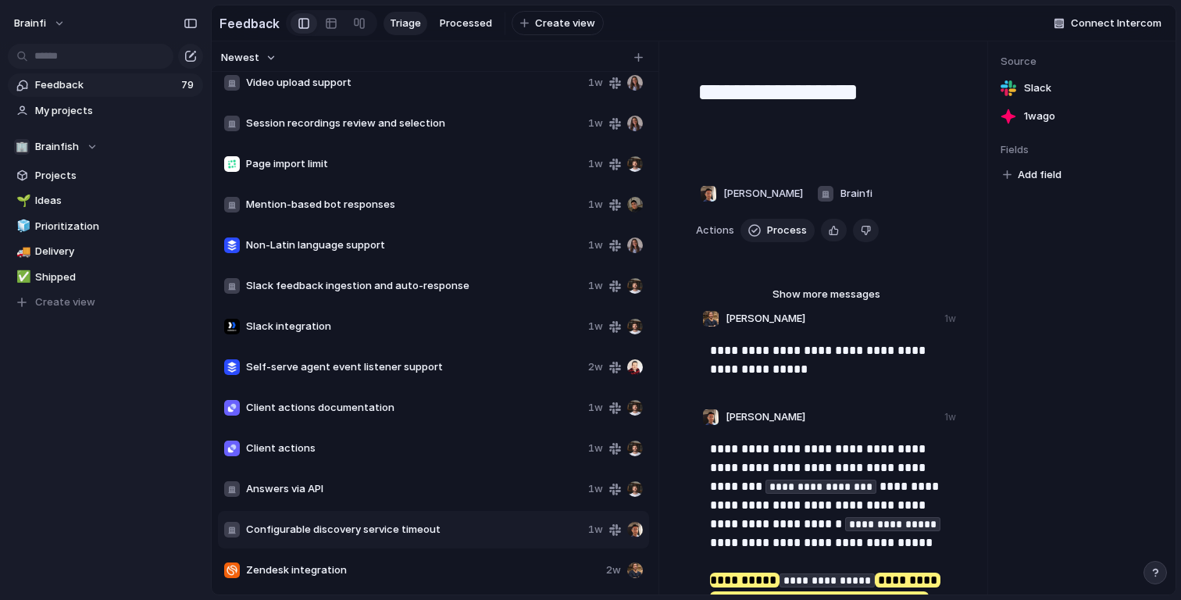
click at [384, 566] on span "Zendesk integration" at bounding box center [423, 570] width 354 height 16
